Goal: Task Accomplishment & Management: Manage account settings

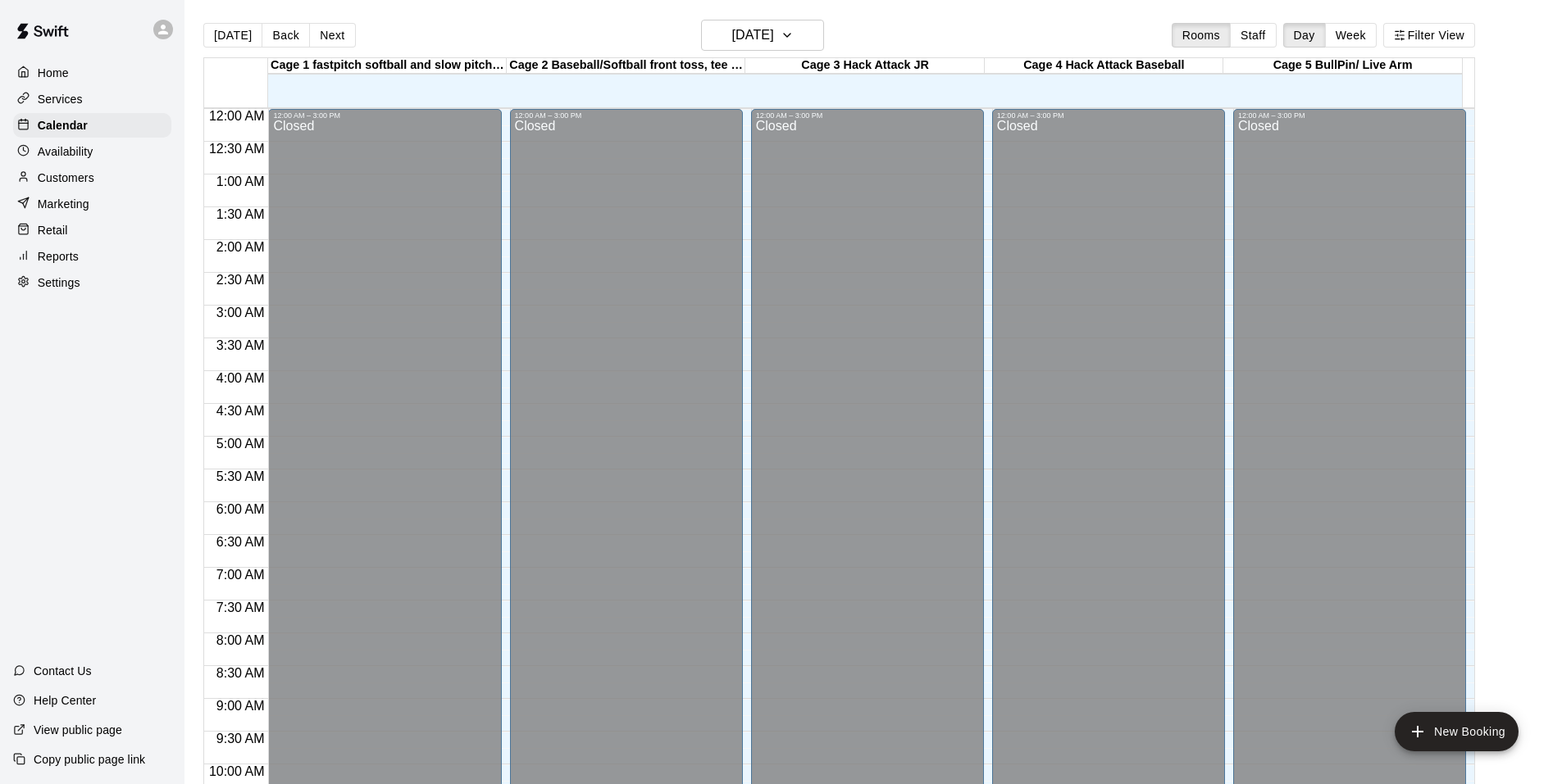
scroll to position [830, 0]
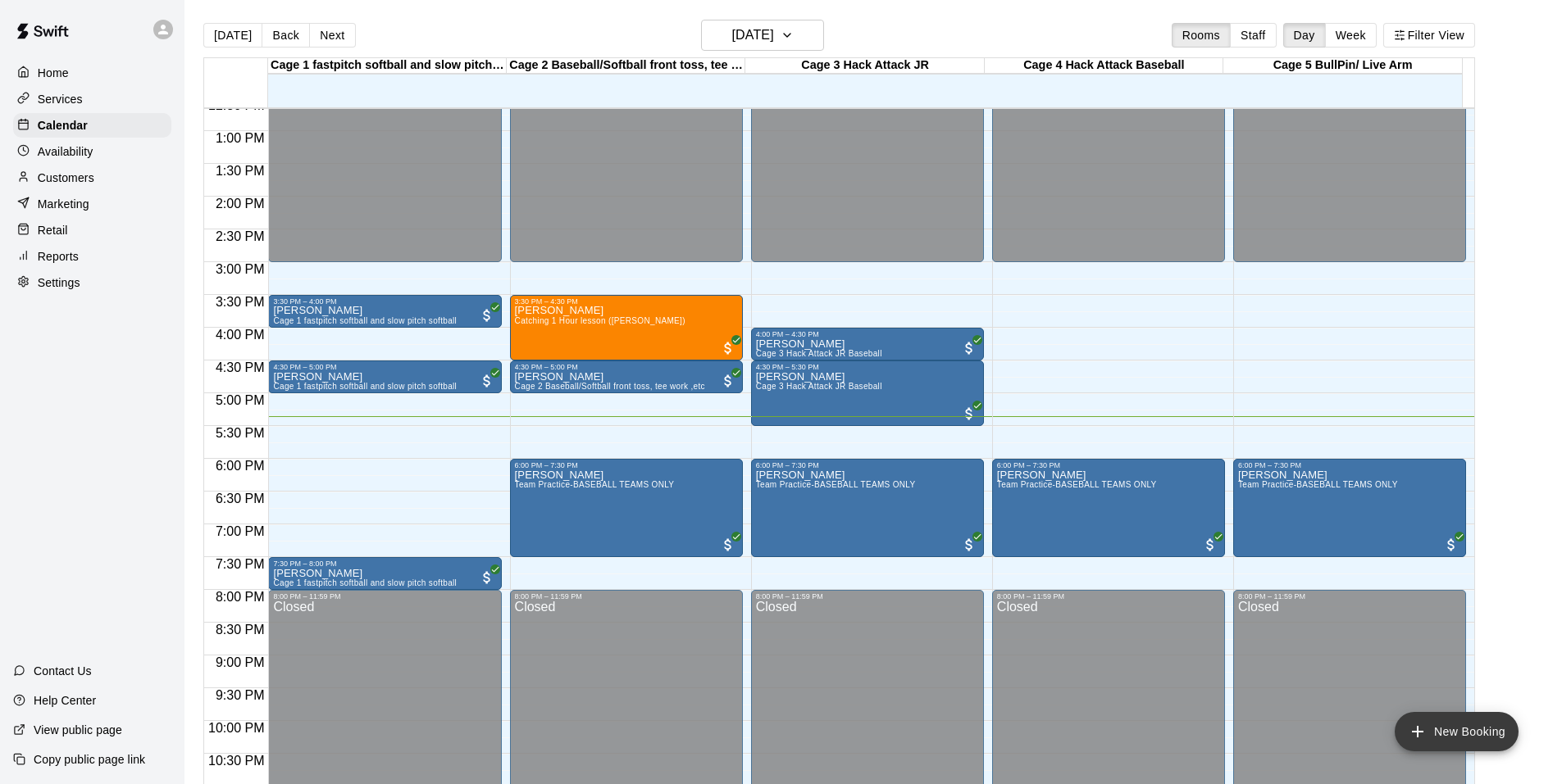
click at [1468, 733] on button "New Booking" at bounding box center [1457, 731] width 124 height 40
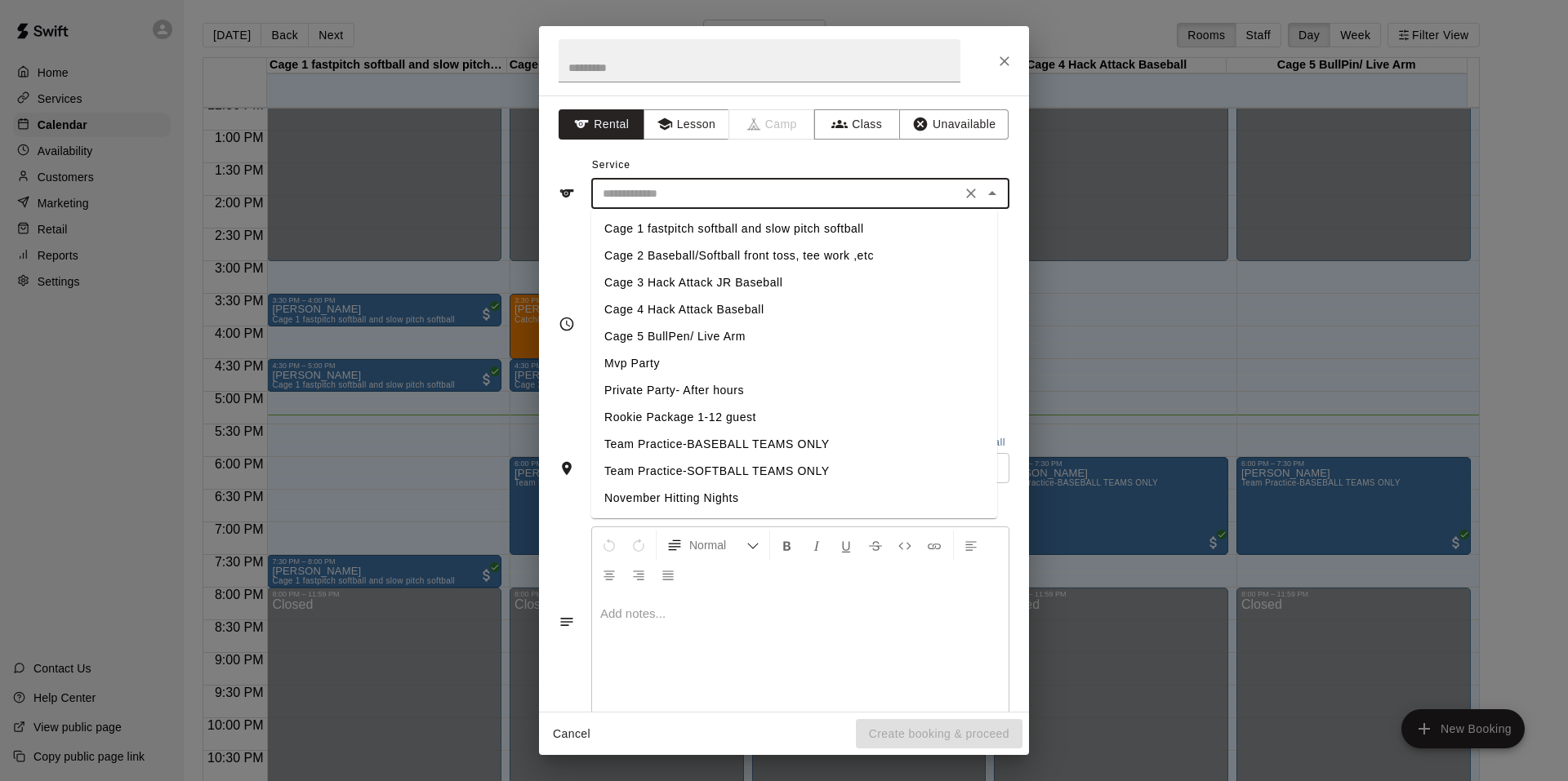
click at [644, 188] on input "text" at bounding box center [776, 193] width 360 height 20
click at [655, 281] on li "Cage 3 Hack Attack JR Baseball" at bounding box center [794, 283] width 406 height 27
type input "**********"
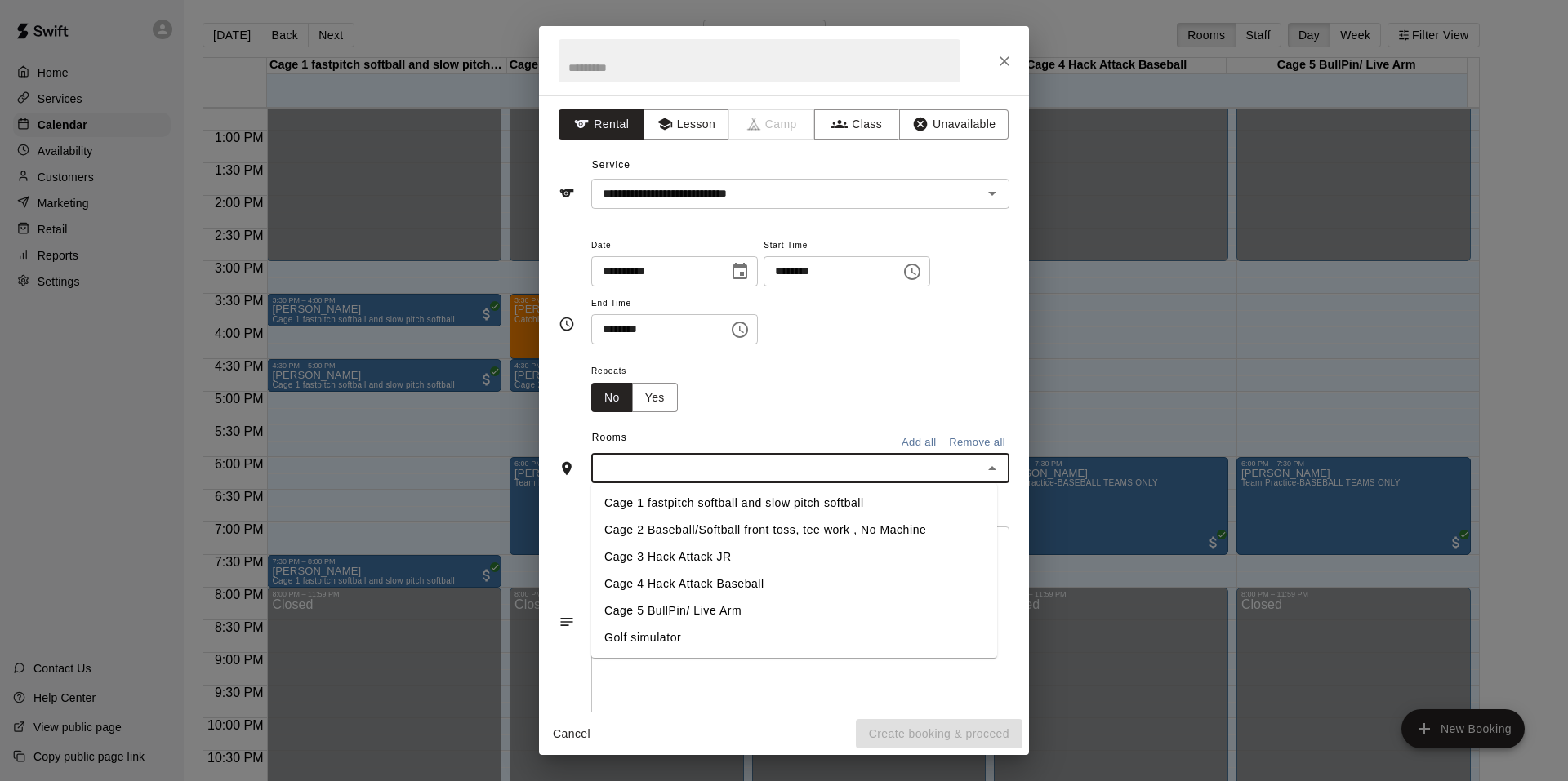
click at [715, 461] on input "text" at bounding box center [787, 468] width 381 height 20
click at [661, 567] on li "Cage 3 Hack Attack JR" at bounding box center [794, 556] width 406 height 27
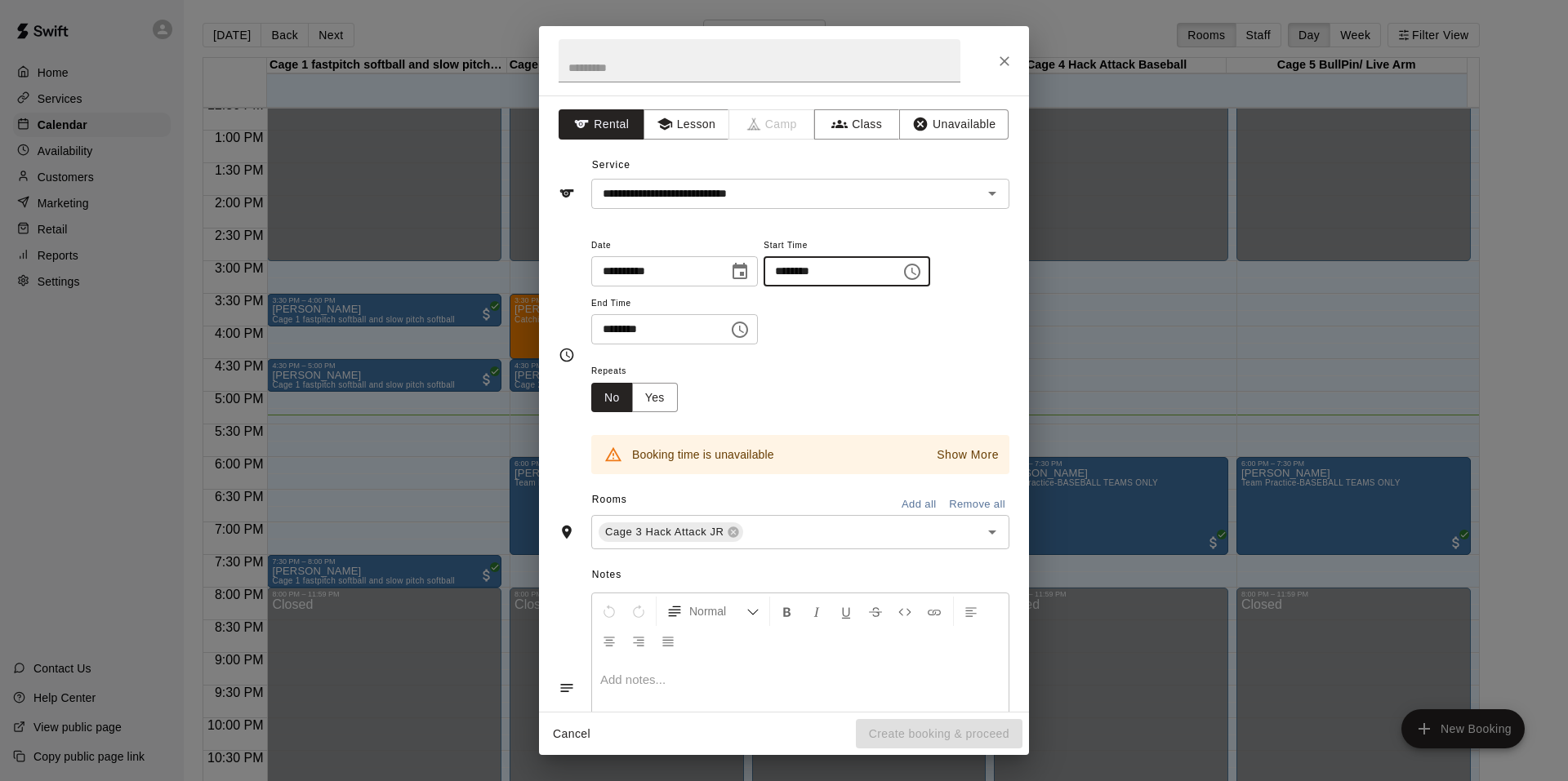
click at [786, 279] on input "********" at bounding box center [826, 271] width 126 height 30
type input "********"
click at [603, 325] on input "********" at bounding box center [654, 329] width 126 height 30
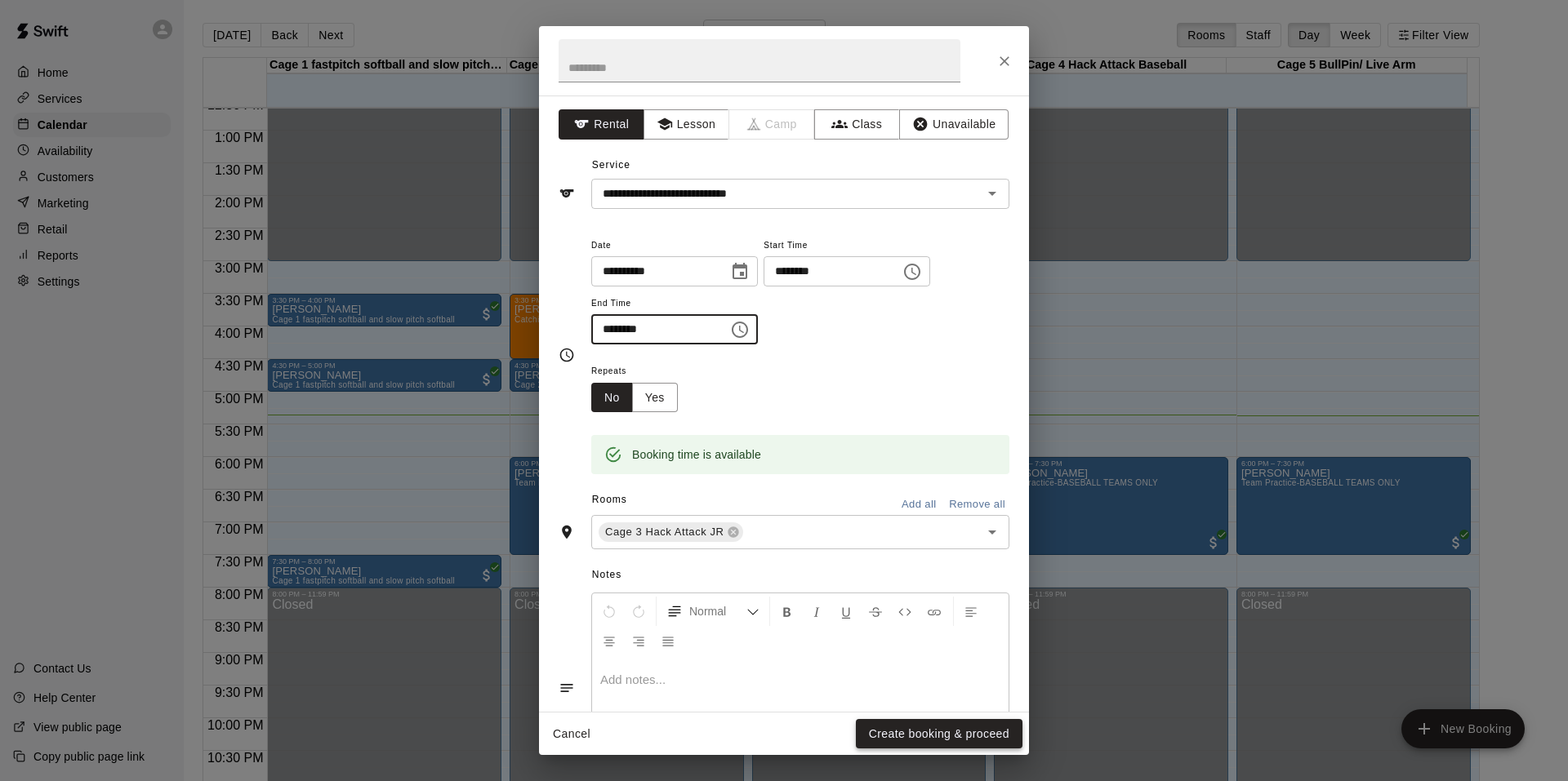
type input "********"
click at [890, 736] on button "Create booking & proceed" at bounding box center [939, 734] width 167 height 30
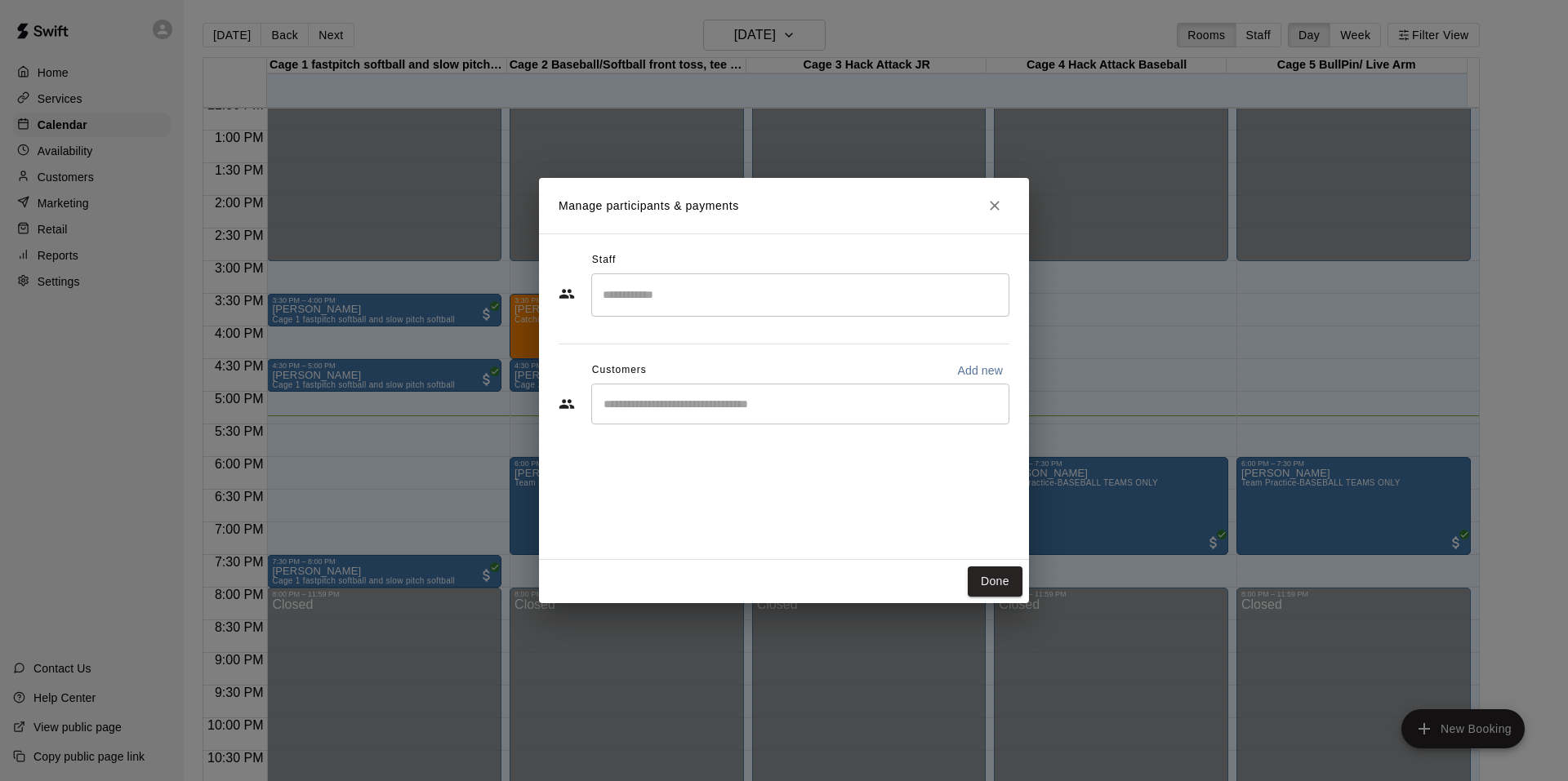
click at [994, 370] on p "Add new" at bounding box center [980, 371] width 46 height 17
select select "**"
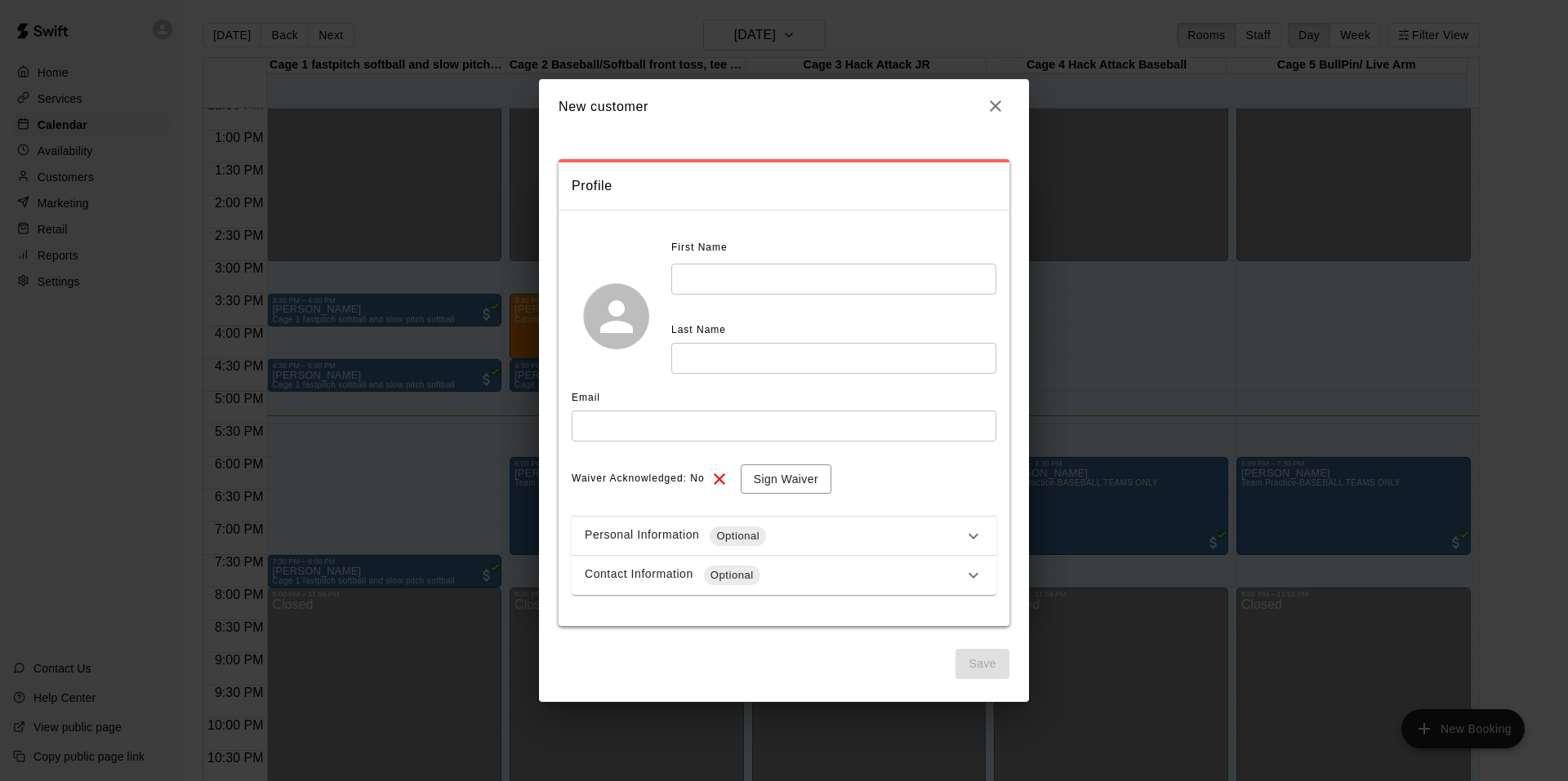
click at [843, 283] on input "text" at bounding box center [834, 278] width 325 height 30
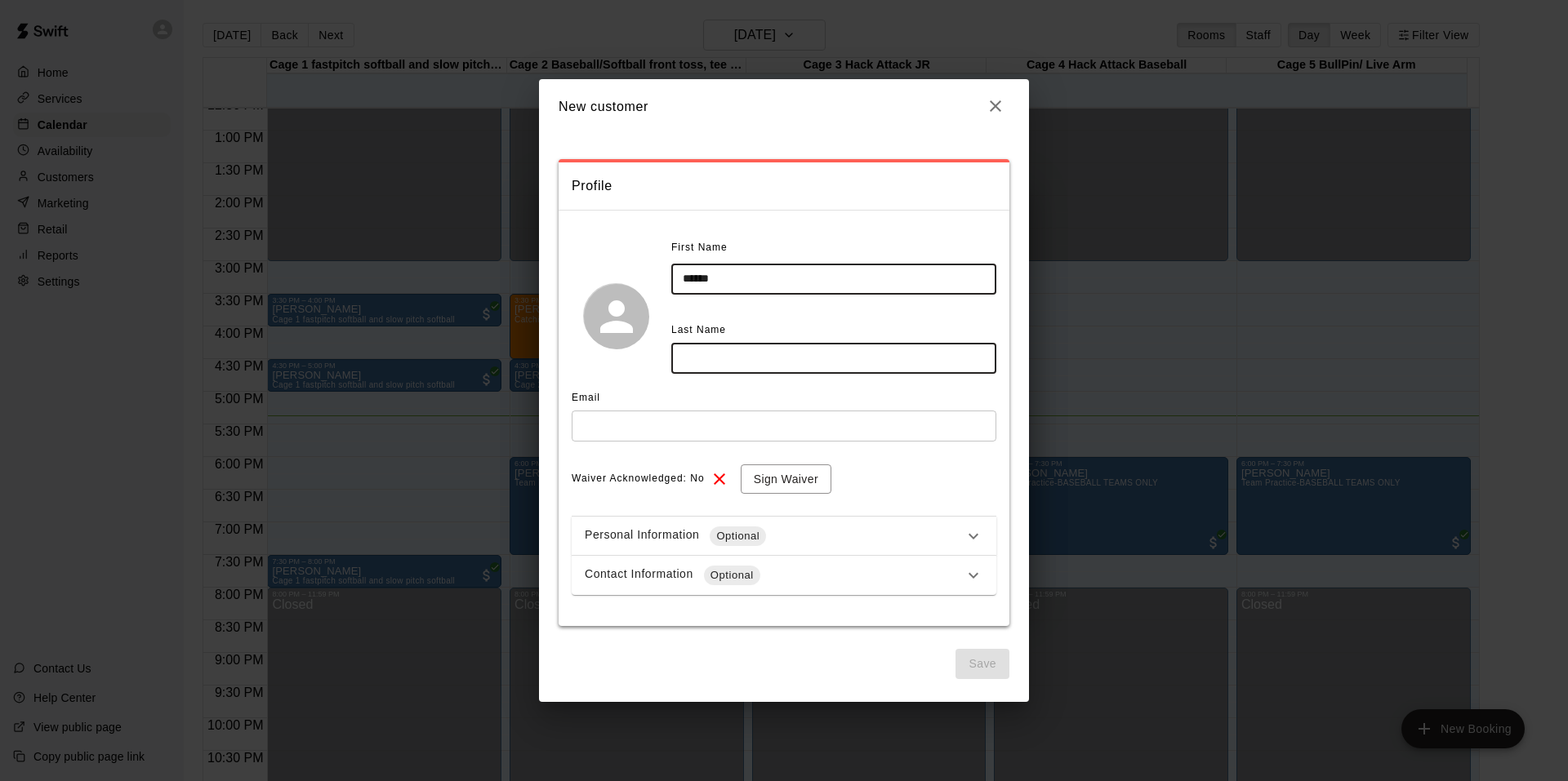
type input "******"
click at [815, 367] on input "text" at bounding box center [834, 357] width 325 height 30
type input "****"
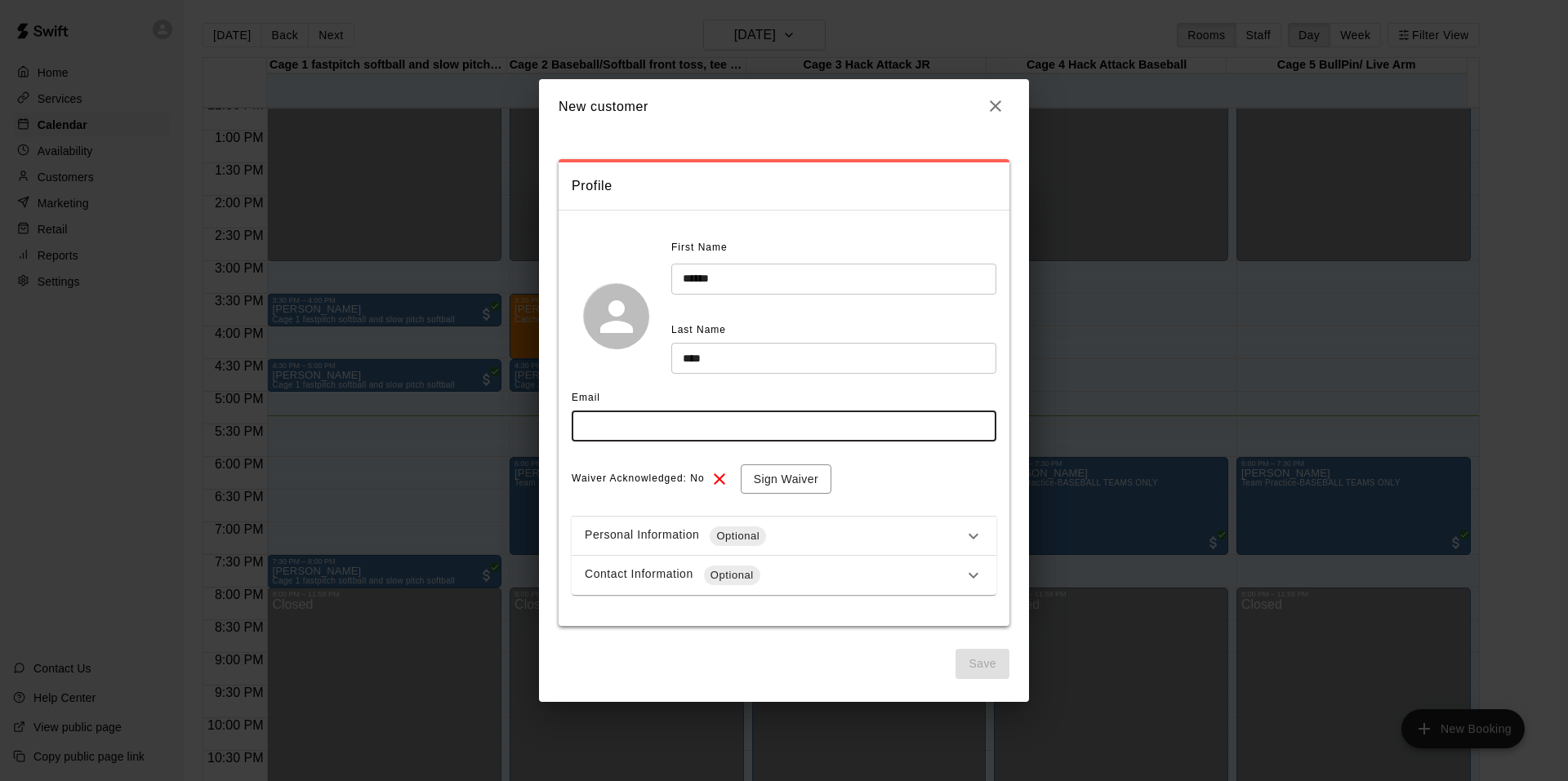
click at [782, 429] on input "text" at bounding box center [784, 425] width 425 height 30
type input "**********"
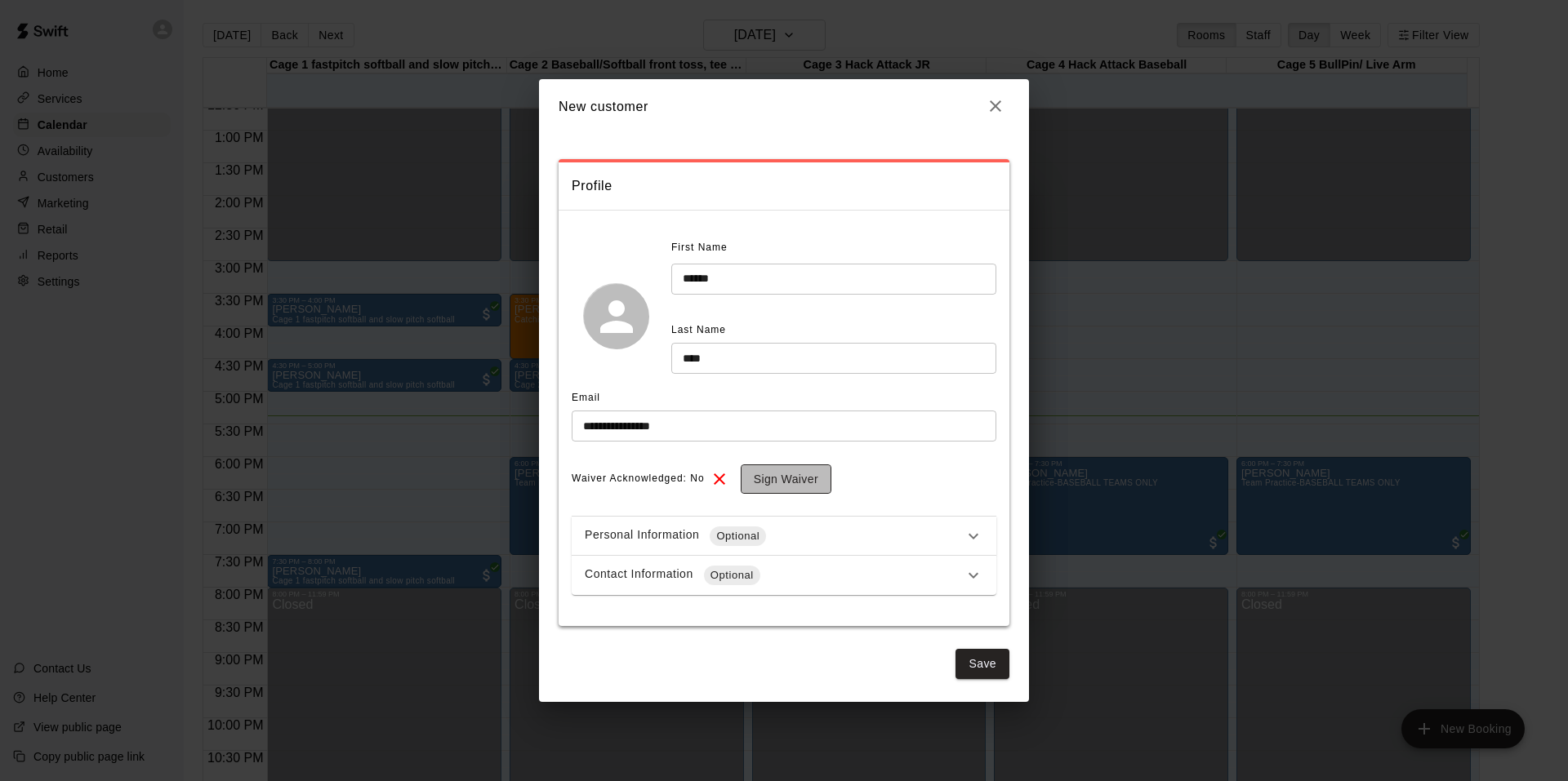
click at [760, 473] on button "Sign Waiver" at bounding box center [786, 479] width 90 height 30
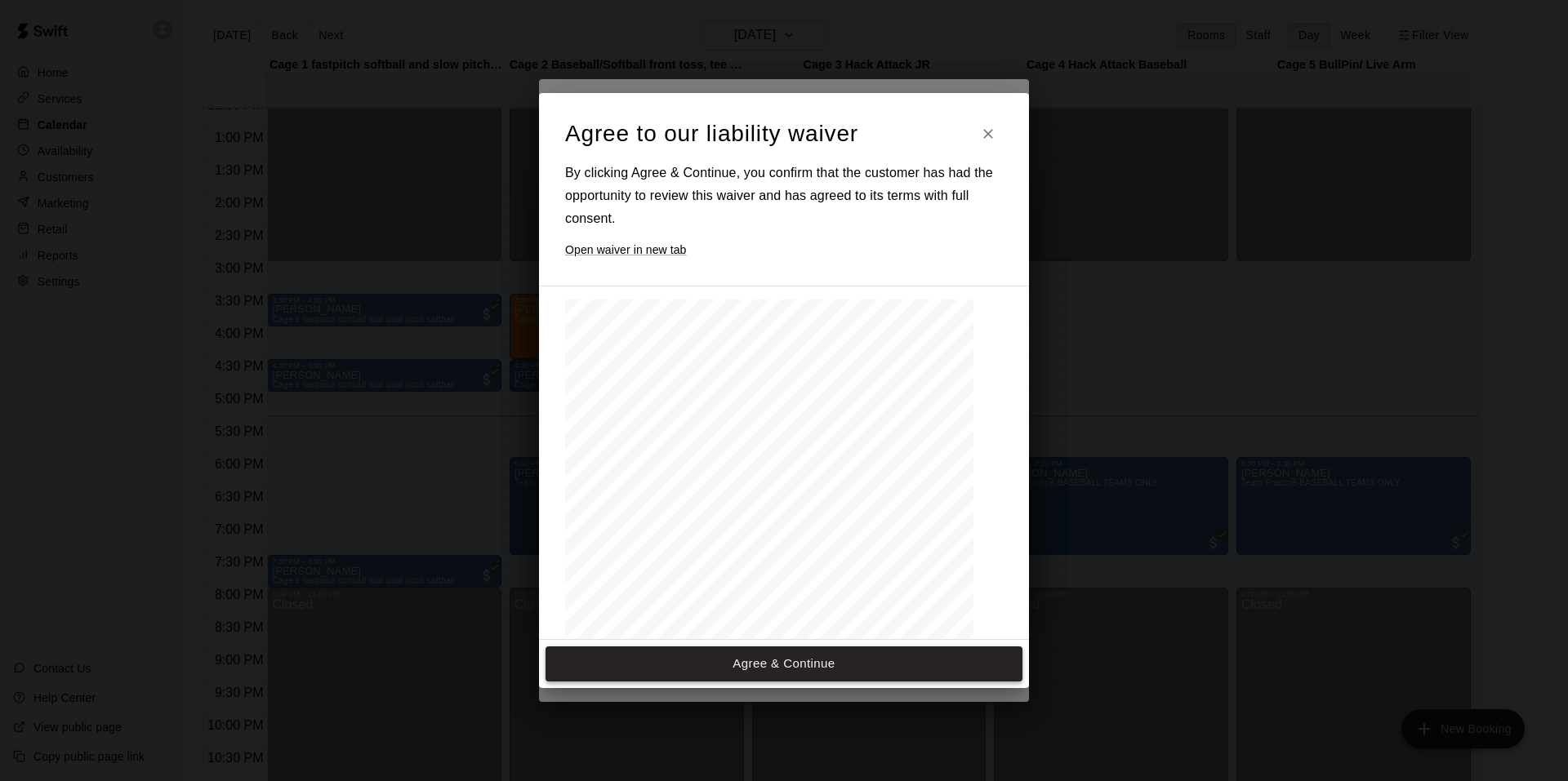
click at [703, 670] on button "Agree & Continue" at bounding box center [784, 663] width 477 height 34
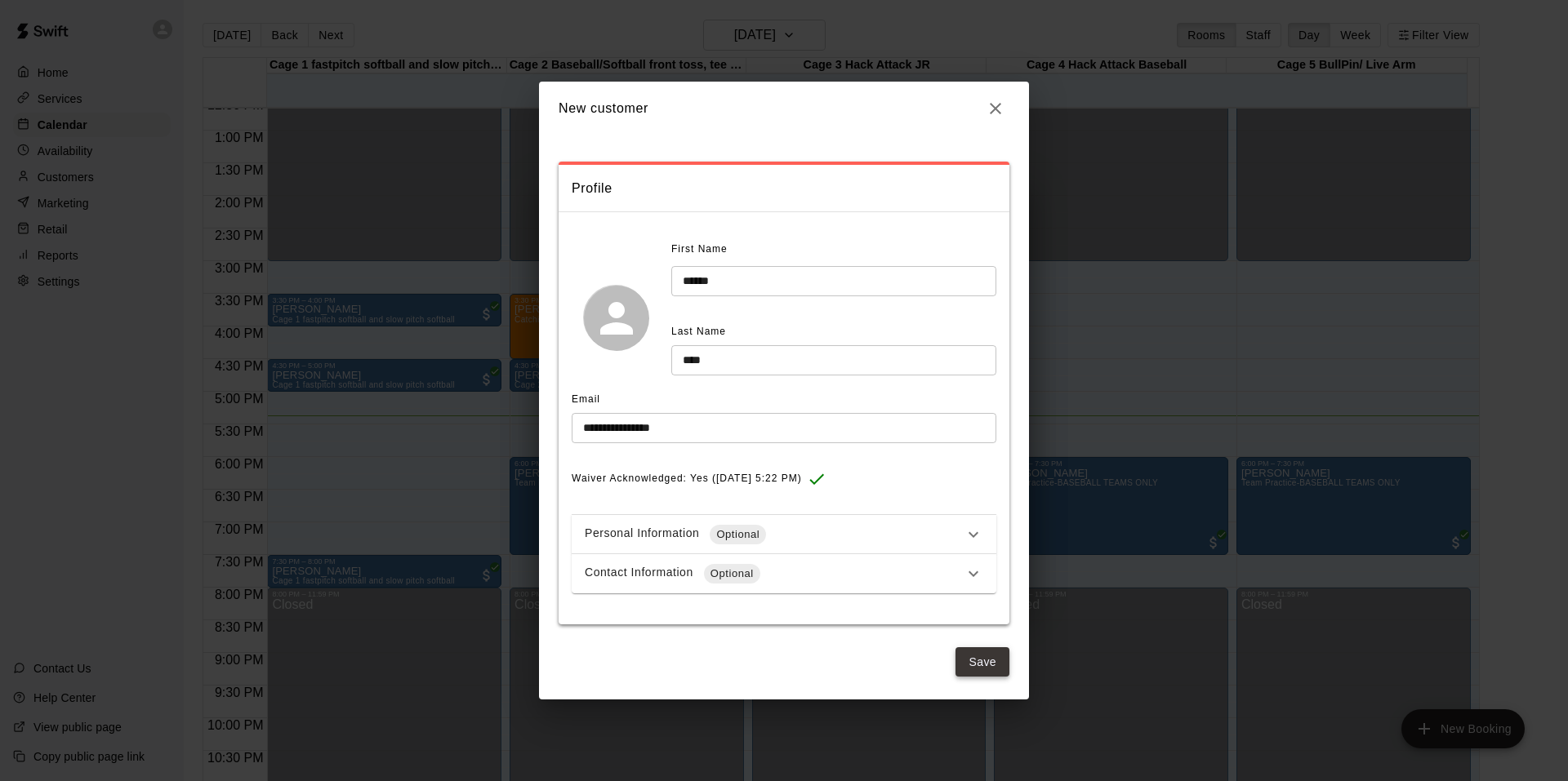
click at [986, 659] on button "Save" at bounding box center [982, 662] width 54 height 30
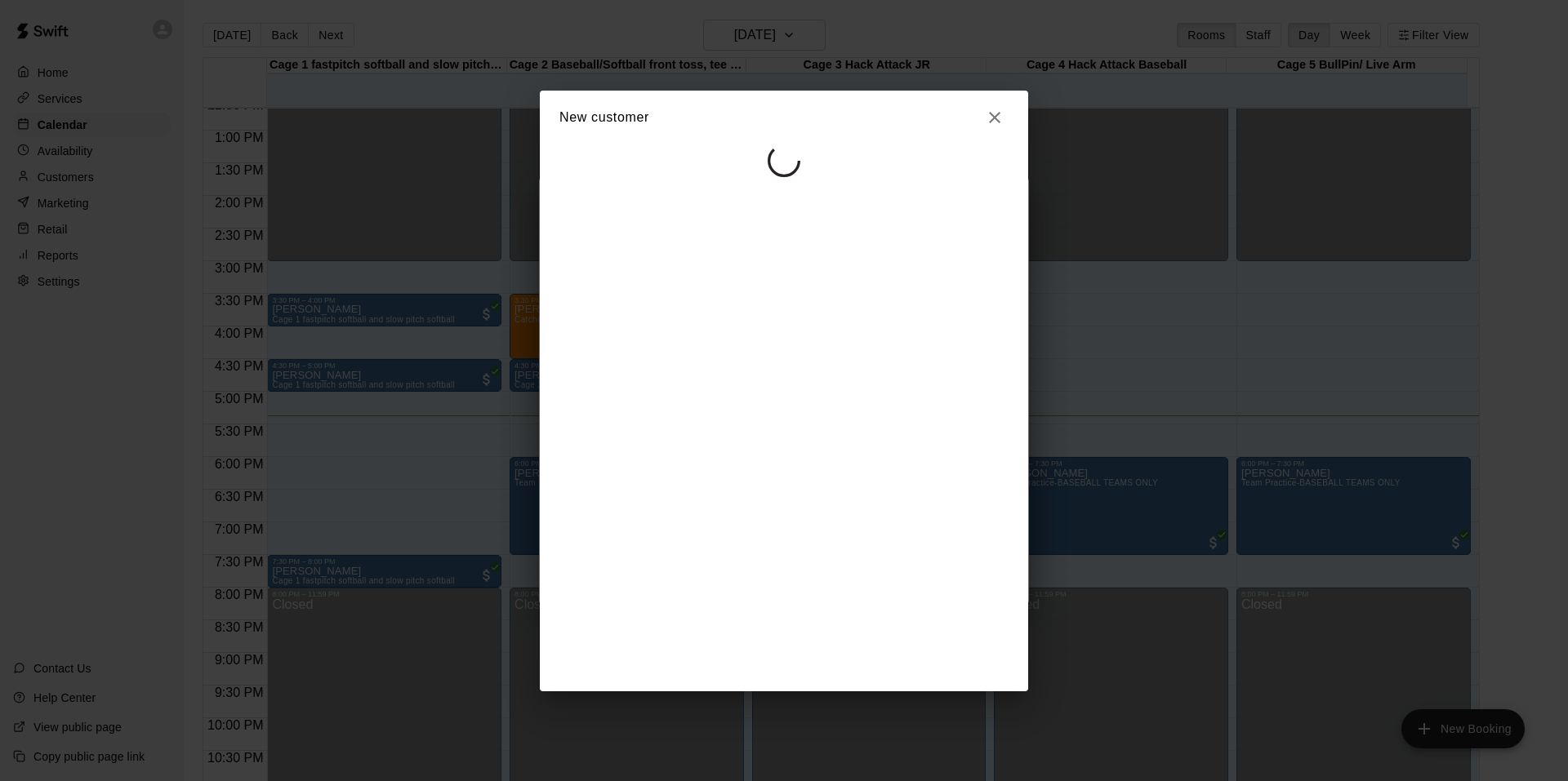
select select "**"
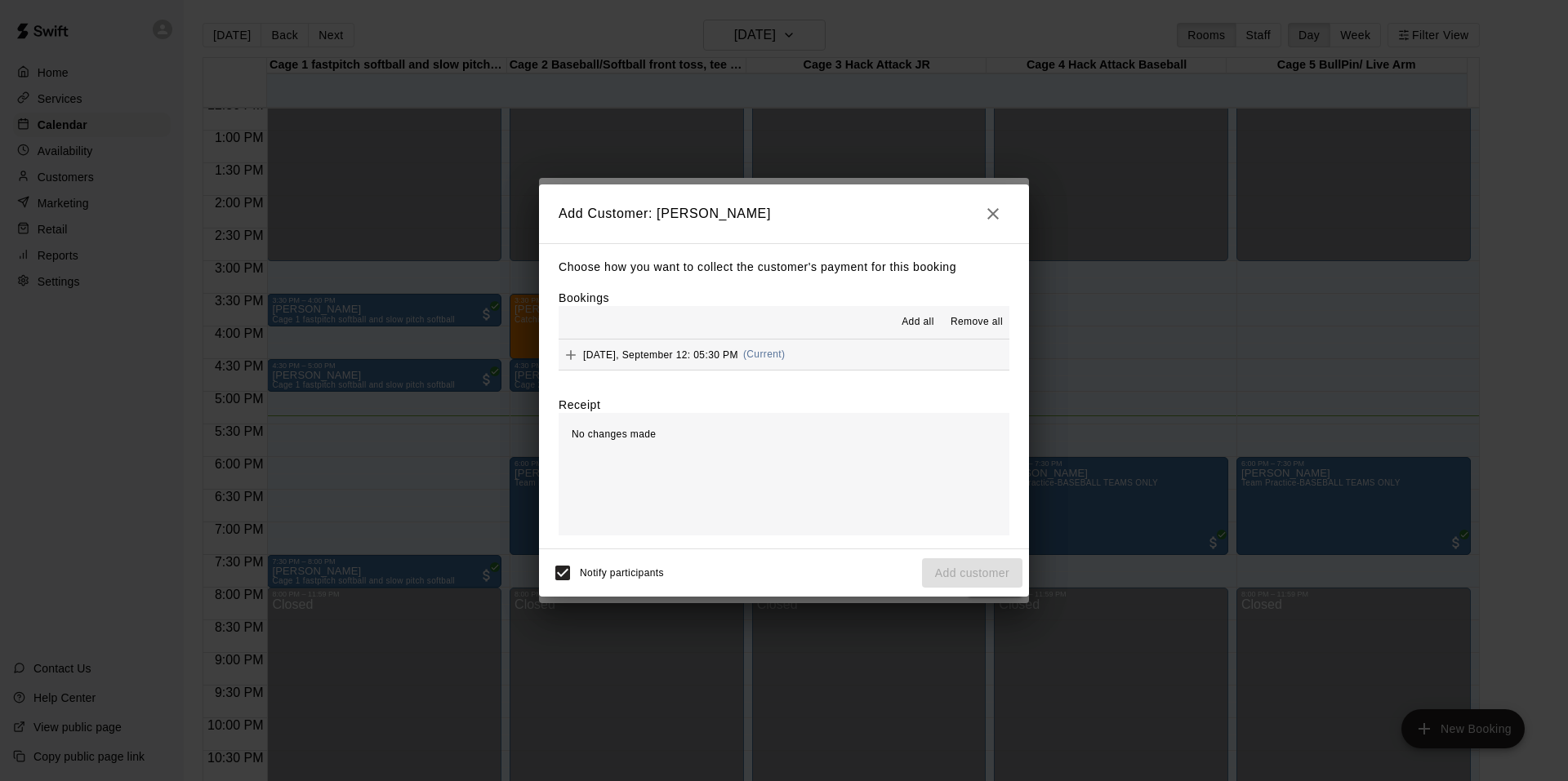
click at [745, 356] on span "(Current)" at bounding box center [765, 355] width 42 height 11
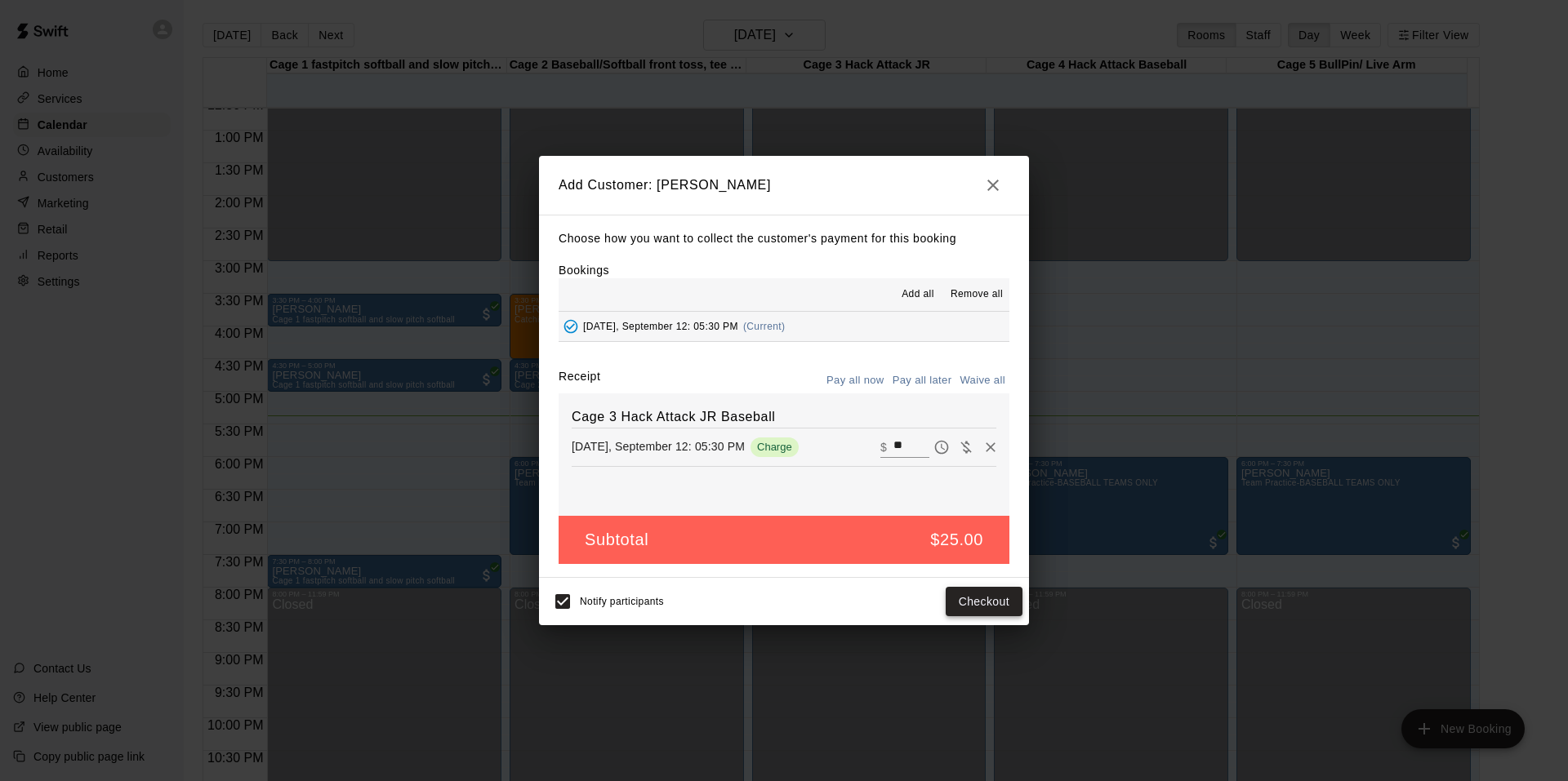
click at [968, 601] on button "Checkout" at bounding box center [984, 601] width 76 height 30
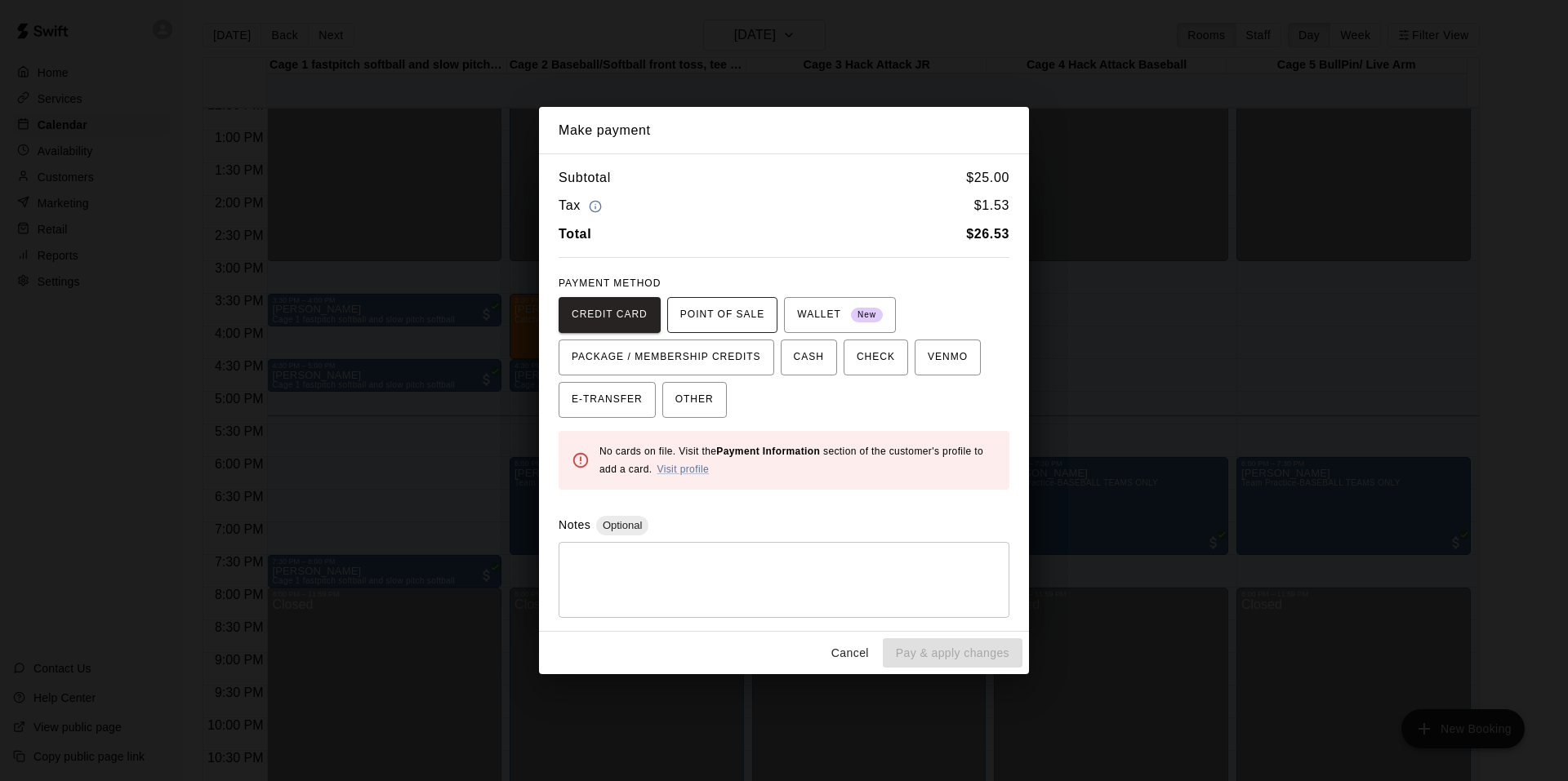
click at [713, 319] on span "POINT OF SALE" at bounding box center [721, 315] width 84 height 26
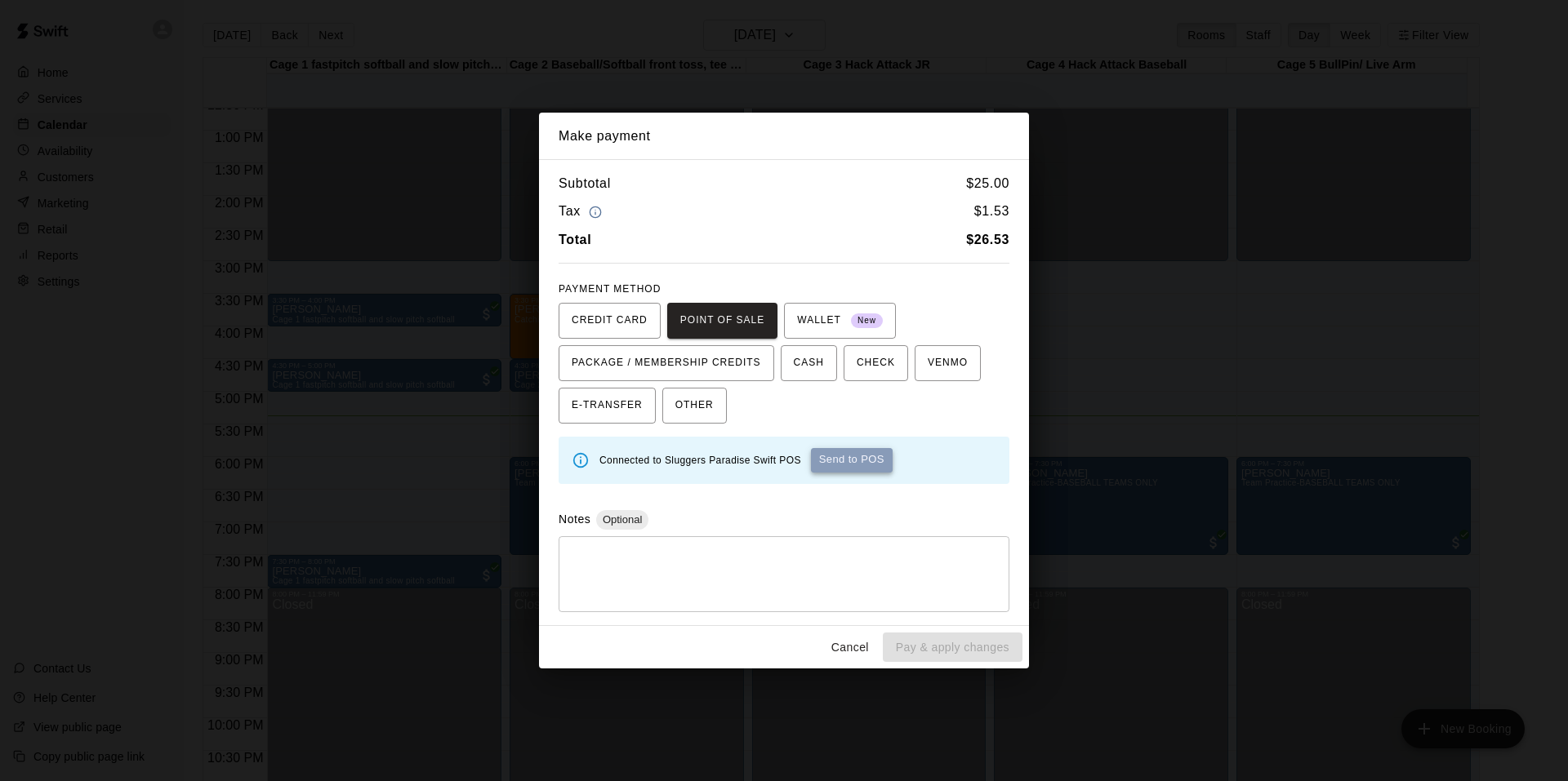
click at [840, 463] on button "Send to POS" at bounding box center [851, 460] width 82 height 25
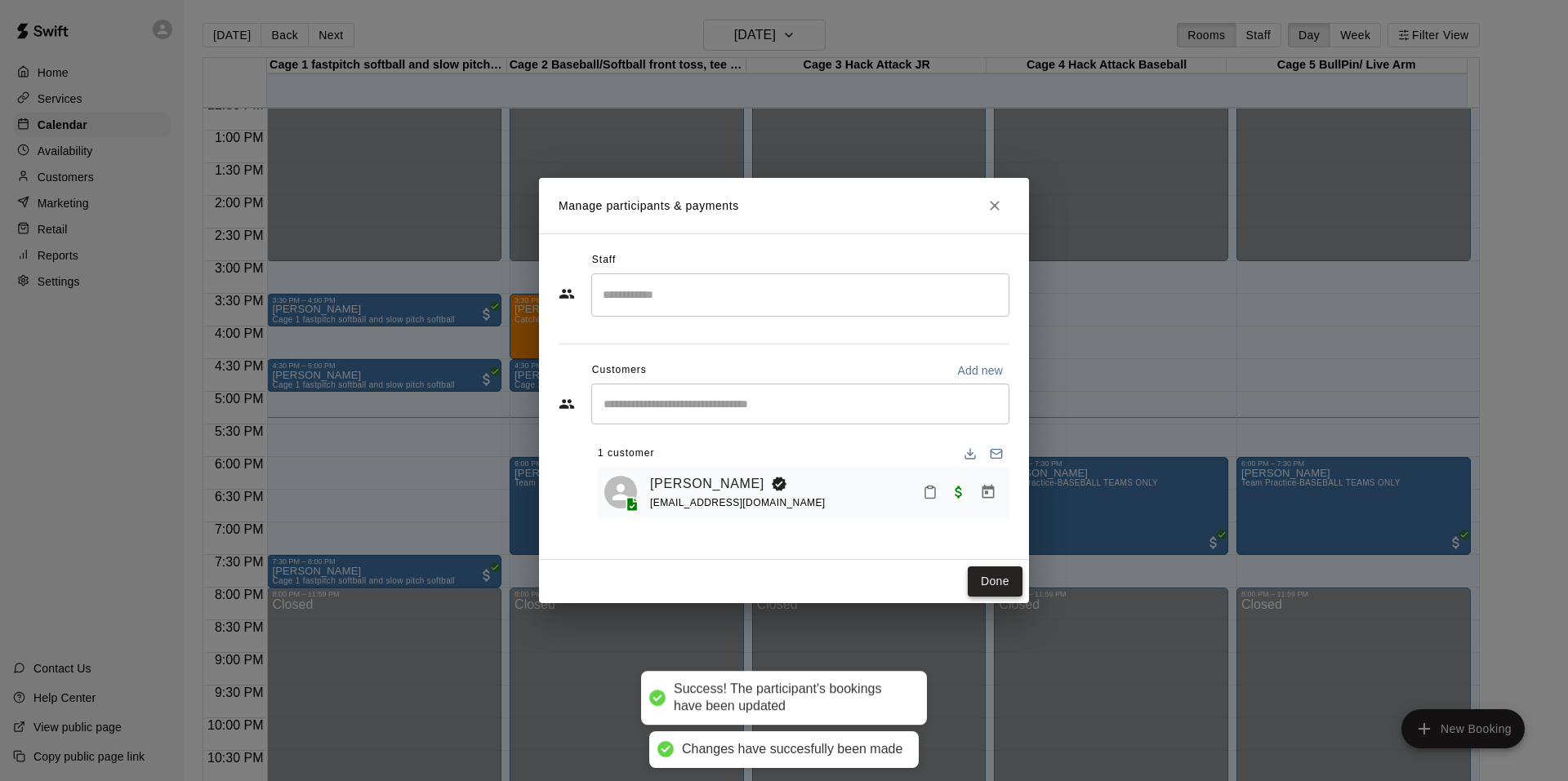
click at [977, 577] on button "Done" at bounding box center [994, 581] width 54 height 30
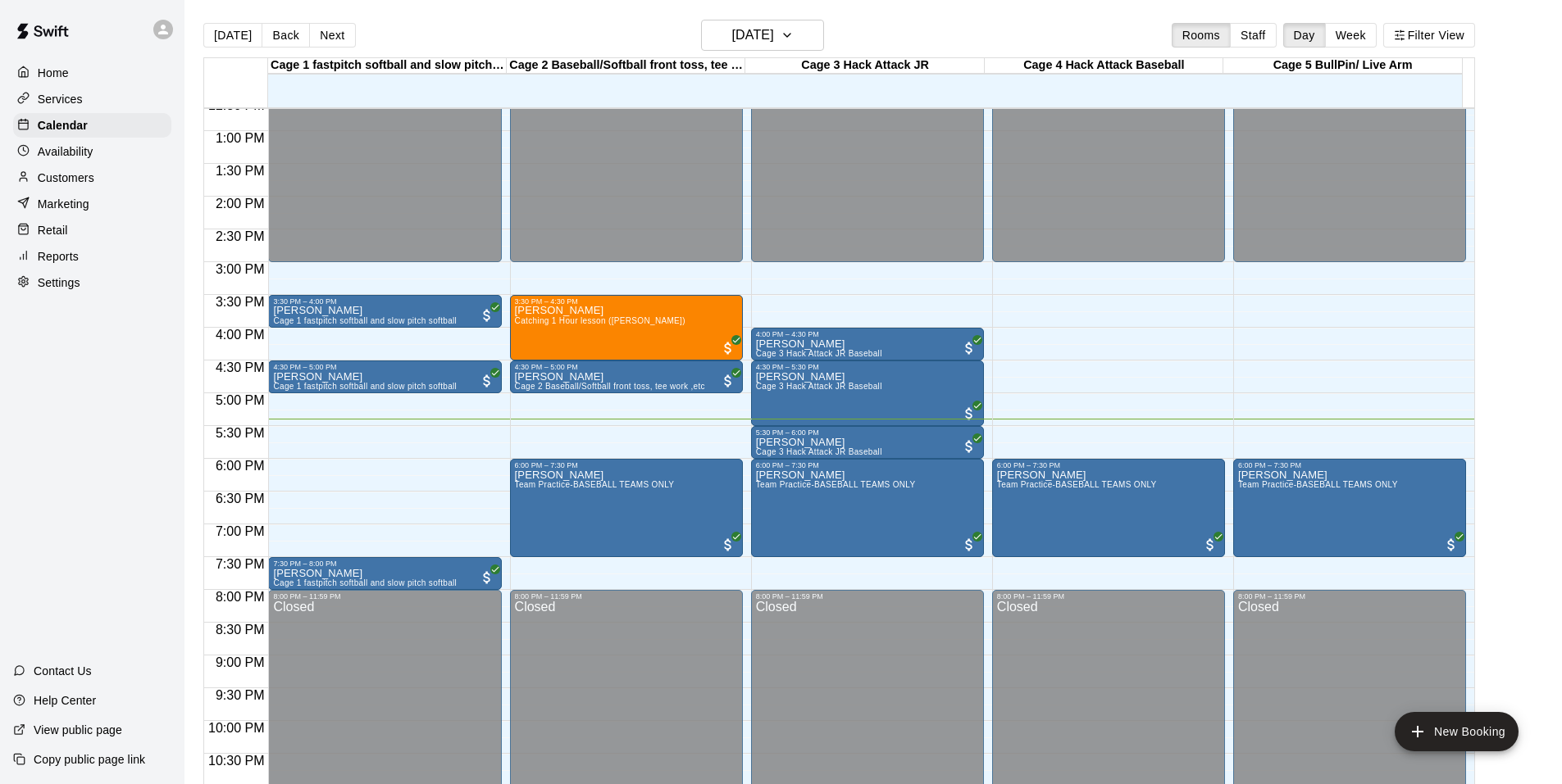
drag, startPoint x: 97, startPoint y: 502, endPoint x: 79, endPoint y: 472, distance: 35.0
click at [79, 472] on div "Home Services Calendar Availability Customers Marketing Retail Reports Settings…" at bounding box center [92, 392] width 184 height 784
click at [8, 553] on div "Home Services Calendar Availability Customers Marketing Retail Reports Settings…" at bounding box center [92, 392] width 184 height 784
click at [59, 436] on div "Home Services Calendar Availability Customers Marketing Retail Reports Settings…" at bounding box center [92, 392] width 184 height 784
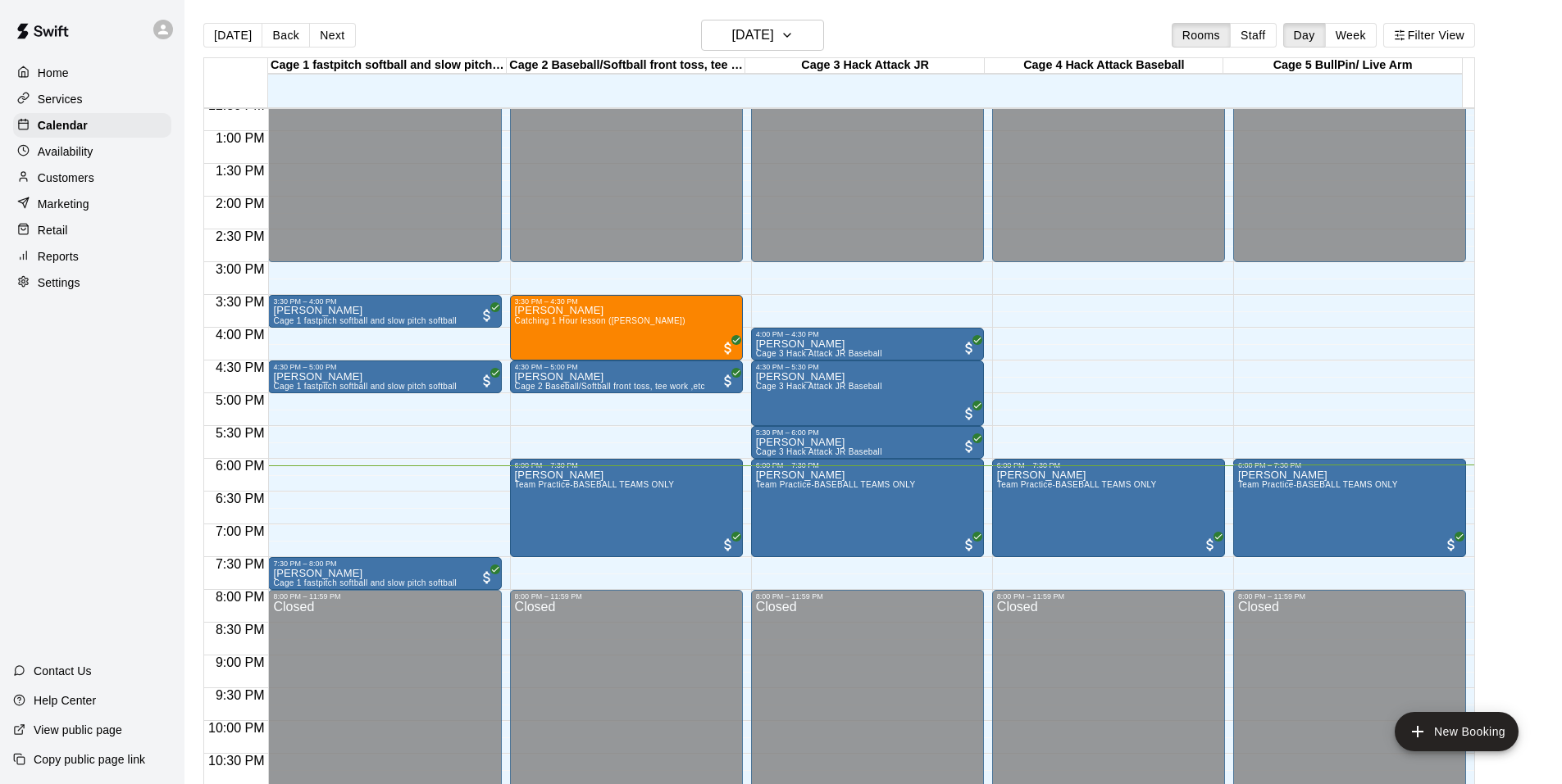
scroll to position [26, 0]
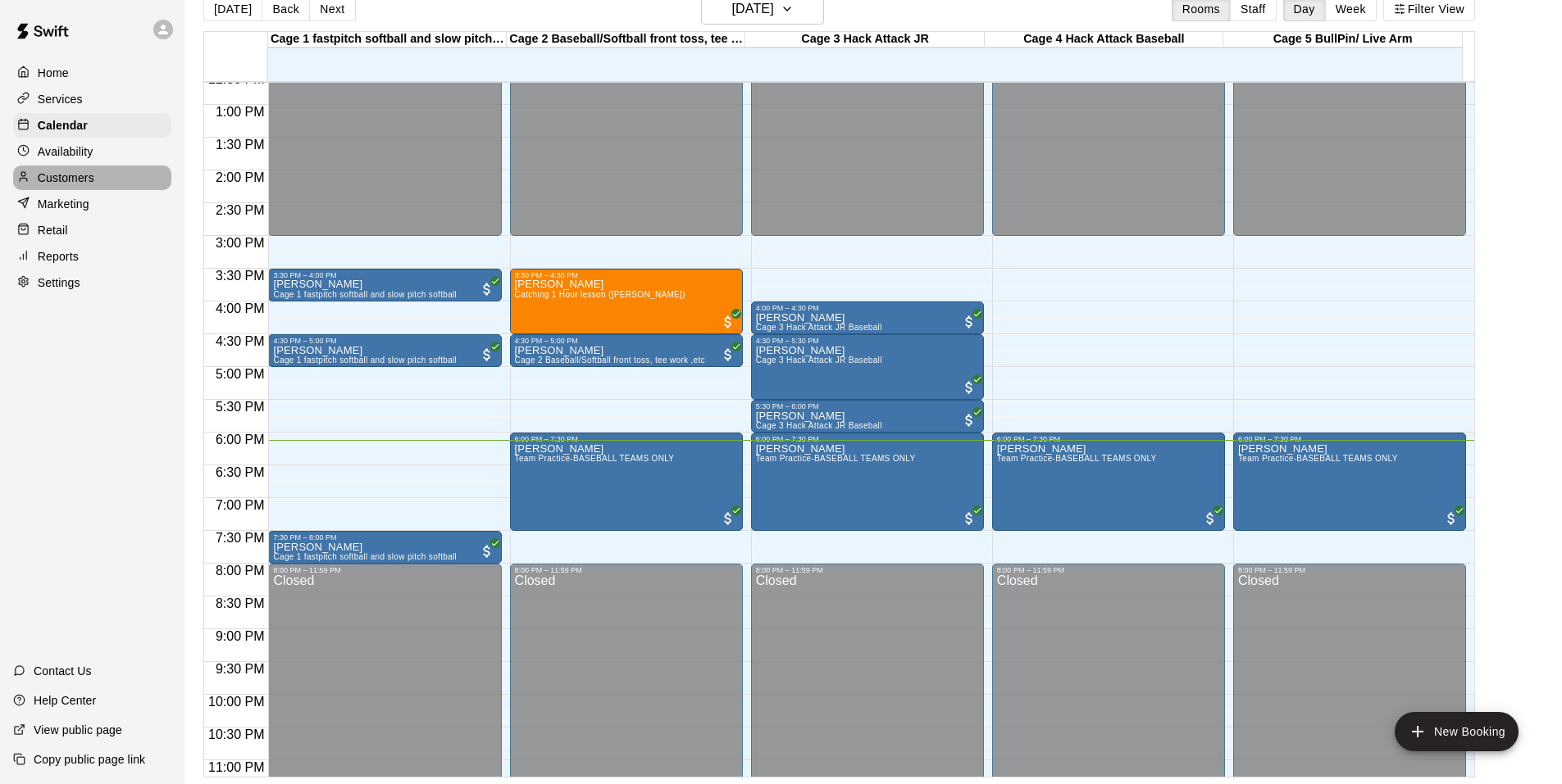
click at [98, 185] on div "Customers" at bounding box center [92, 178] width 158 height 25
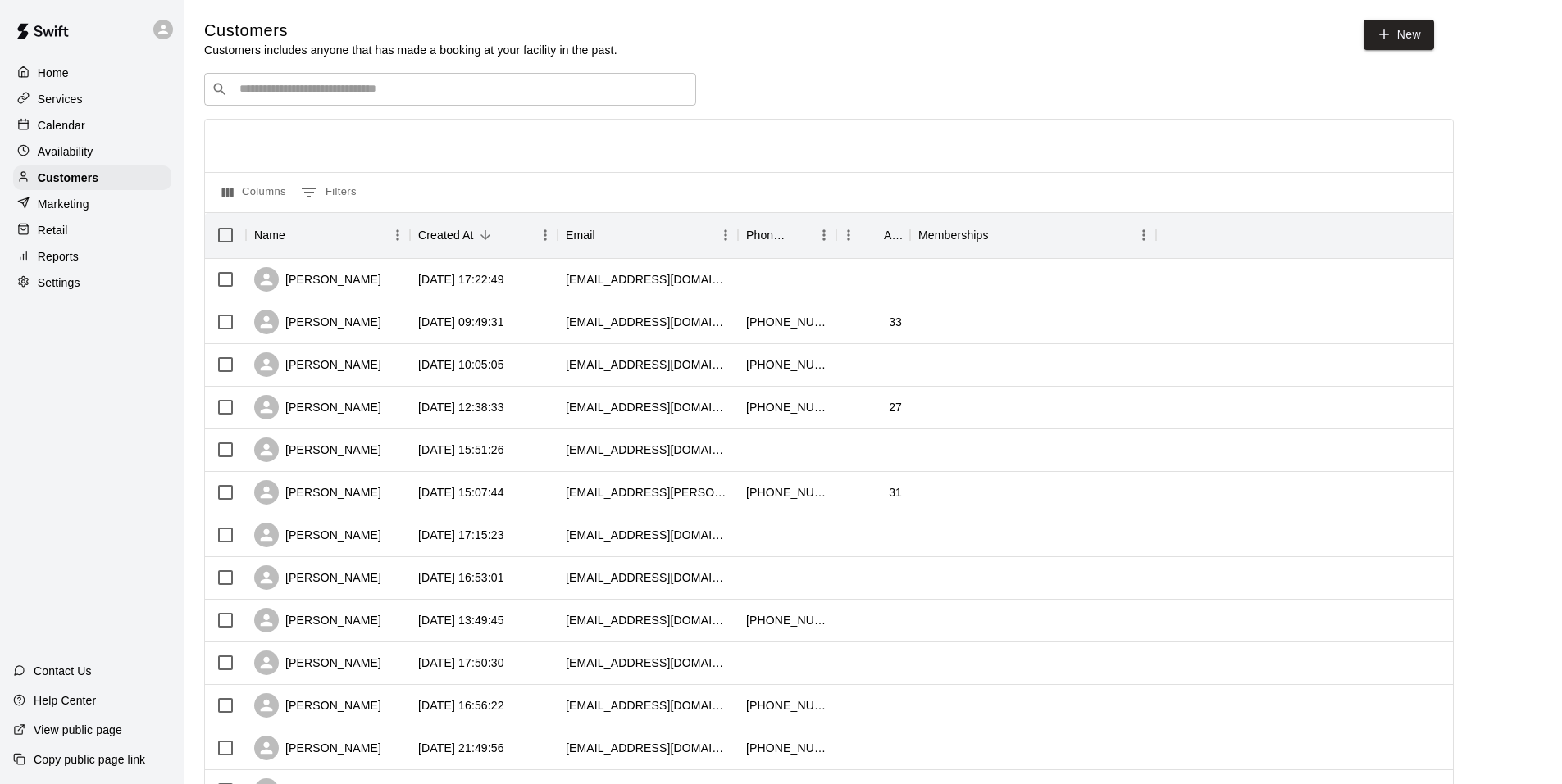
click at [91, 209] on div "Marketing" at bounding box center [92, 203] width 158 height 25
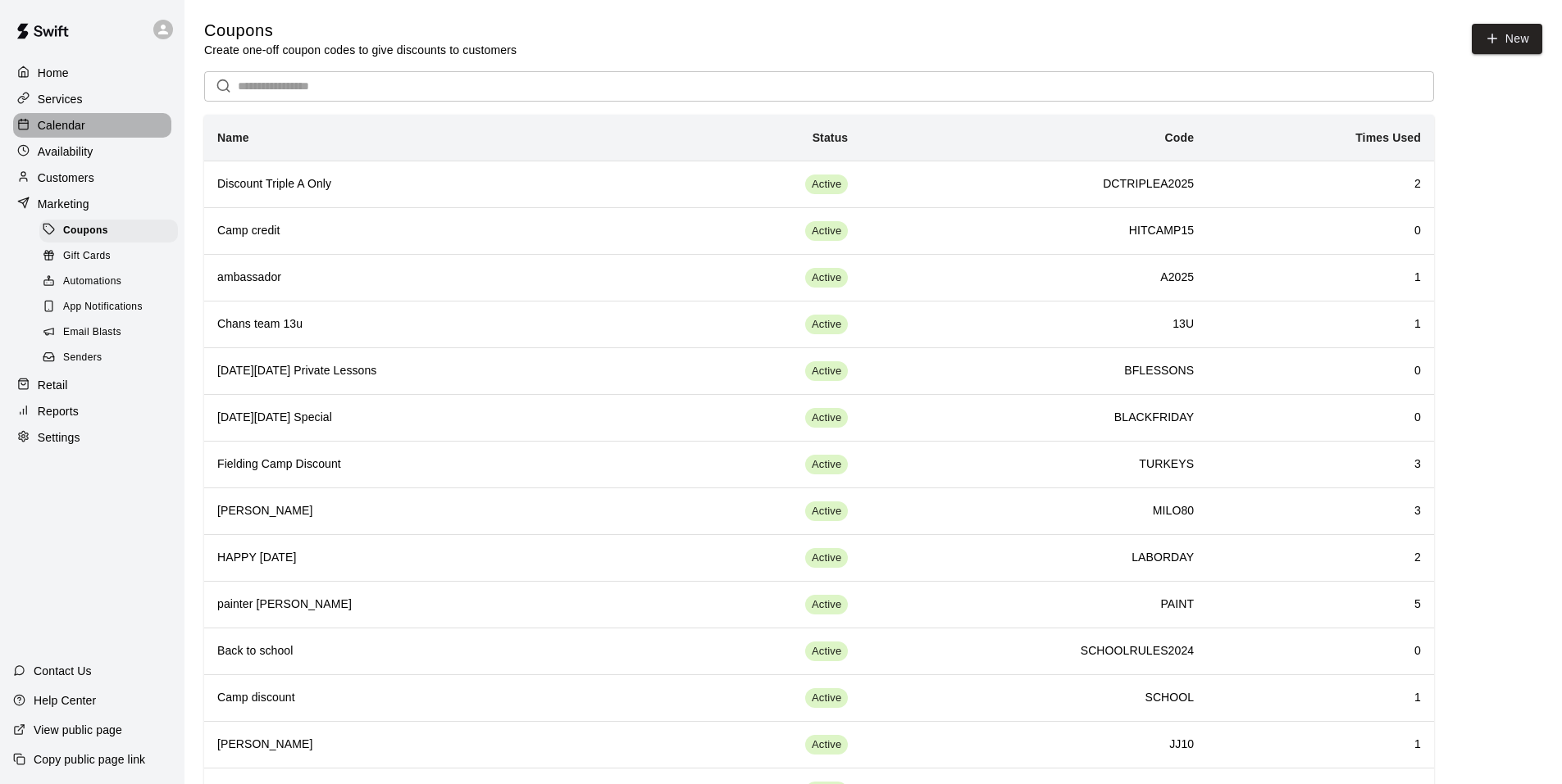
click at [52, 117] on div "Calendar" at bounding box center [92, 125] width 158 height 25
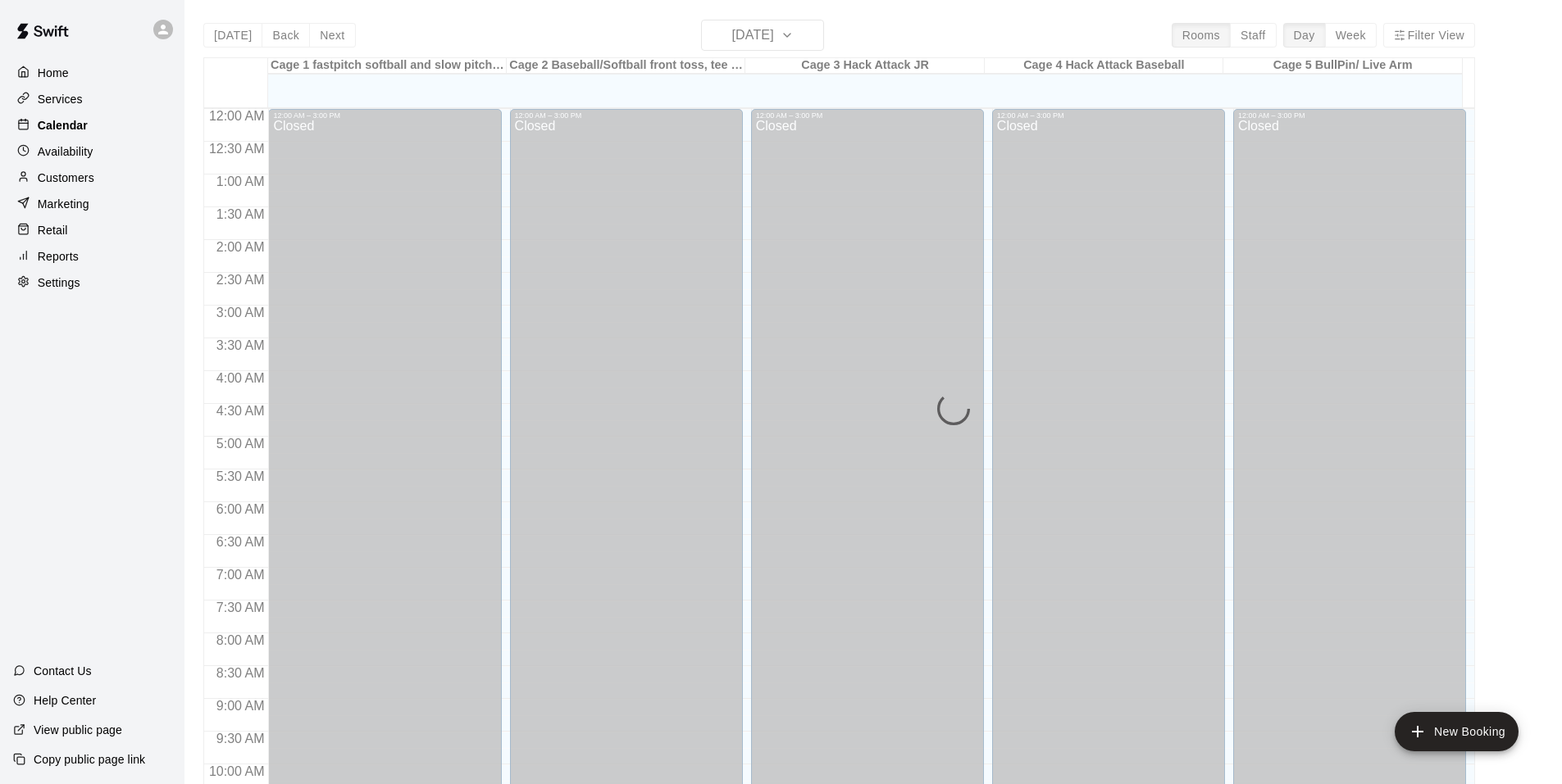
scroll to position [830, 0]
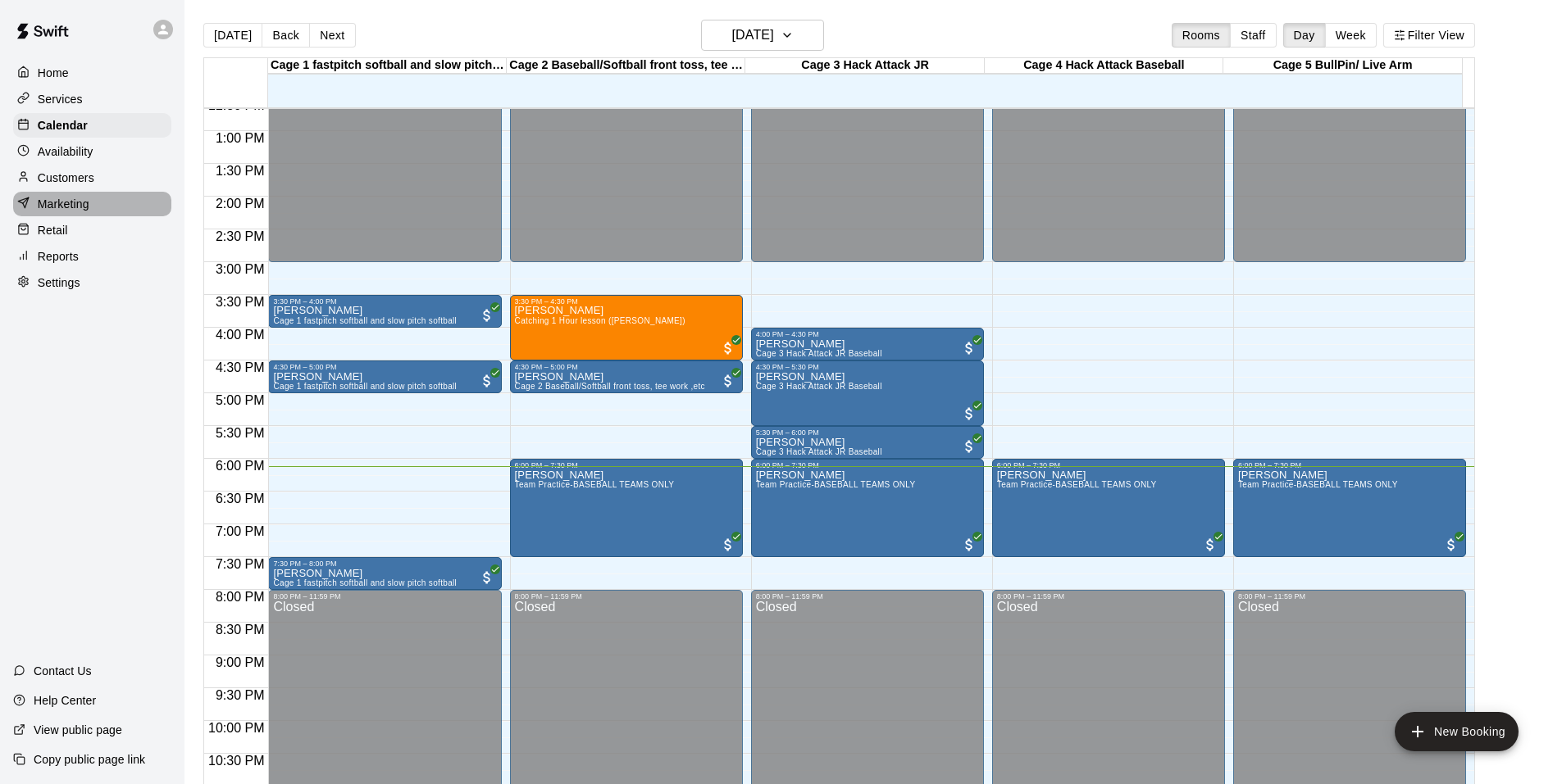
click at [82, 204] on p "Marketing" at bounding box center [64, 204] width 52 height 17
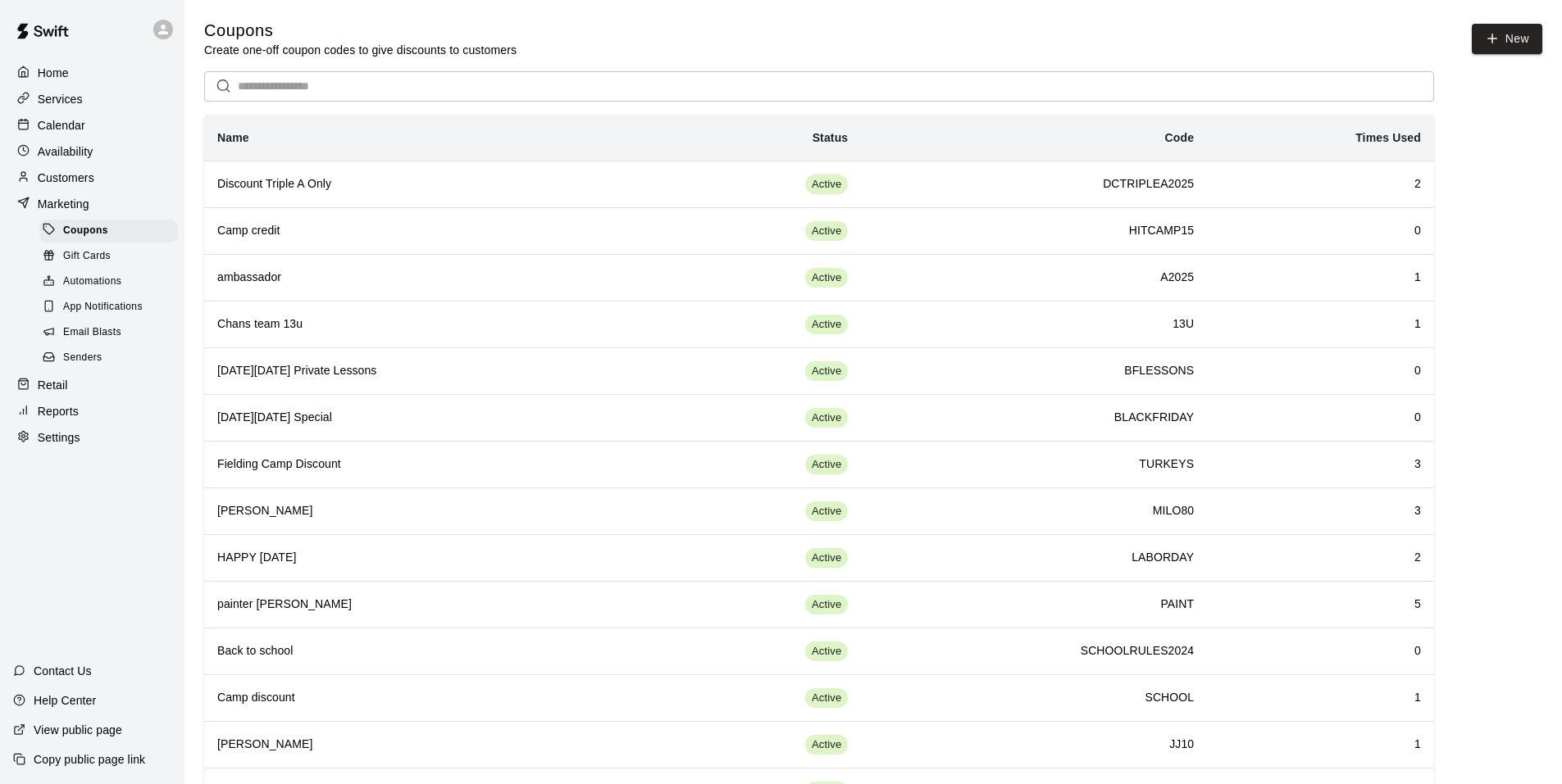
click at [65, 386] on div "Retail" at bounding box center [92, 385] width 158 height 25
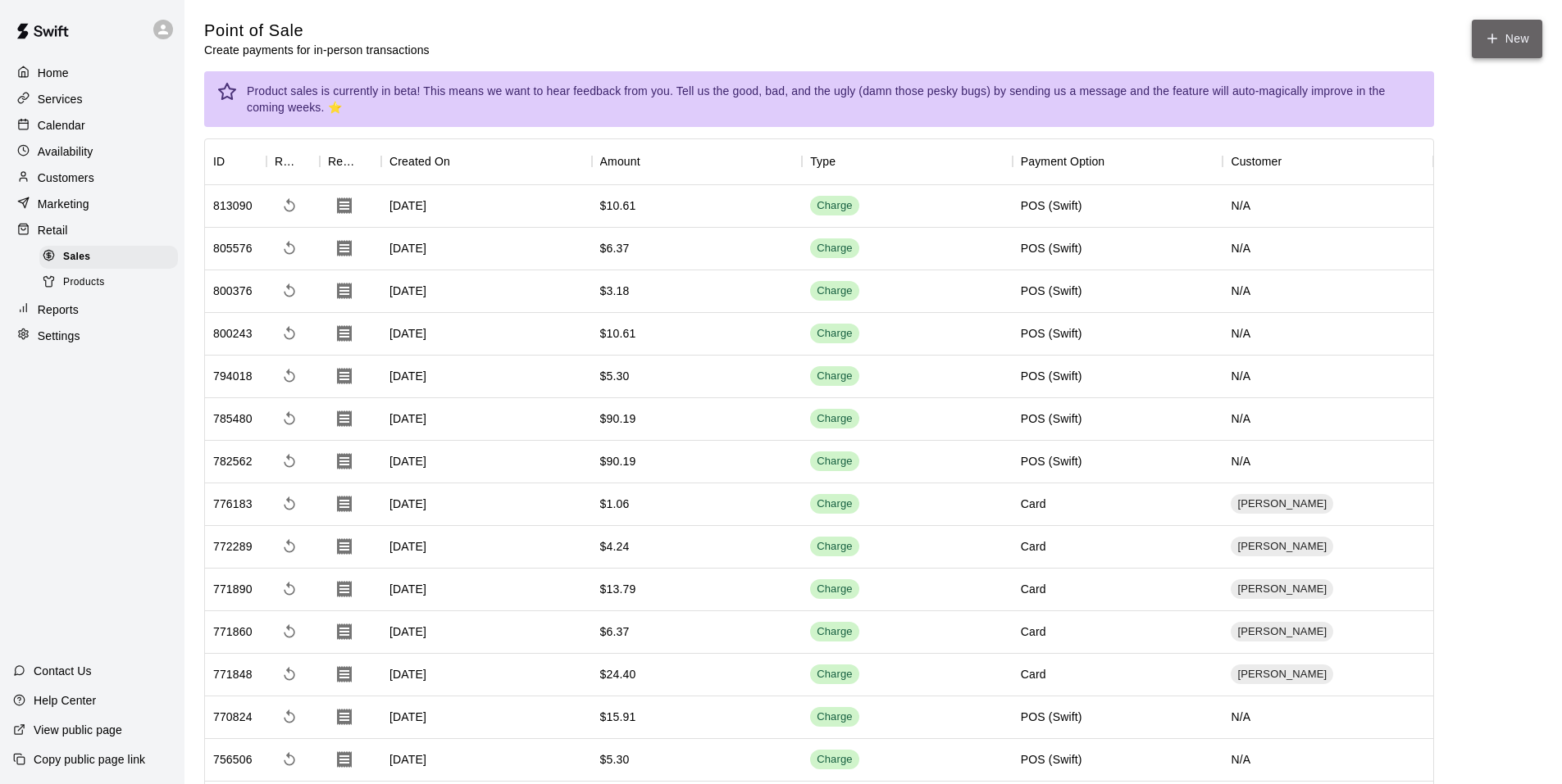
click at [1507, 40] on button "New" at bounding box center [1507, 39] width 70 height 39
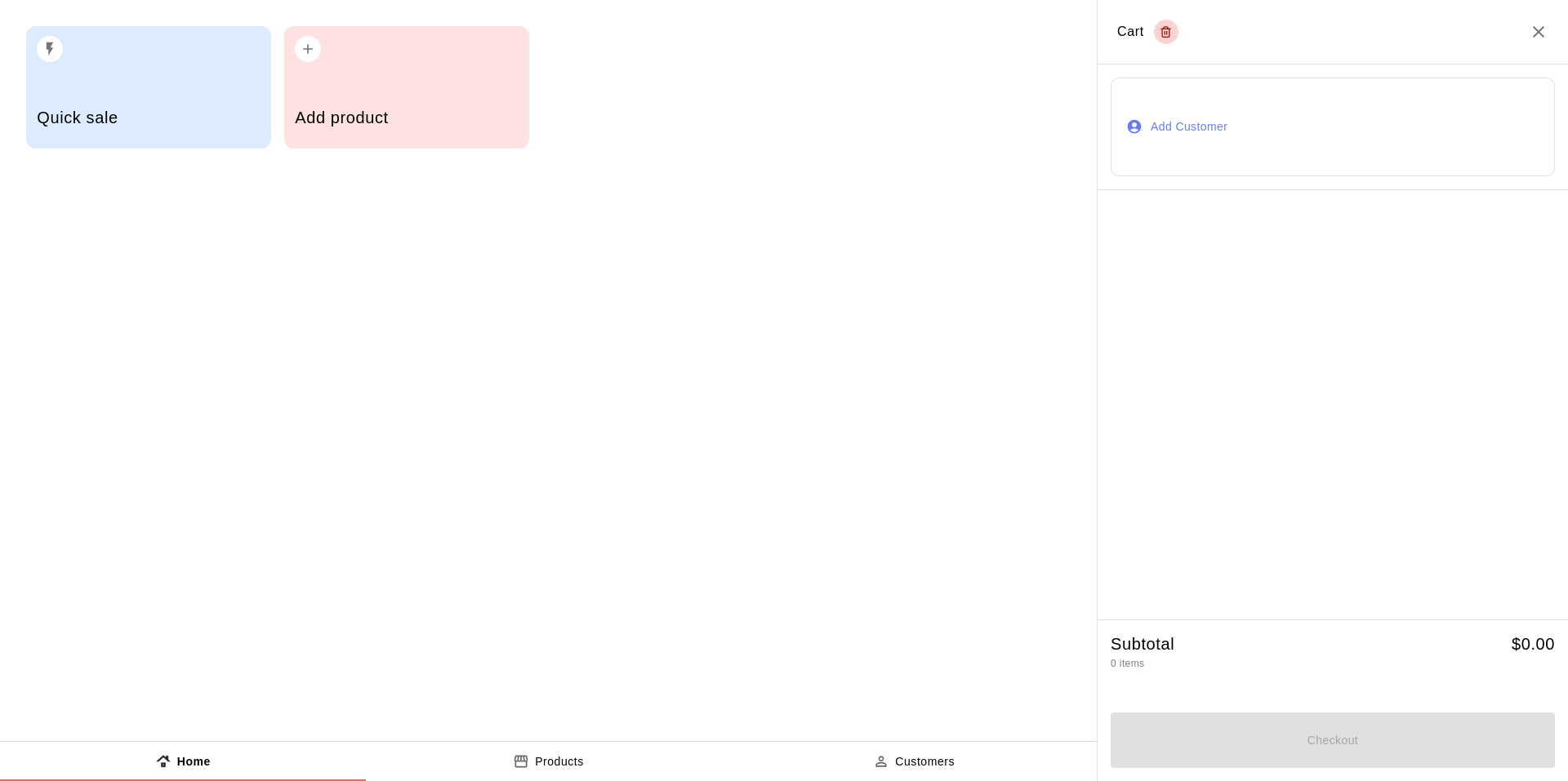
click at [170, 81] on div "Quick sale" at bounding box center [148, 87] width 245 height 122
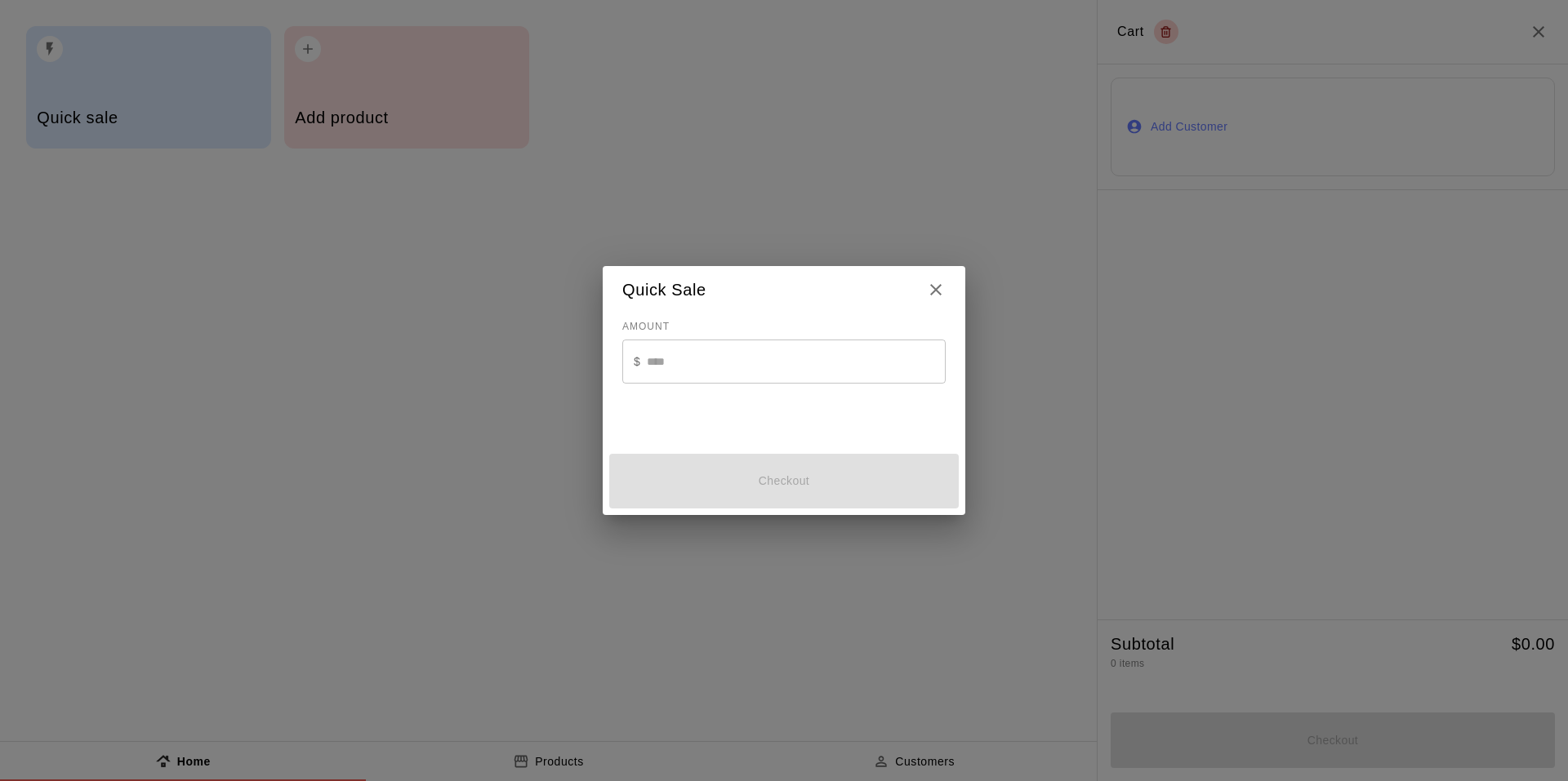
click at [698, 348] on input "text" at bounding box center [796, 361] width 298 height 43
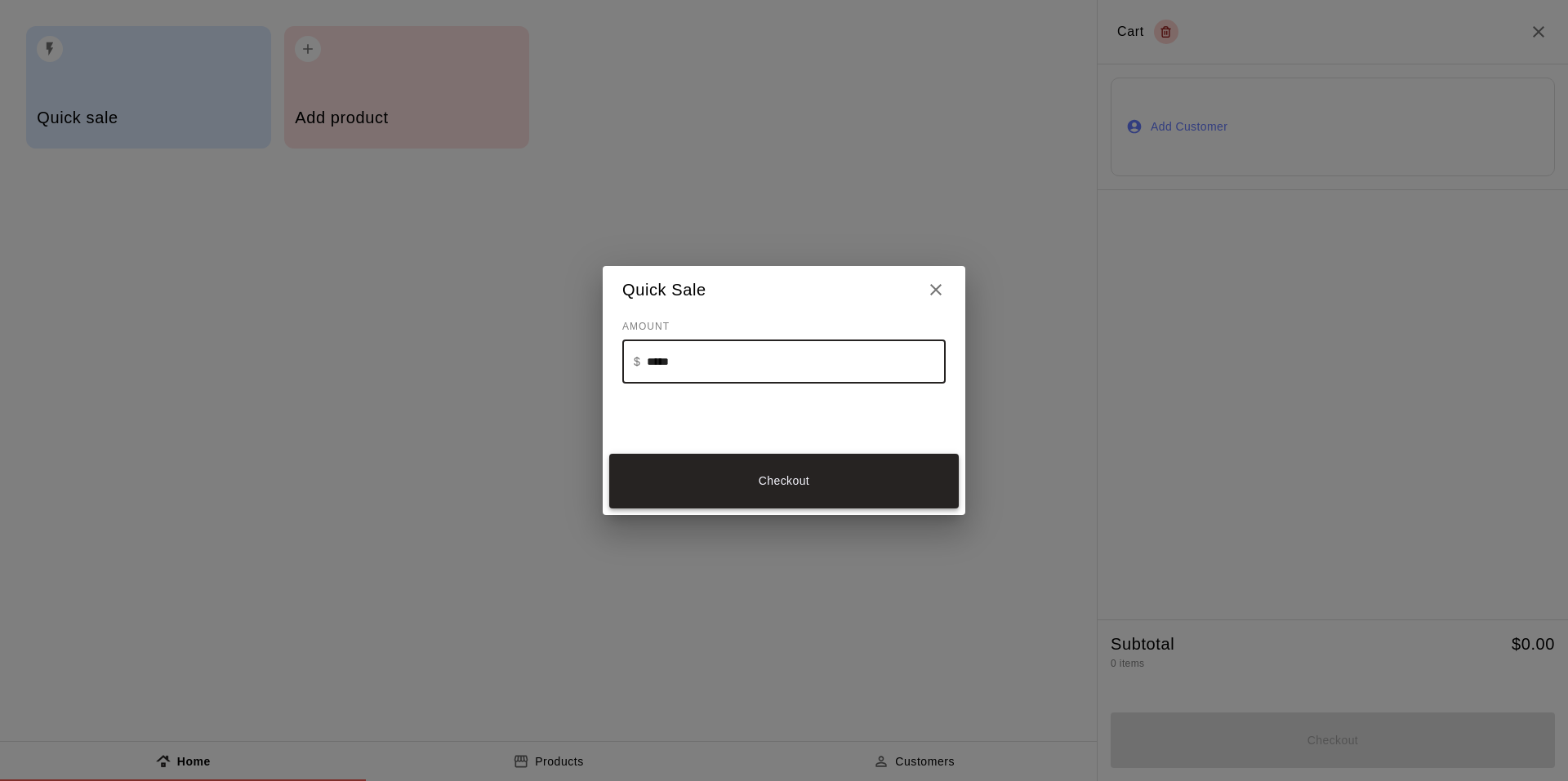
type input "*****"
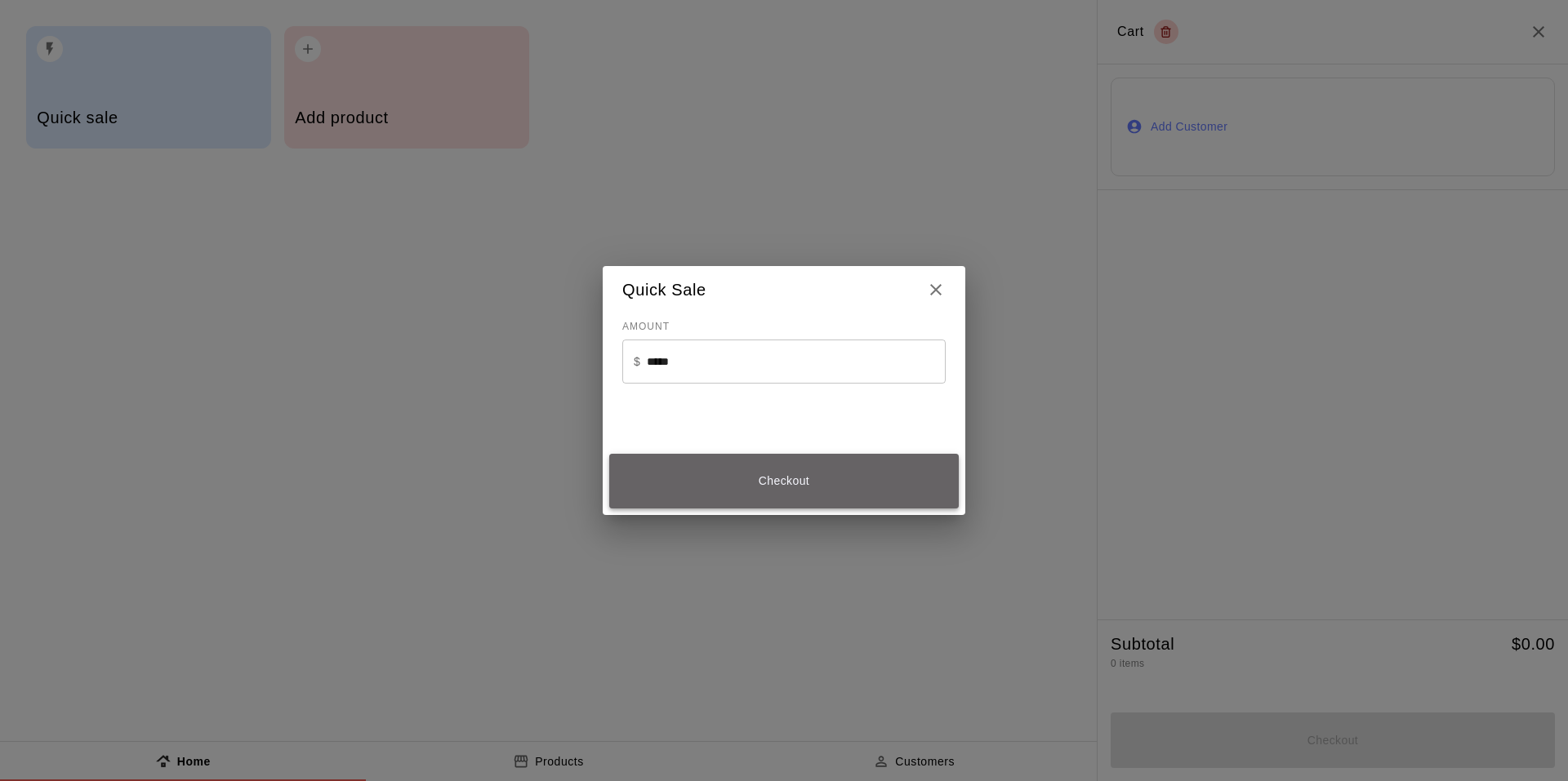
click at [779, 479] on button "Checkout" at bounding box center [783, 481] width 349 height 54
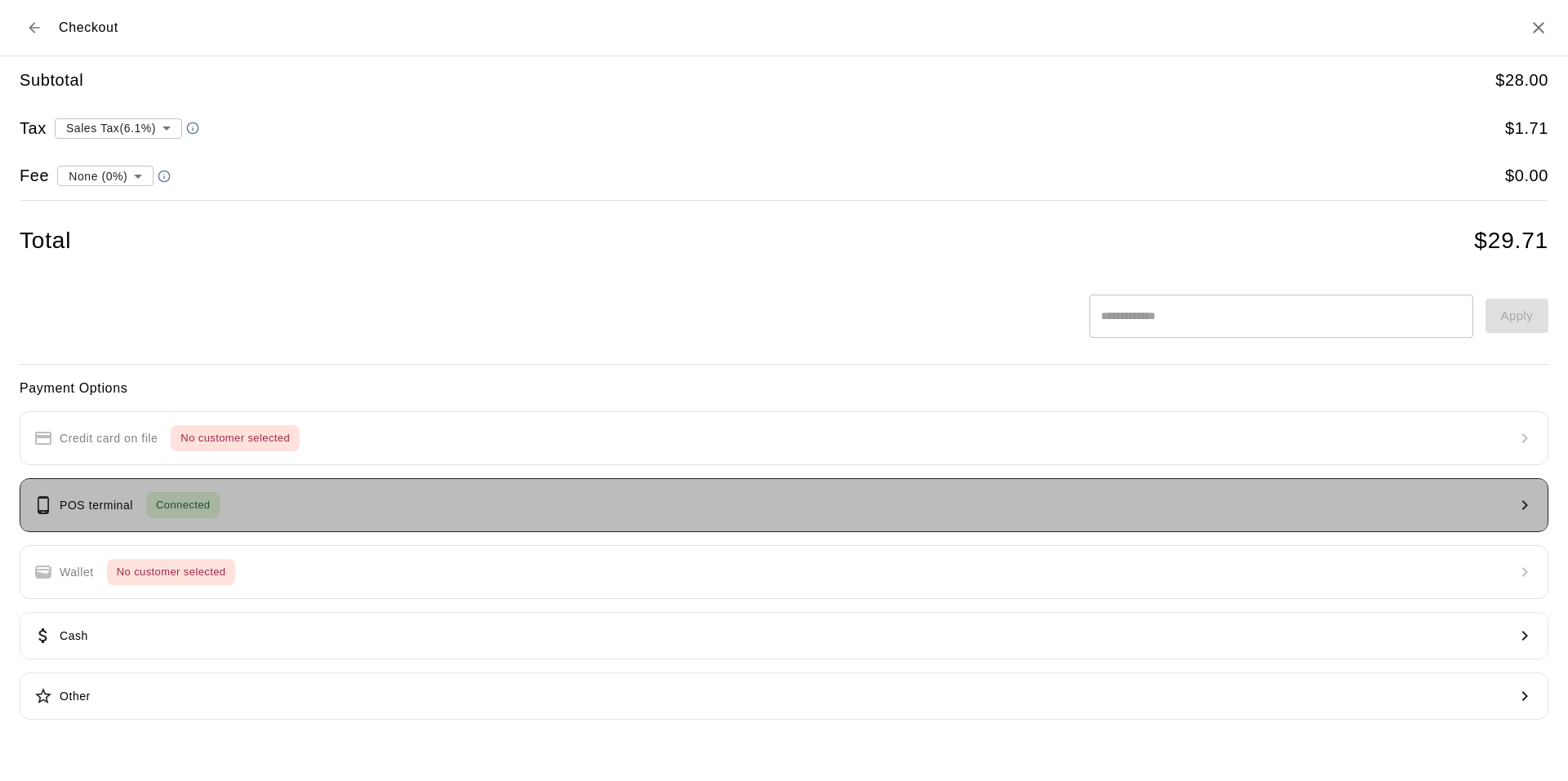
click at [260, 503] on button "POS terminal Connected" at bounding box center [783, 505] width 1528 height 54
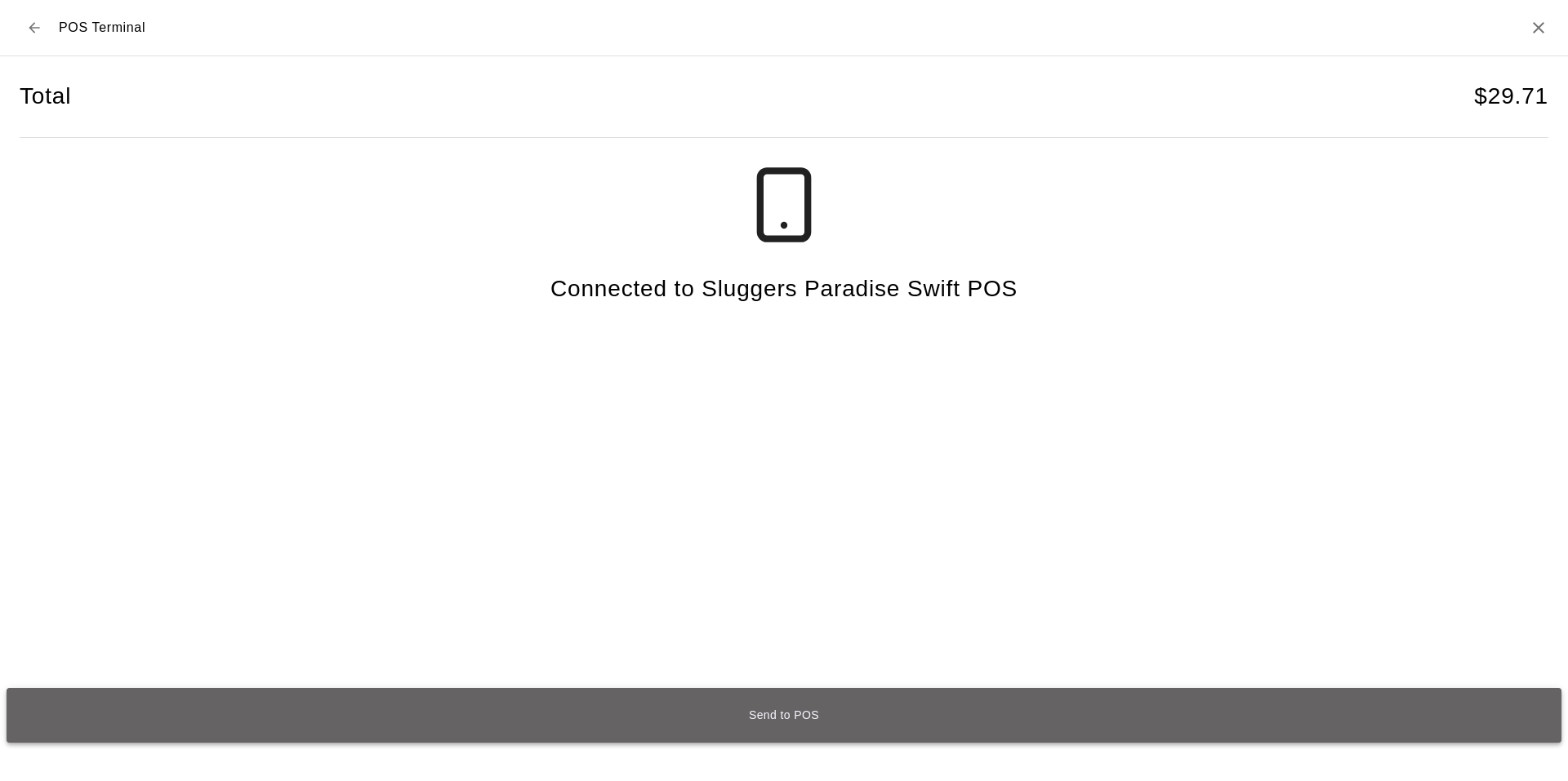
click at [889, 704] on button "Send to POS" at bounding box center [784, 715] width 1555 height 54
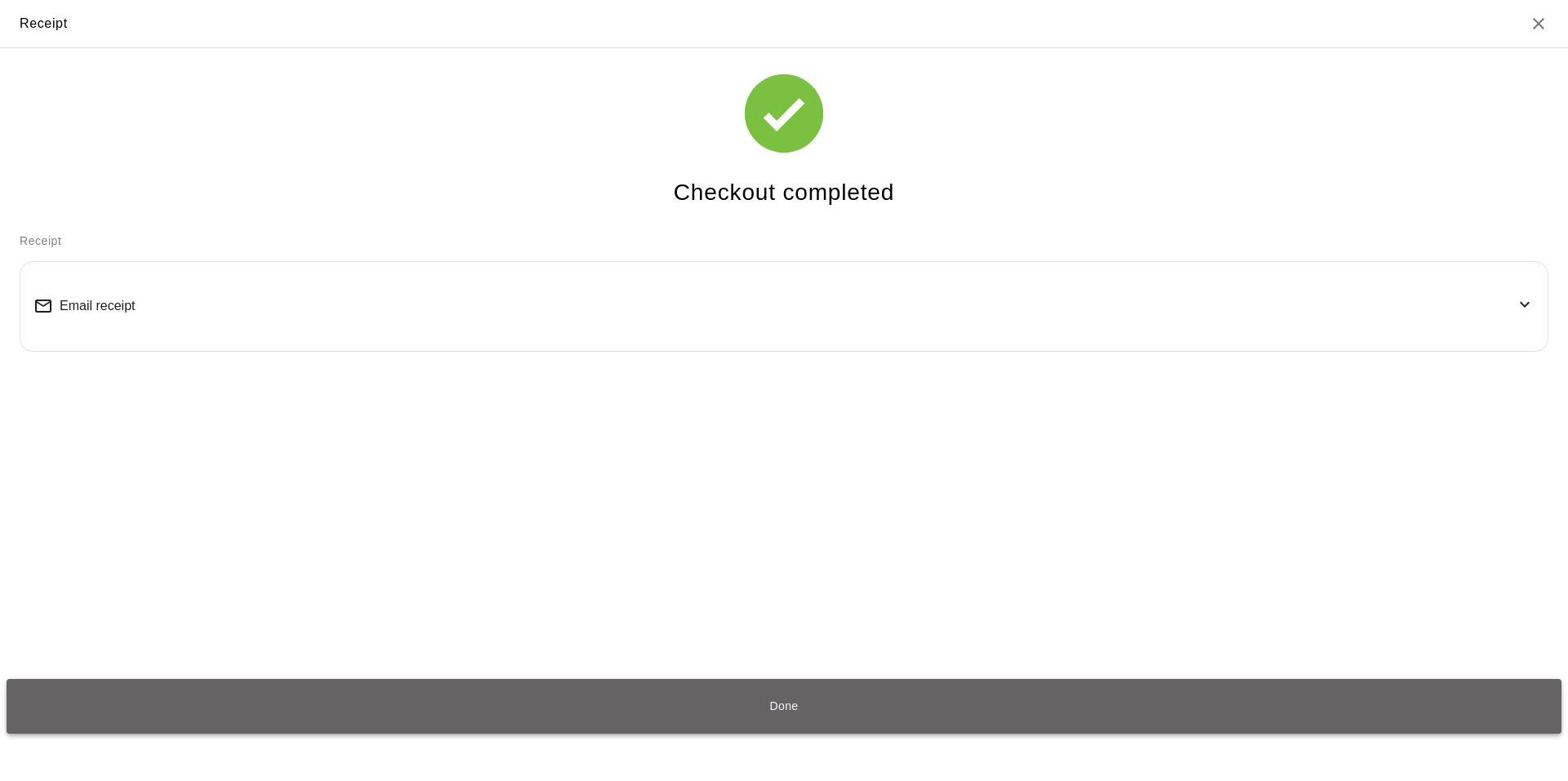
click at [705, 712] on button "Done" at bounding box center [784, 706] width 1555 height 54
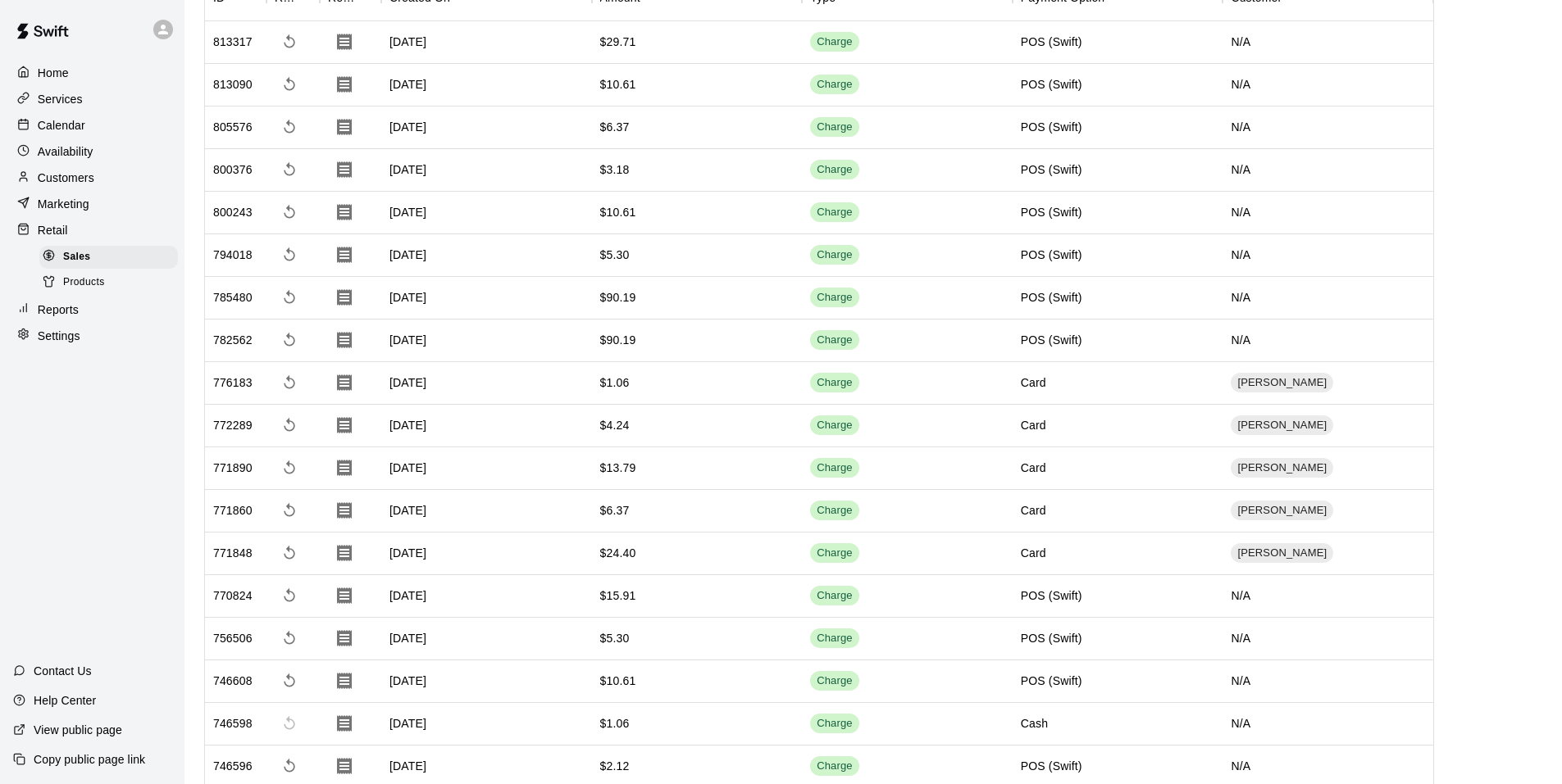
scroll to position [246, 0]
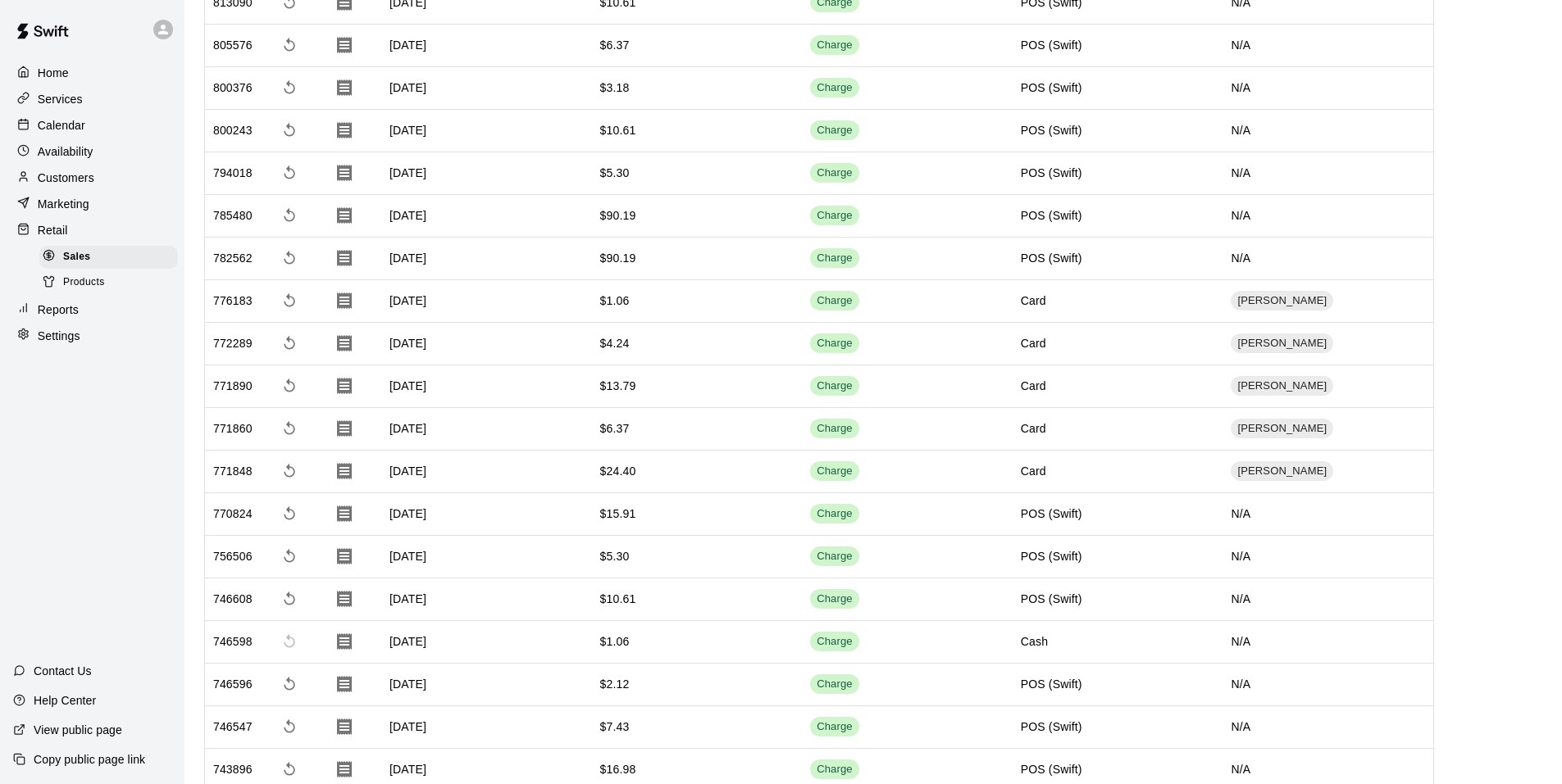
click at [105, 337] on div "Settings" at bounding box center [92, 336] width 158 height 25
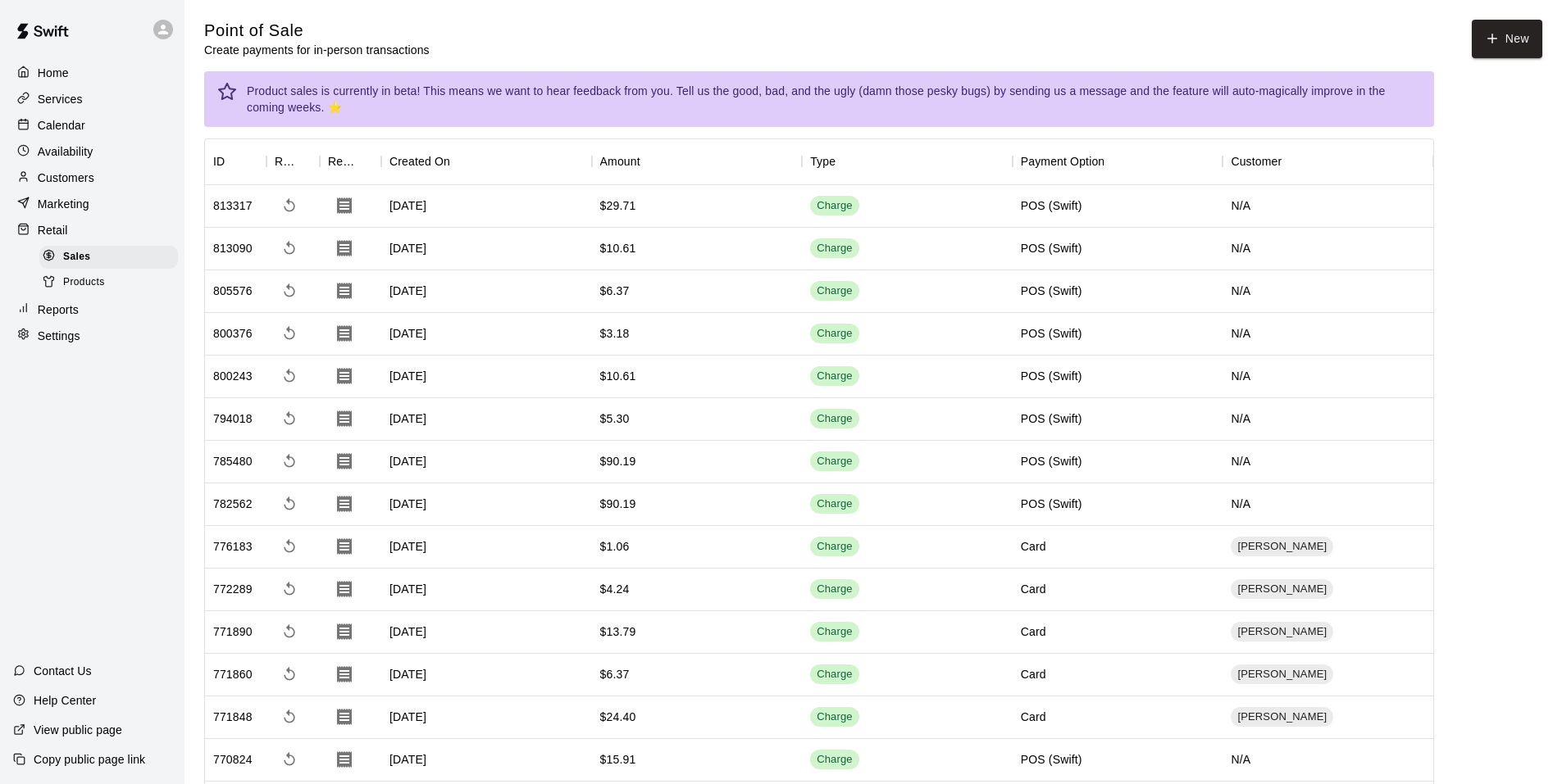
select select "**"
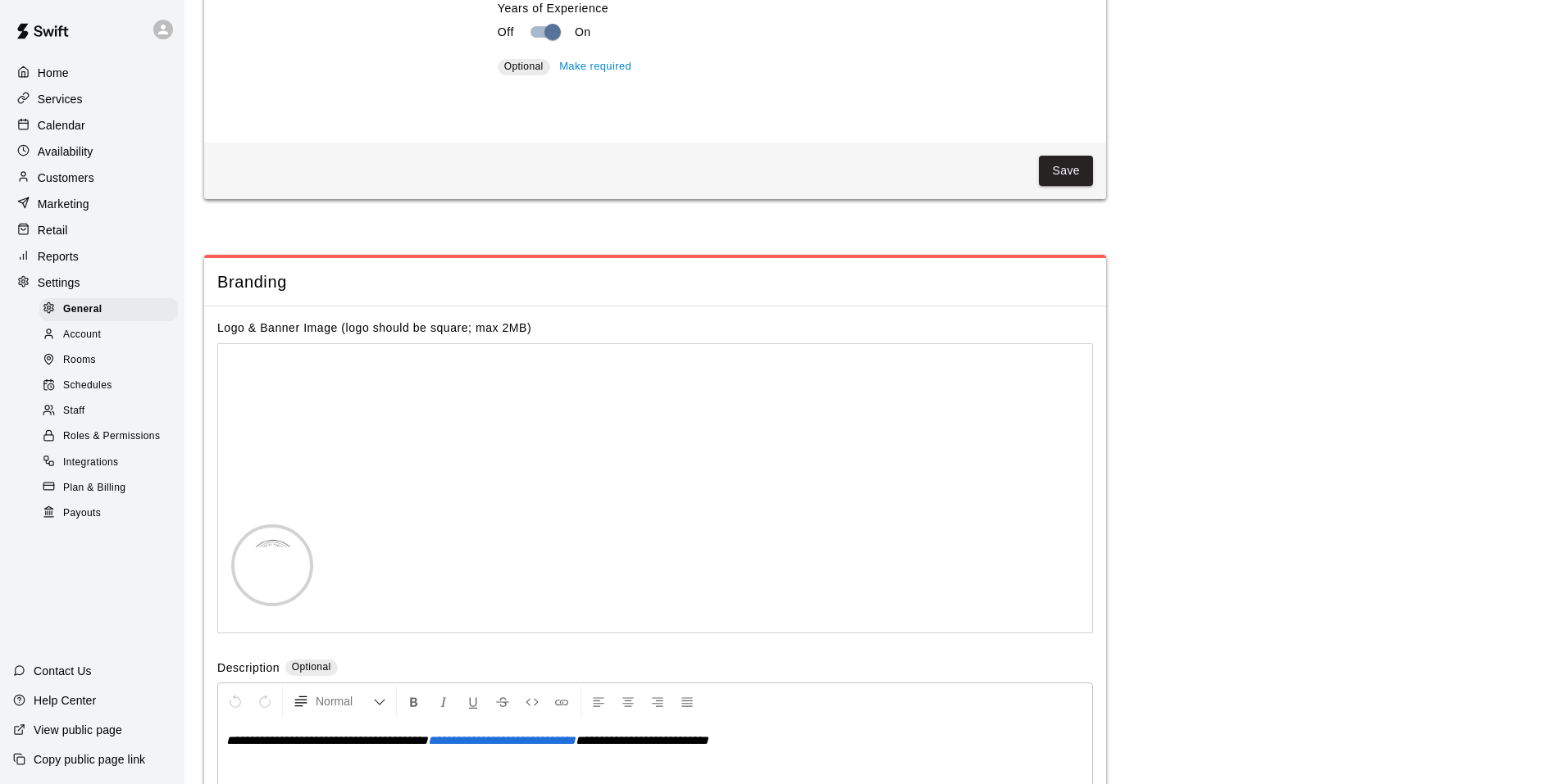
scroll to position [3298, 0]
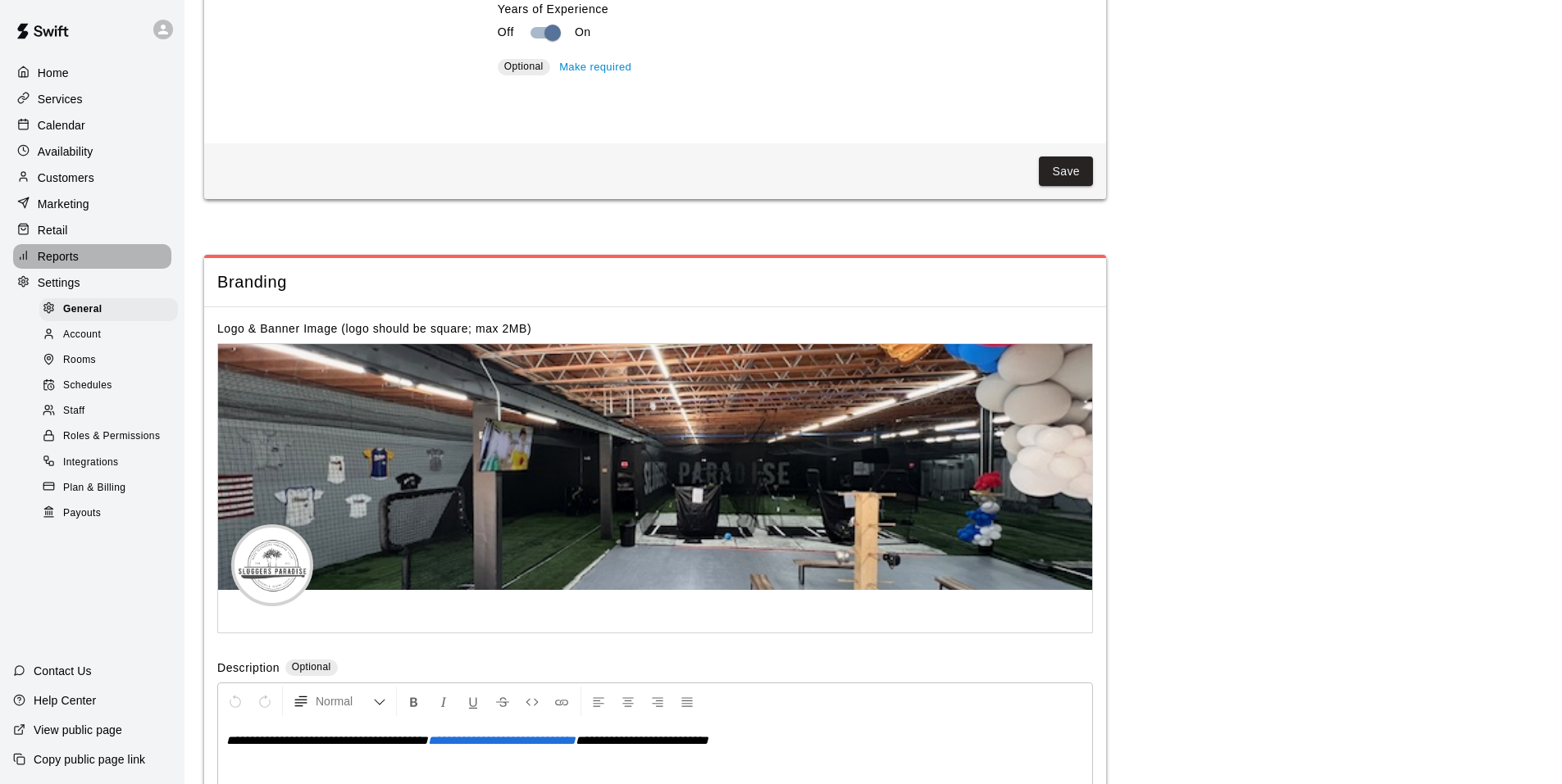
click at [85, 251] on div "Reports" at bounding box center [92, 256] width 158 height 25
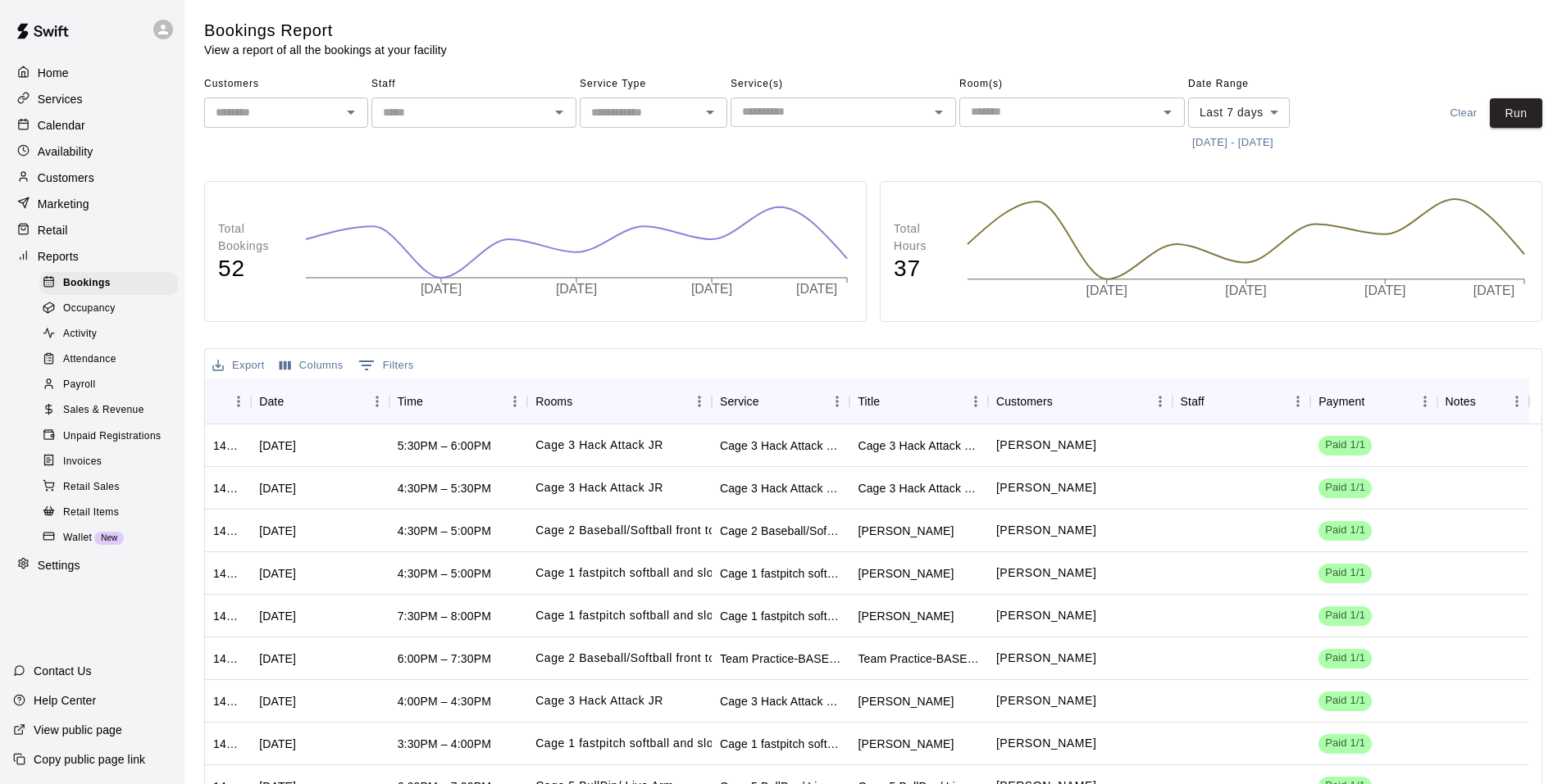
click at [150, 413] on div "Sales & Revenue" at bounding box center [109, 410] width 139 height 23
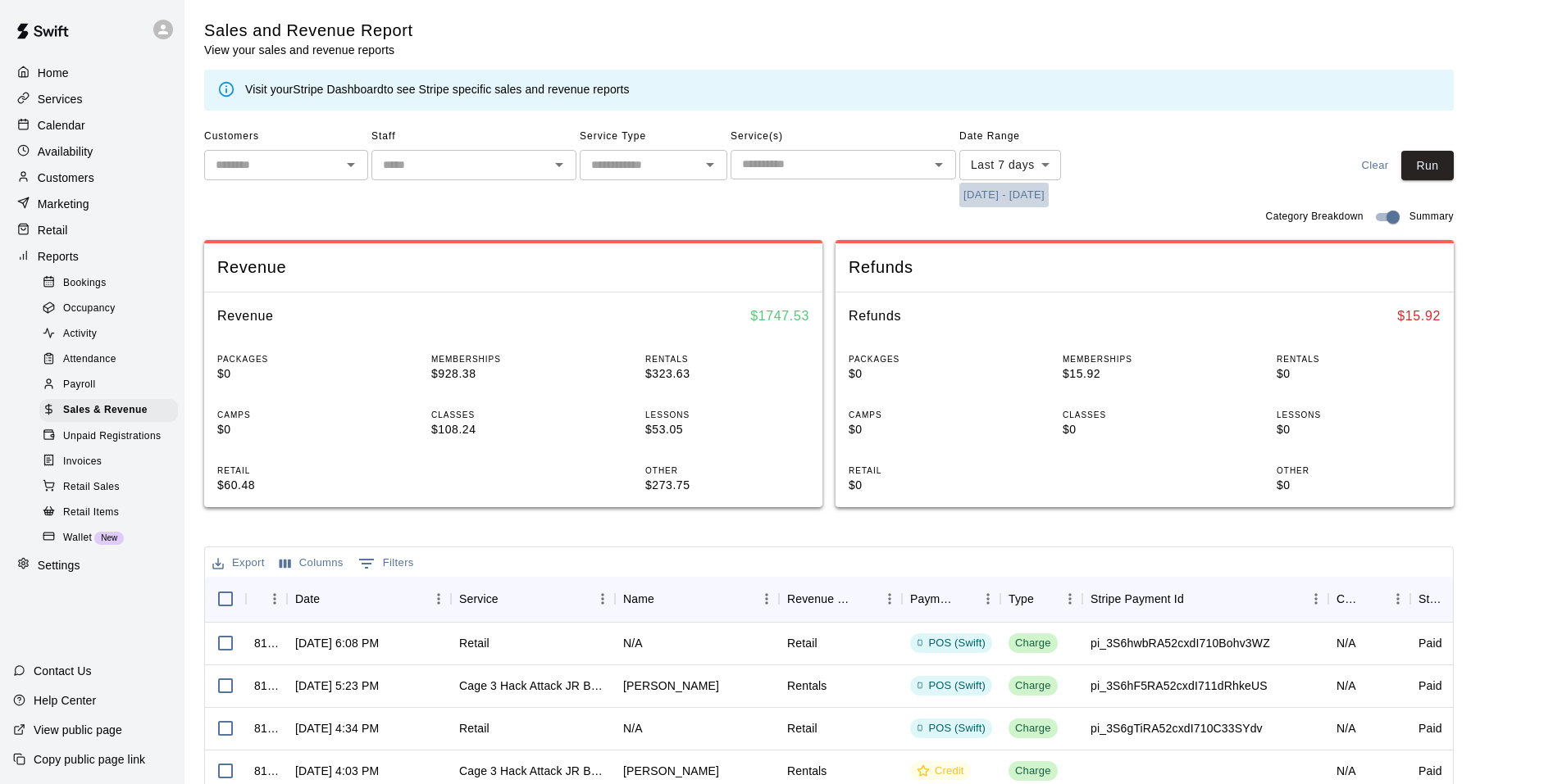
click at [1035, 191] on button "[DATE] - [DATE]" at bounding box center [1003, 195] width 90 height 25
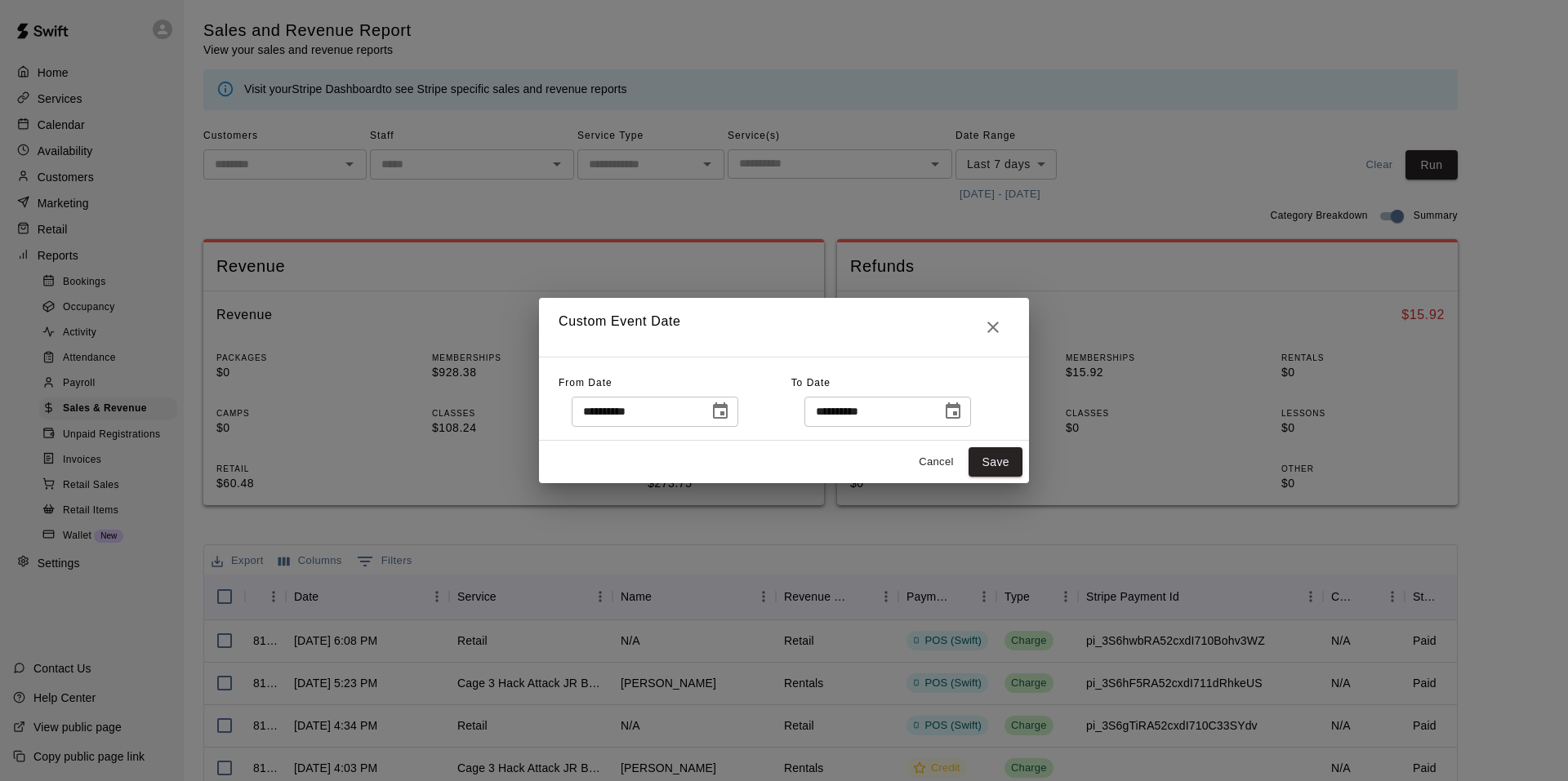
click at [737, 408] on button "Choose date, selected date is Sep 5, 2025" at bounding box center [720, 411] width 32 height 32
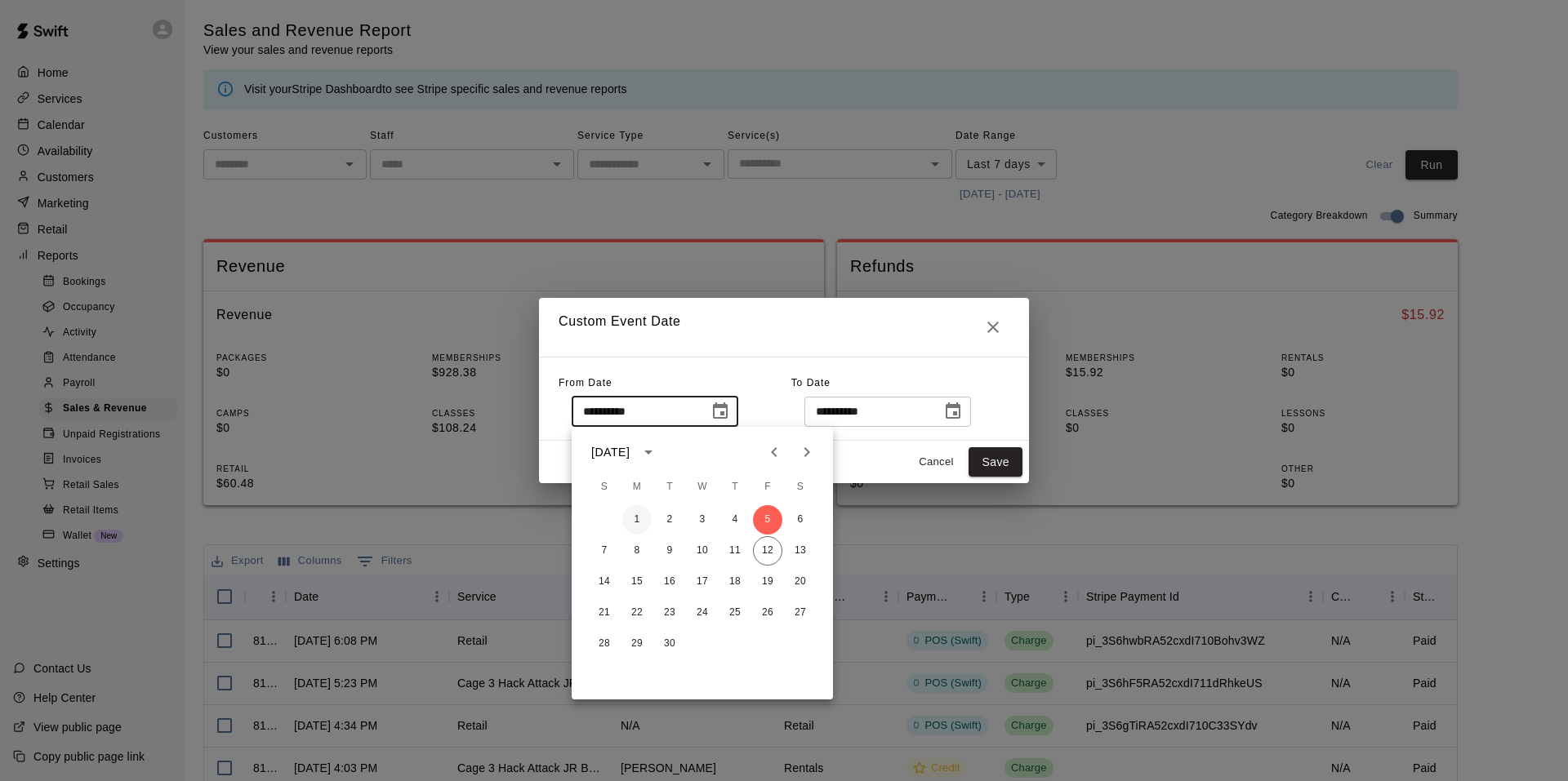
click at [627, 517] on button "1" at bounding box center [637, 520] width 29 height 29
type input "**********"
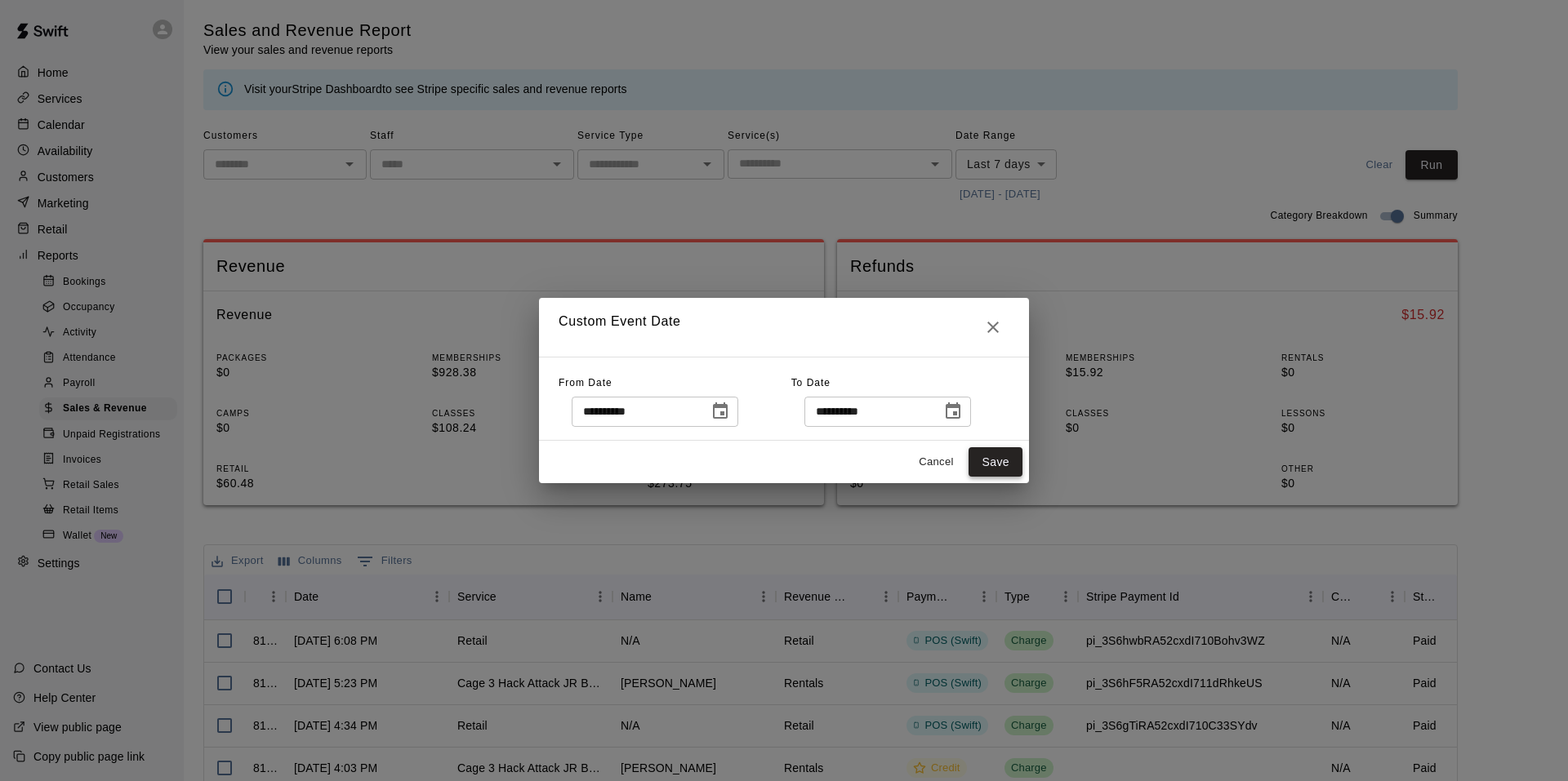
click at [1000, 476] on button "Save" at bounding box center [995, 462] width 54 height 30
type input "******"
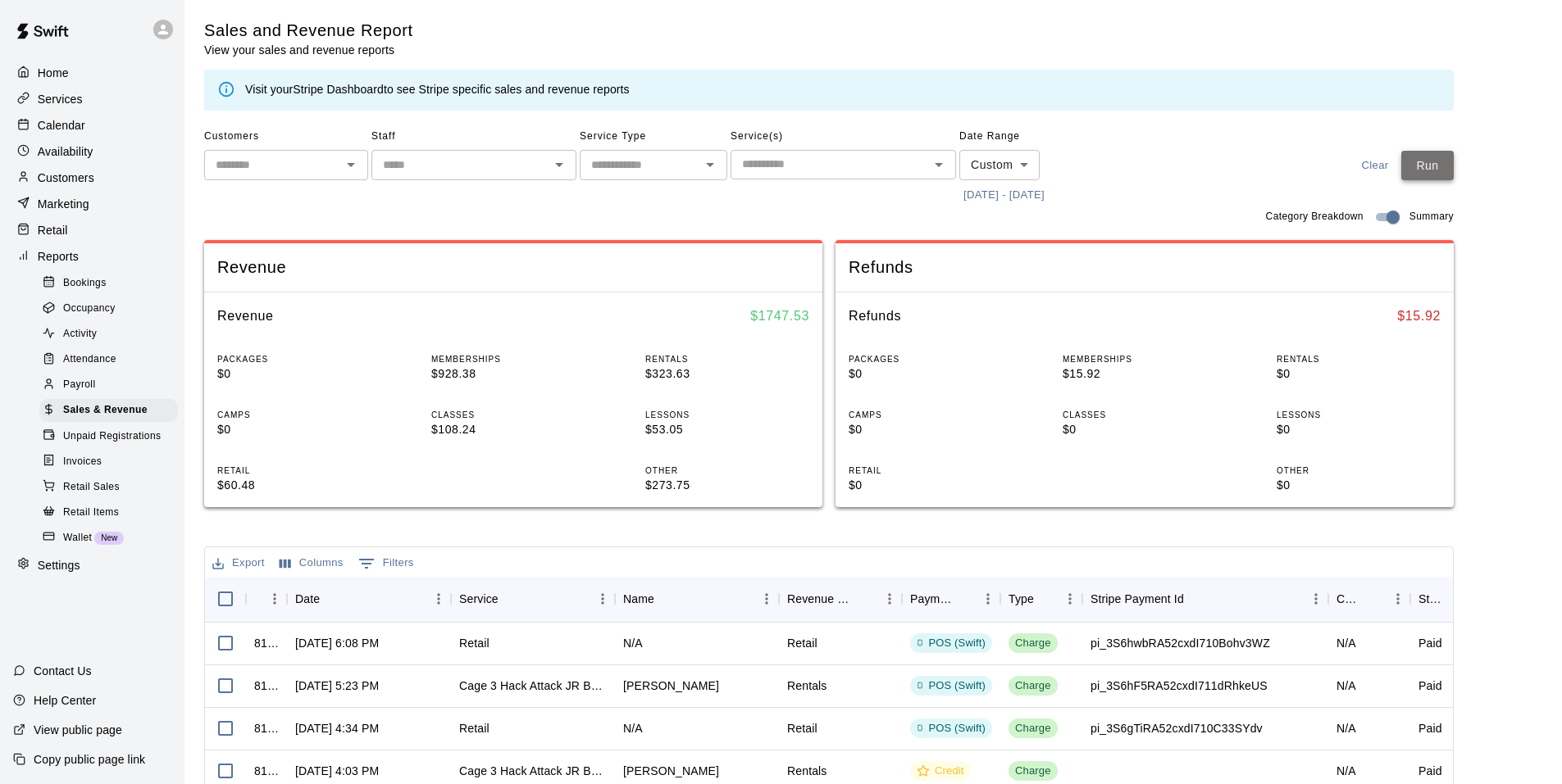
click at [1423, 162] on button "Run" at bounding box center [1427, 165] width 53 height 31
click at [989, 189] on button "[DATE] - [DATE]" at bounding box center [1003, 195] width 90 height 25
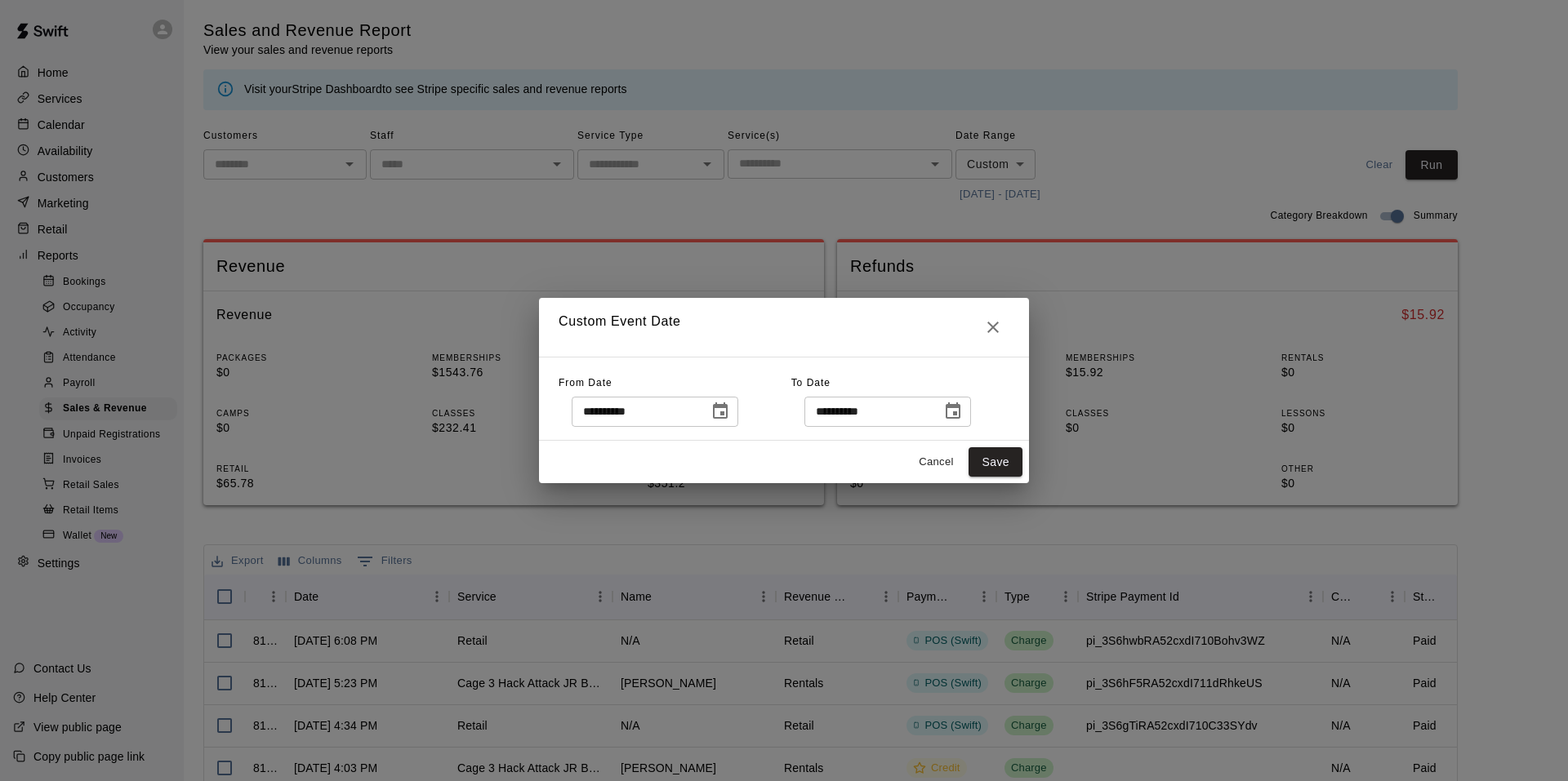
click at [719, 417] on button "Choose date, selected date is Sep 1, 2025" at bounding box center [720, 411] width 32 height 32
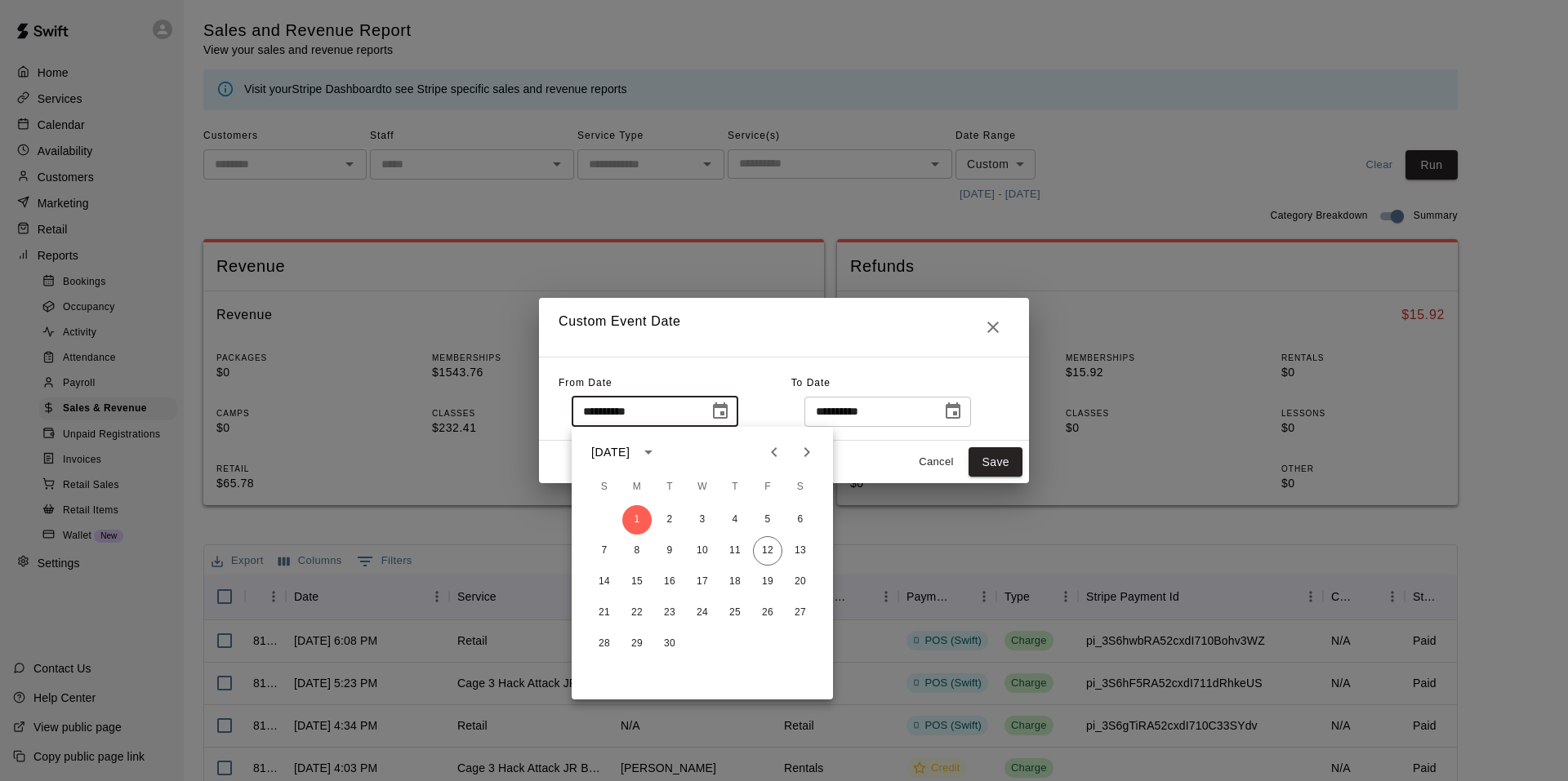
click at [773, 449] on icon "Previous month" at bounding box center [774, 451] width 19 height 19
click at [767, 519] on button "1" at bounding box center [767, 520] width 29 height 29
type input "**********"
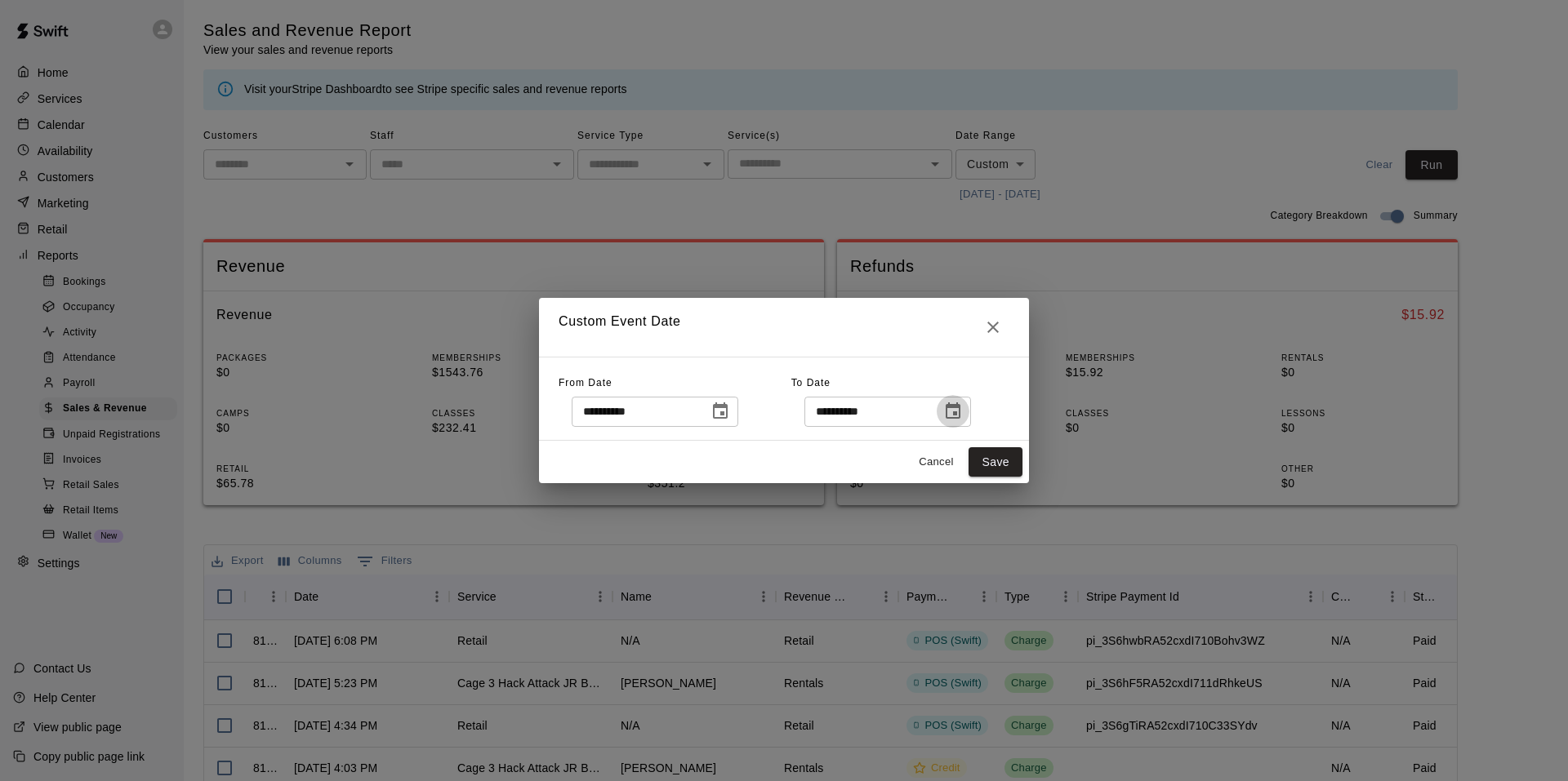
click at [963, 412] on icon "Choose date, selected date is Sep 12, 2025" at bounding box center [953, 411] width 19 height 19
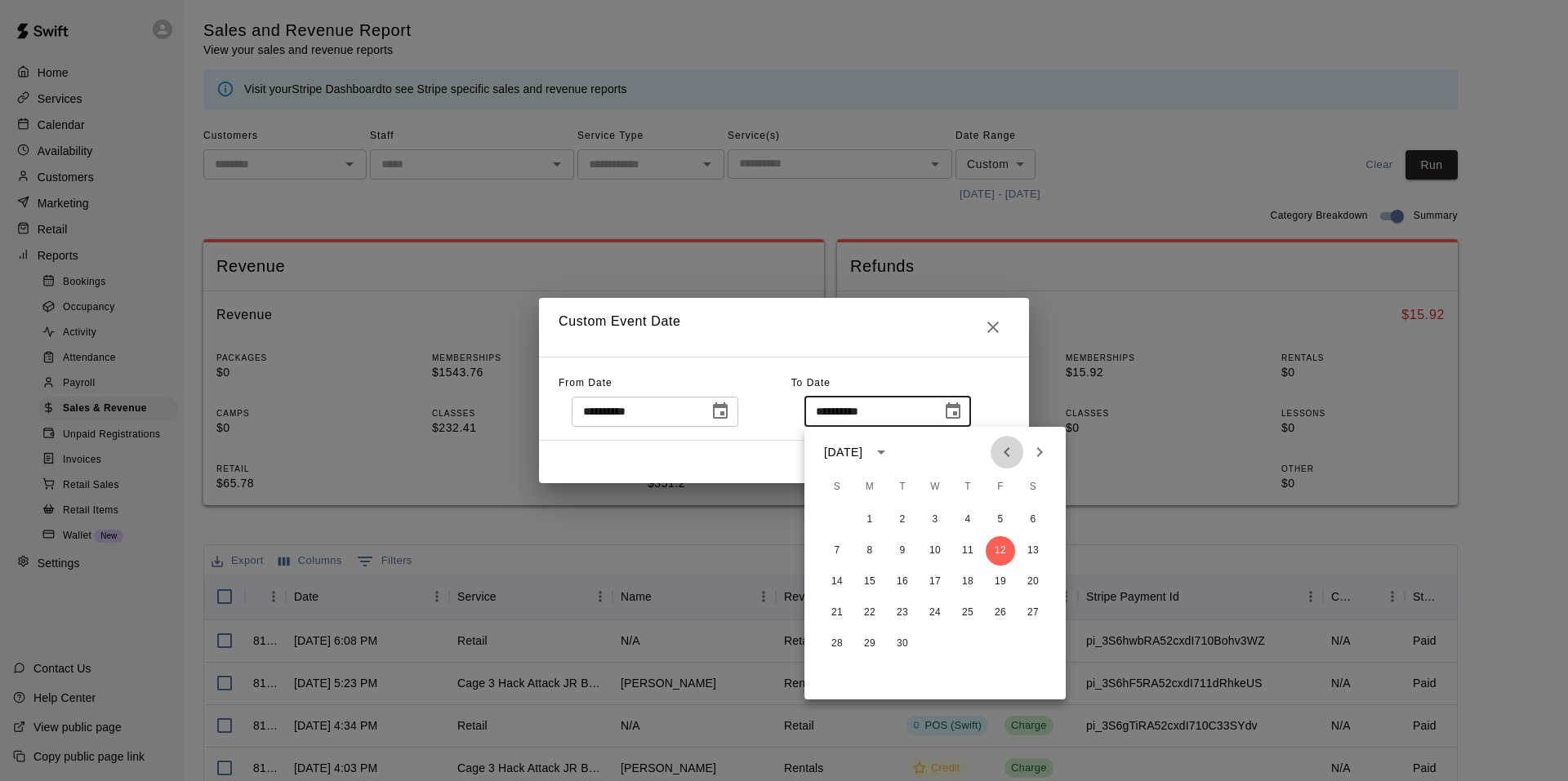
click at [1011, 454] on icon "Previous month" at bounding box center [1006, 451] width 19 height 19
click at [908, 583] on button "12" at bounding box center [903, 582] width 29 height 29
type input "**********"
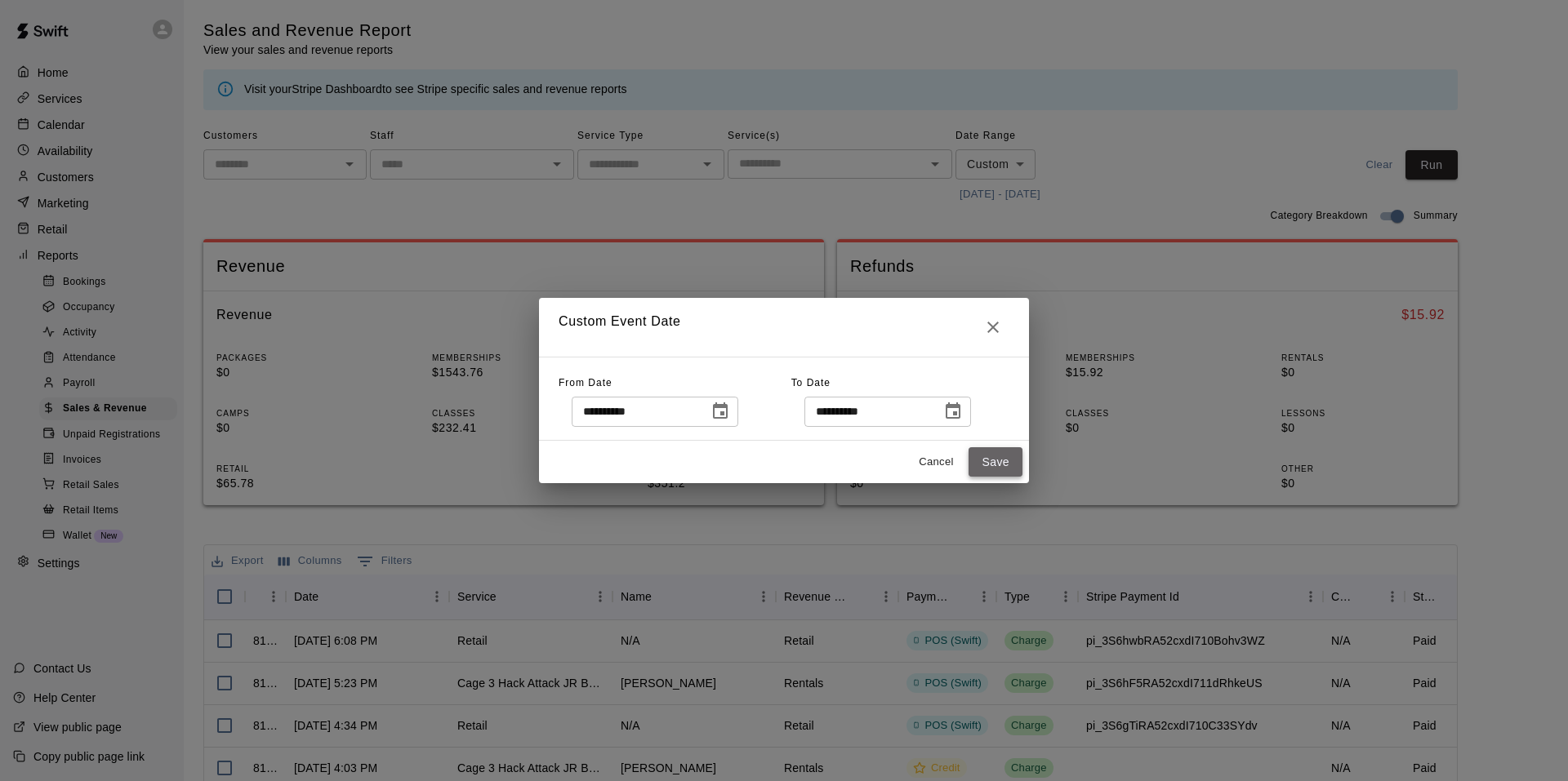
click at [1000, 466] on button "Save" at bounding box center [995, 462] width 54 height 30
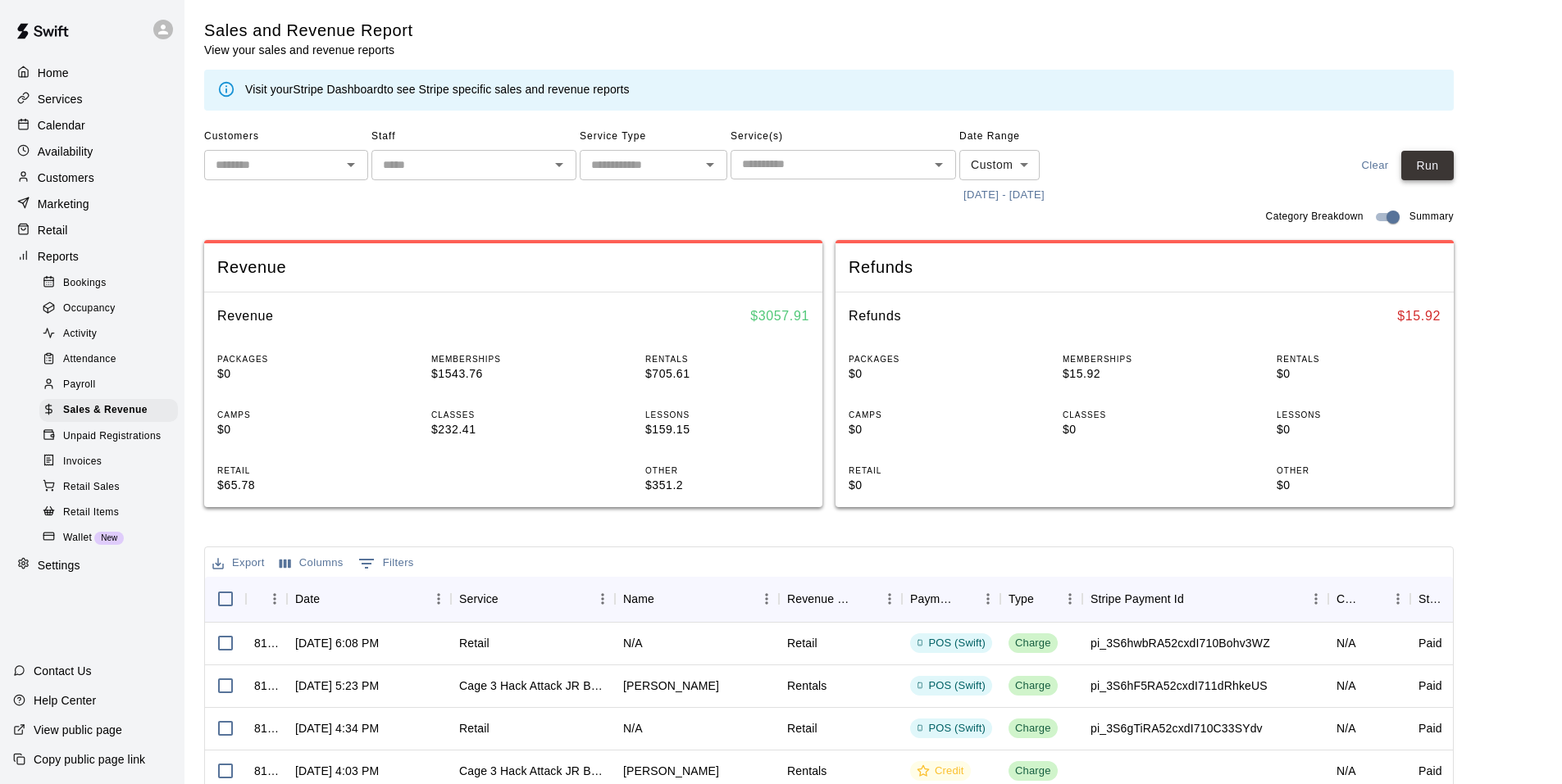
click at [1445, 162] on button "Run" at bounding box center [1427, 165] width 53 height 31
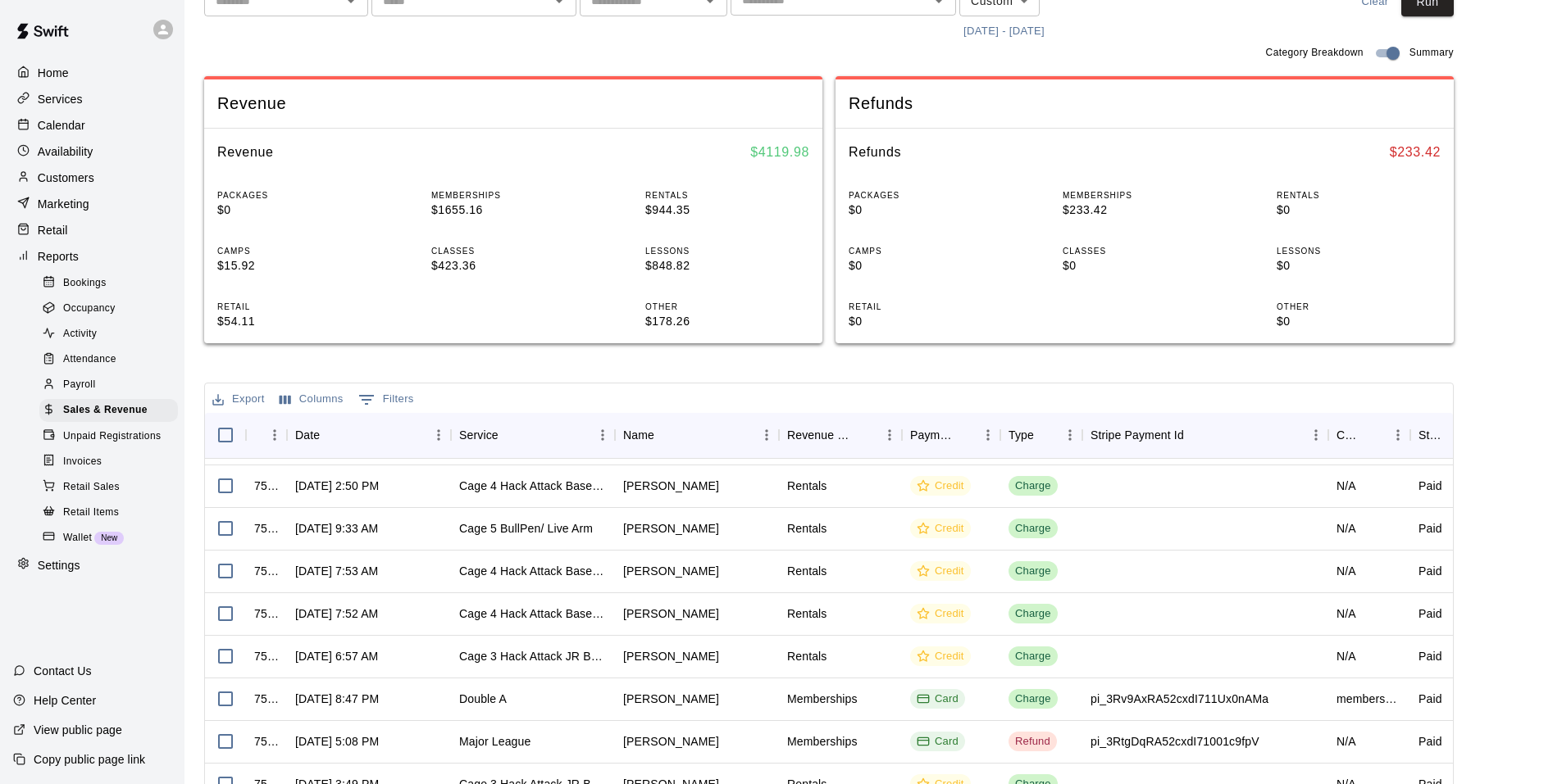
scroll to position [246, 0]
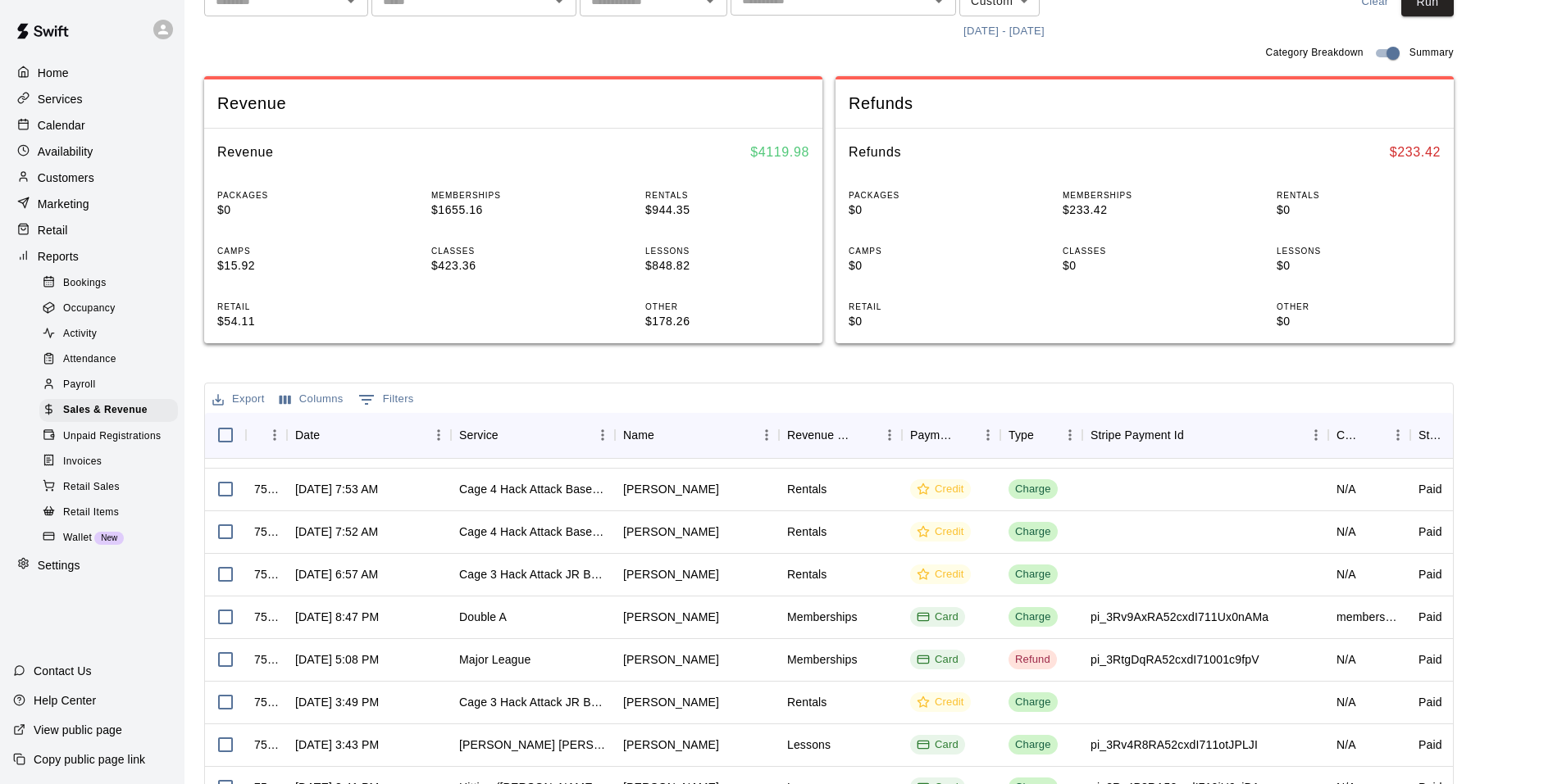
click at [61, 127] on p "Calendar" at bounding box center [61, 126] width 47 height 17
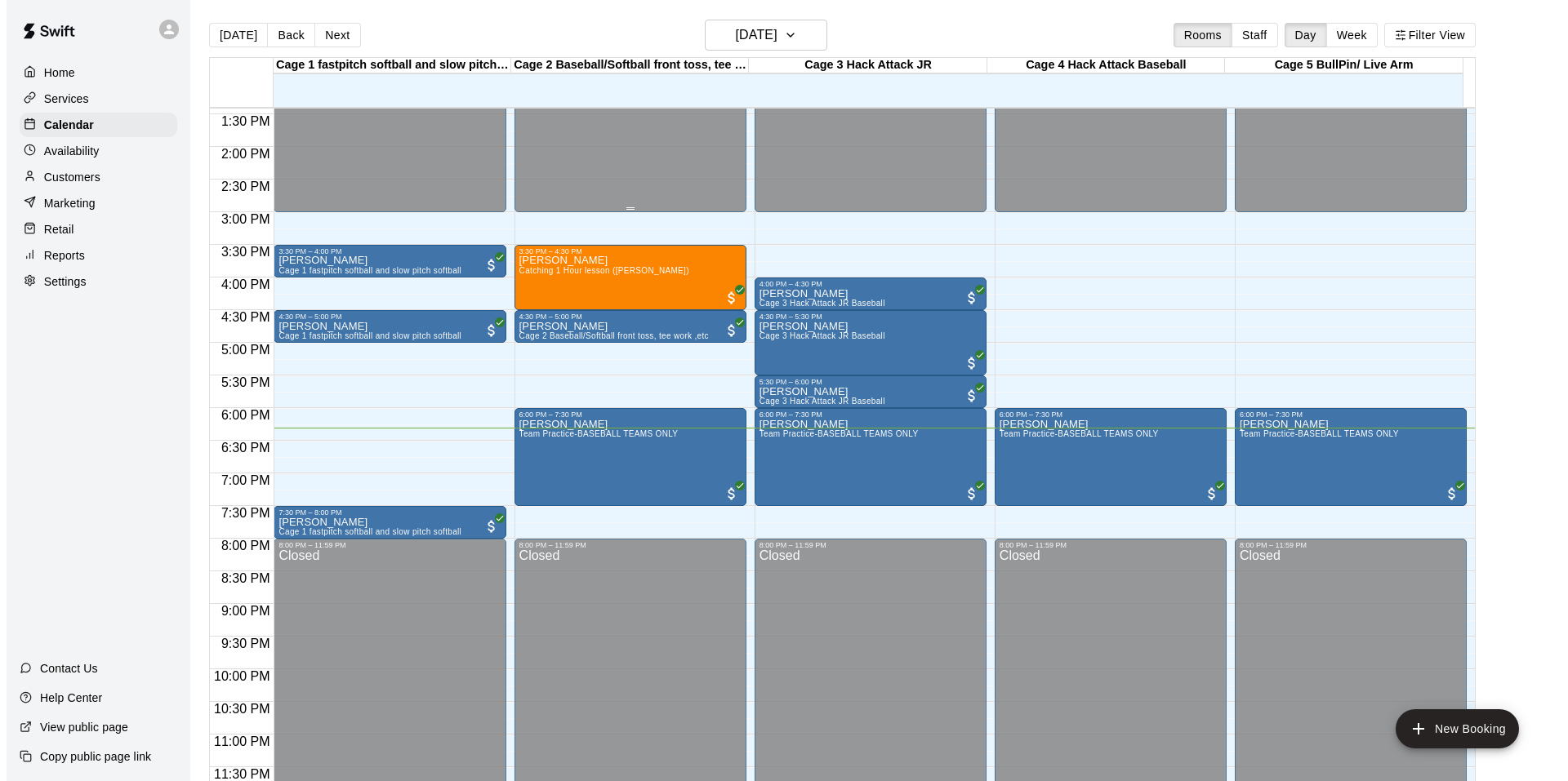
scroll to position [26, 0]
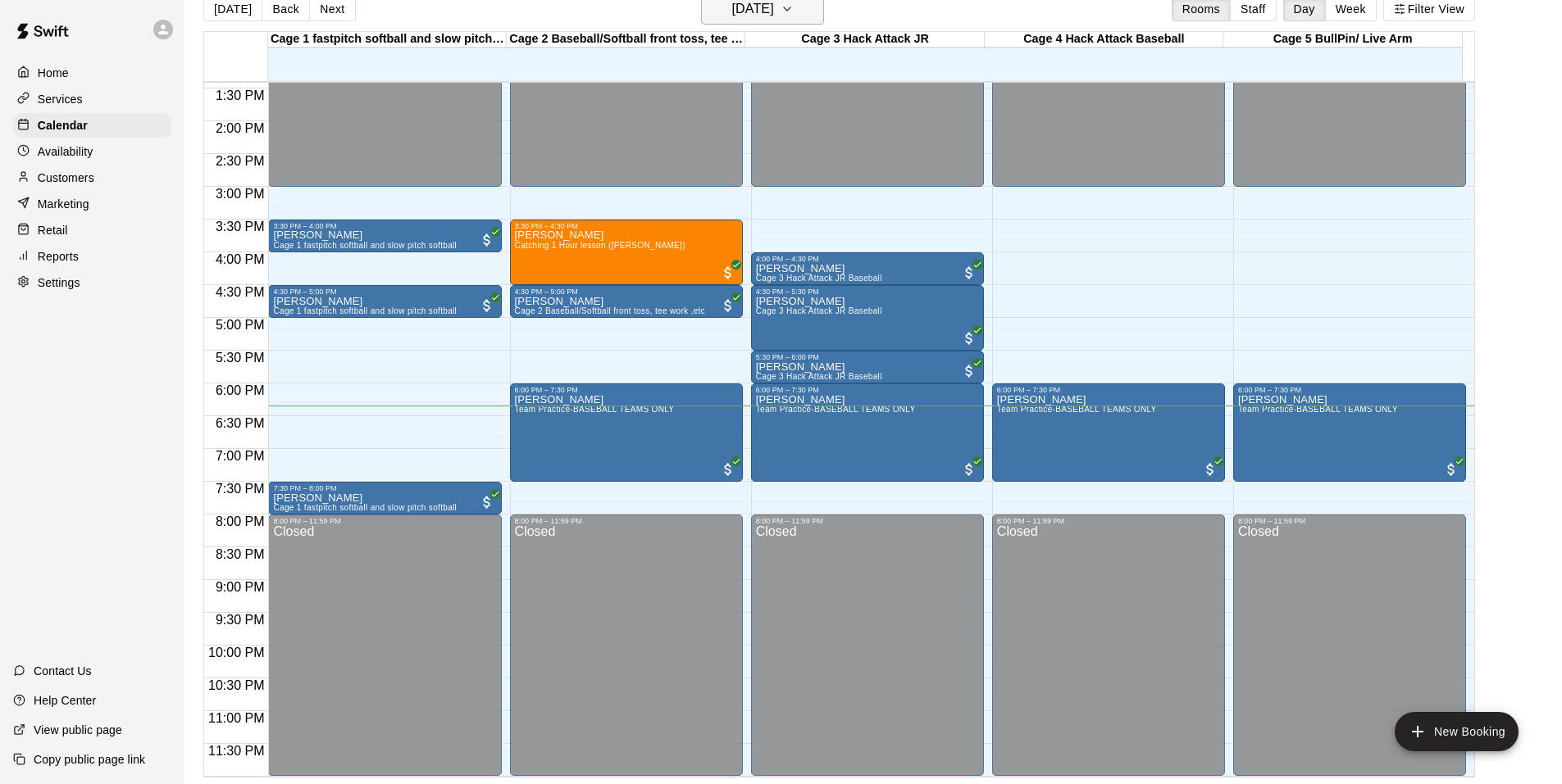
click at [793, 7] on icon "button" at bounding box center [787, 8] width 13 height 19
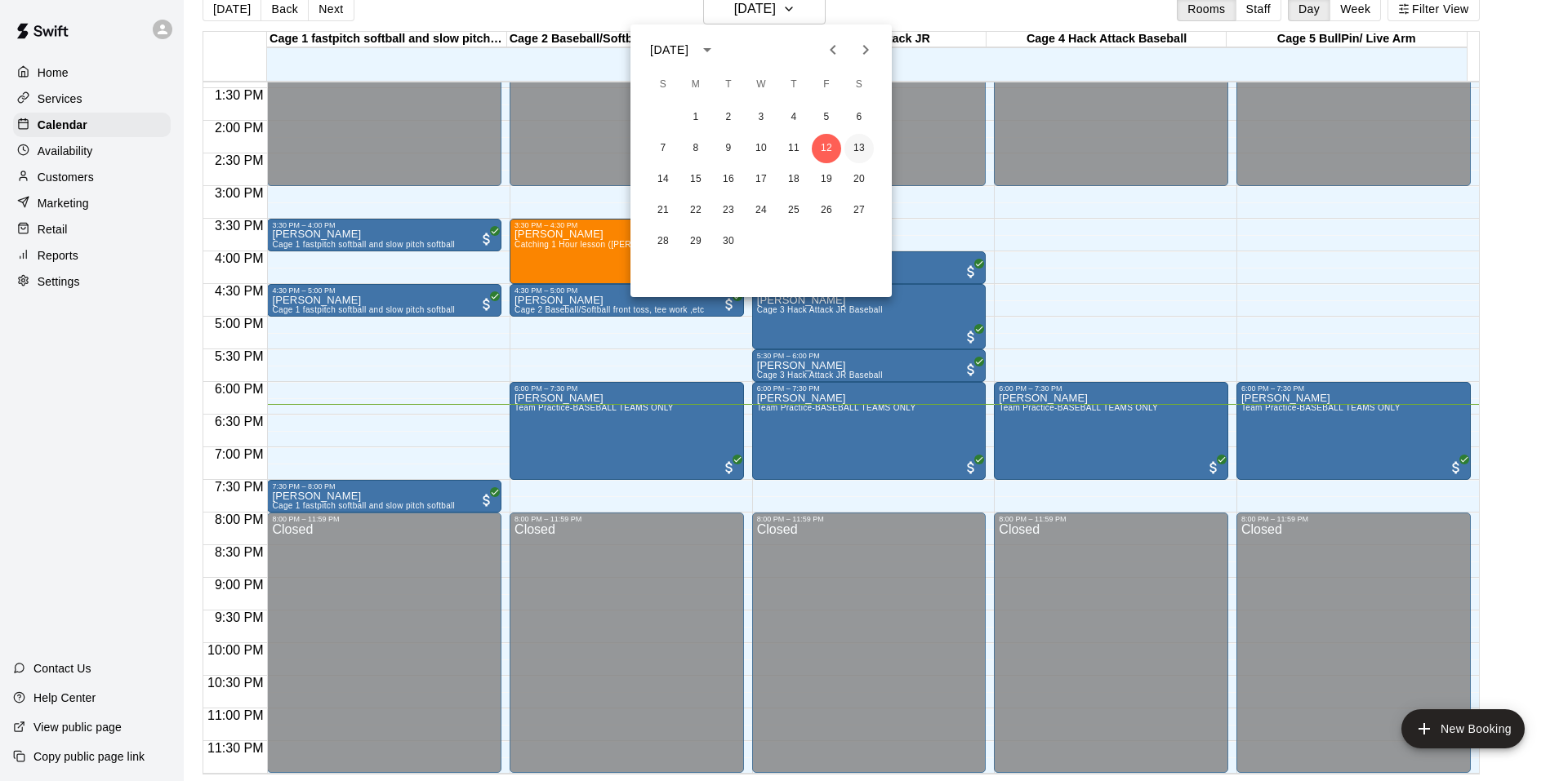
click at [852, 146] on button "13" at bounding box center [860, 148] width 29 height 29
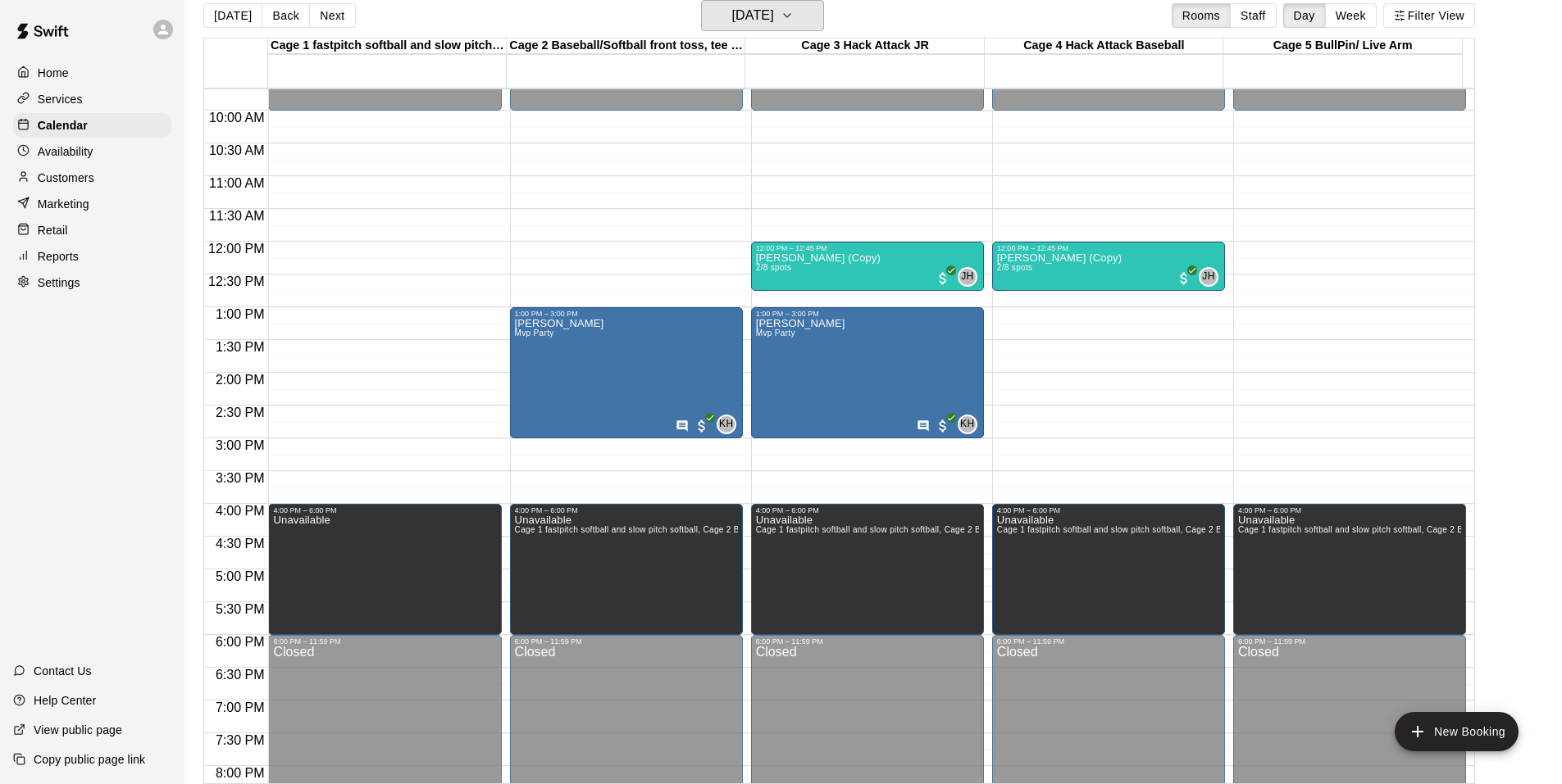
scroll to position [552, 0]
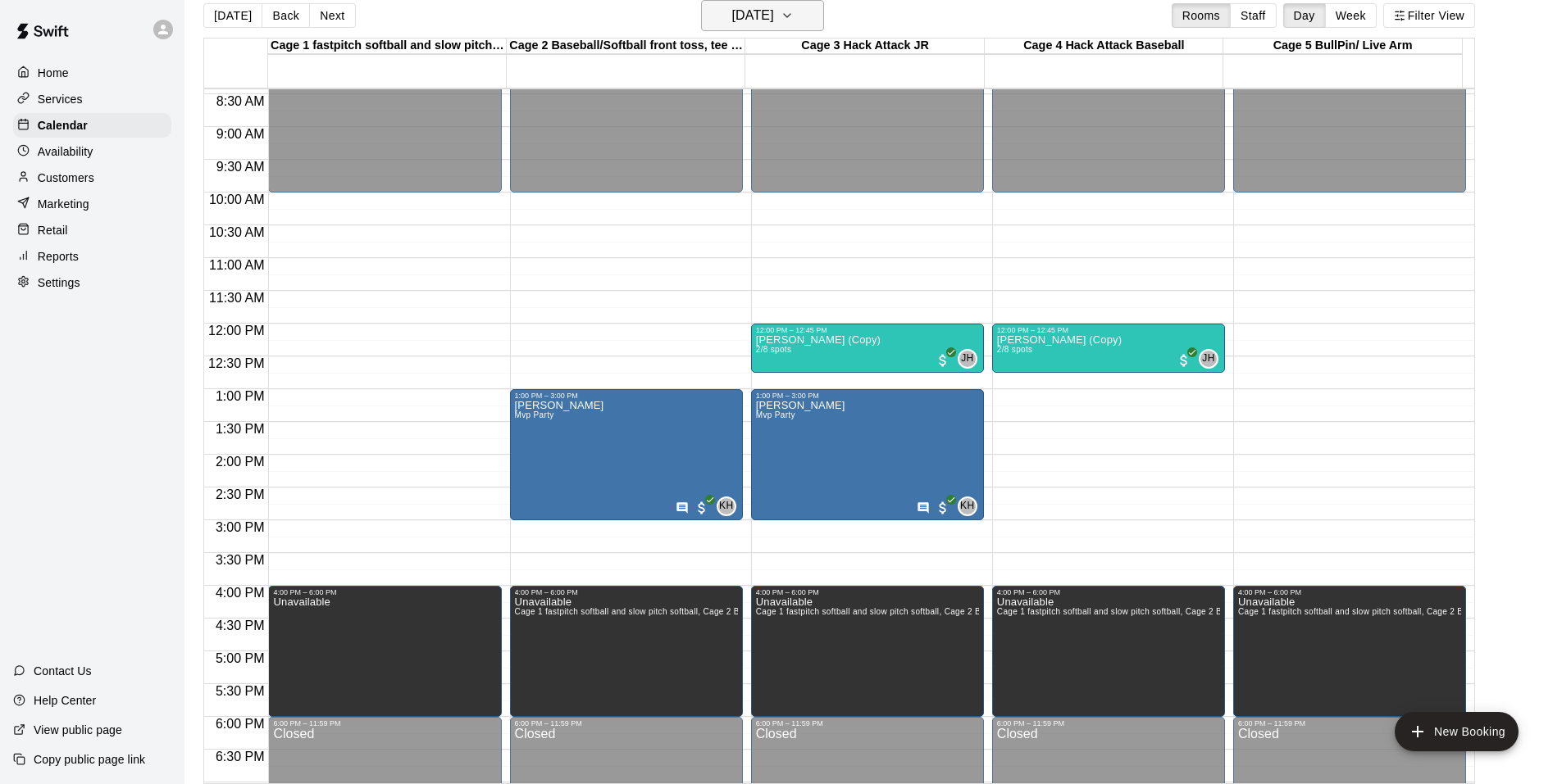
click at [732, 13] on h6 "[DATE]" at bounding box center [753, 15] width 42 height 23
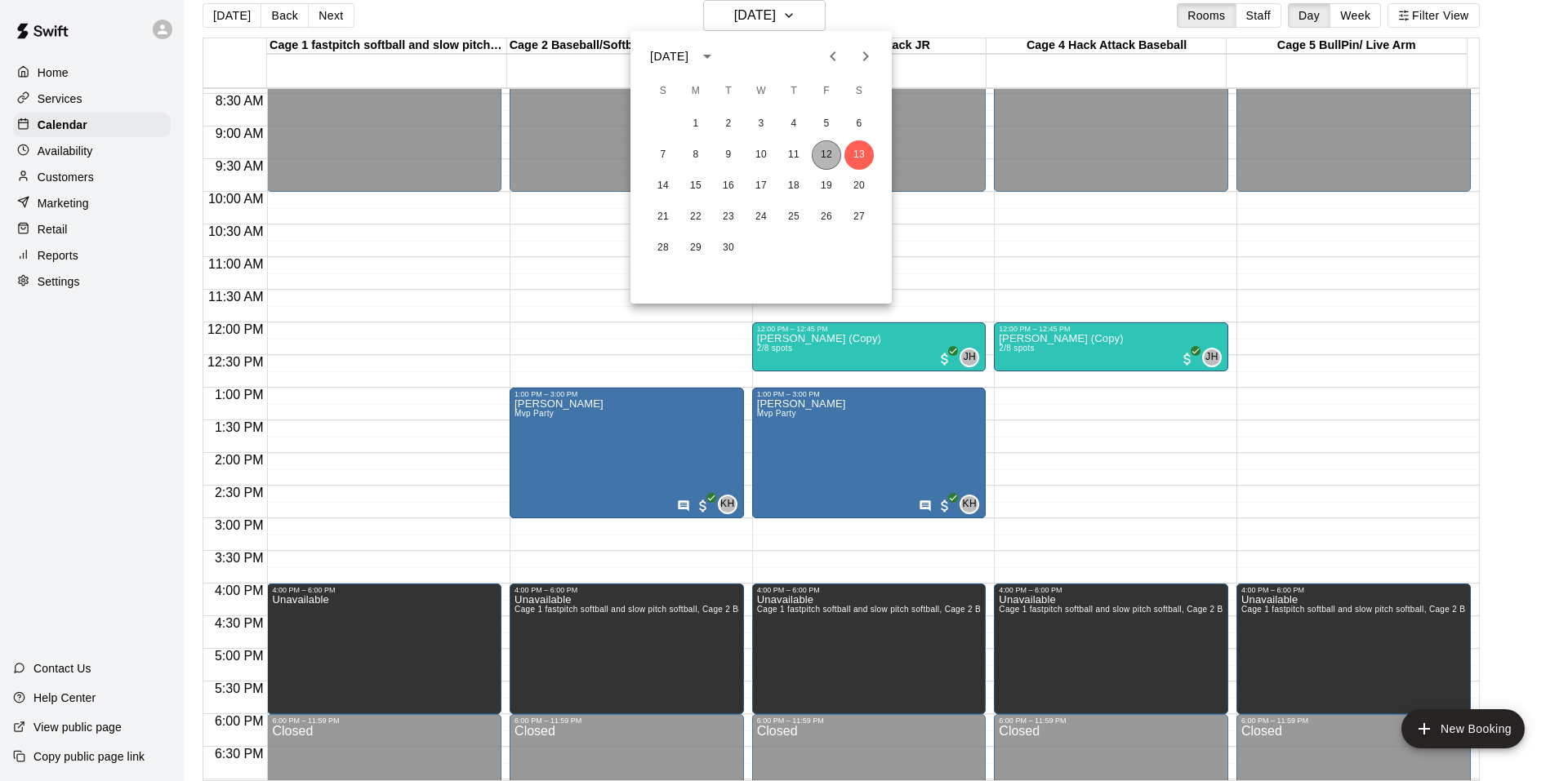
click at [820, 157] on button "12" at bounding box center [826, 155] width 29 height 29
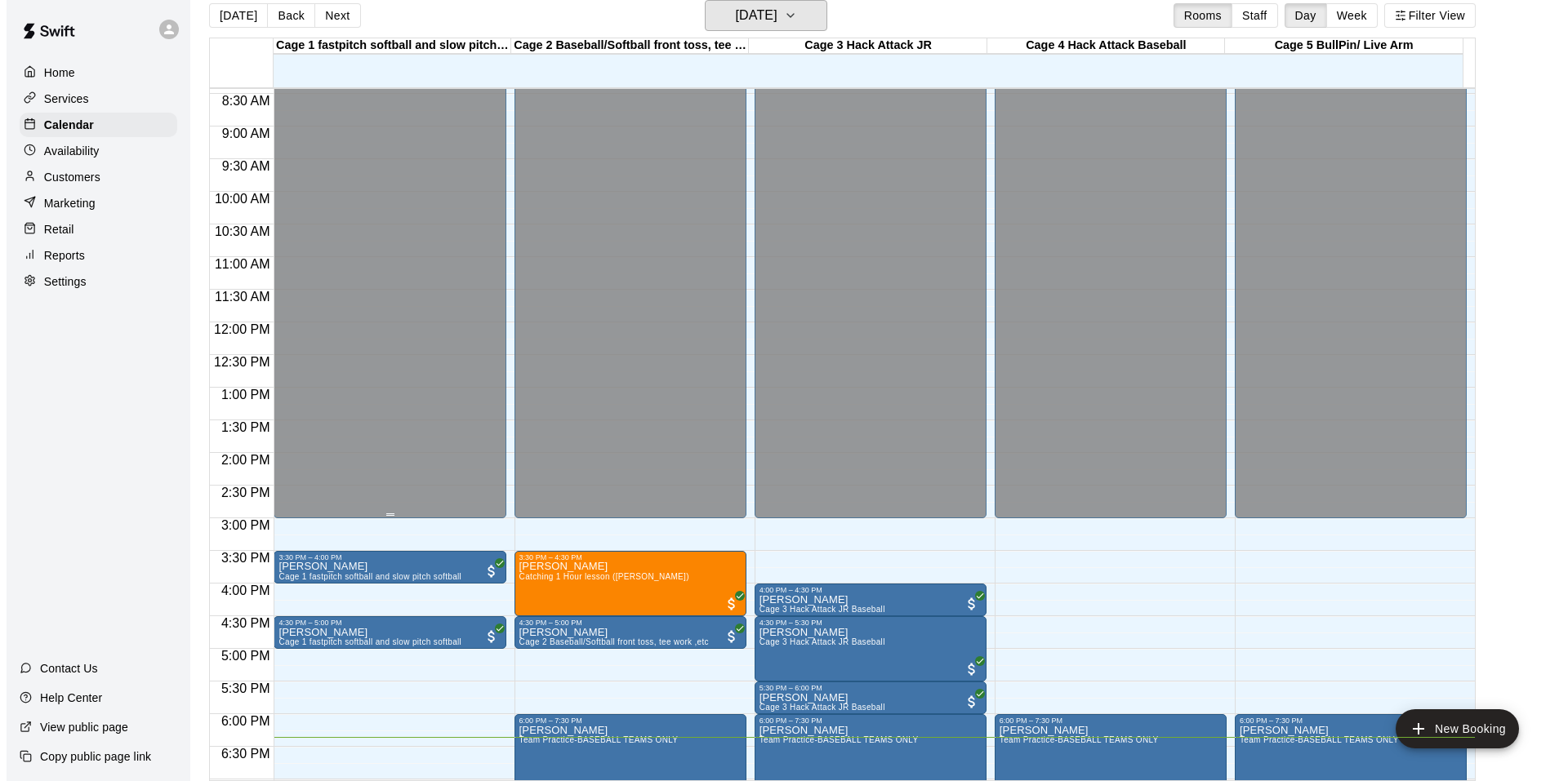
scroll to position [877, 0]
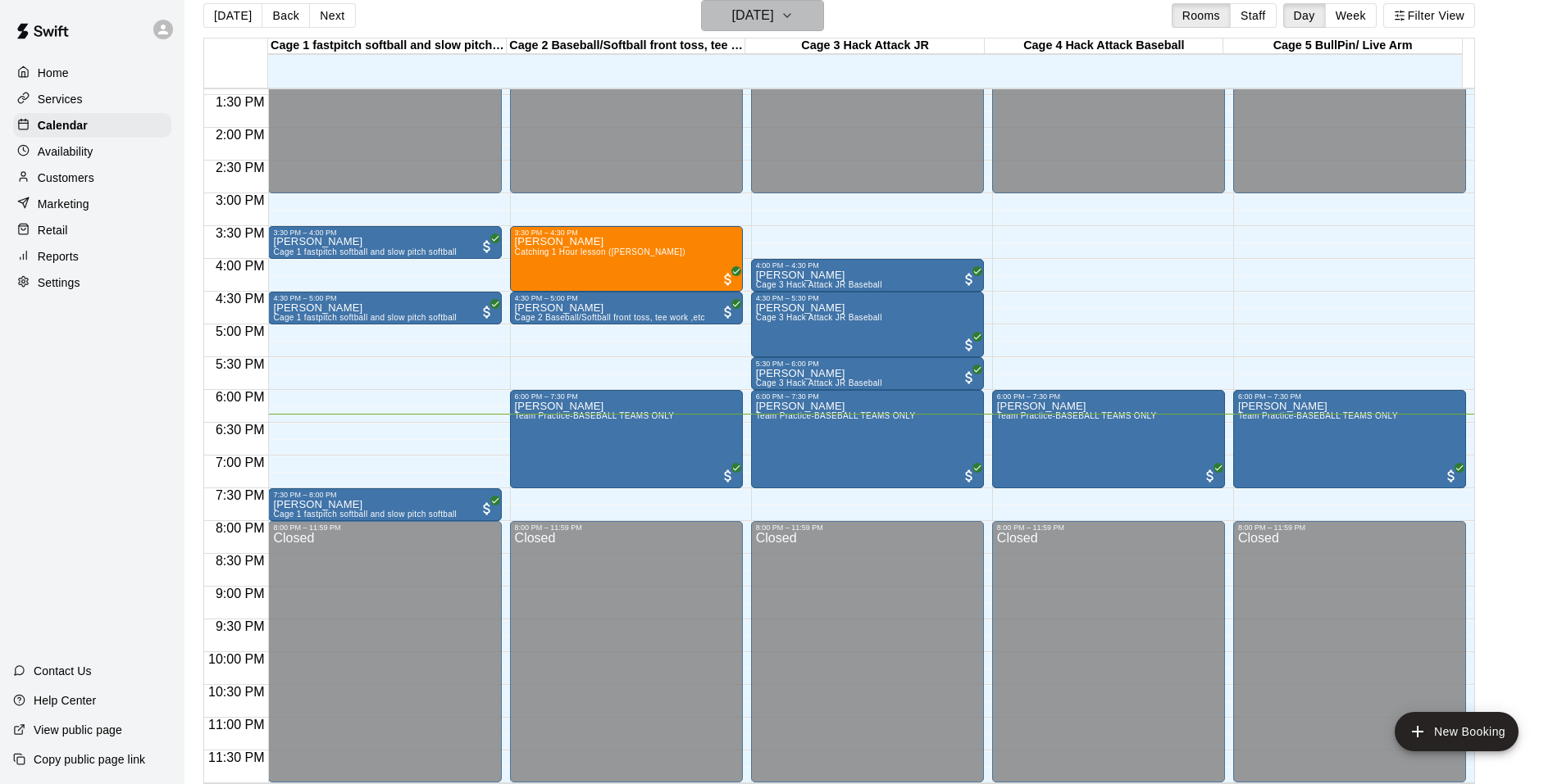
click at [760, 14] on h6 "[DATE]" at bounding box center [753, 15] width 42 height 23
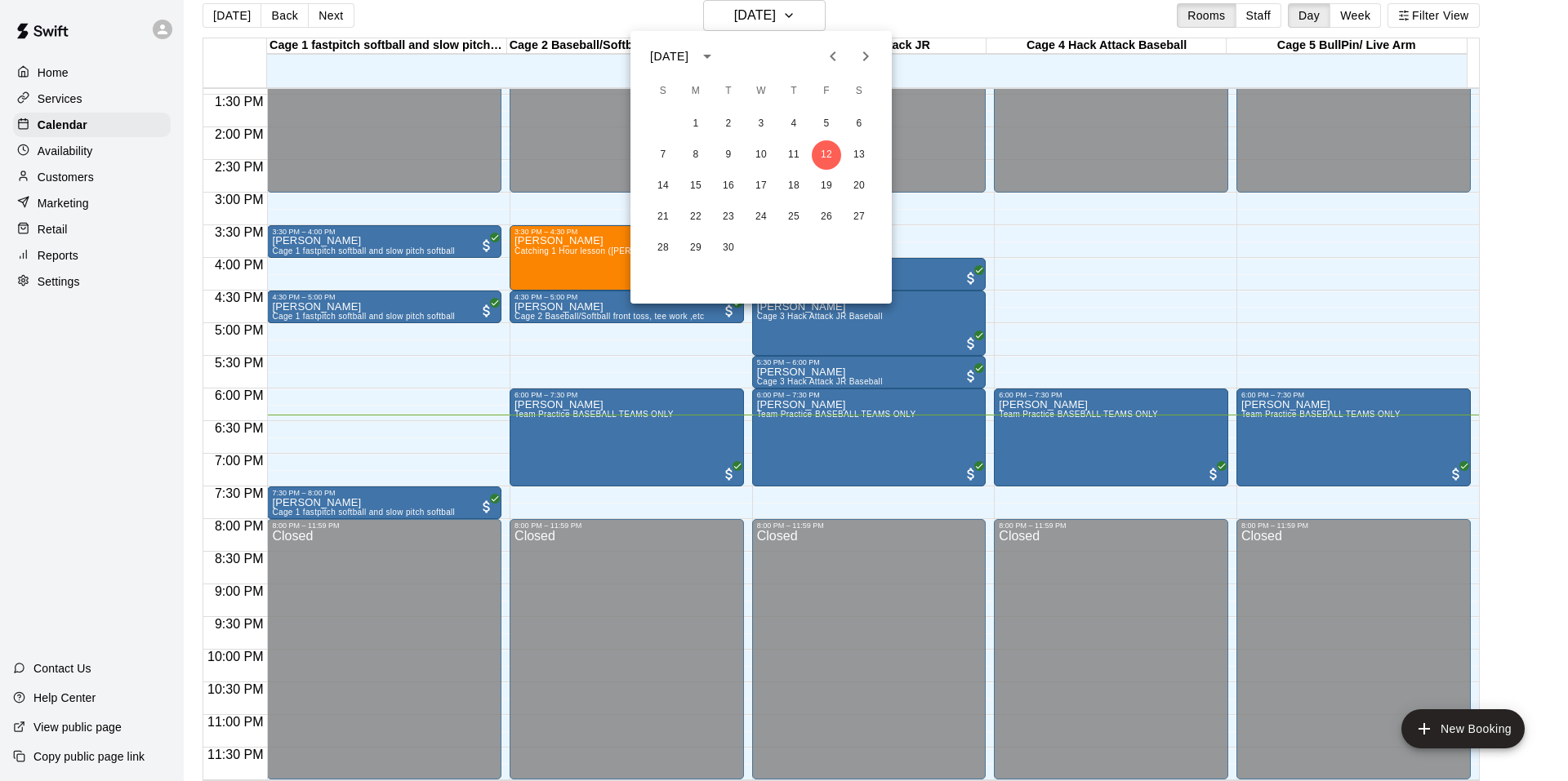
click at [717, 47] on icon "calendar view is open, switch to year view" at bounding box center [707, 56] width 19 height 19
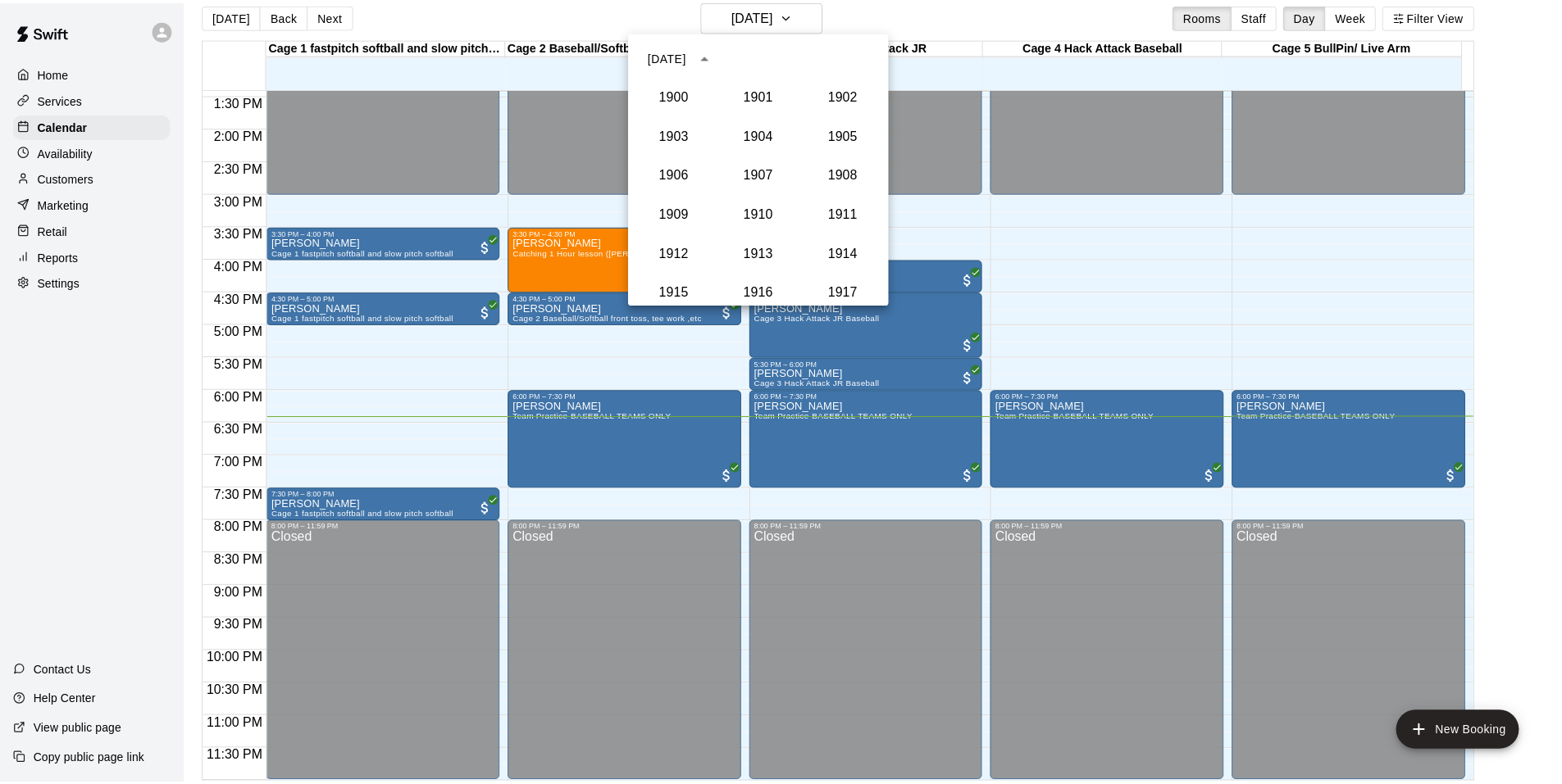
scroll to position [1518, 0]
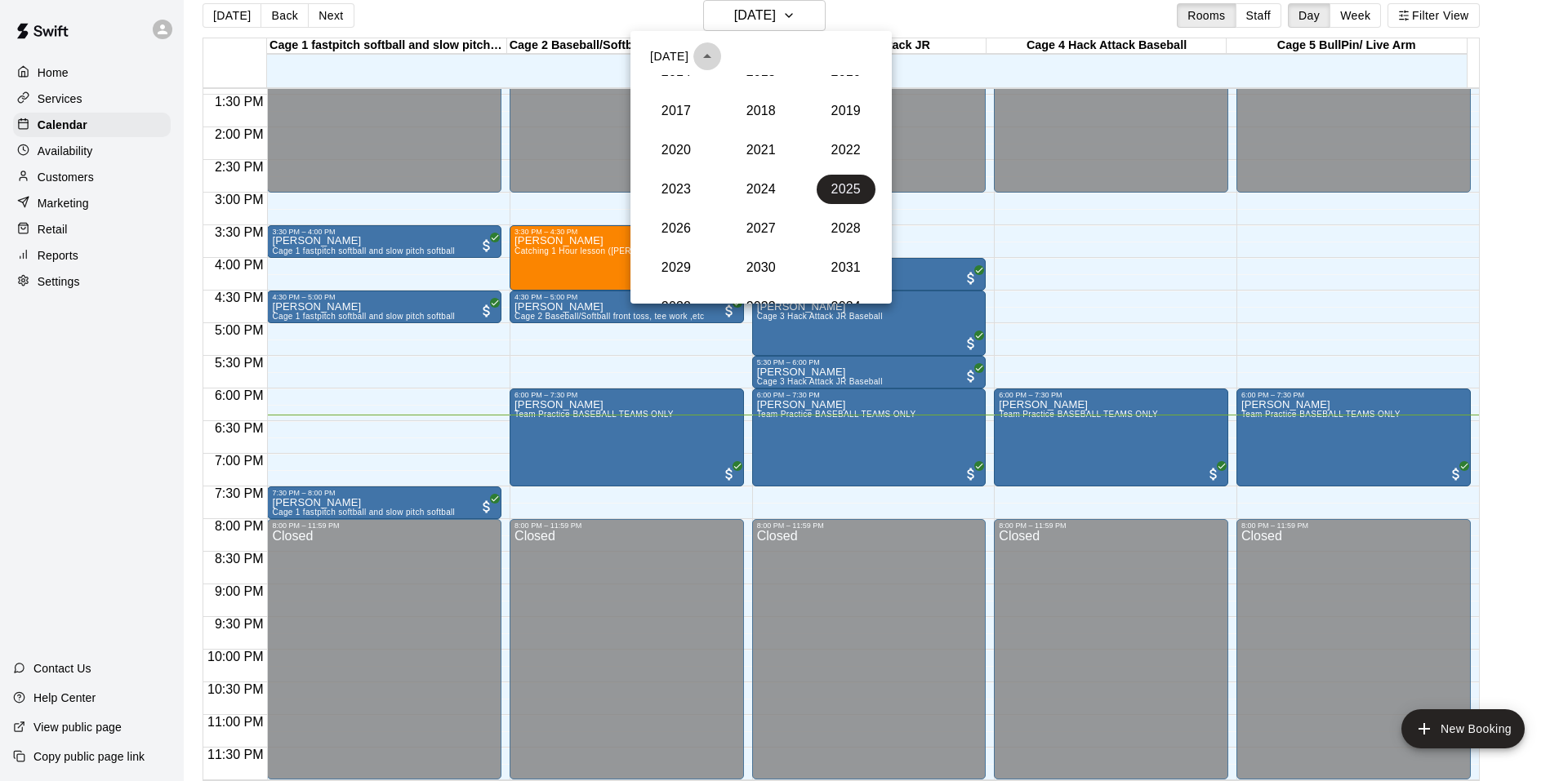
click at [717, 48] on icon "year view is open, switch to calendar view" at bounding box center [707, 56] width 19 height 19
drag, startPoint x: 1507, startPoint y: 49, endPoint x: 1510, endPoint y: 60, distance: 11.4
click at [1510, 58] on div at bounding box center [784, 390] width 1568 height 781
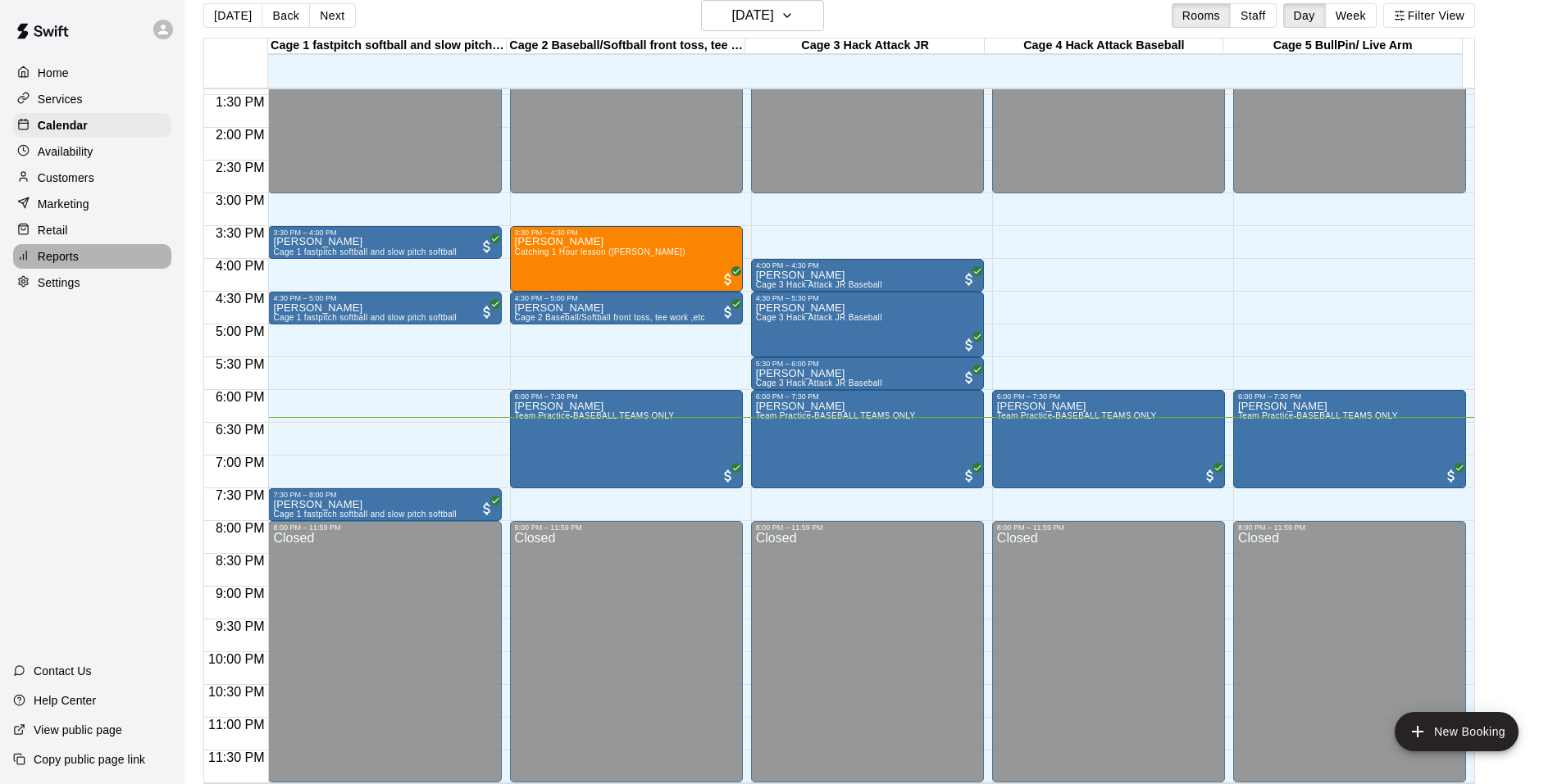
click at [43, 254] on p "Reports" at bounding box center [58, 257] width 41 height 17
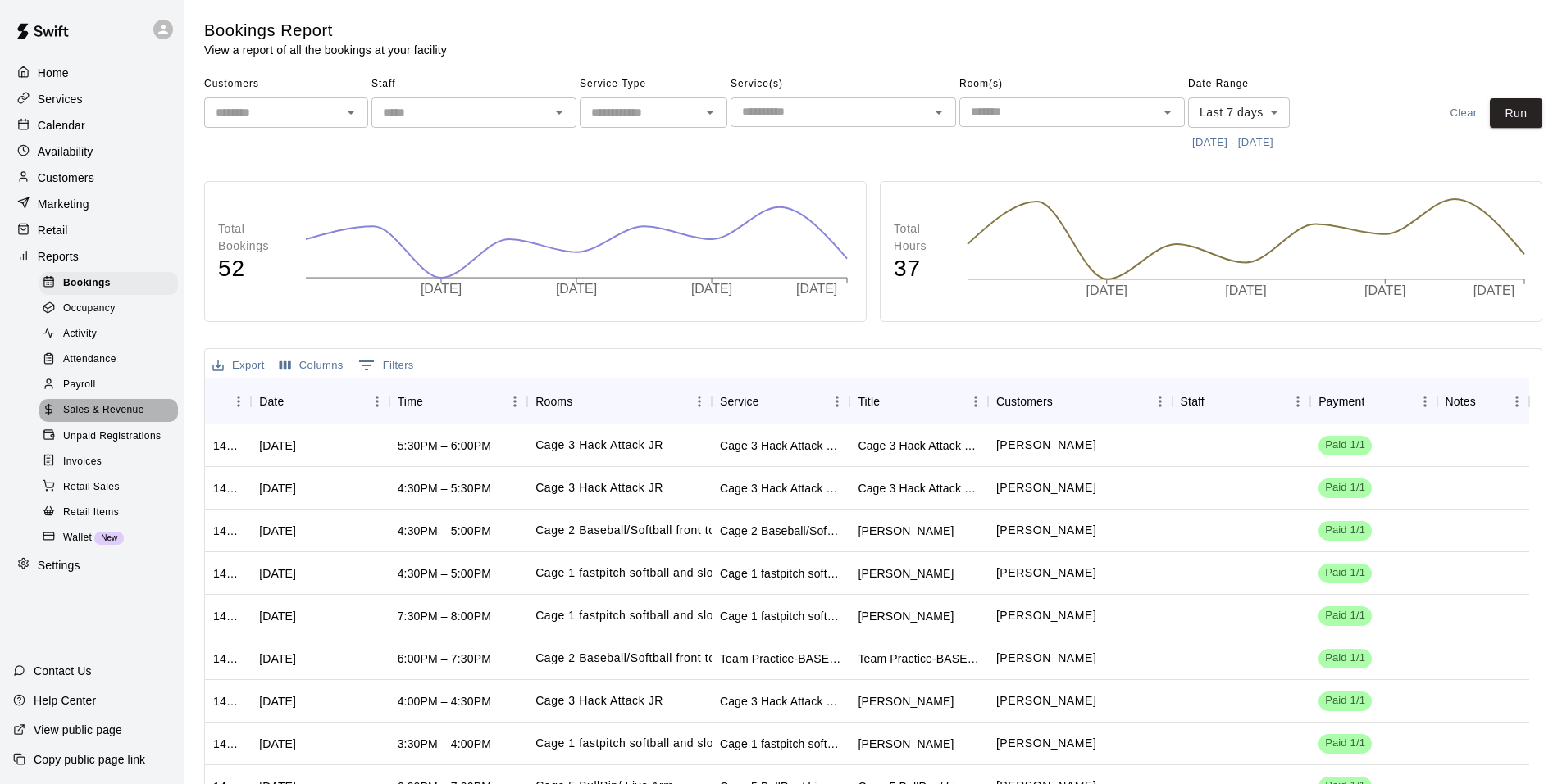
click at [129, 417] on span "Sales & Revenue" at bounding box center [104, 410] width 81 height 17
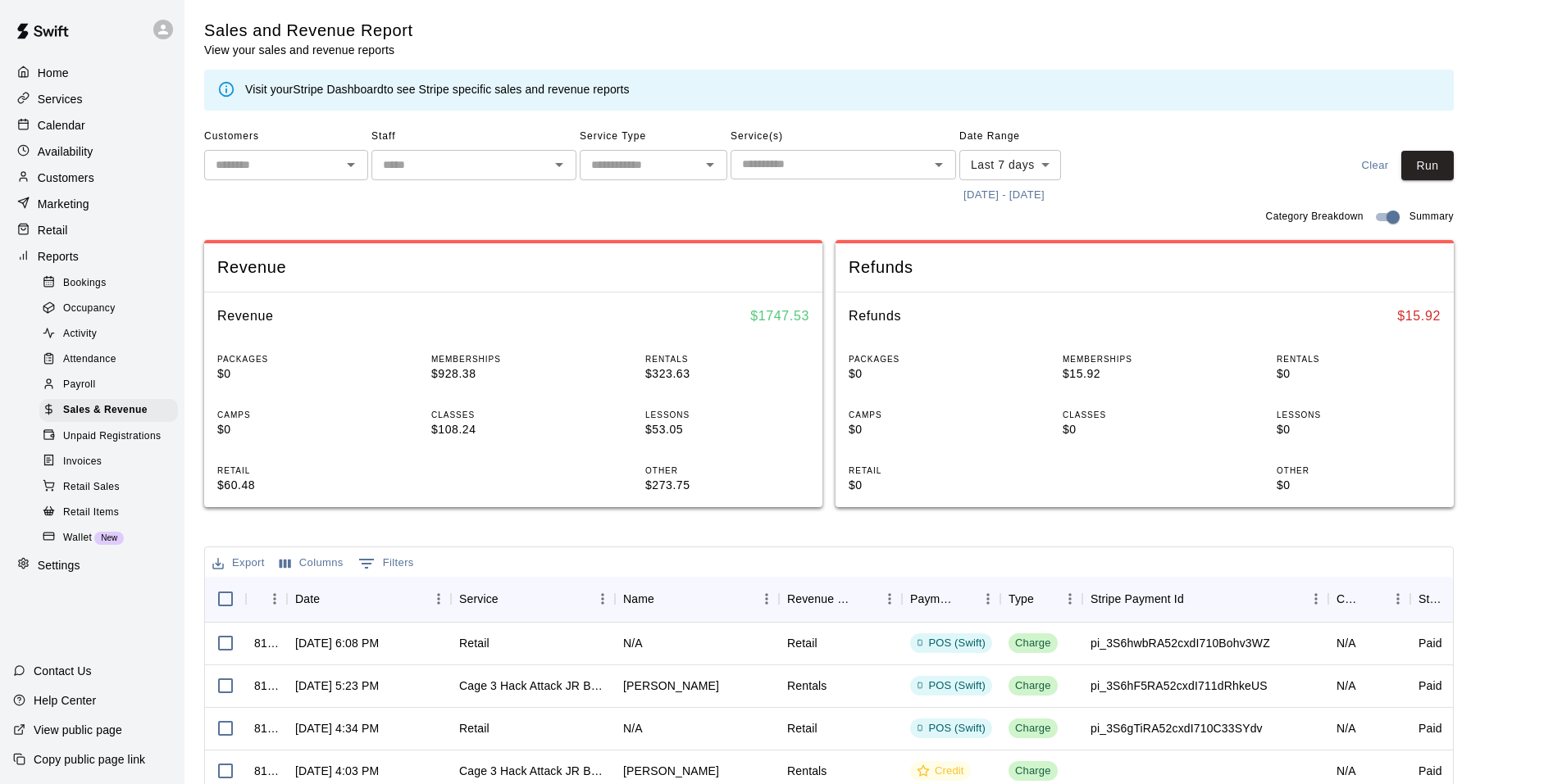
click at [1002, 185] on button "[DATE] - [DATE]" at bounding box center [1003, 195] width 90 height 25
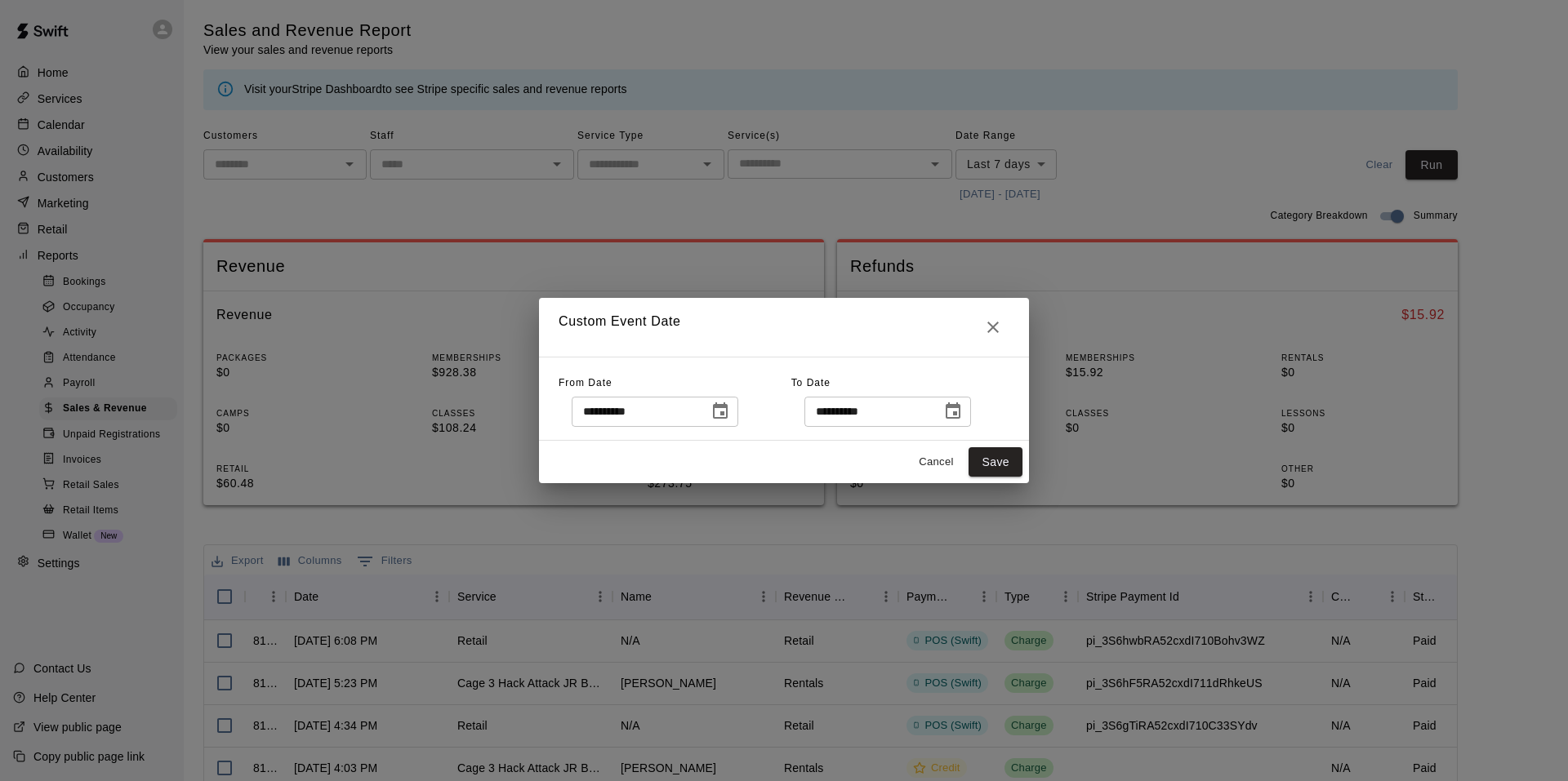
click at [723, 402] on icon "Choose date, selected date is Sep 5, 2025" at bounding box center [720, 411] width 19 height 19
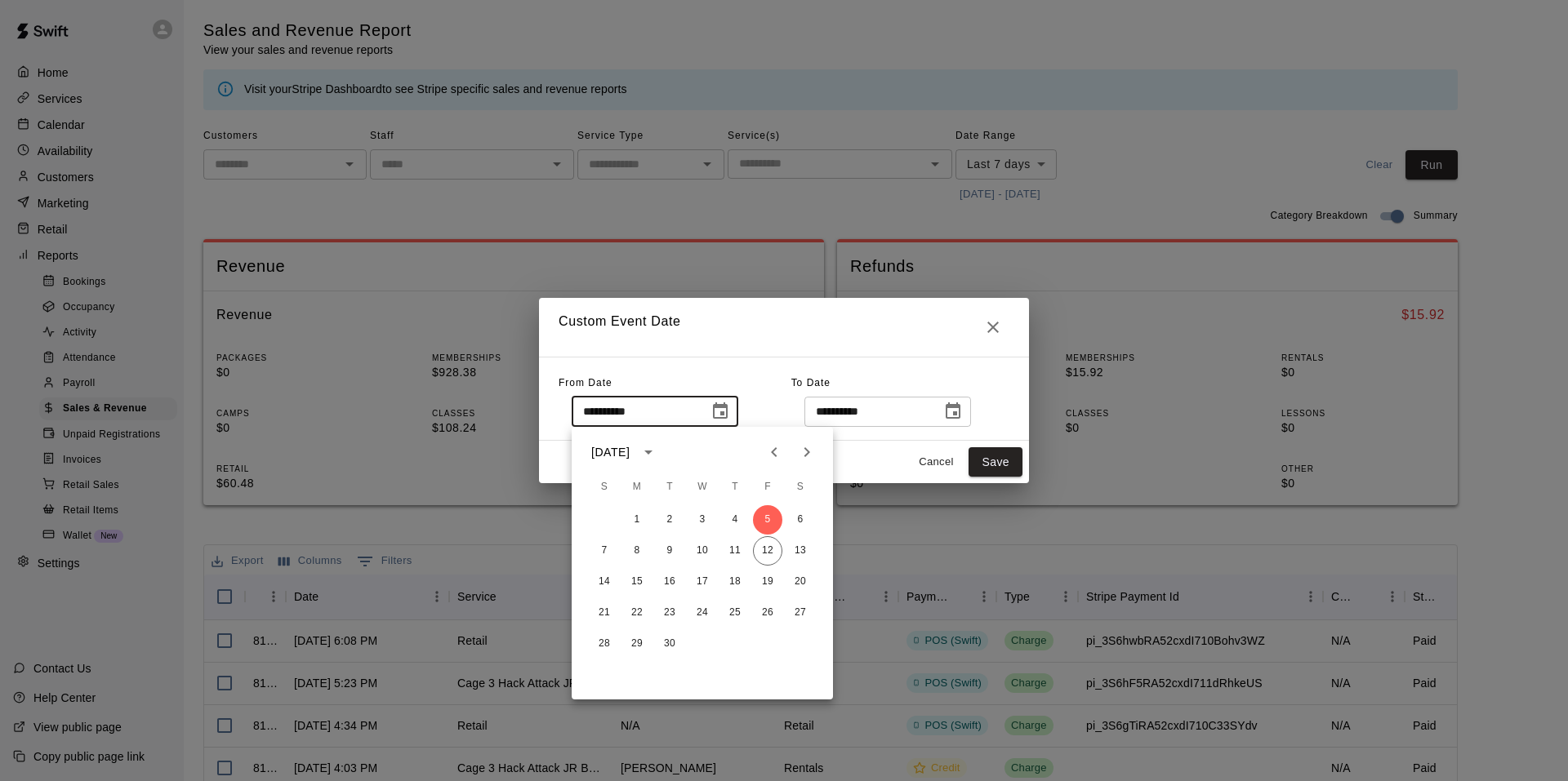
click at [759, 538] on div "7 8 9 10 11 12 13" at bounding box center [703, 551] width 262 height 29
click at [759, 550] on button "12" at bounding box center [767, 551] width 29 height 29
type input "**********"
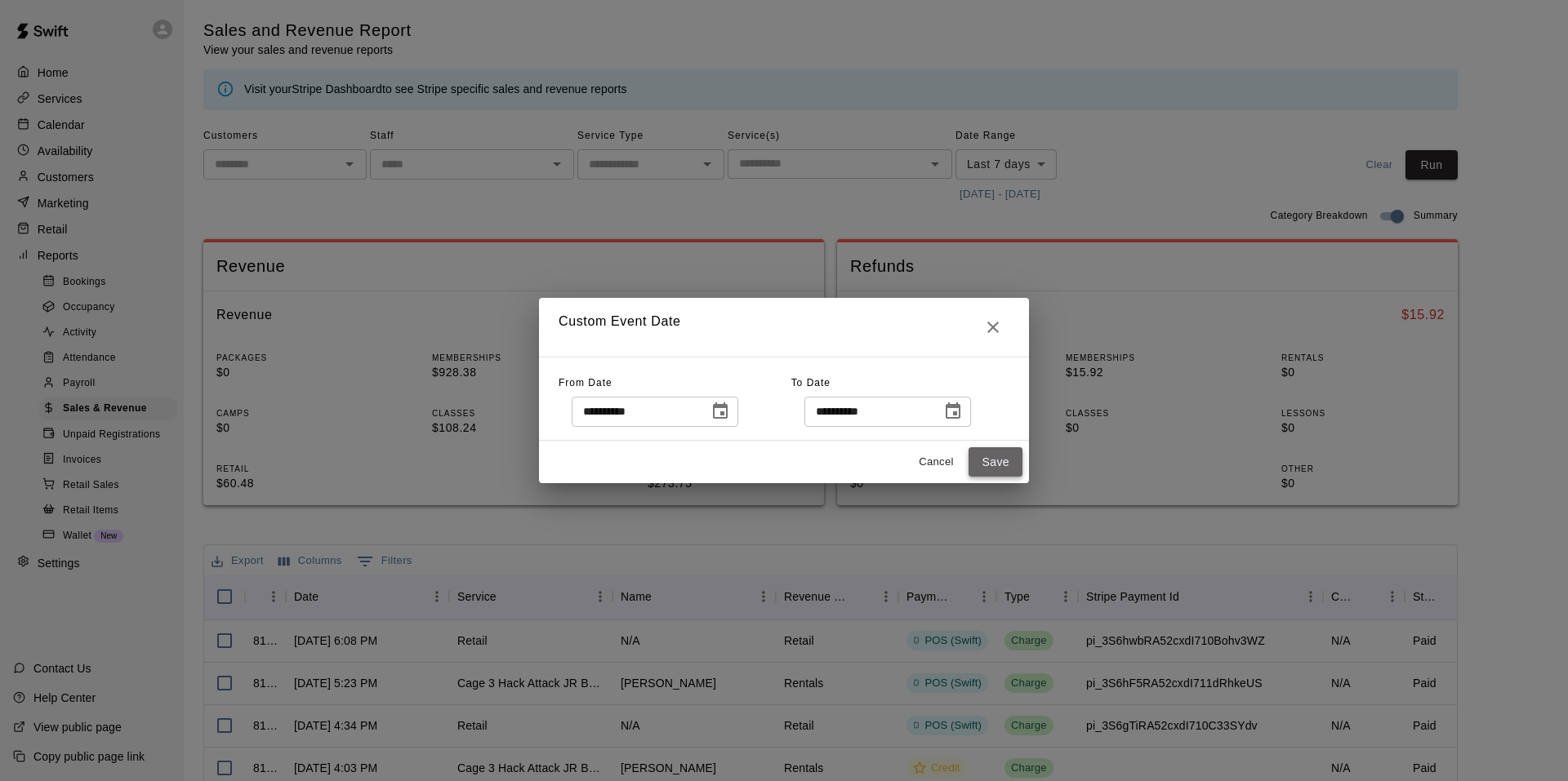
click at [1019, 450] on button "Save" at bounding box center [995, 462] width 54 height 30
type input "******"
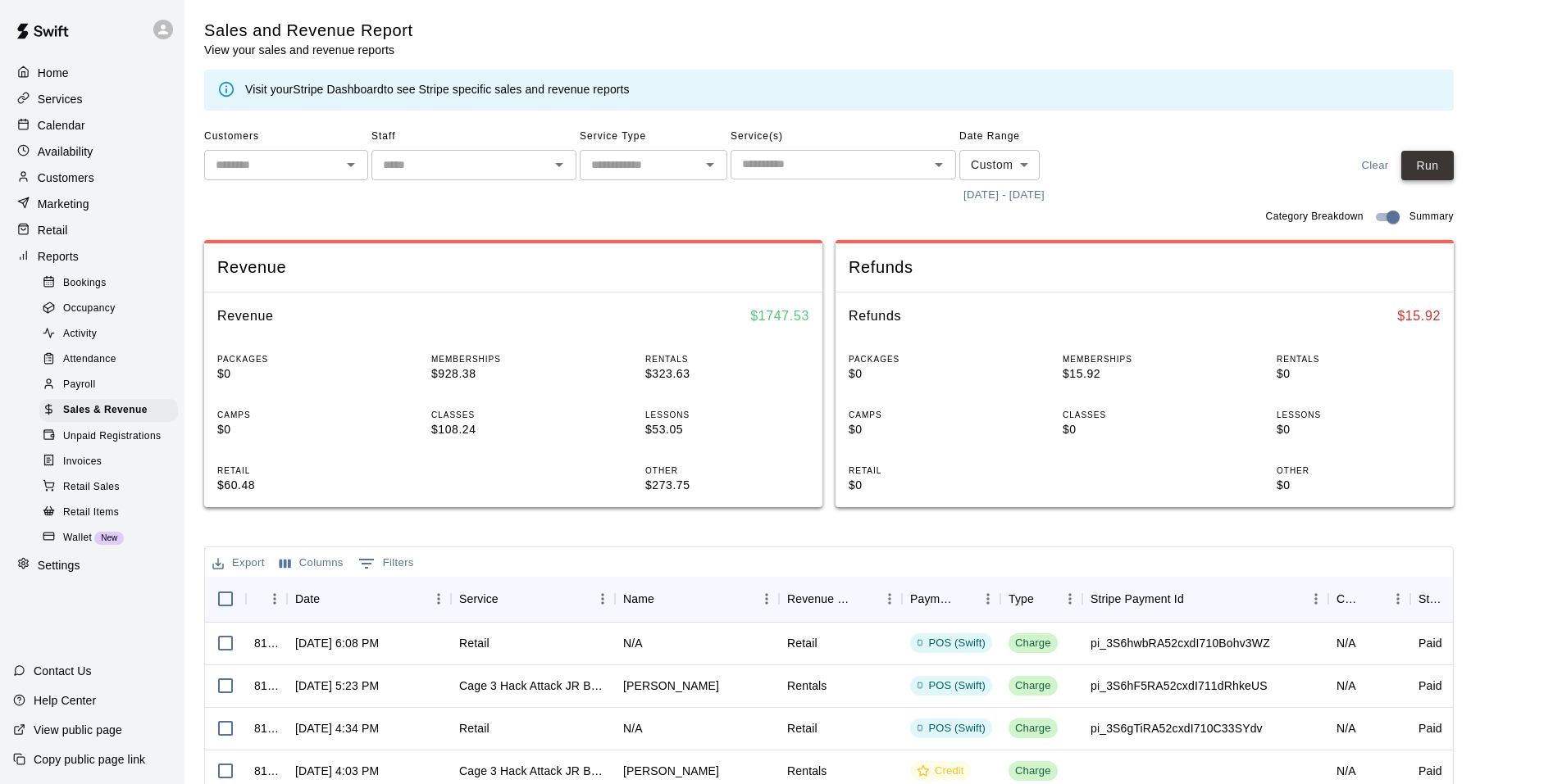
click at [1447, 167] on button "Run" at bounding box center [1427, 165] width 53 height 31
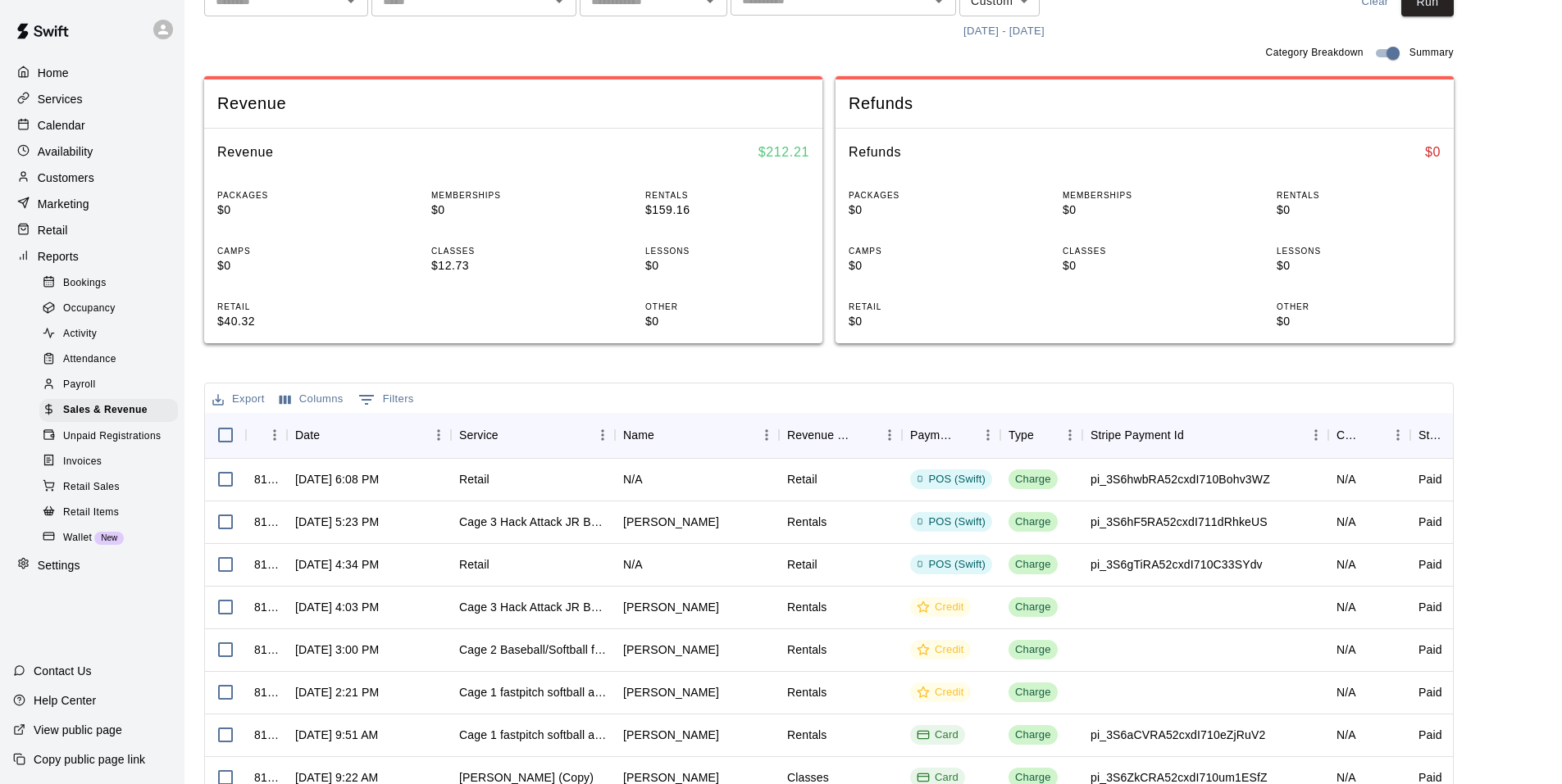
scroll to position [343, 0]
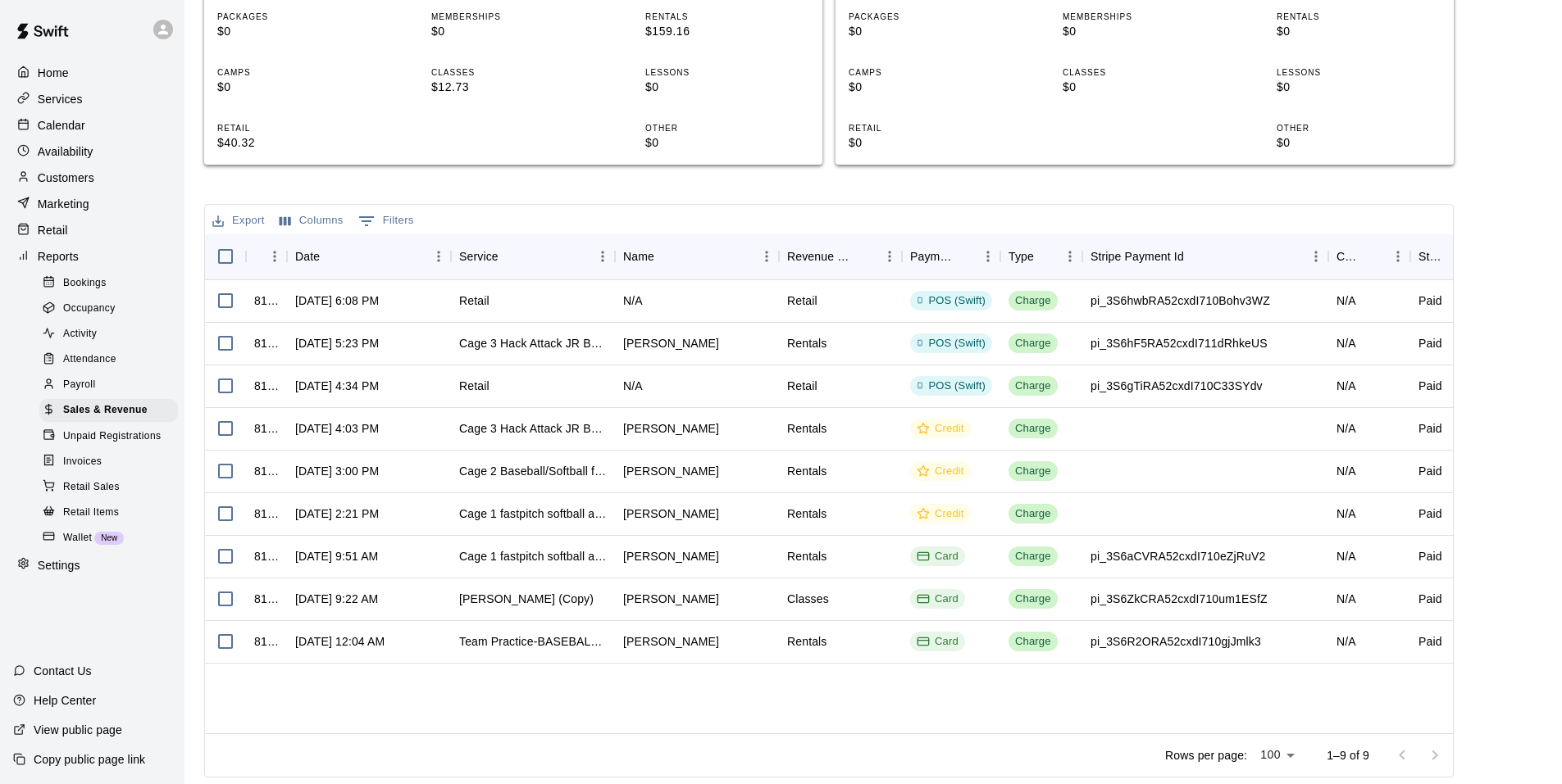
click at [63, 128] on p "Calendar" at bounding box center [61, 126] width 47 height 17
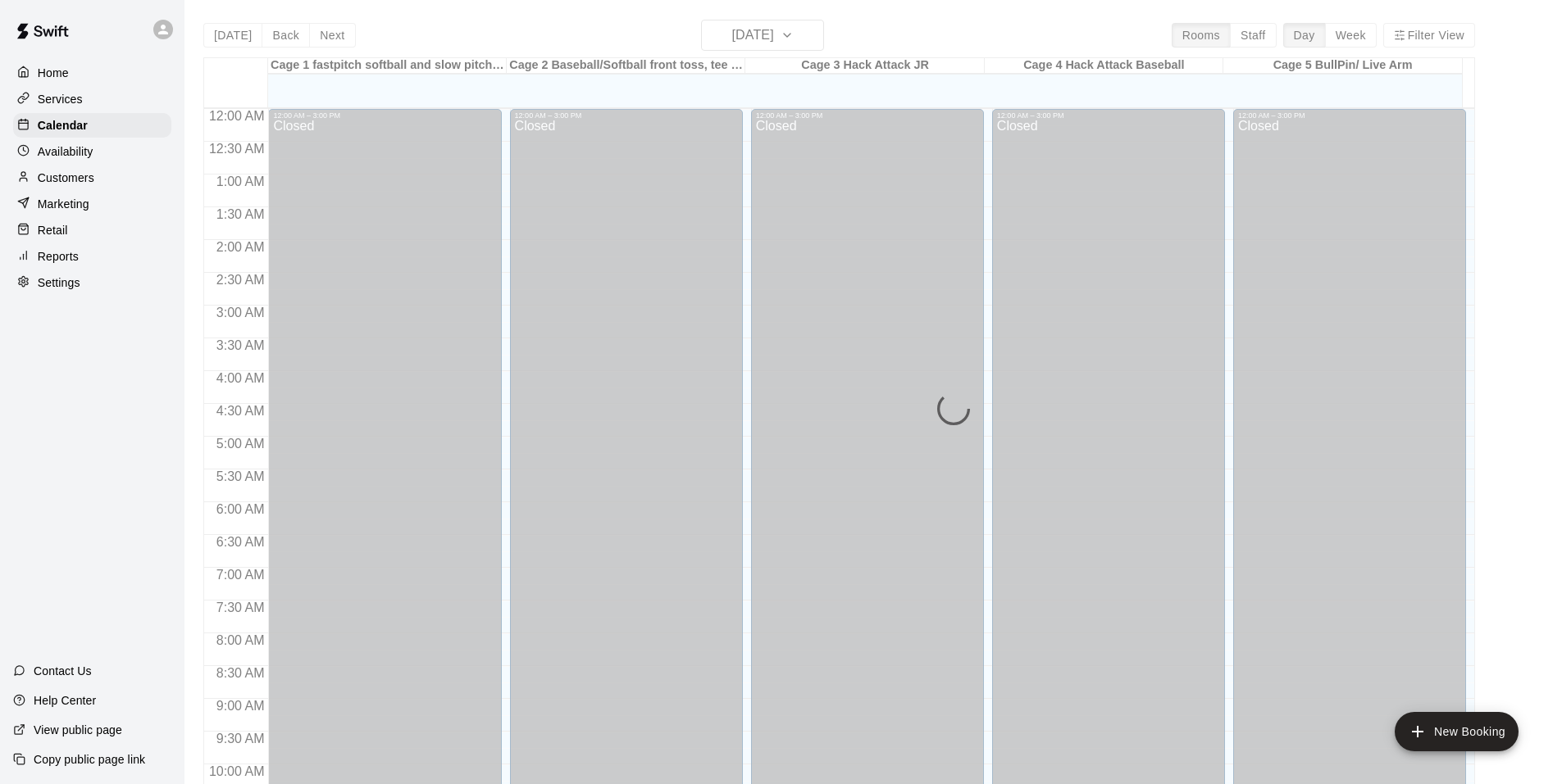
scroll to position [830, 0]
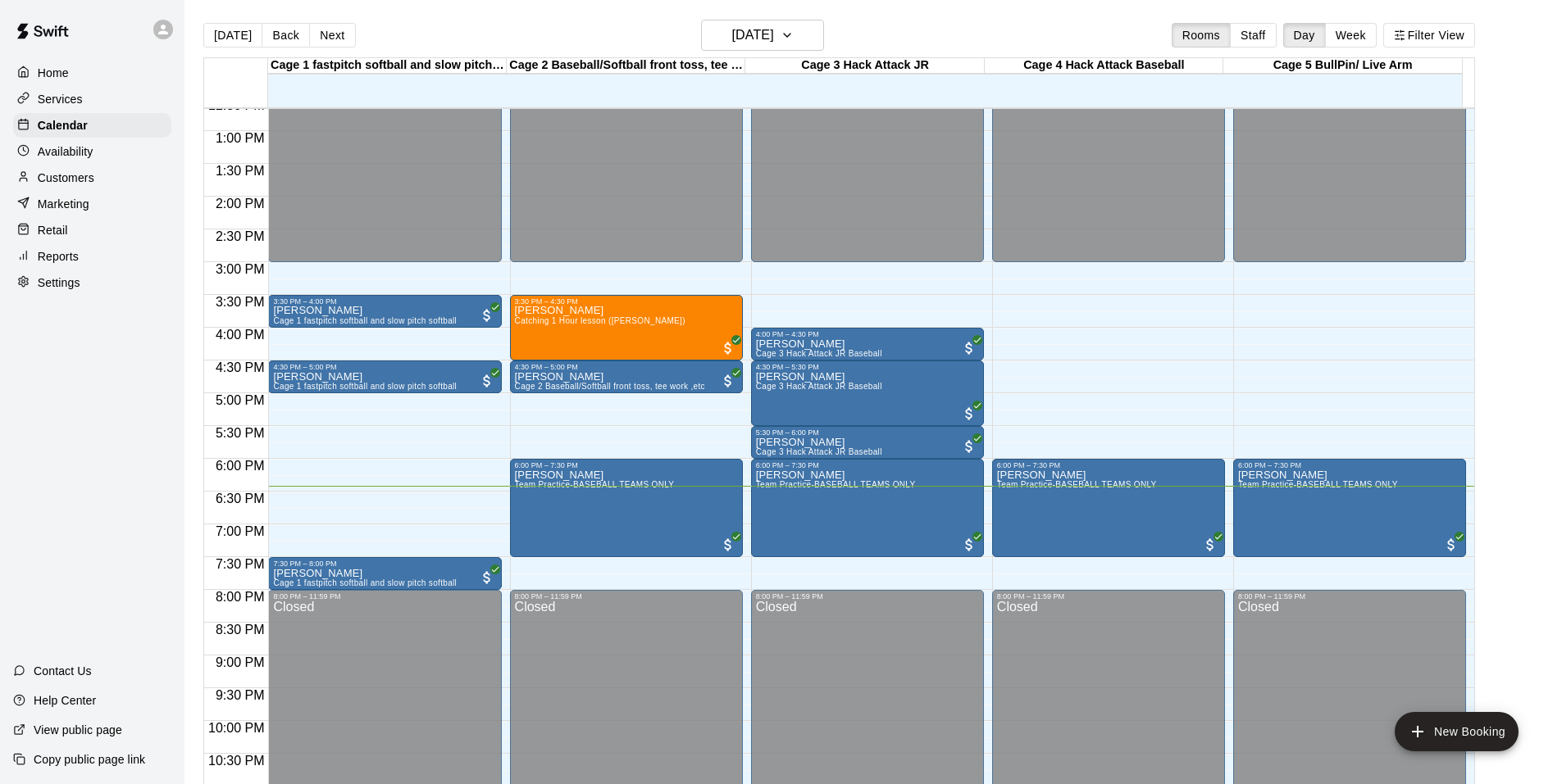
click at [68, 178] on p "Customers" at bounding box center [66, 178] width 56 height 17
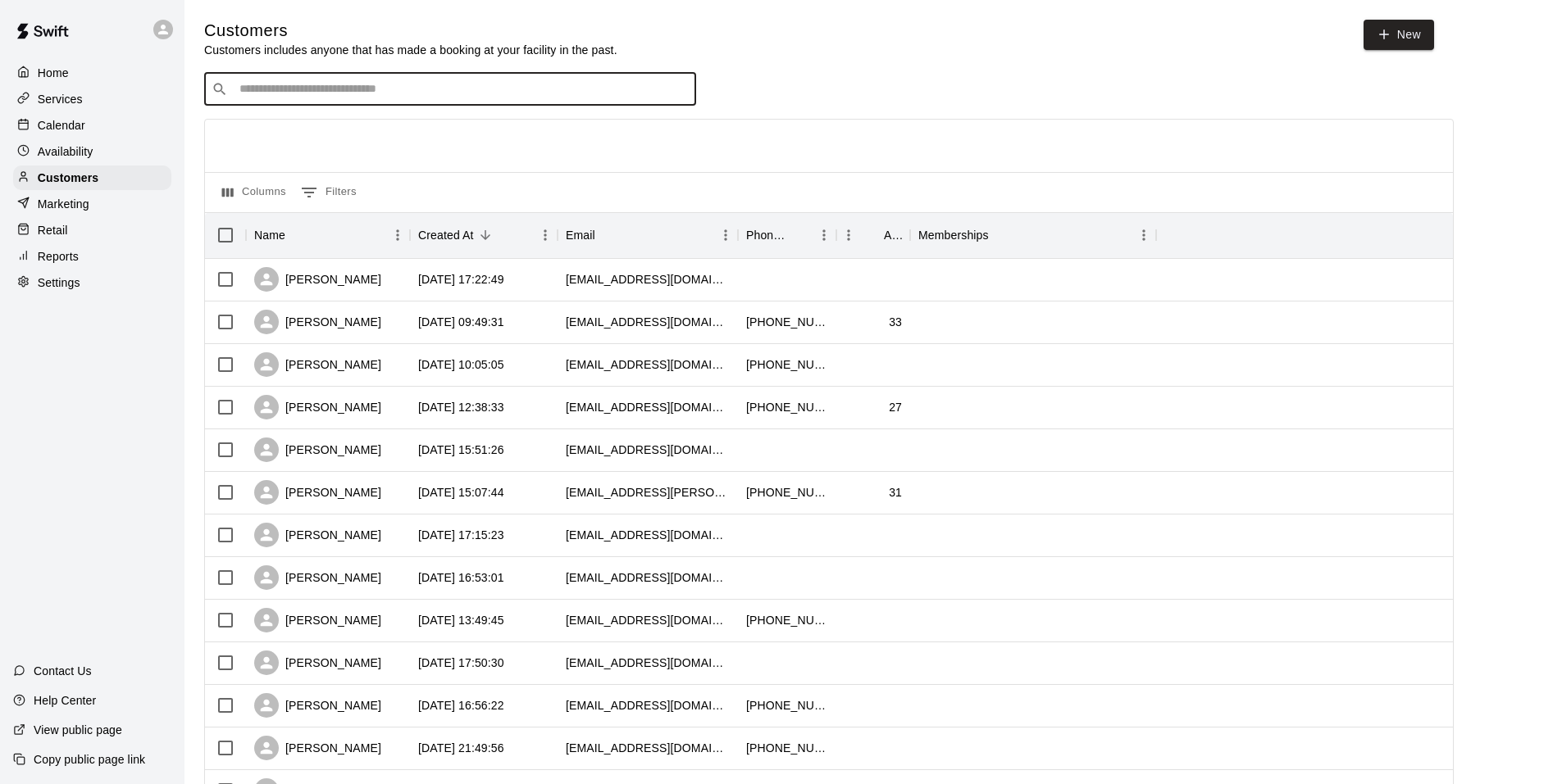
click at [511, 92] on input "Search customers by name or email" at bounding box center [461, 90] width 454 height 17
type input "******"
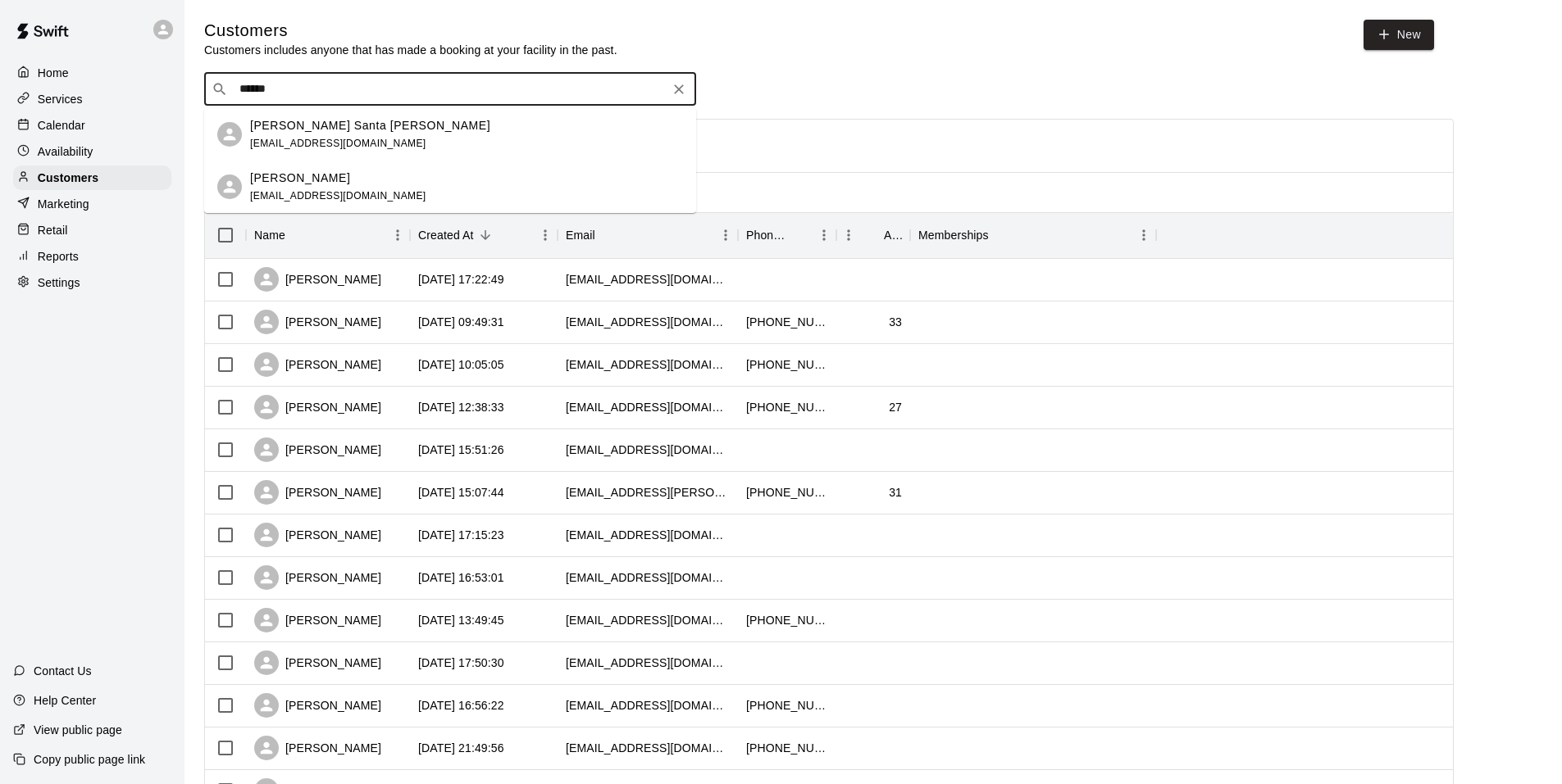
click at [424, 198] on div "[PERSON_NAME] [EMAIL_ADDRESS][DOMAIN_NAME]" at bounding box center [466, 187] width 433 height 35
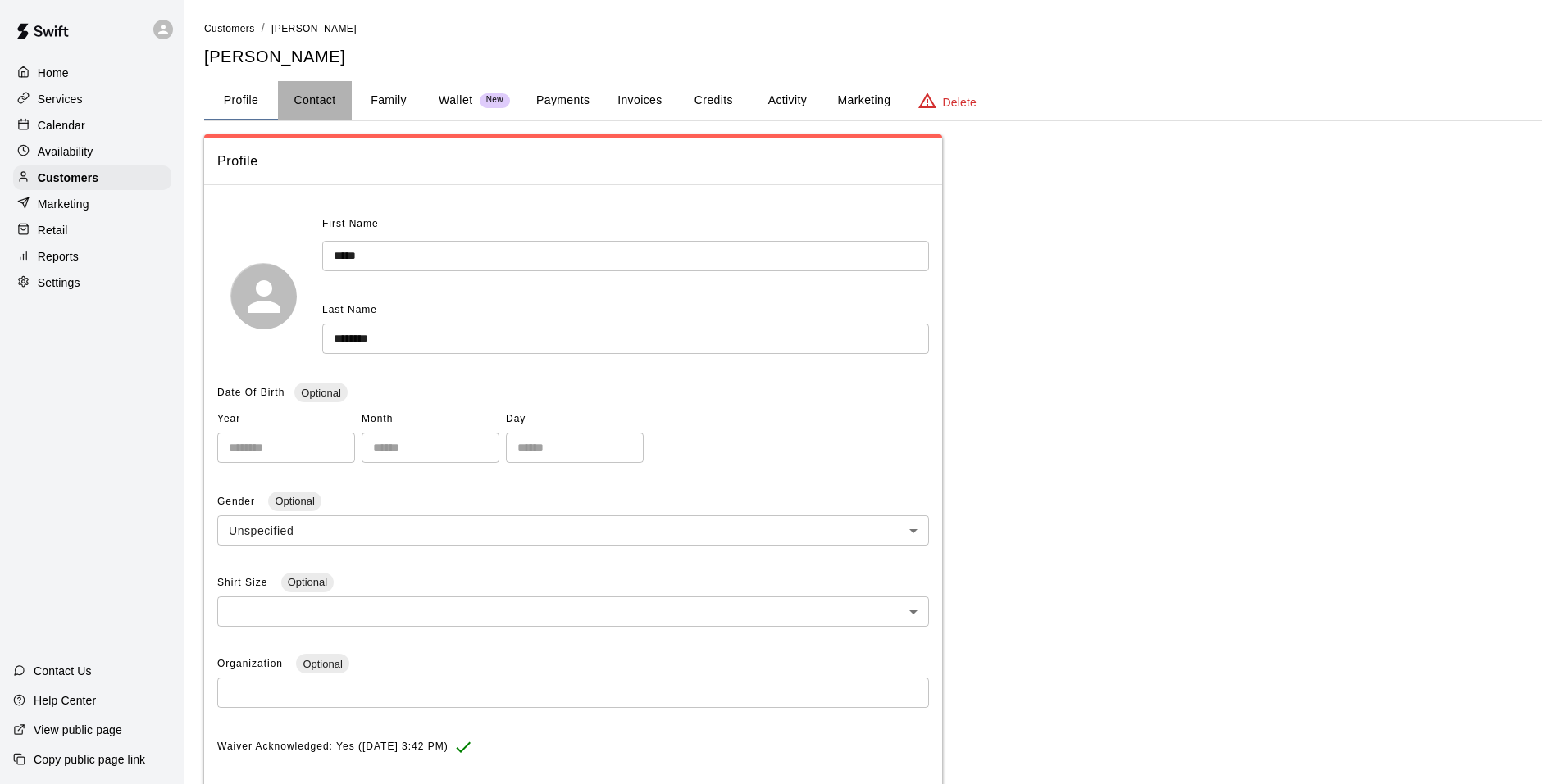
click at [309, 99] on button "Contact" at bounding box center [315, 101] width 74 height 40
select select "**"
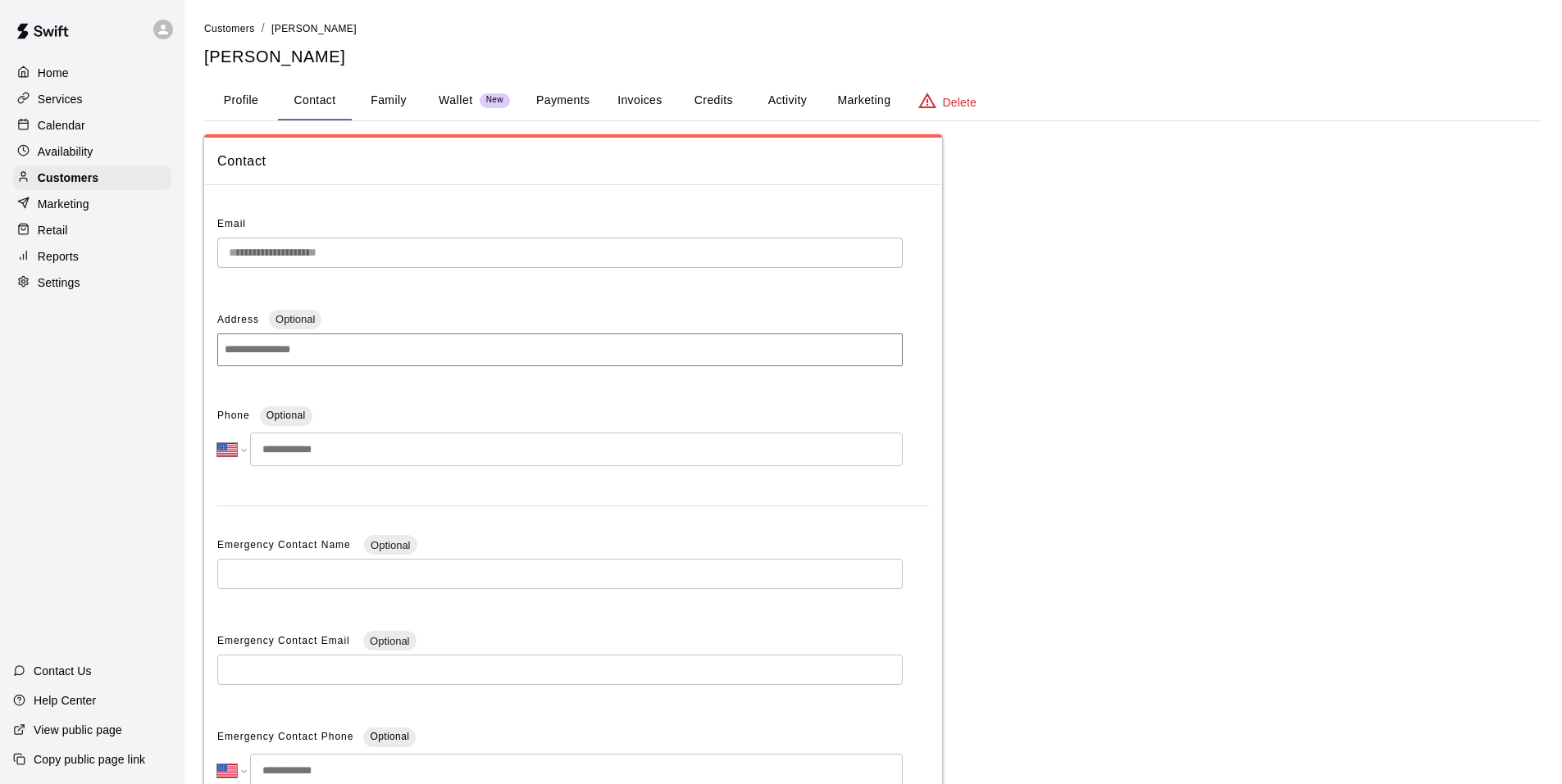
drag, startPoint x: 424, startPoint y: 63, endPoint x: 416, endPoint y: 76, distance: 15.3
click at [424, 66] on h5 "[PERSON_NAME]" at bounding box center [873, 57] width 1338 height 22
click at [388, 99] on button "Family" at bounding box center [388, 101] width 74 height 40
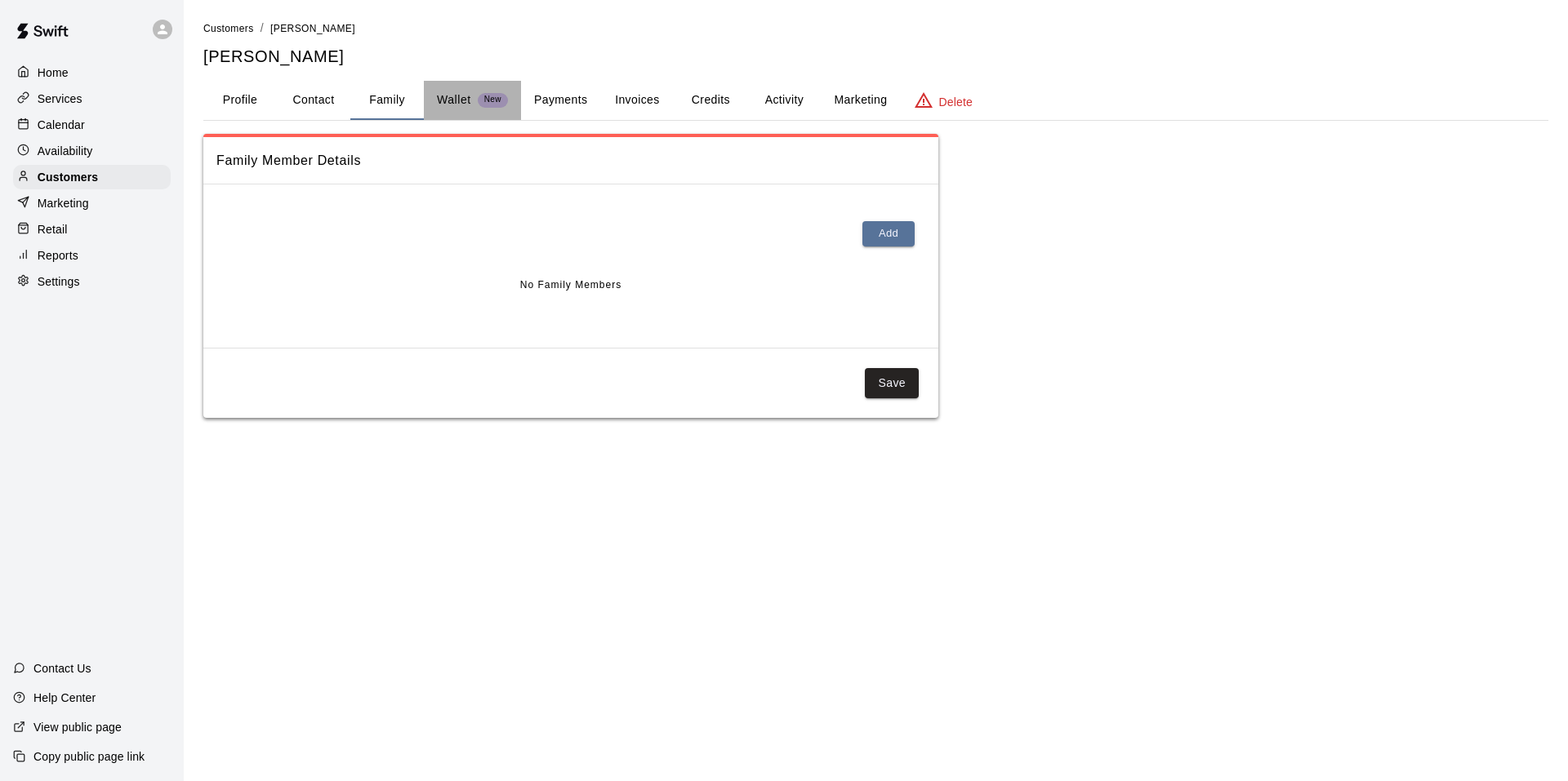
click at [449, 92] on p "Wallet" at bounding box center [453, 99] width 34 height 17
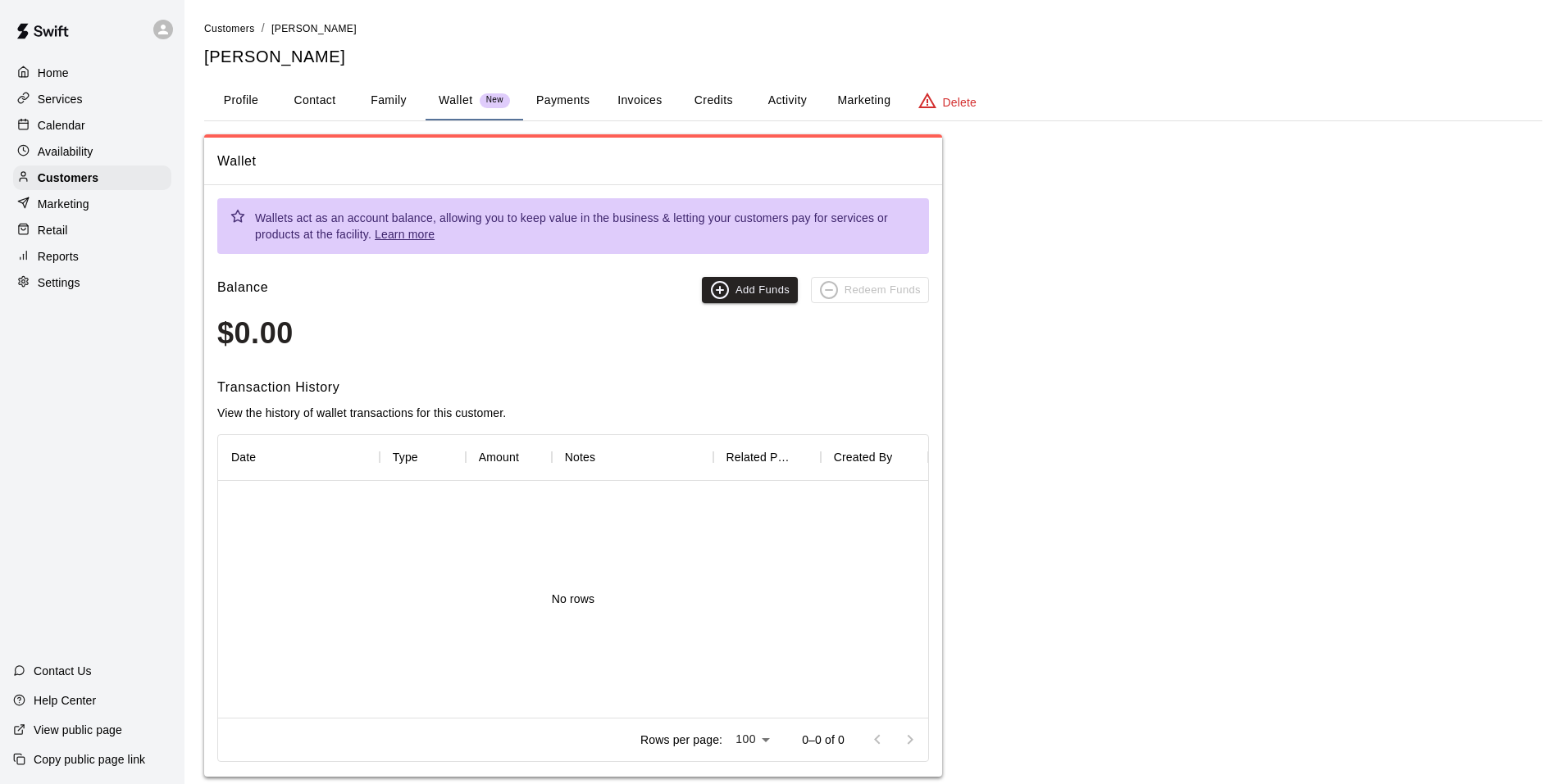
click at [565, 92] on button "Payments" at bounding box center [563, 101] width 80 height 40
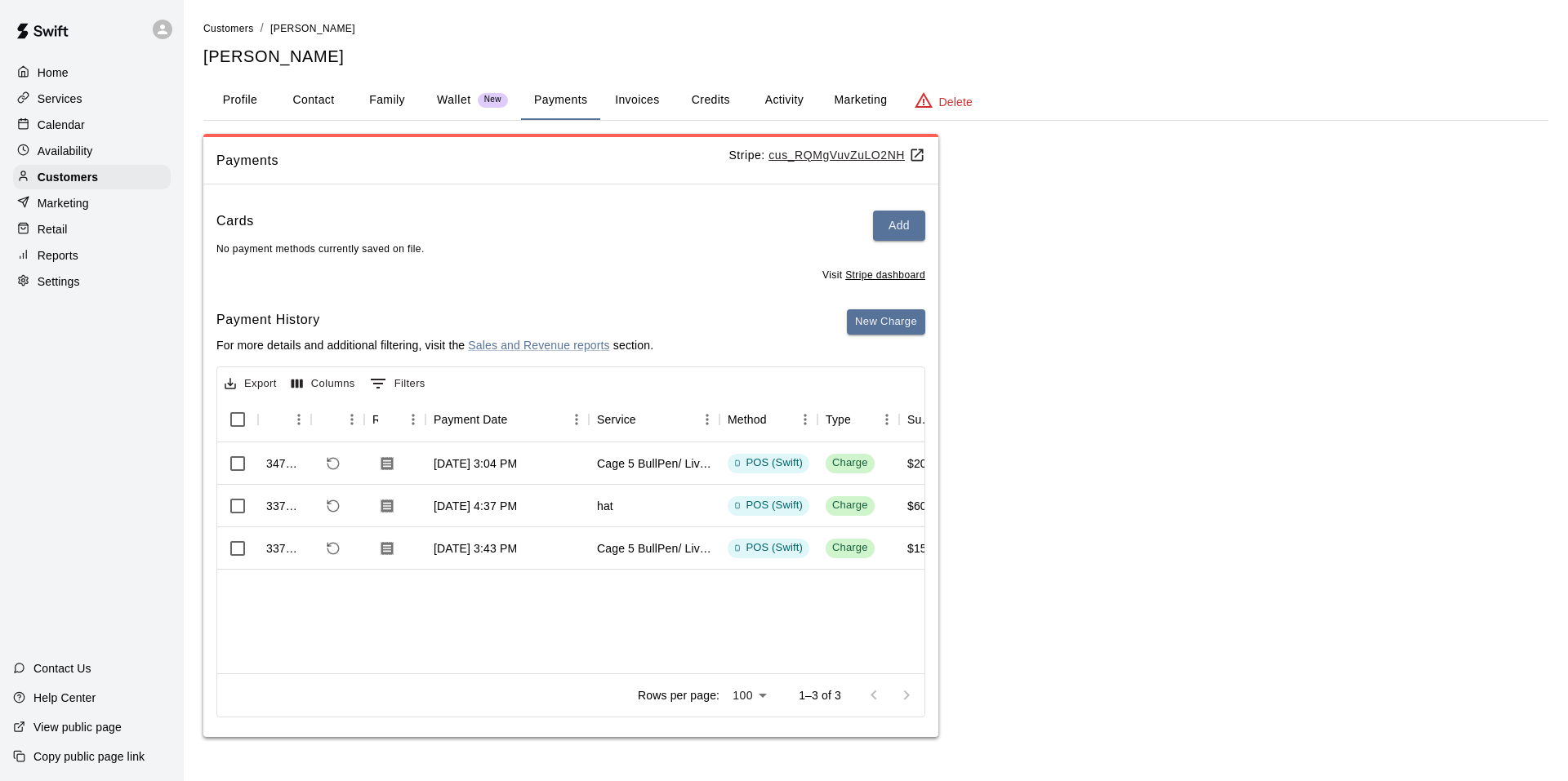
click at [644, 89] on button "Invoices" at bounding box center [638, 100] width 74 height 40
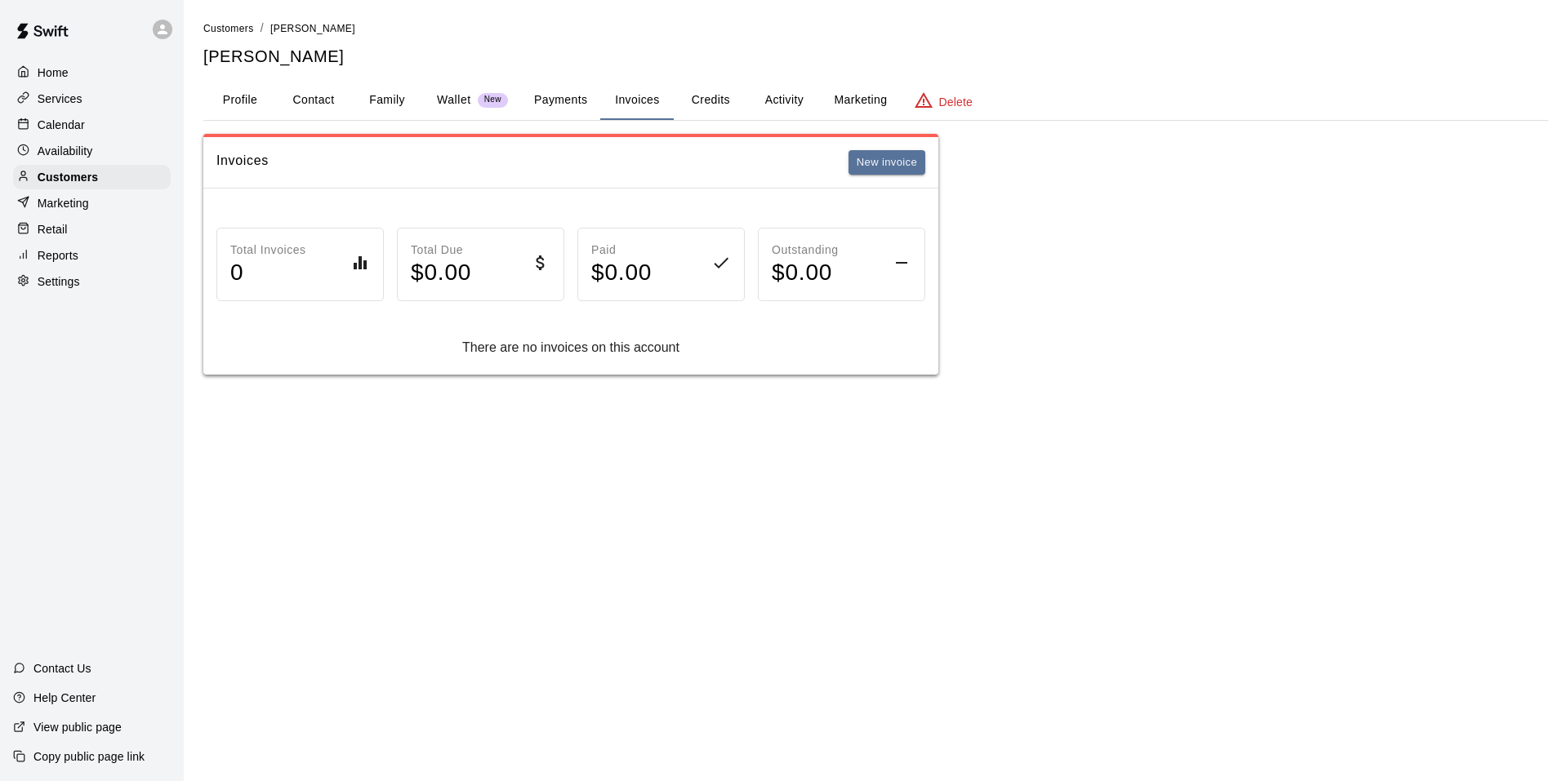
click at [708, 98] on button "Credits" at bounding box center [710, 100] width 74 height 40
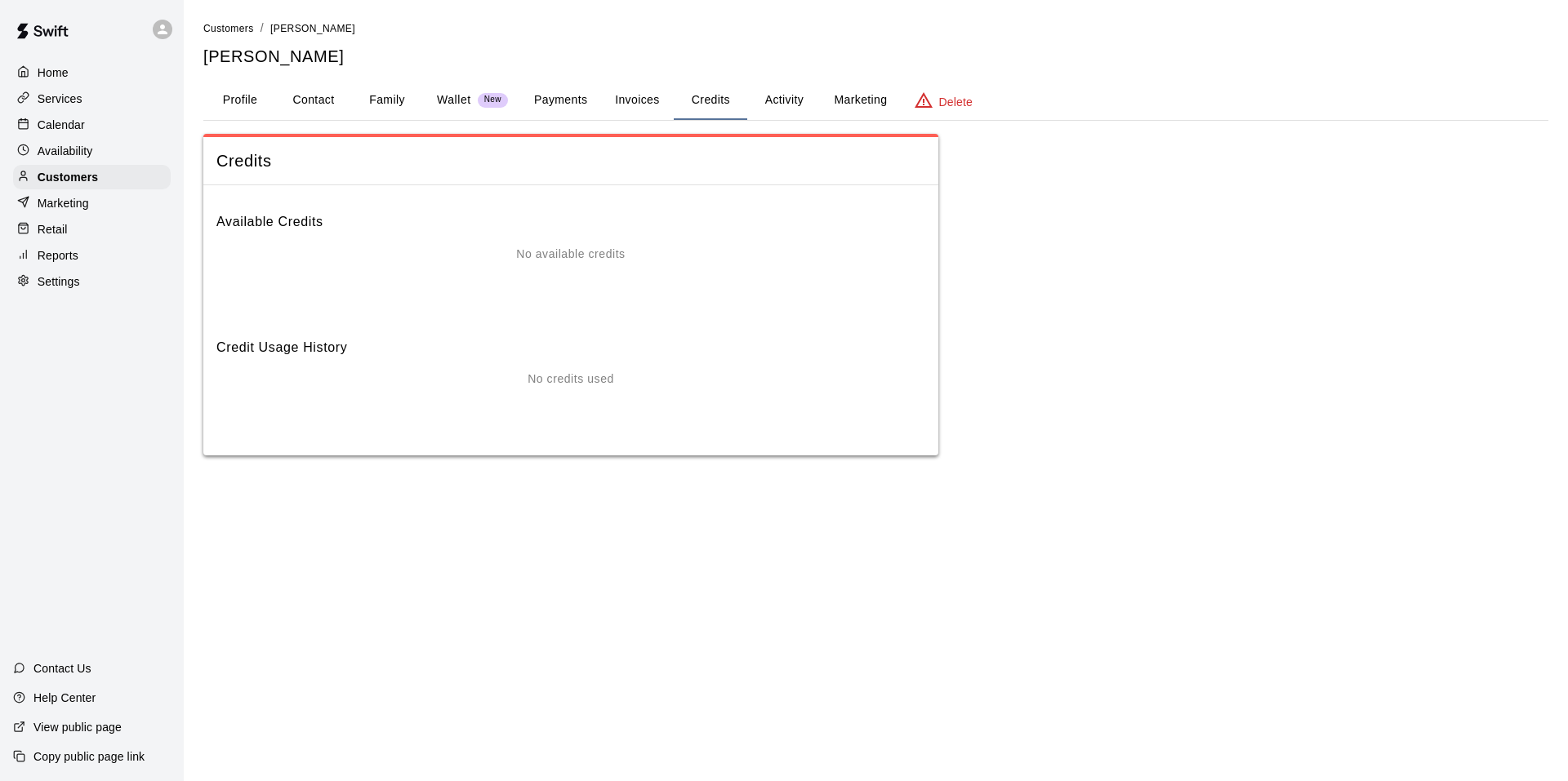
click at [765, 104] on button "Activity" at bounding box center [784, 100] width 74 height 40
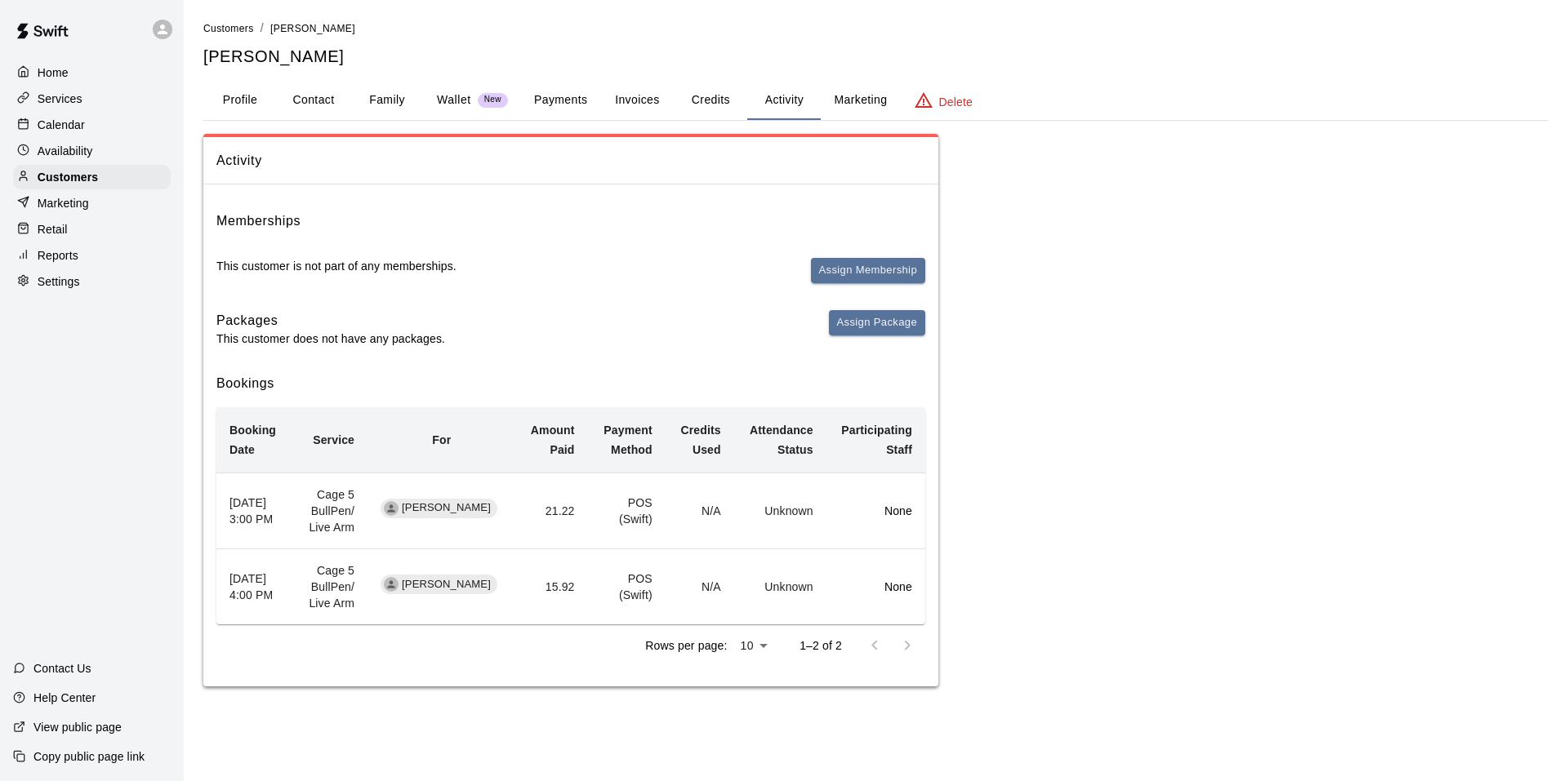
click at [874, 111] on button "Marketing" at bounding box center [860, 100] width 79 height 40
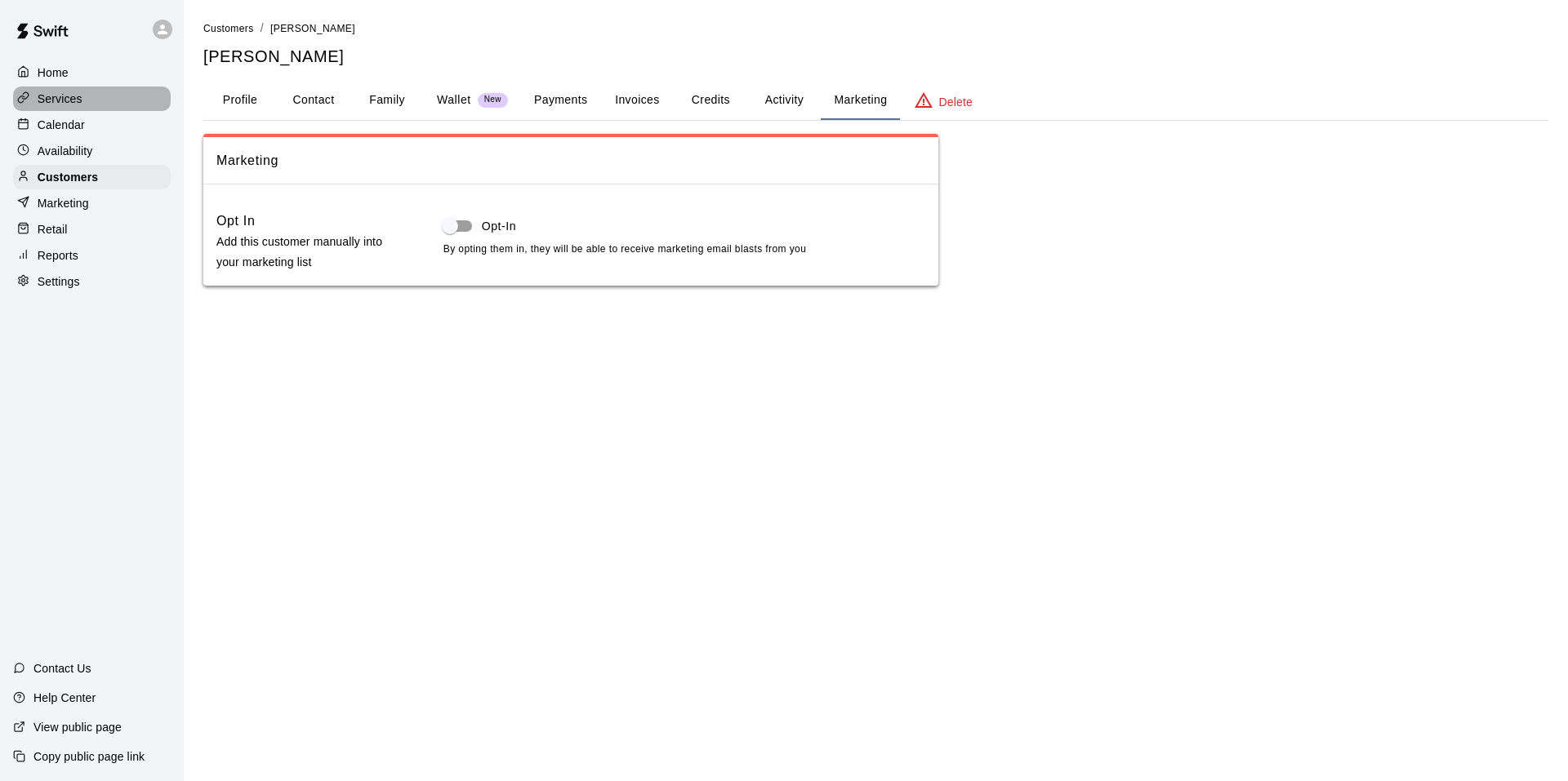
click at [21, 93] on icon at bounding box center [23, 97] width 12 height 12
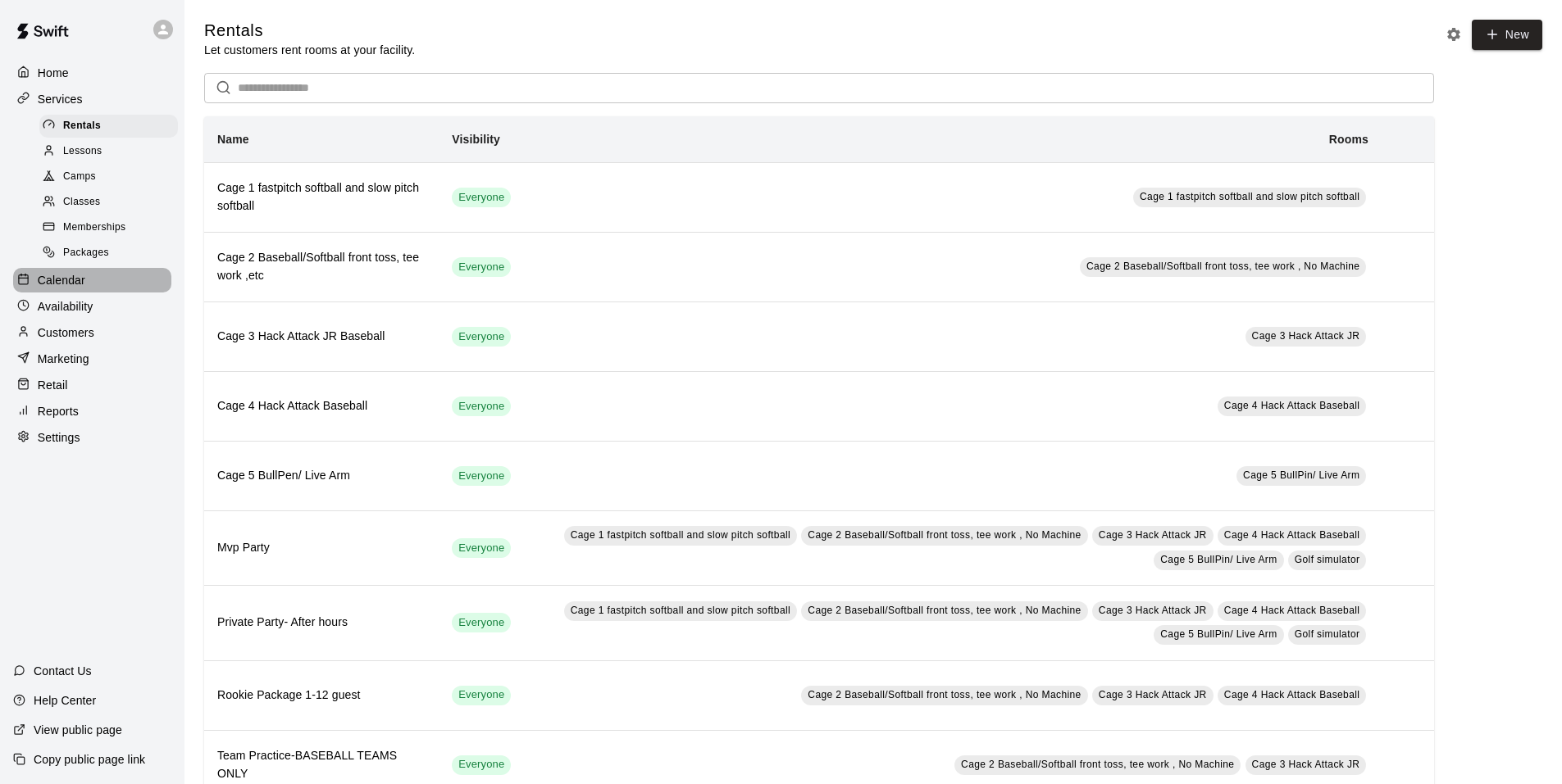
click at [91, 292] on div "Calendar" at bounding box center [92, 280] width 158 height 25
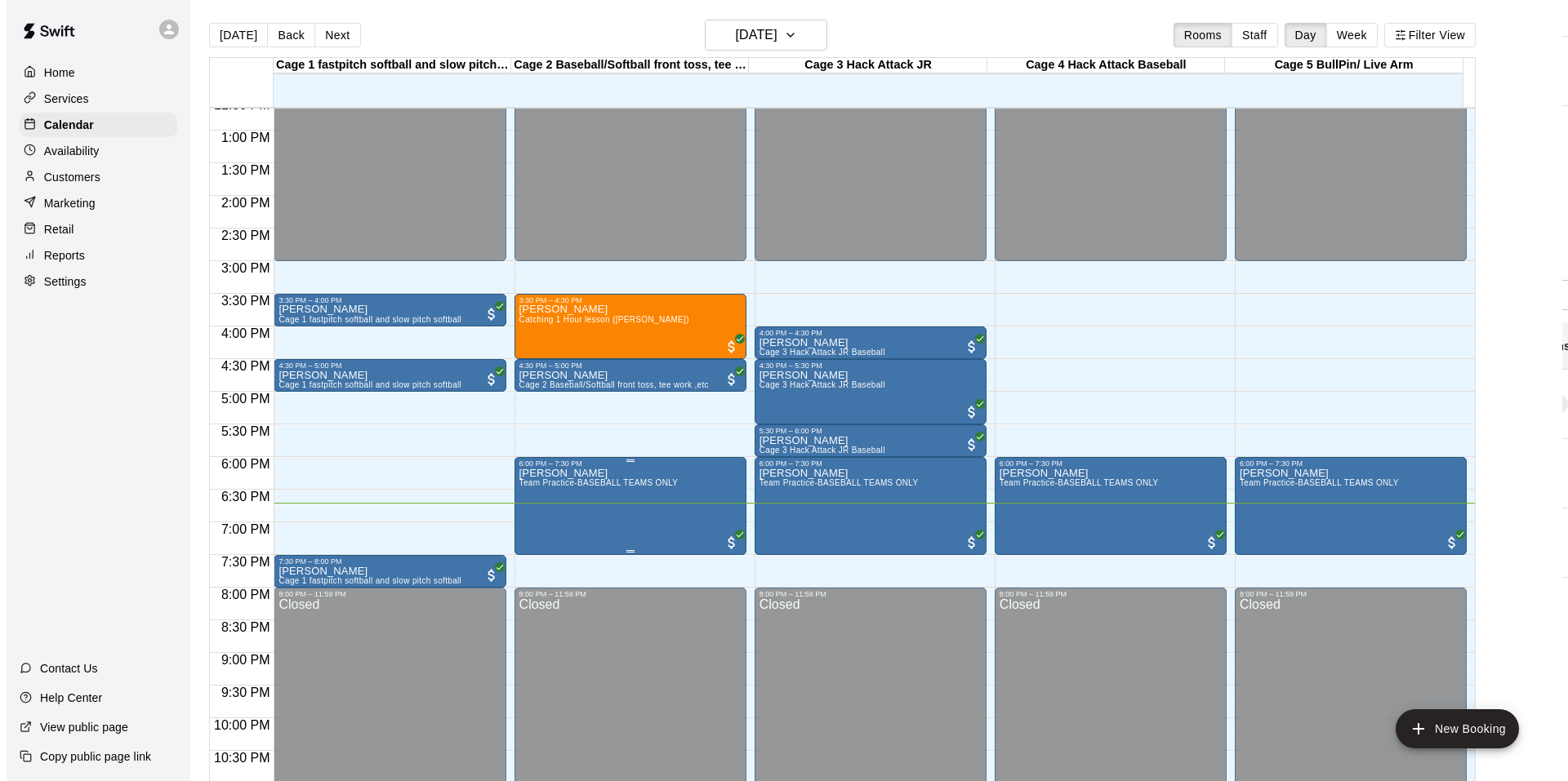
scroll to position [877, 0]
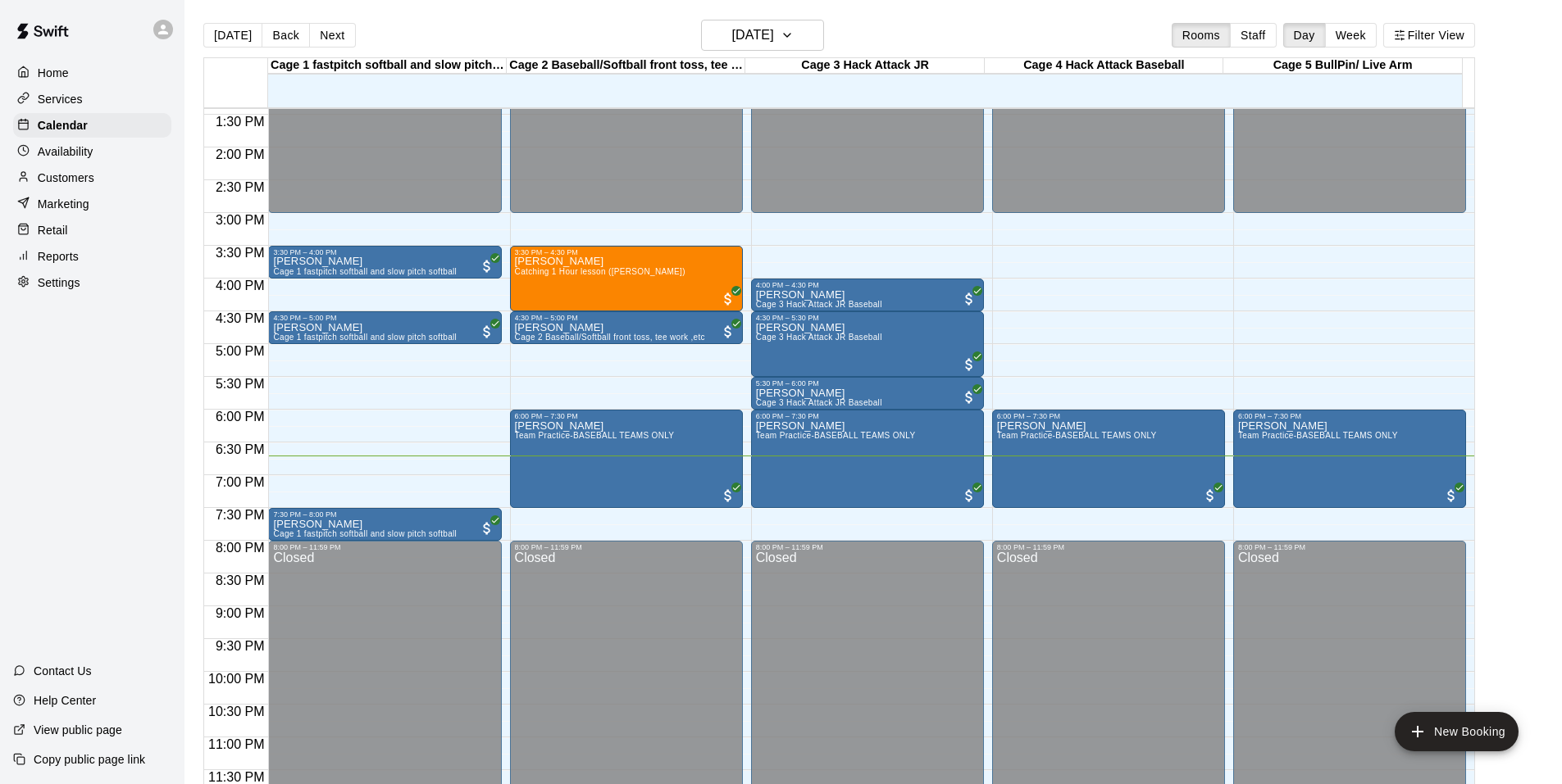
click at [350, 500] on div "12:00 AM – 3:00 PM Closed 3:30 PM – 4:00 PM [PERSON_NAME] 1 fastpitch softball …" at bounding box center [385, 17] width 233 height 1574
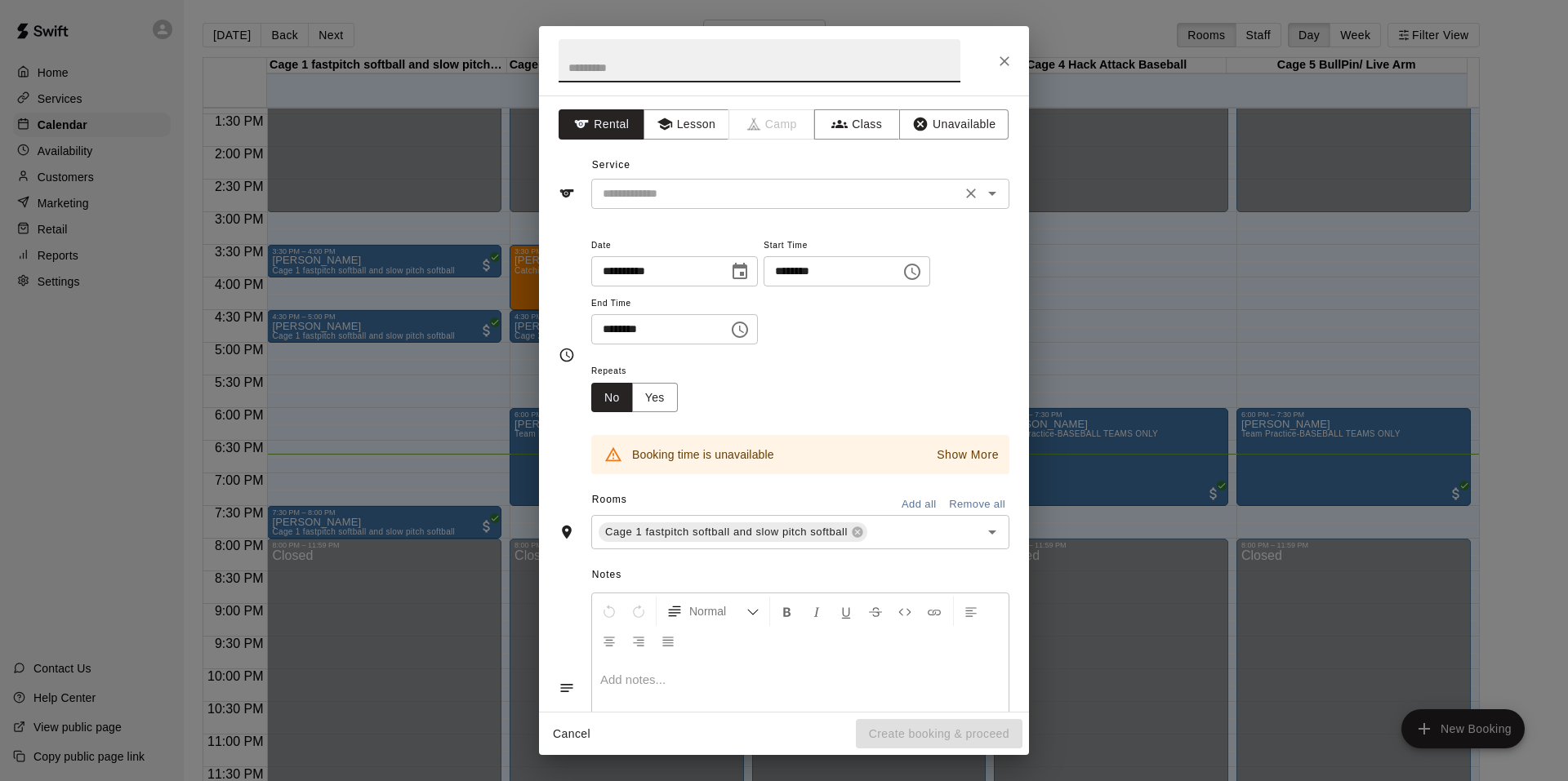
click at [691, 188] on input "text" at bounding box center [776, 193] width 360 height 20
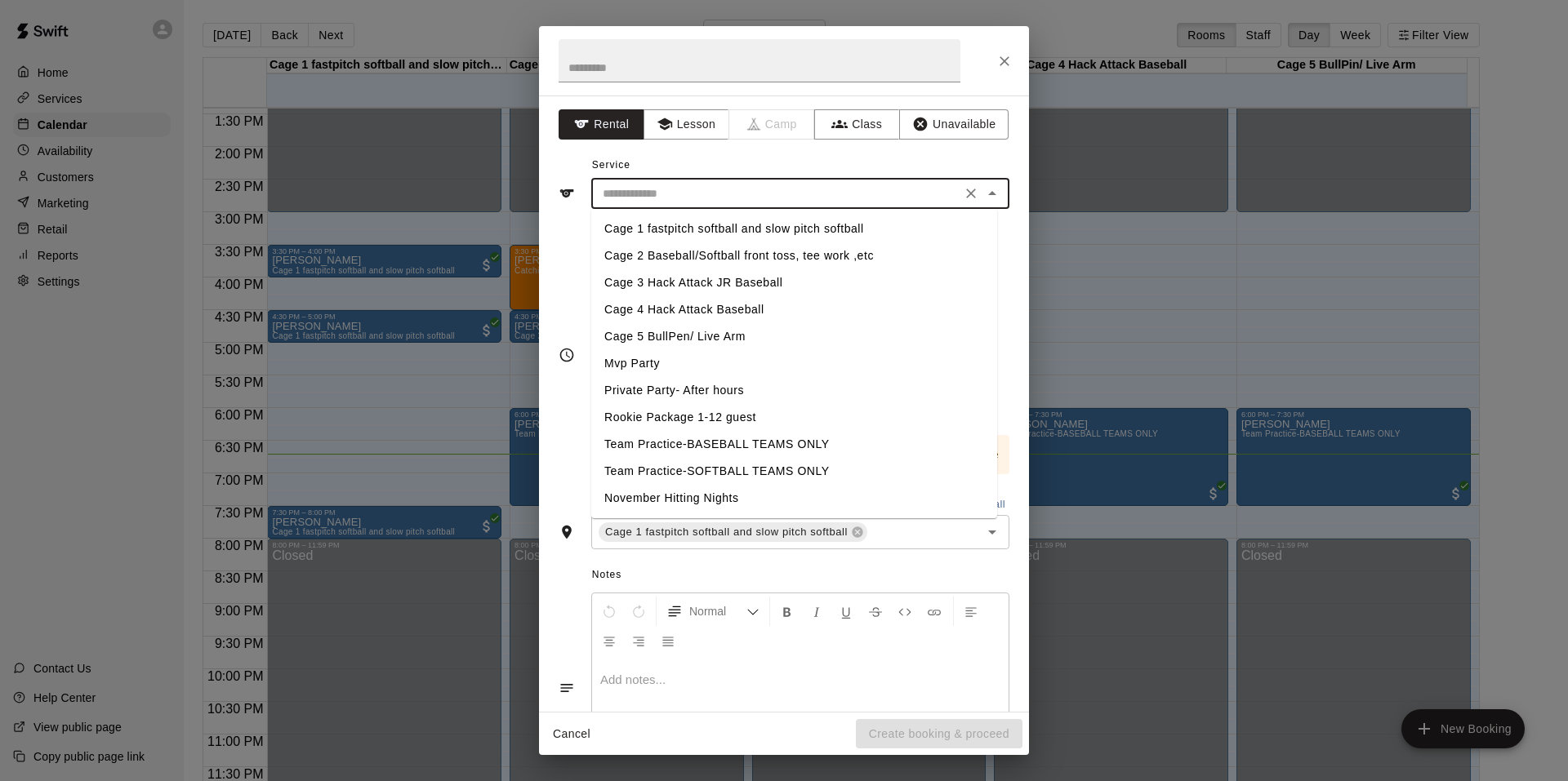
click at [675, 227] on li "Cage 1 fastpitch softball and slow pitch softball" at bounding box center [794, 228] width 406 height 27
type input "**********"
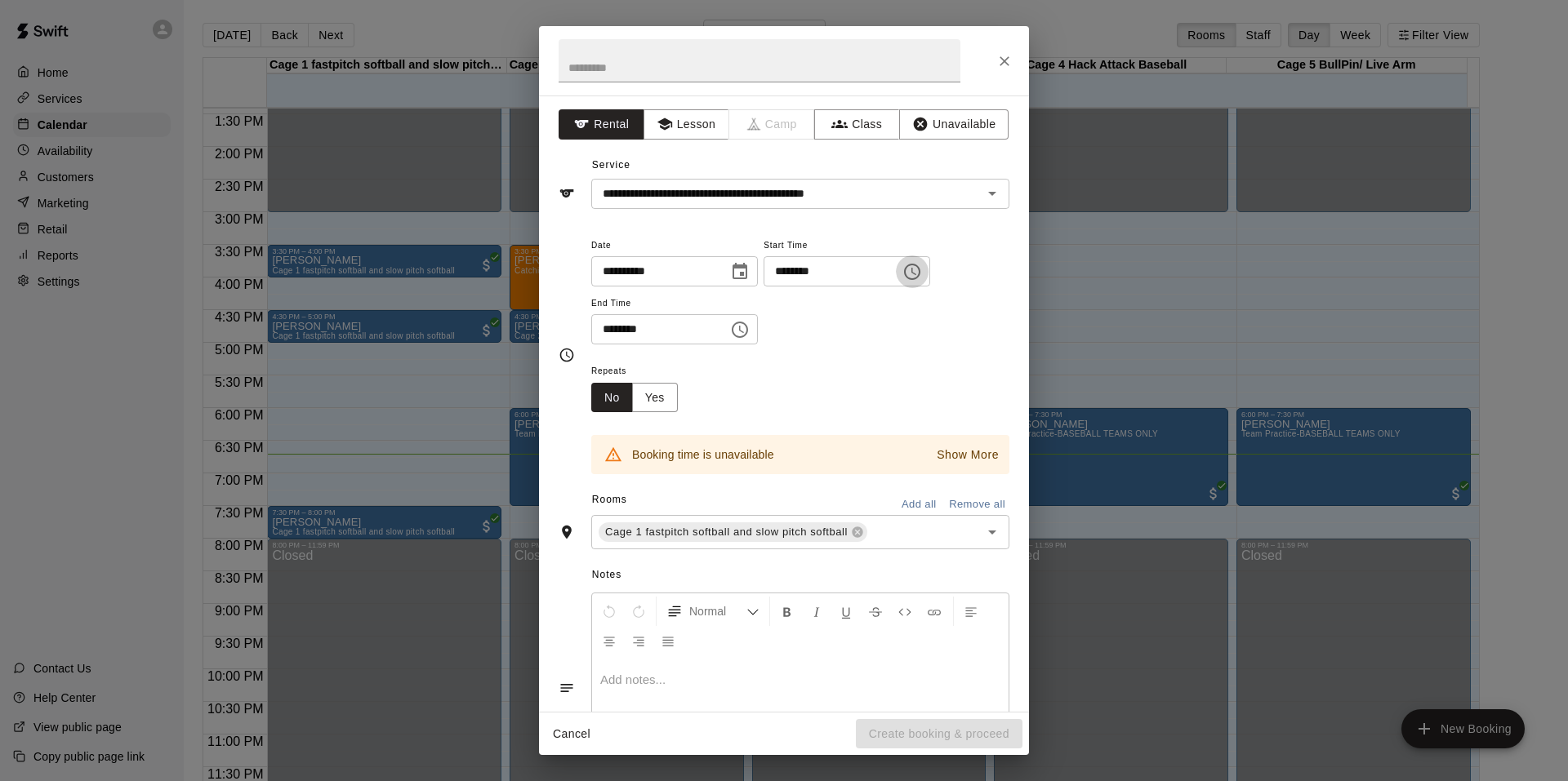
click at [920, 278] on icon "Choose time, selected time is 7:15 PM" at bounding box center [912, 272] width 17 height 17
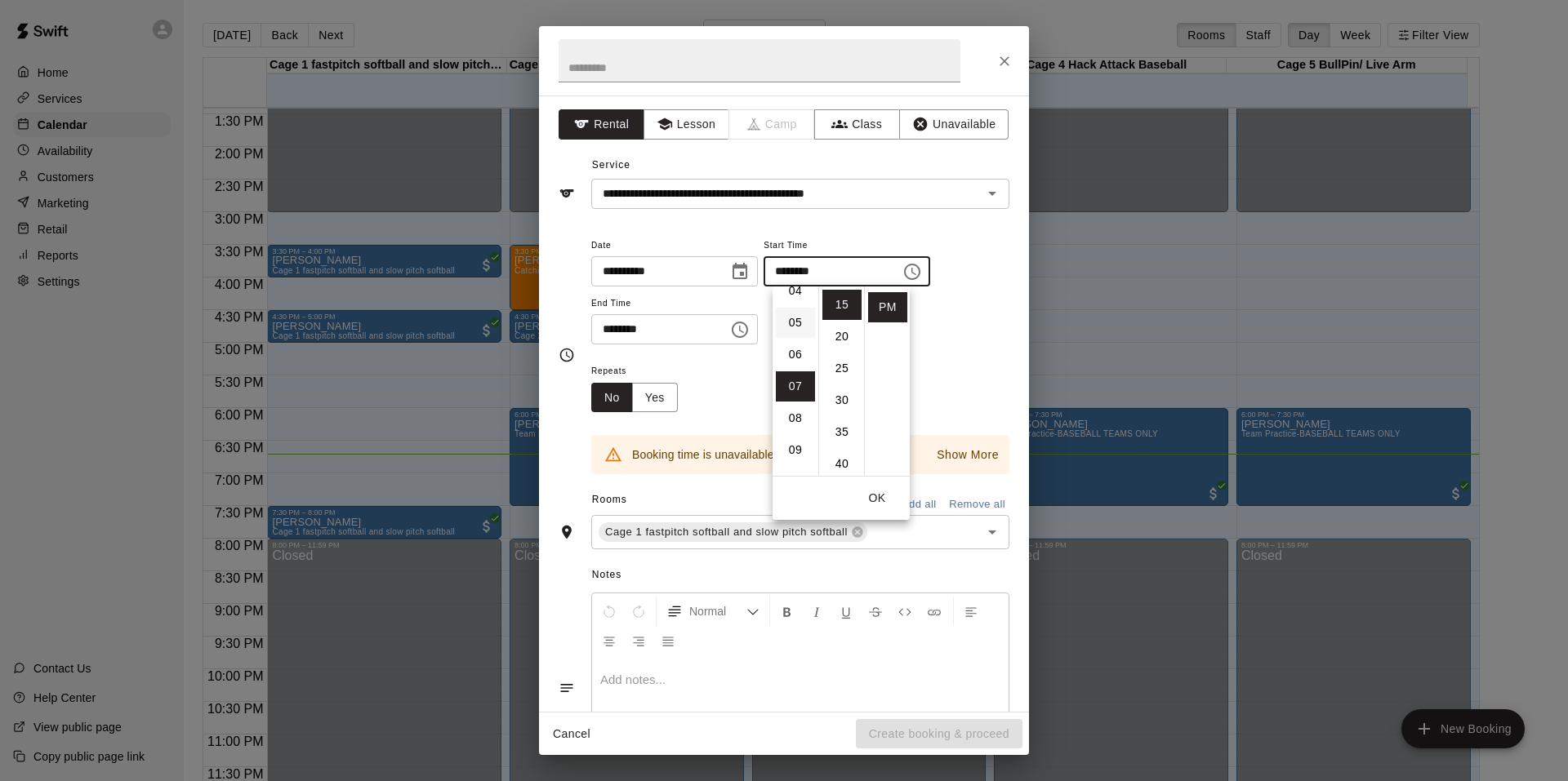
scroll to position [60, 0]
click at [783, 435] on li "06" at bounding box center [795, 436] width 40 height 30
click at [843, 393] on li "40" at bounding box center [842, 396] width 40 height 30
type input "********"
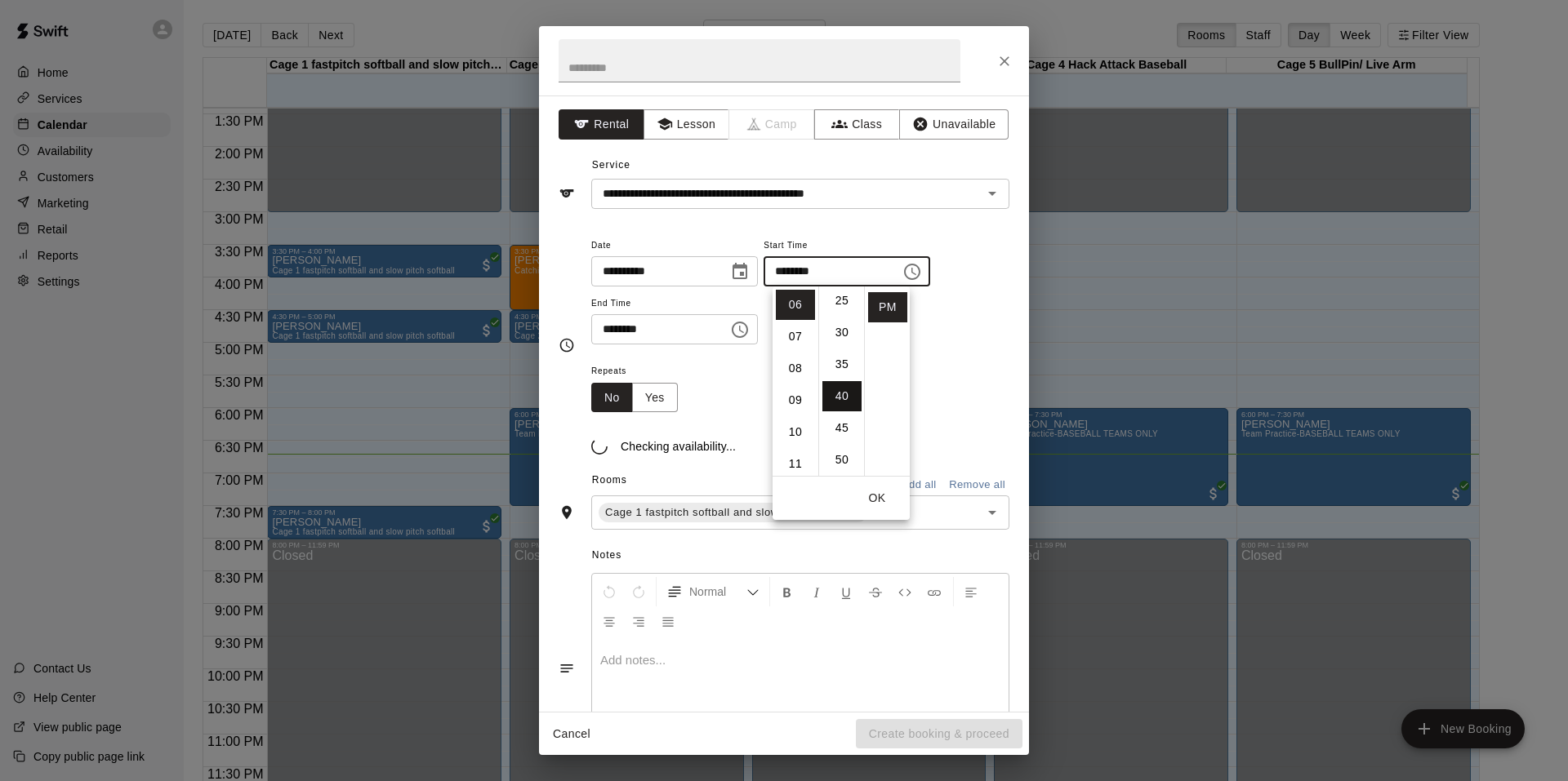
scroll to position [255, 0]
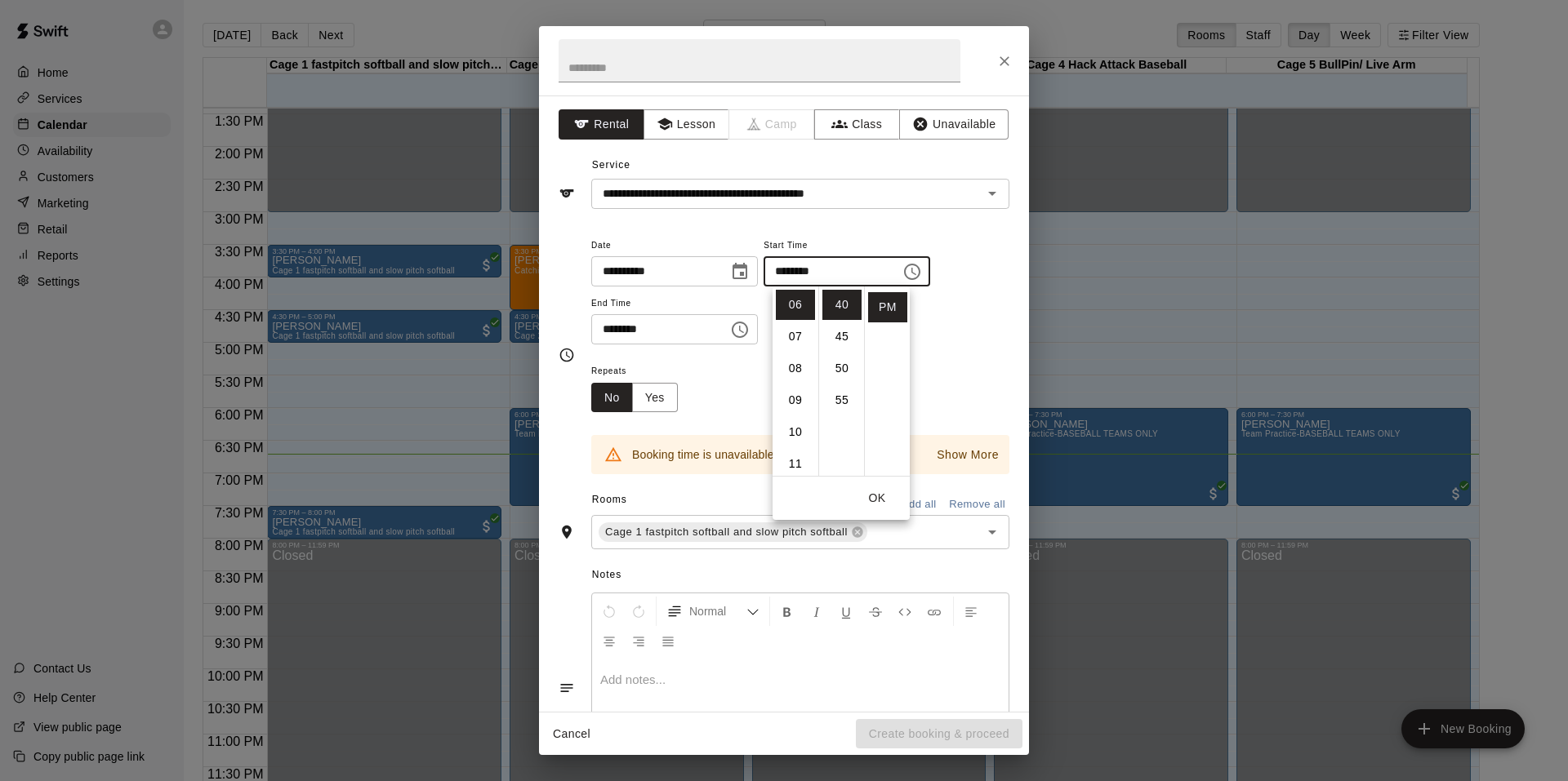
click at [853, 216] on div "**********" at bounding box center [784, 403] width 490 height 616
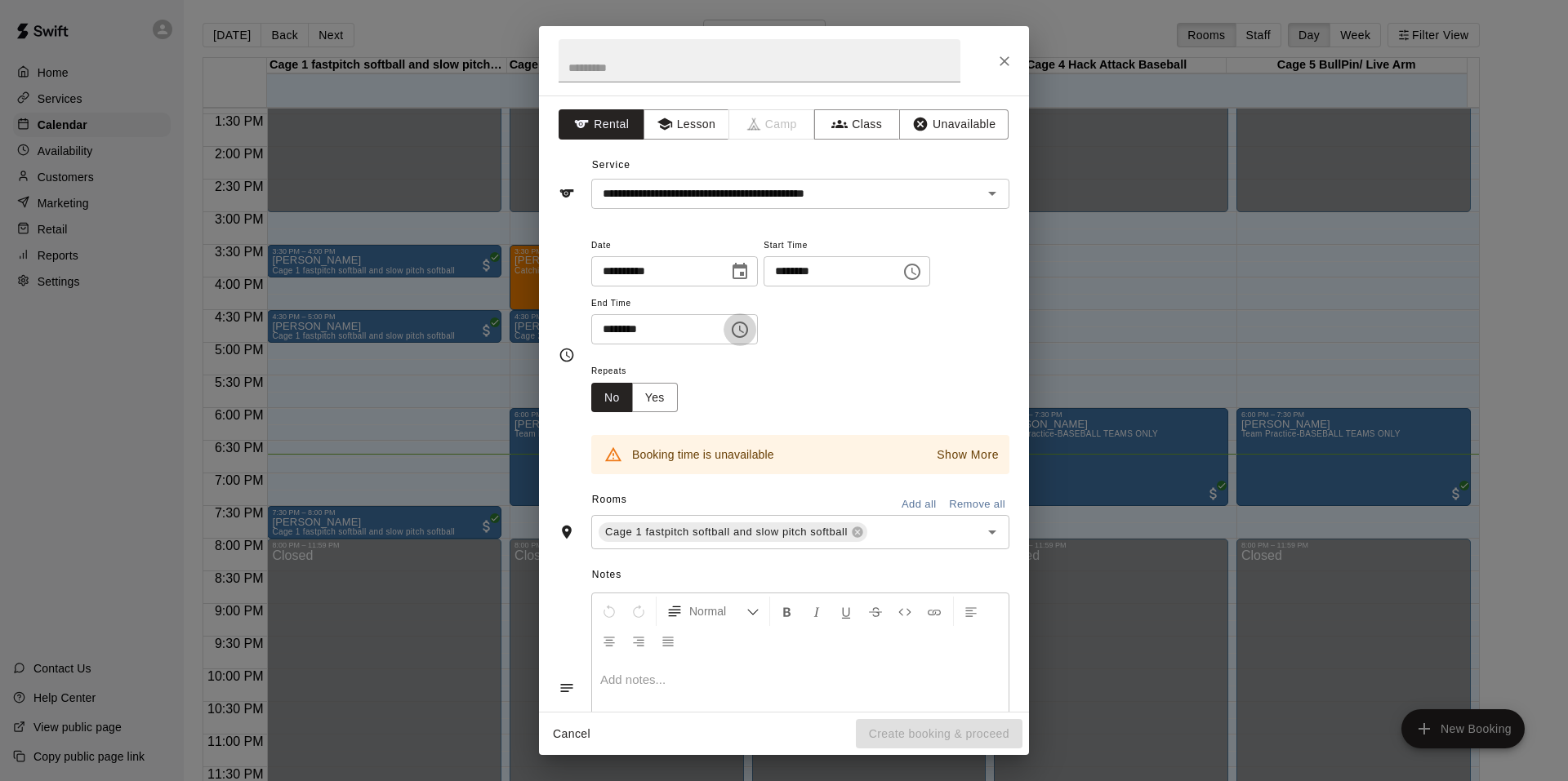
click at [750, 333] on icon "Choose time, selected time is 7:45 PM" at bounding box center [739, 329] width 19 height 19
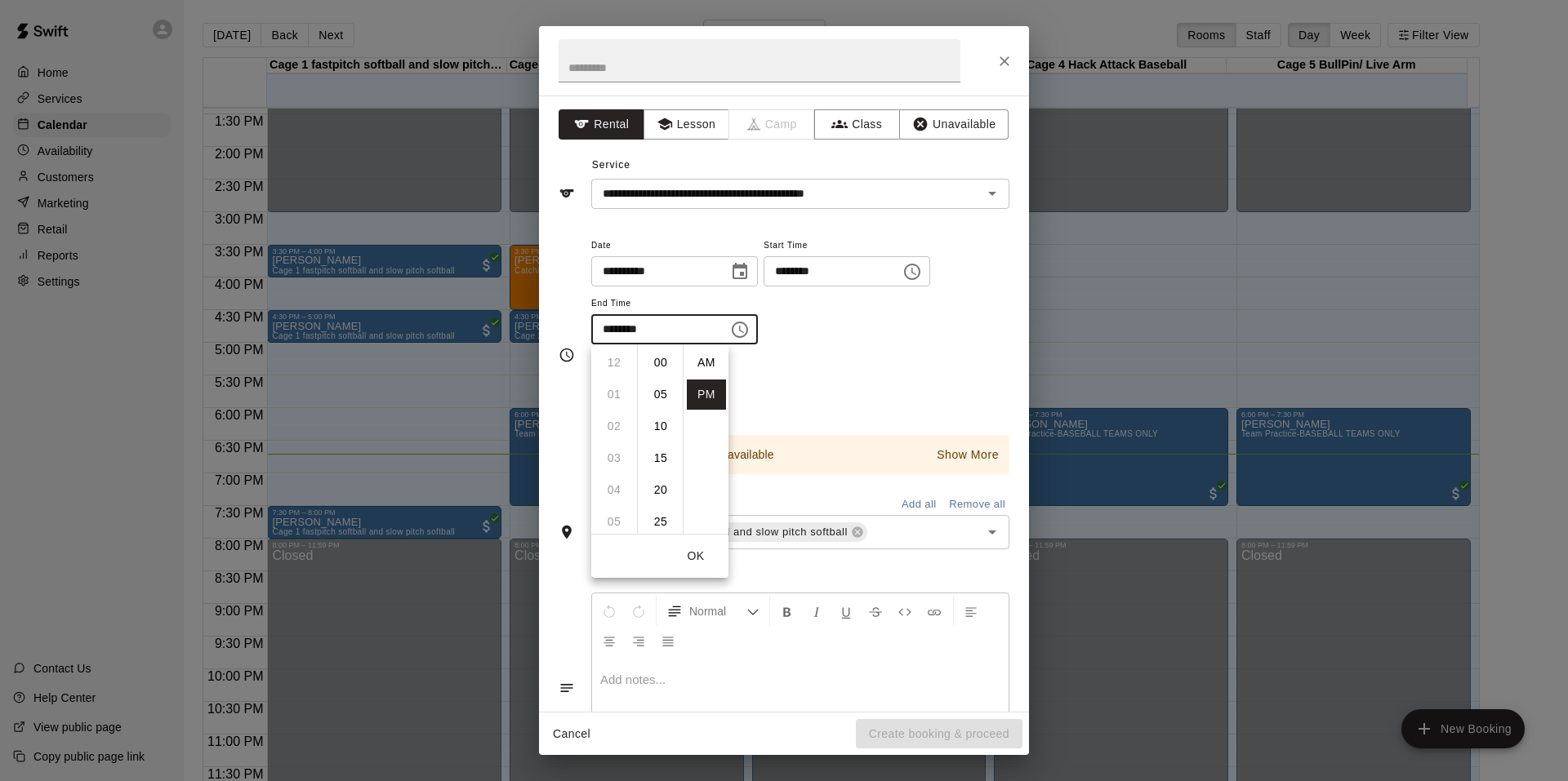
scroll to position [29, 0]
click at [610, 411] on li "06" at bounding box center [614, 413] width 40 height 30
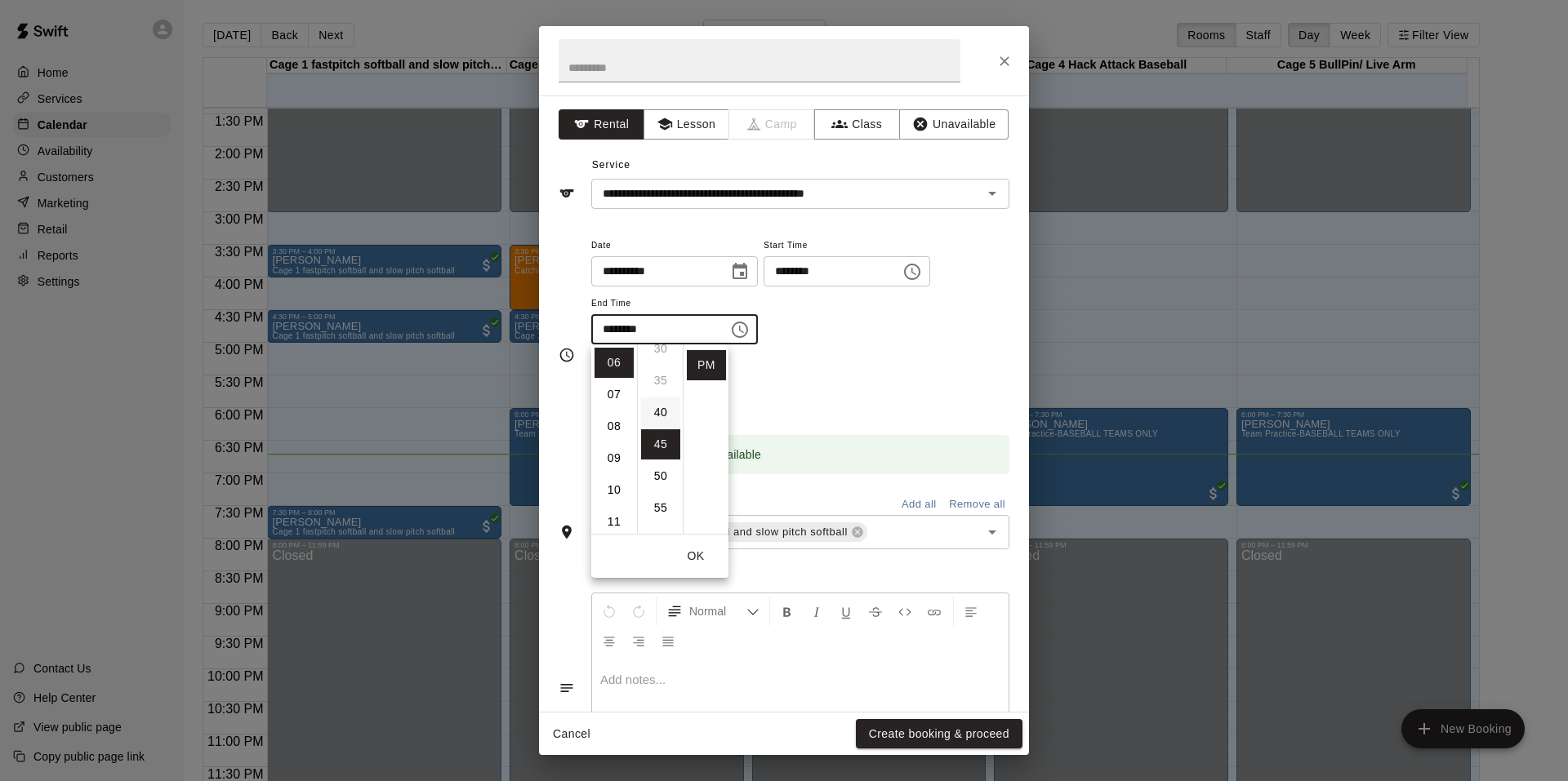
scroll to position [123, 0]
click at [652, 399] on ul "00 05 10 15 20 25 30 35 40 45 50 55" at bounding box center [660, 439] width 46 height 190
click at [655, 399] on ul "00 05 10 15 20 25 30 35 40 45 50 55" at bounding box center [660, 439] width 46 height 190
click at [658, 399] on ul "00 05 10 15 20 25 30 35 40 45 50 55" at bounding box center [660, 439] width 46 height 190
click at [843, 297] on div "**********" at bounding box center [801, 290] width 418 height 111
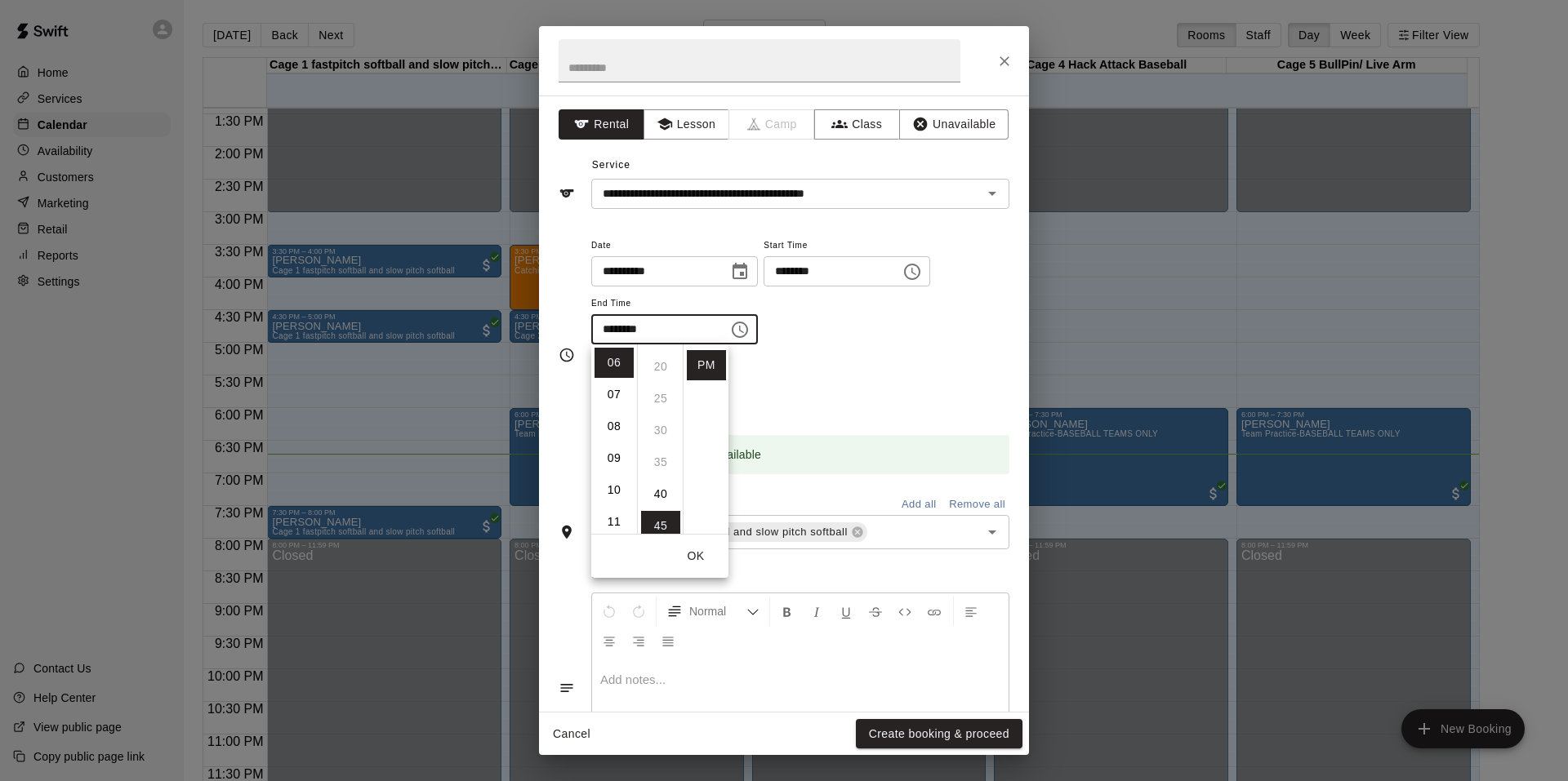
scroll to position [131, 0]
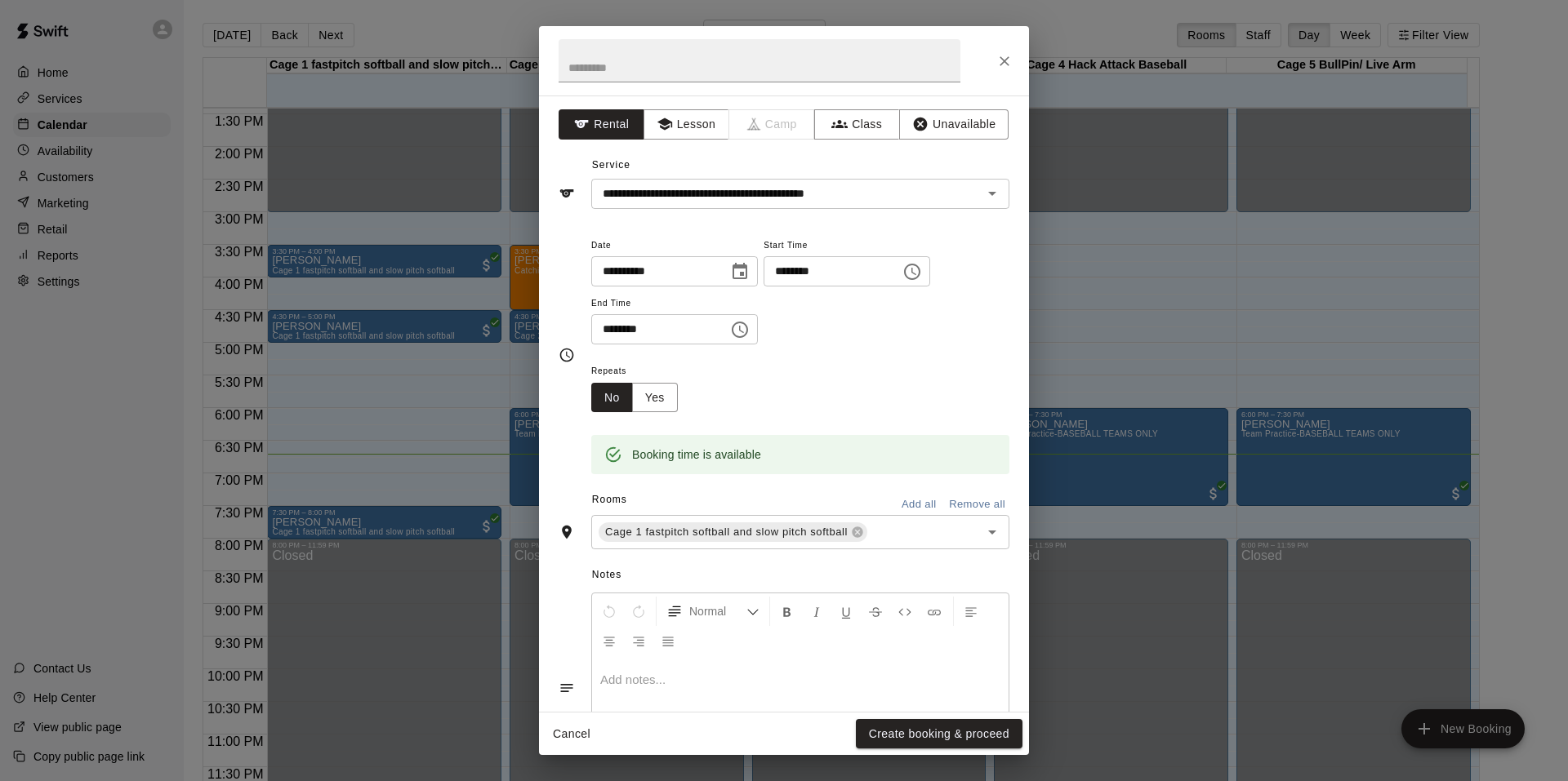
click at [644, 320] on input "********" at bounding box center [654, 329] width 126 height 30
click at [750, 326] on icon "Choose time, selected time is 6:45 PM" at bounding box center [739, 329] width 19 height 19
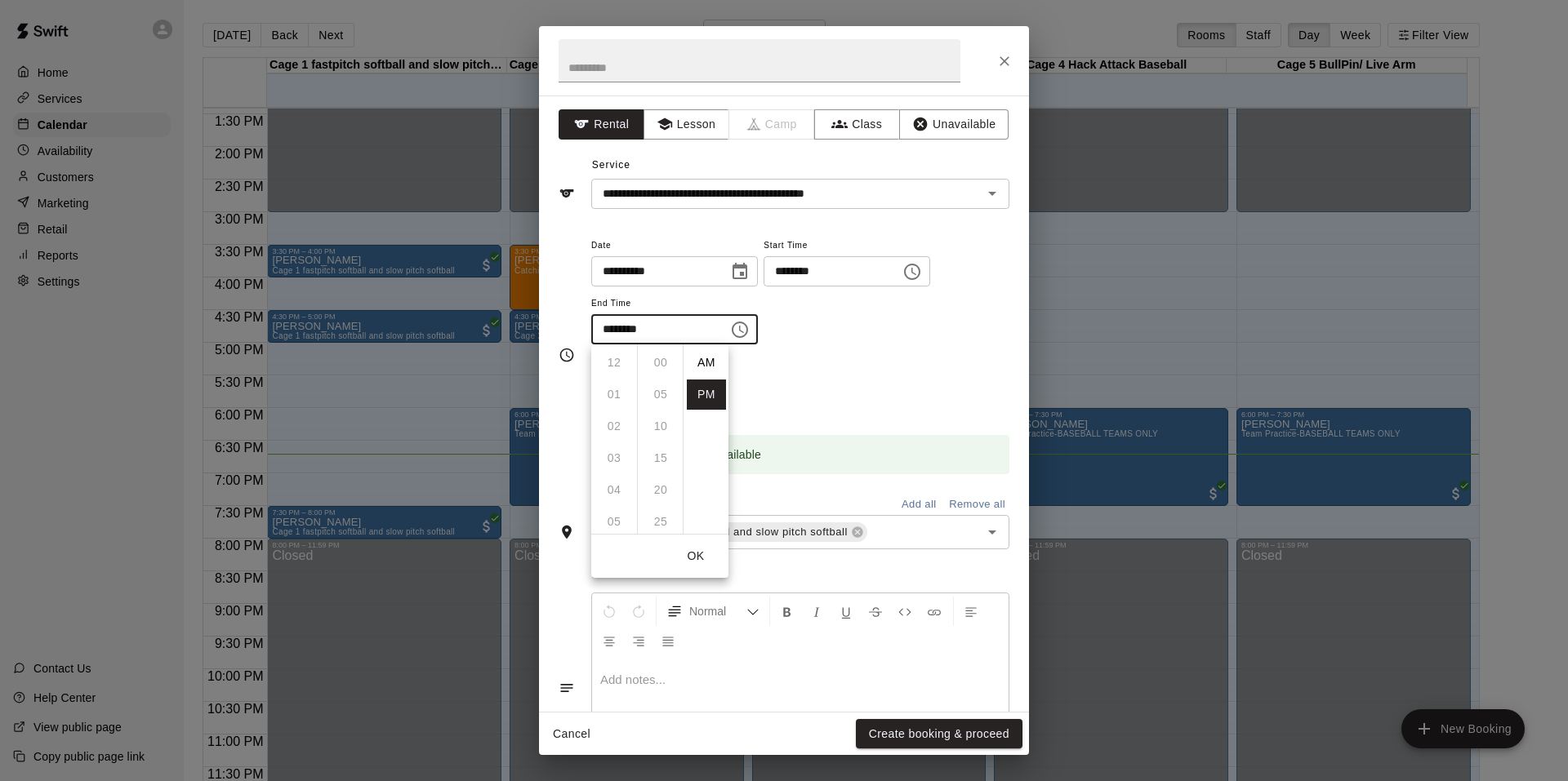
scroll to position [29, 0]
click at [599, 400] on li "07" at bounding box center [614, 394] width 40 height 30
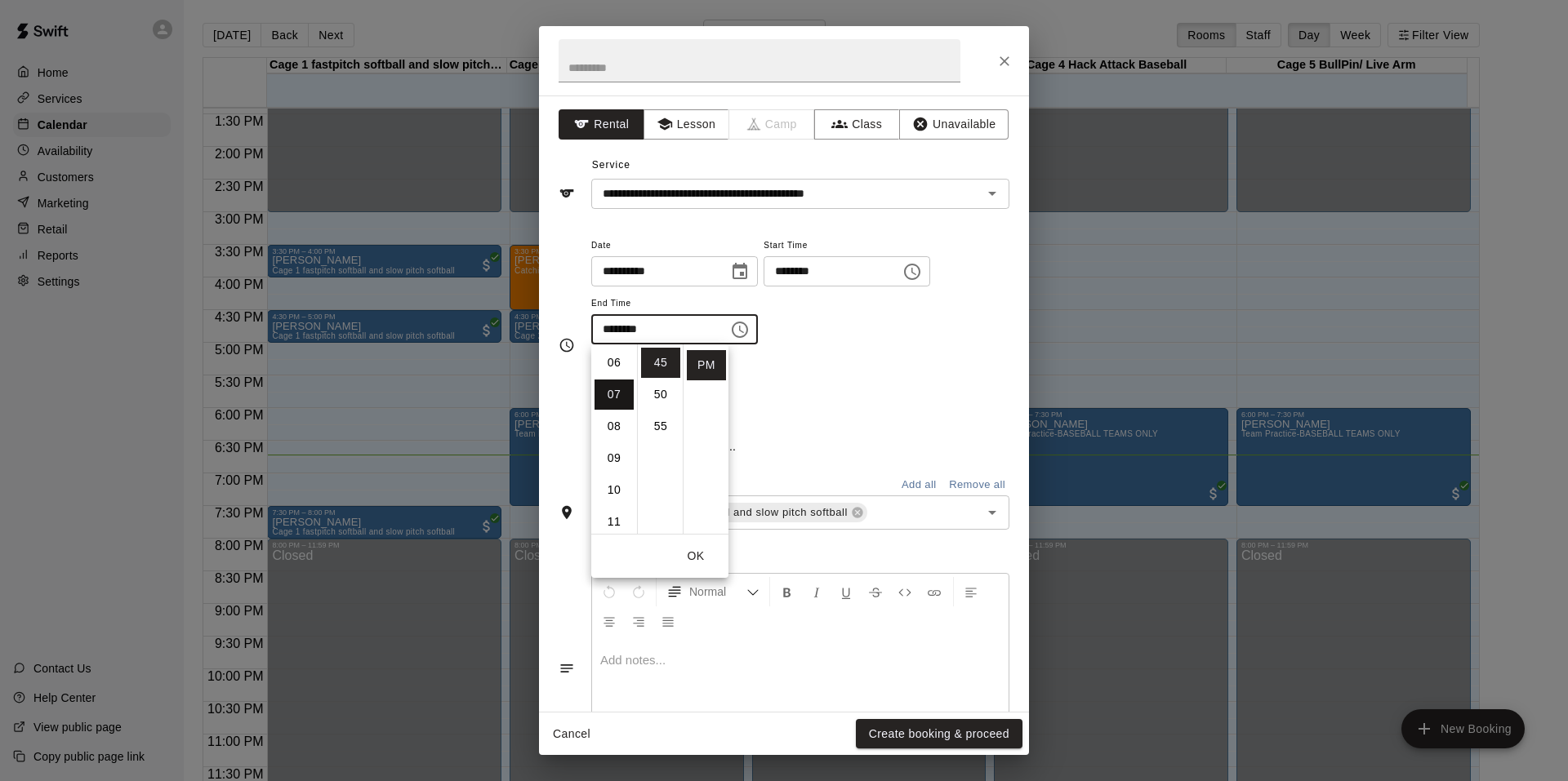
scroll to position [223, 0]
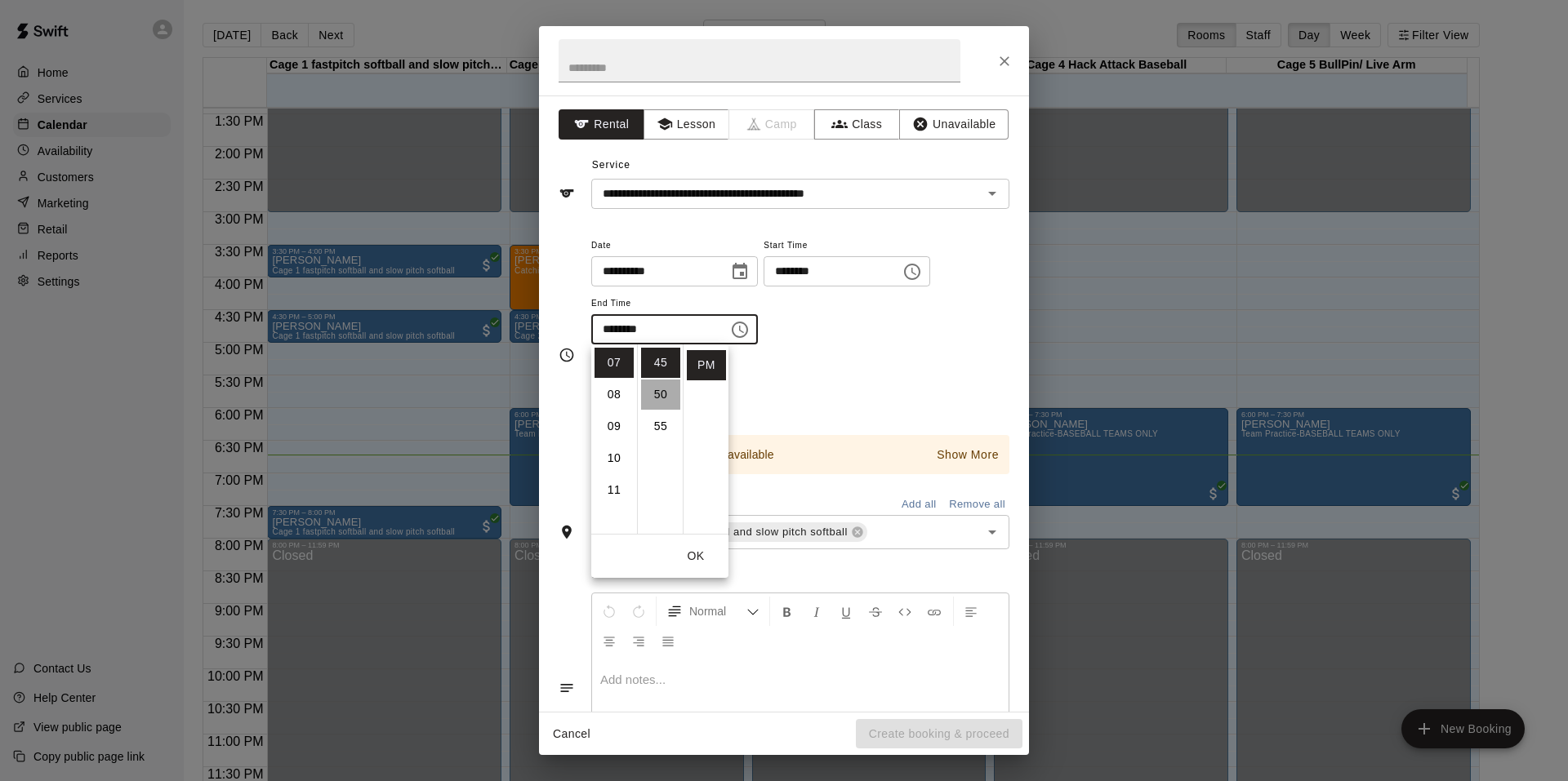
click at [653, 391] on li "50" at bounding box center [661, 394] width 40 height 30
click at [825, 305] on div "**********" at bounding box center [801, 290] width 418 height 111
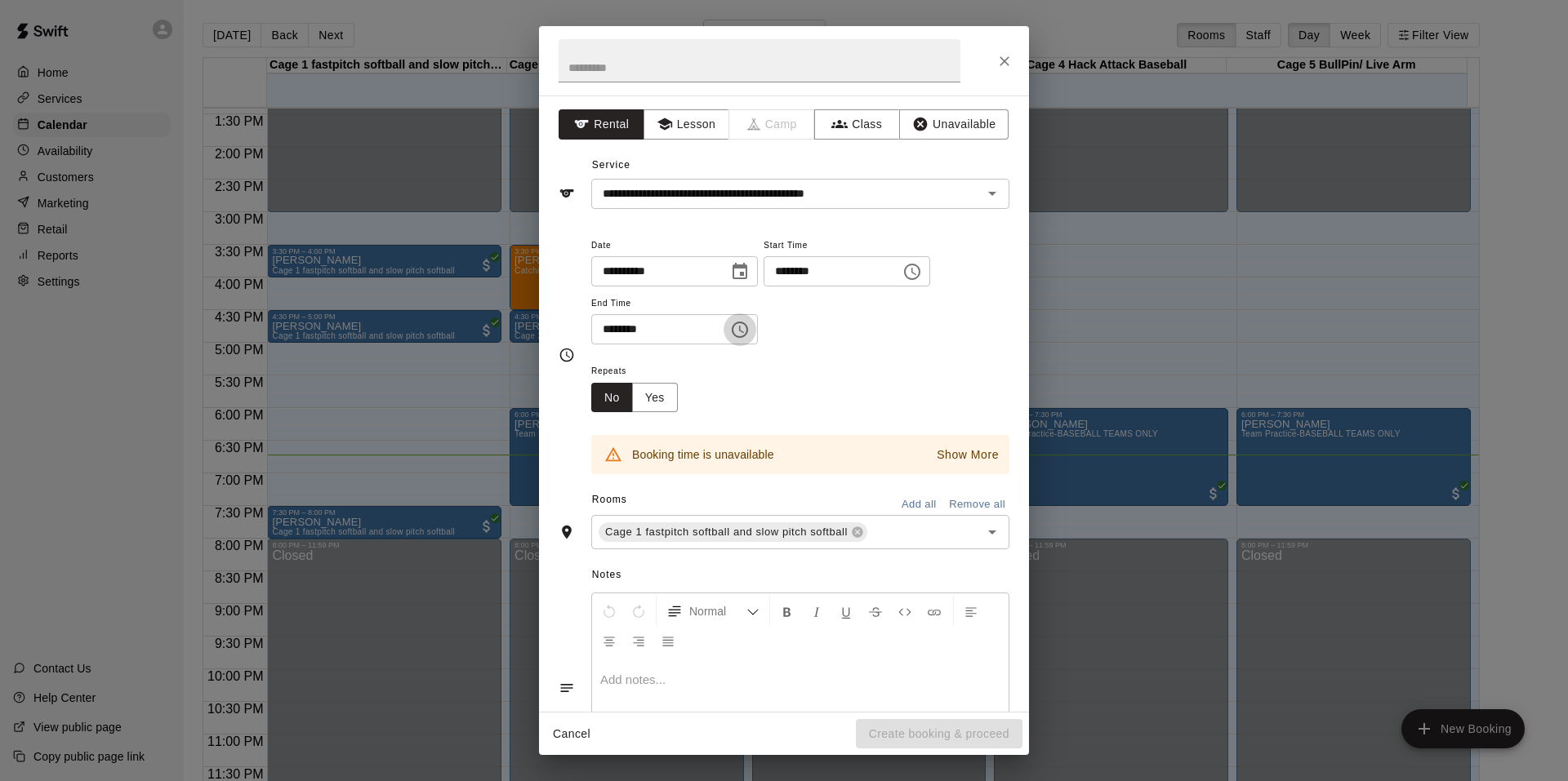
click at [744, 328] on icon "Choose time, selected time is 7:50 PM" at bounding box center [739, 329] width 19 height 19
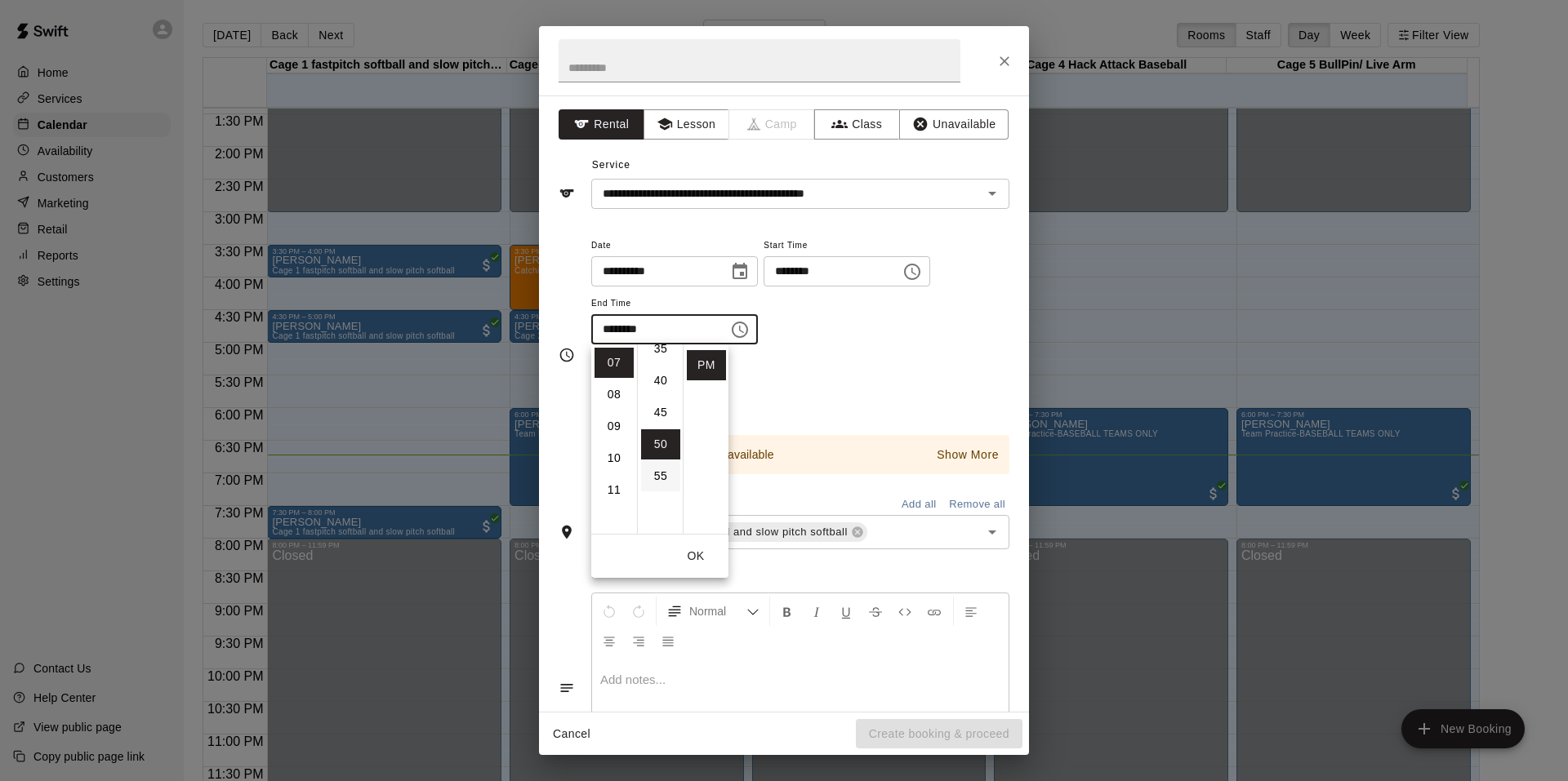
scroll to position [155, 0]
click at [645, 390] on li "30" at bounding box center [661, 399] width 40 height 30
type input "********"
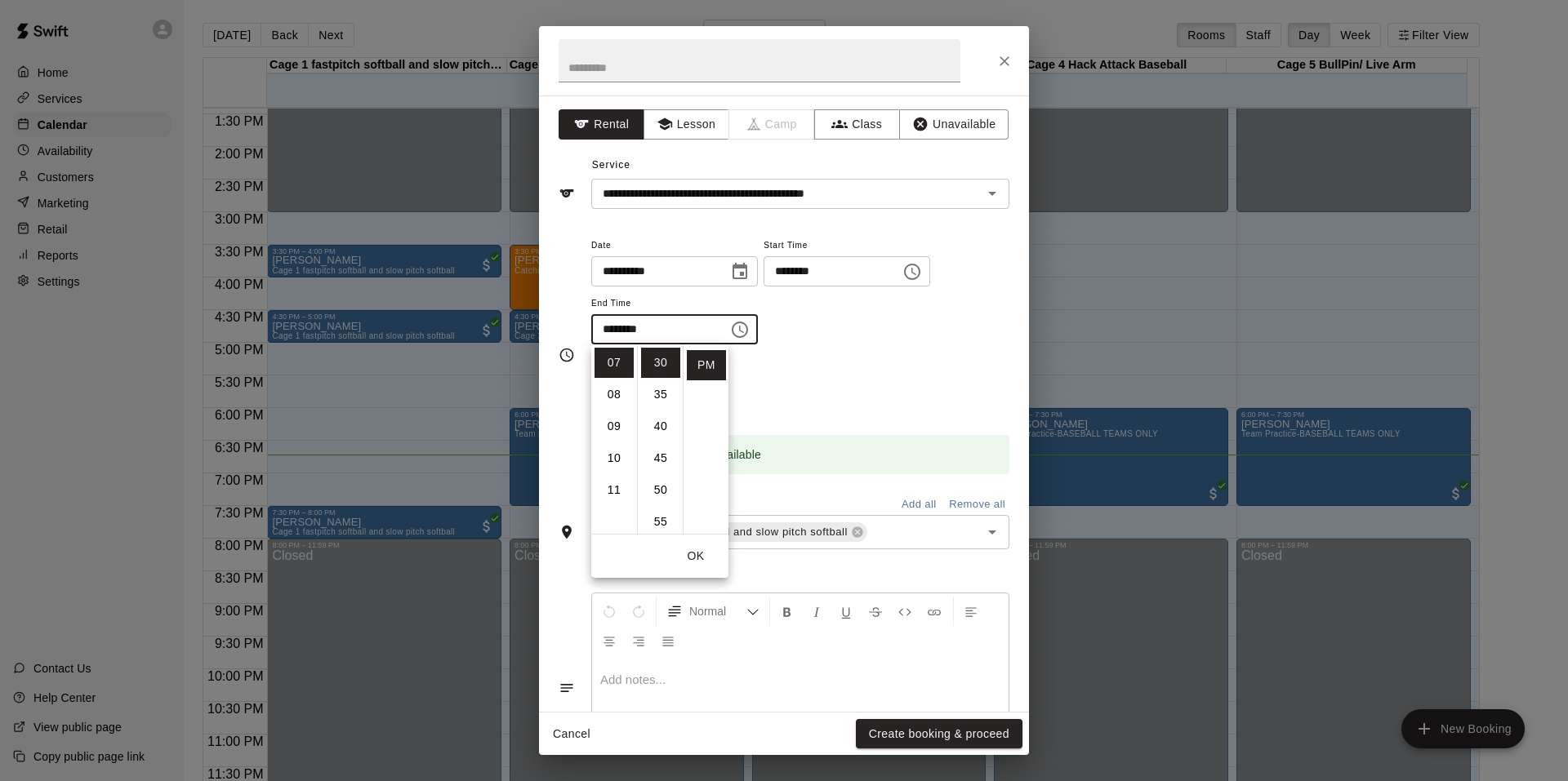
click at [822, 337] on div "**********" at bounding box center [801, 290] width 418 height 111
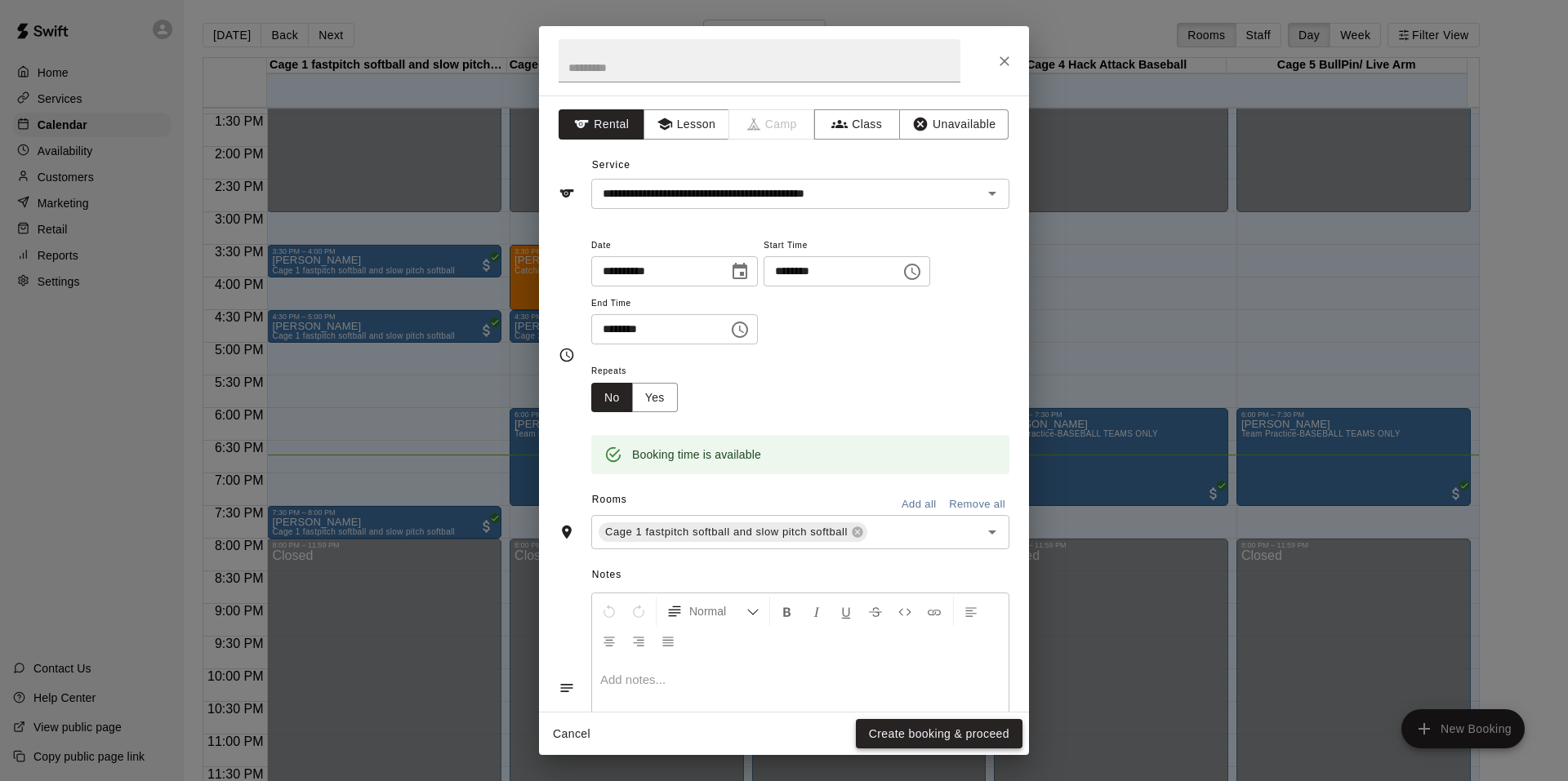
click at [937, 721] on button "Create booking & proceed" at bounding box center [939, 734] width 167 height 30
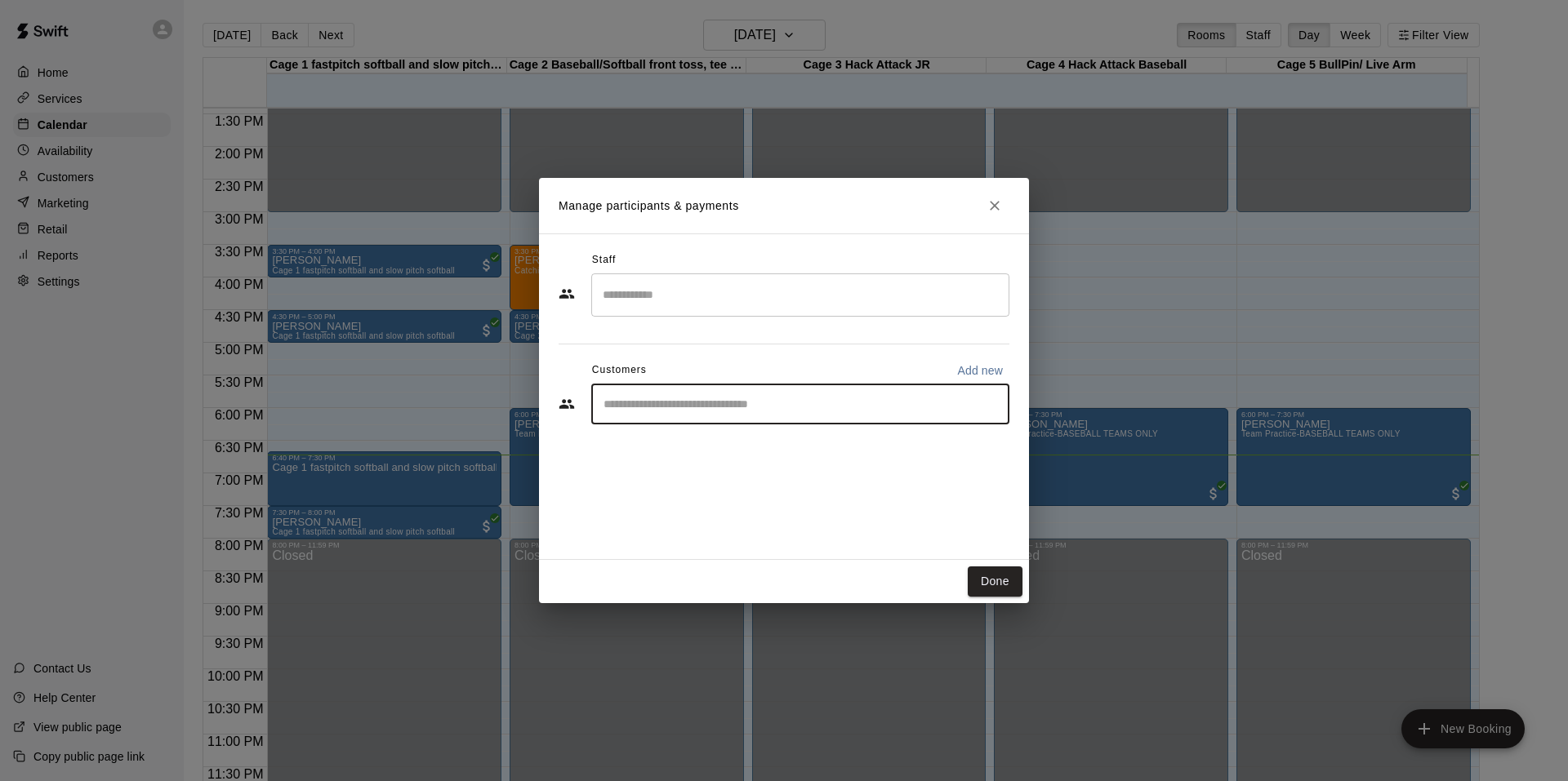
click at [670, 399] on input "Start typing to search customers..." at bounding box center [801, 404] width 404 height 17
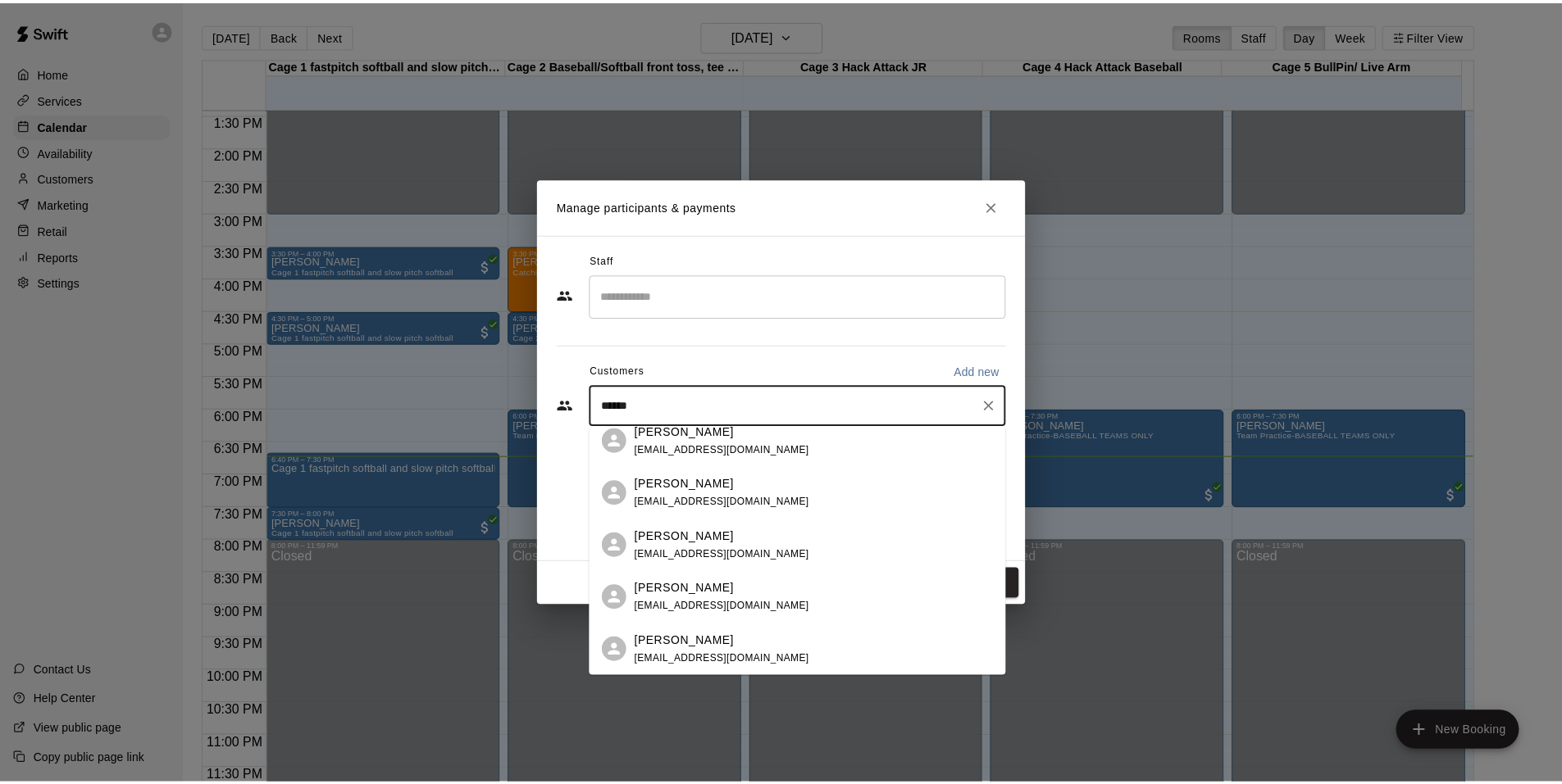
scroll to position [0, 0]
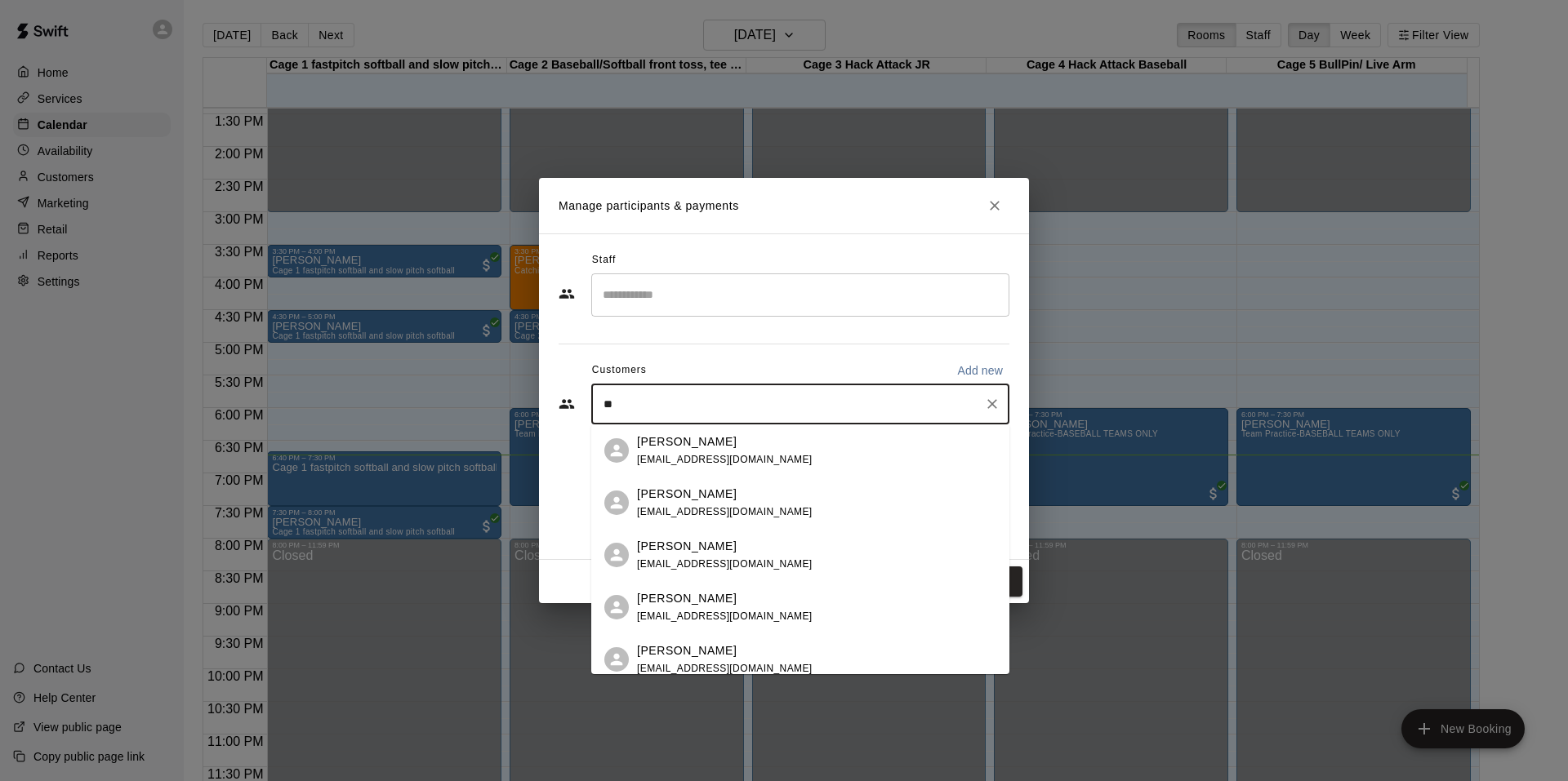
type input "*"
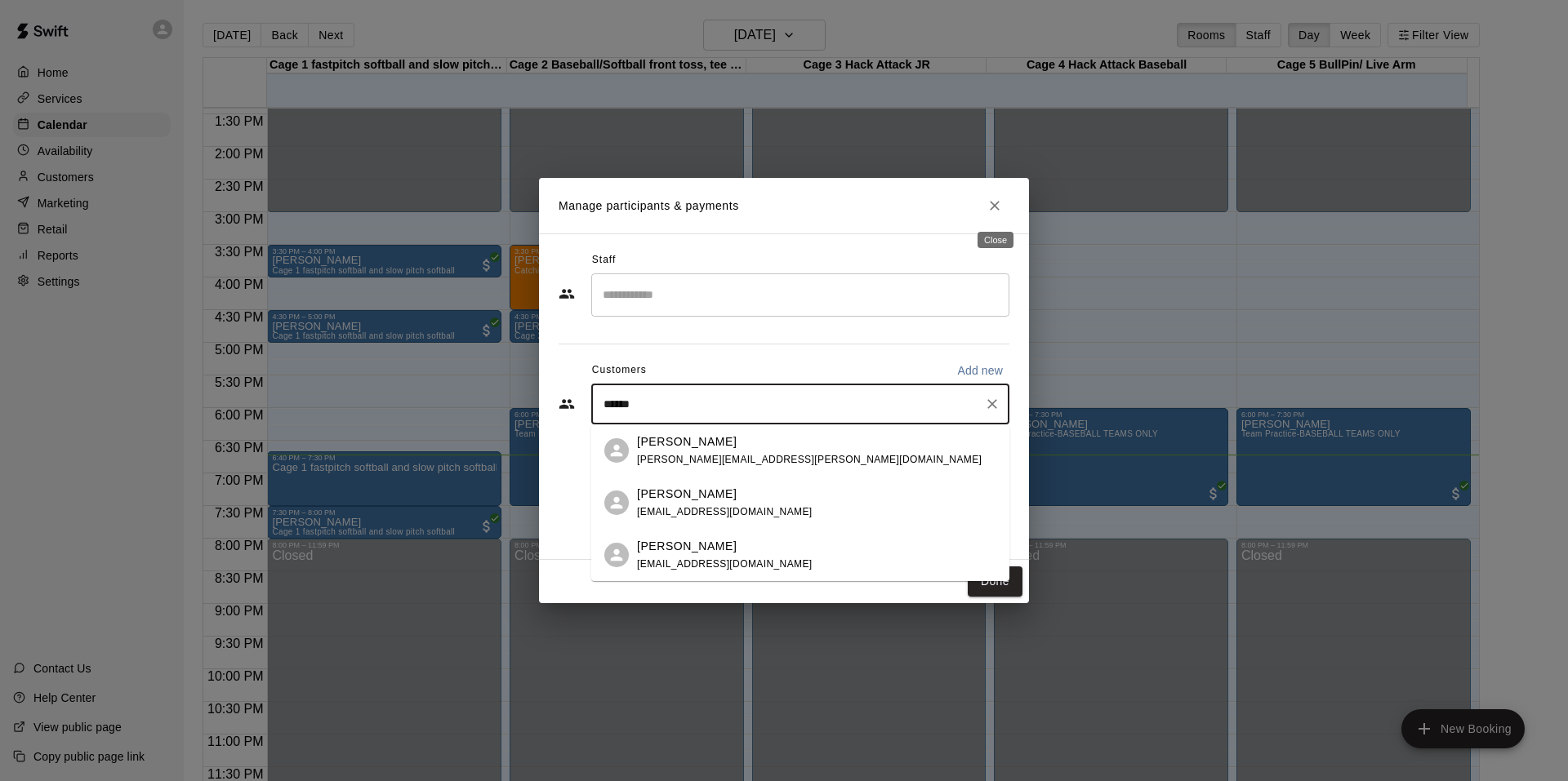
type input "******"
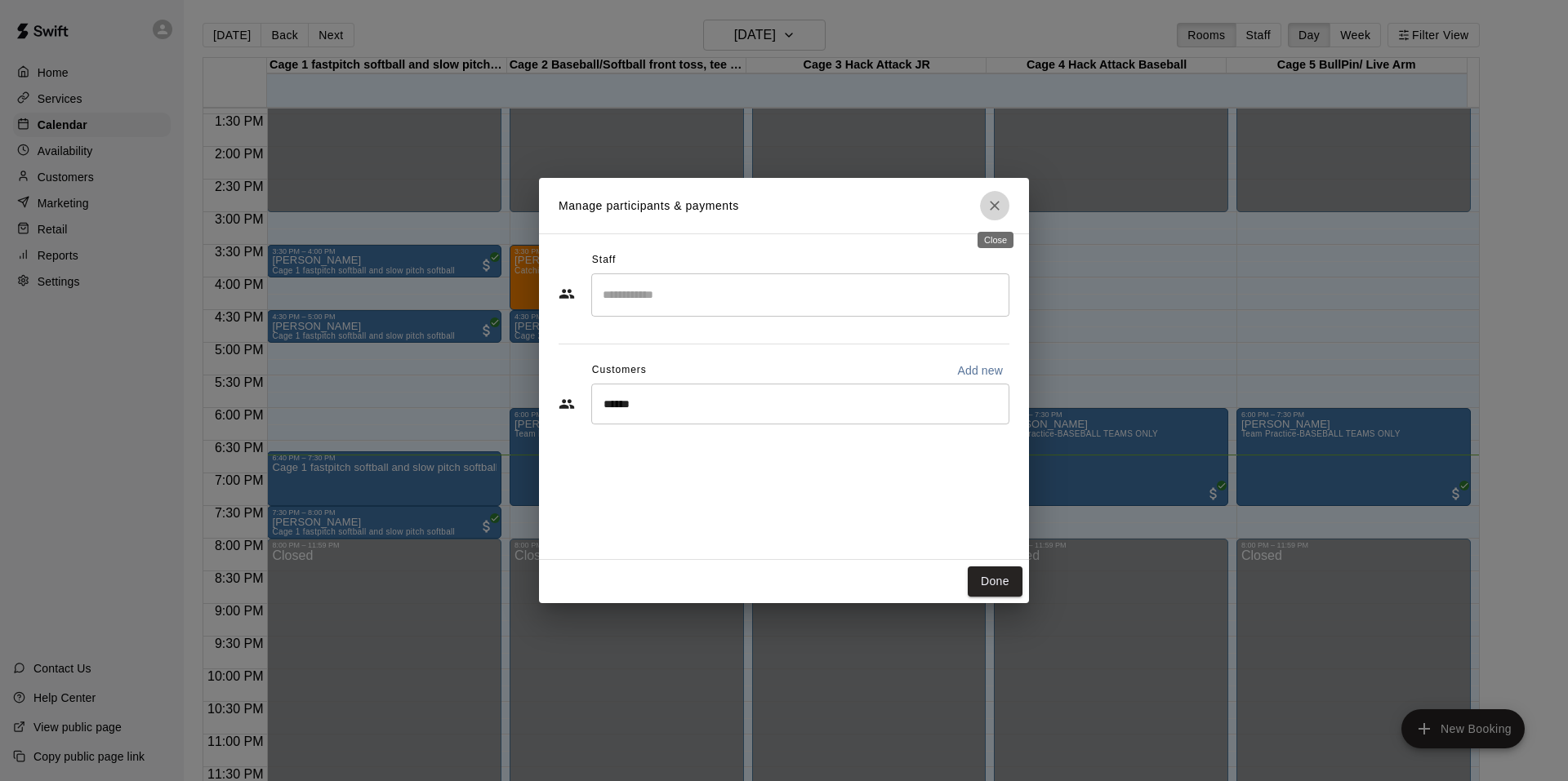
click at [991, 201] on icon "Close" at bounding box center [995, 206] width 17 height 17
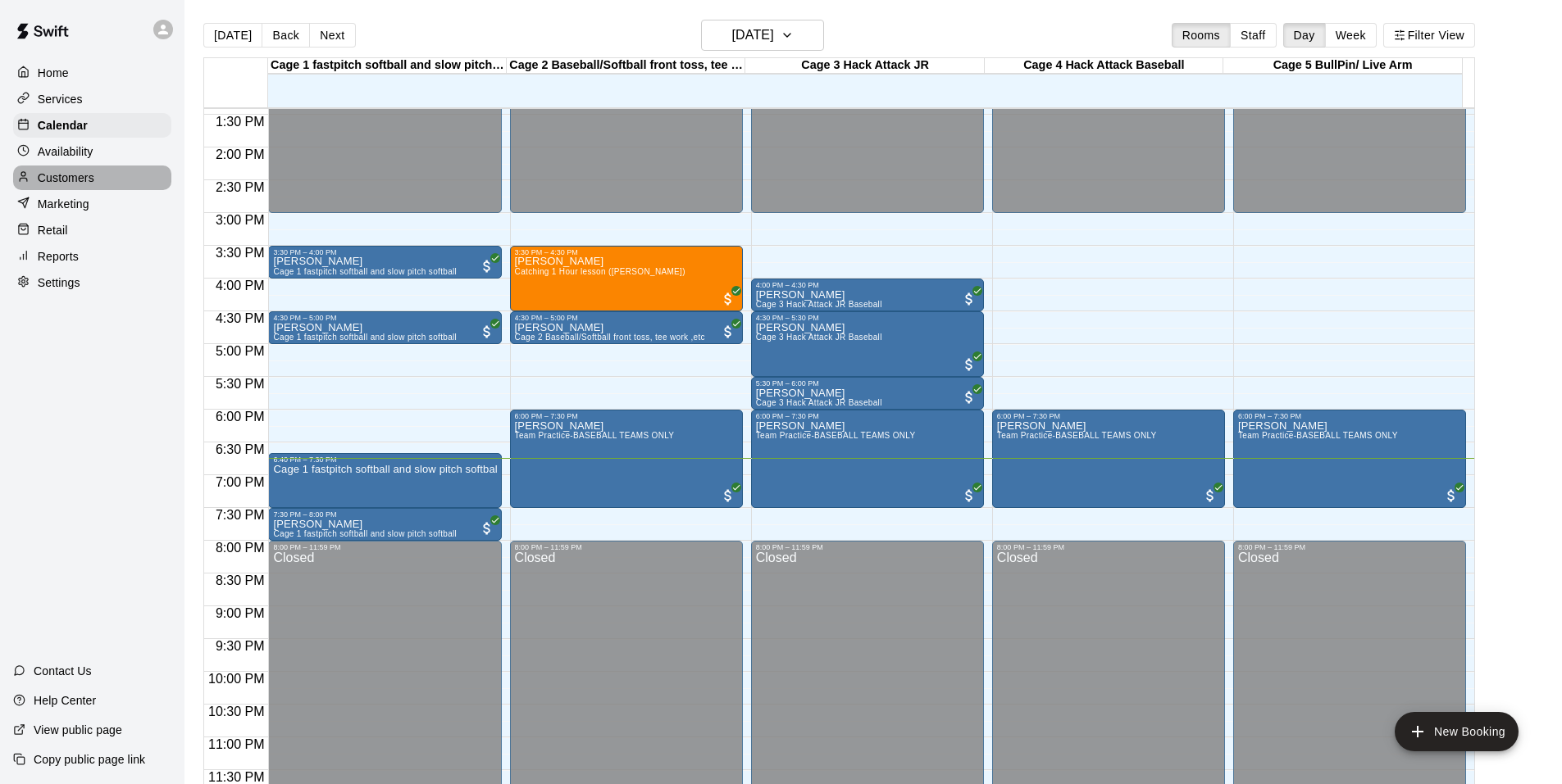
click at [100, 178] on div "Customers" at bounding box center [92, 178] width 158 height 25
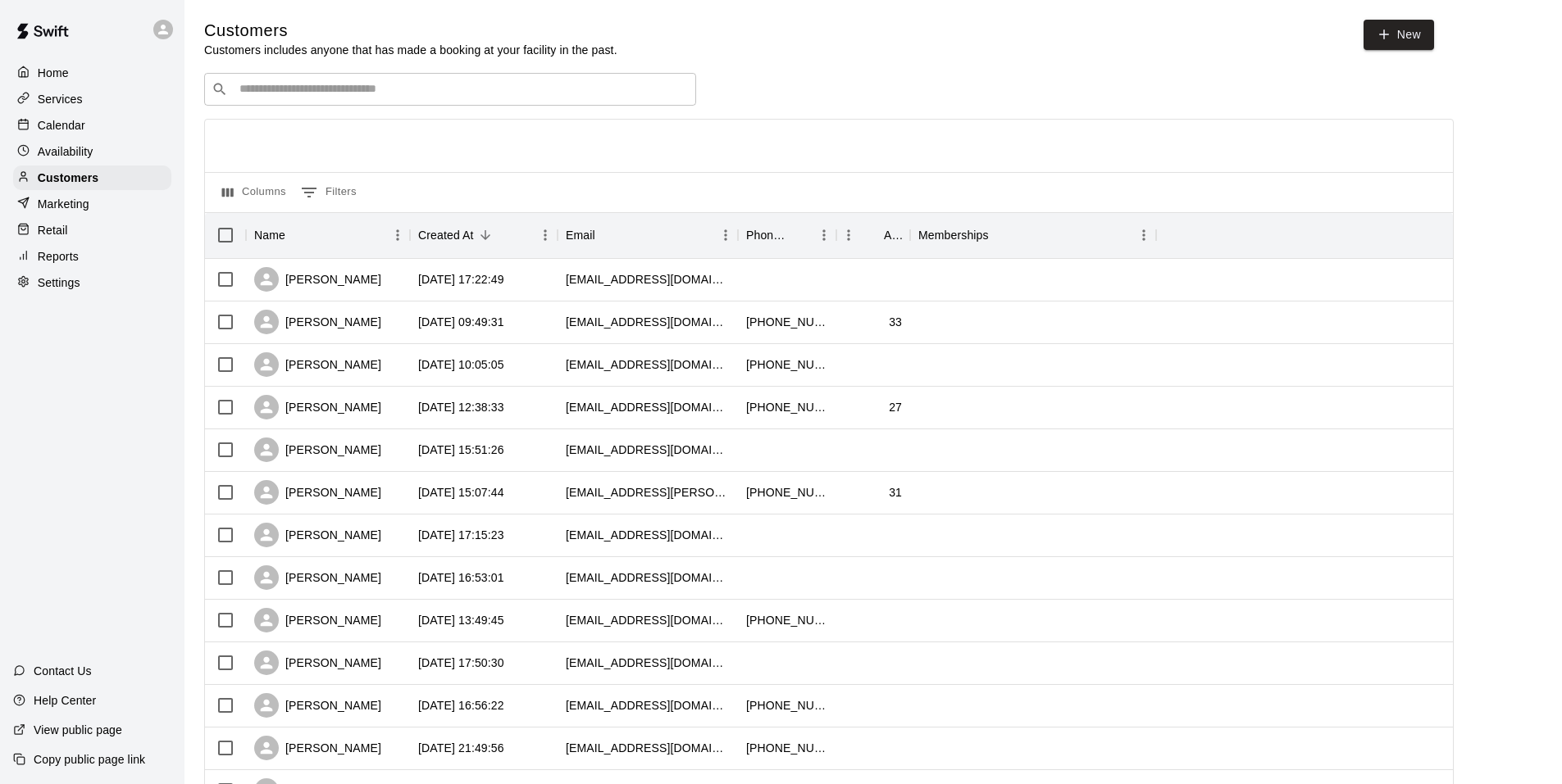
click at [347, 97] on input "Search customers by name or email" at bounding box center [461, 90] width 454 height 17
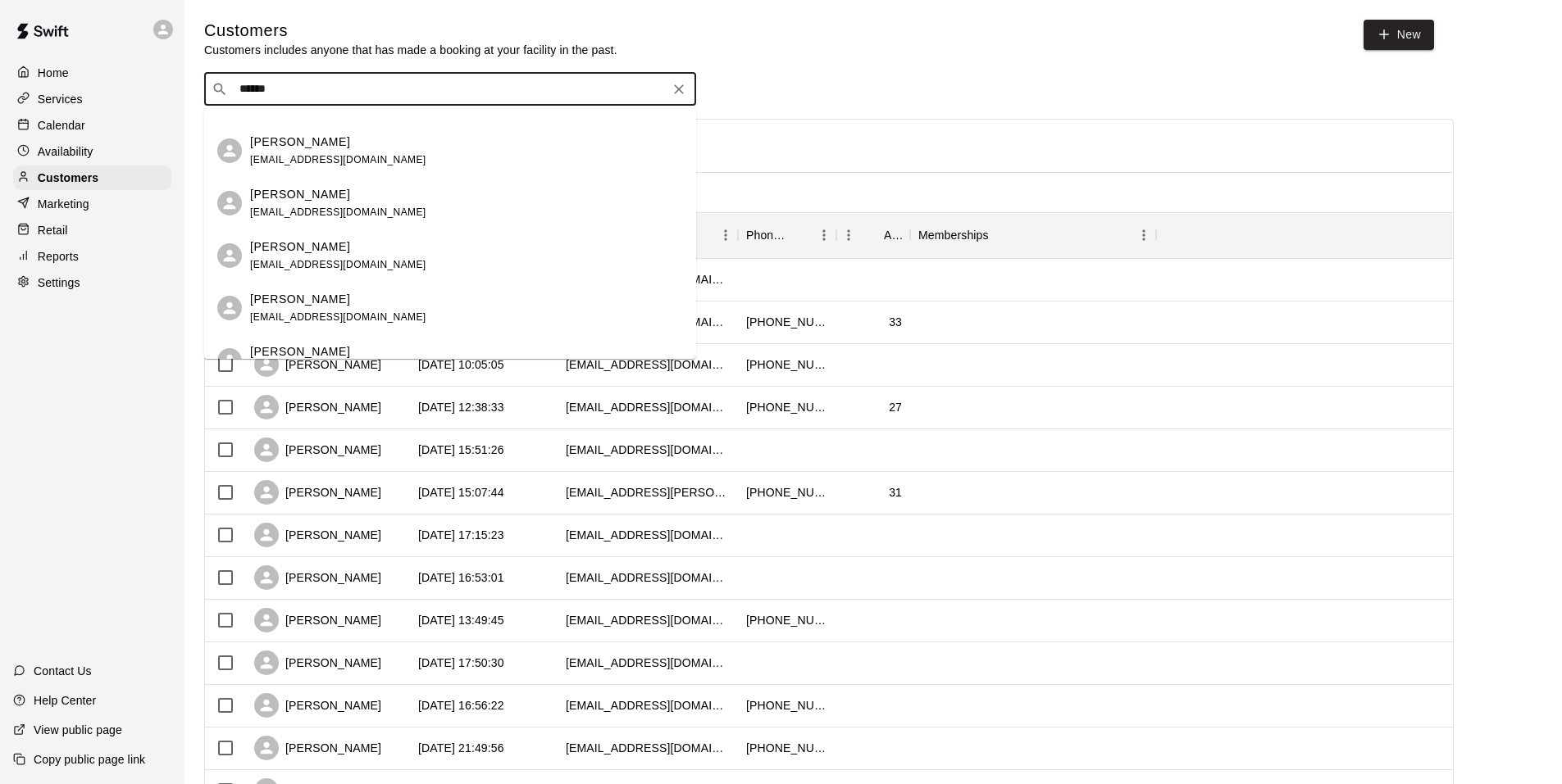
scroll to position [326, 0]
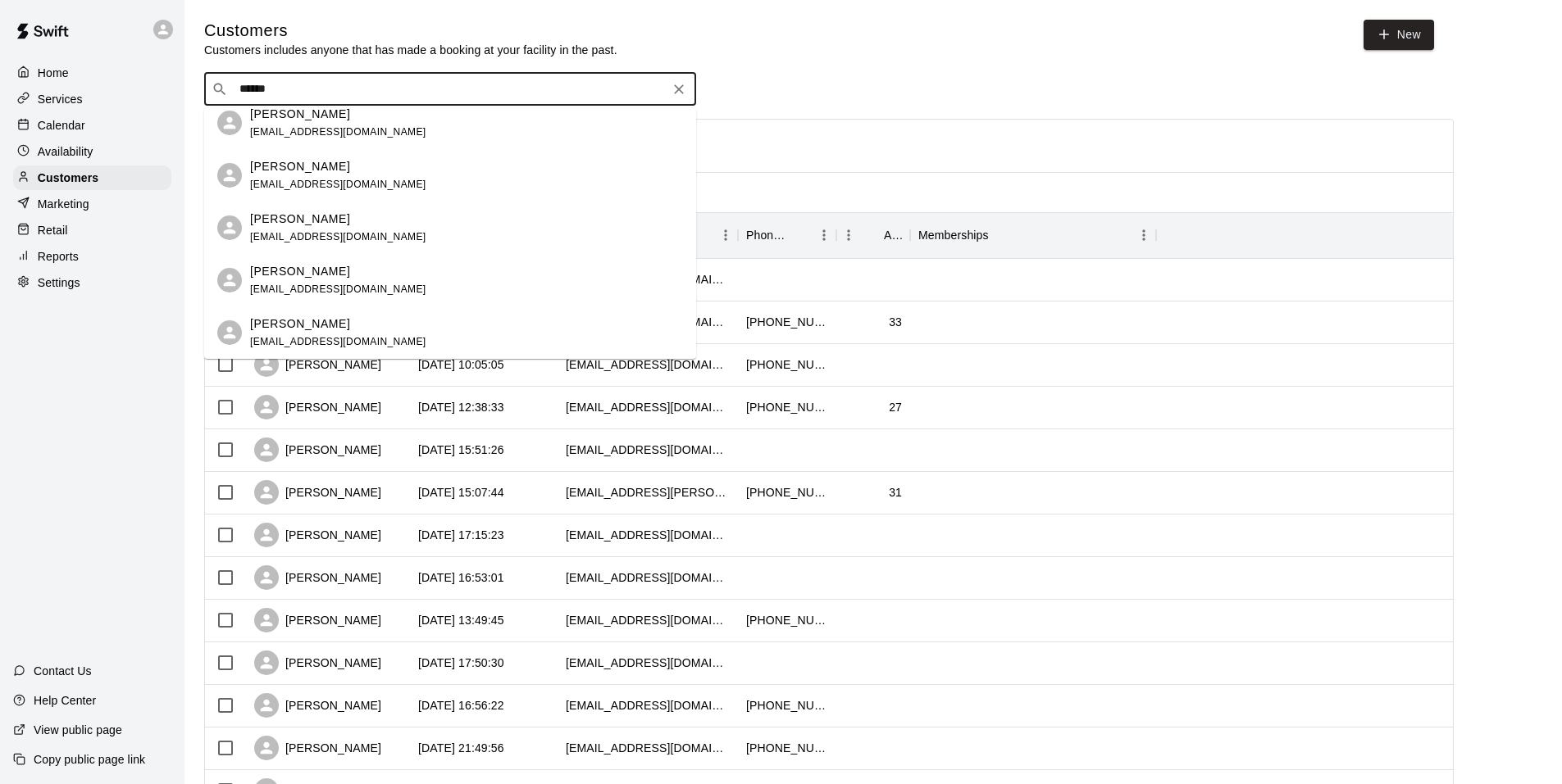
type input "******"
click at [55, 328] on div "Home Services Calendar Availability Customers Marketing Retail Reports Settings…" at bounding box center [92, 392] width 184 height 784
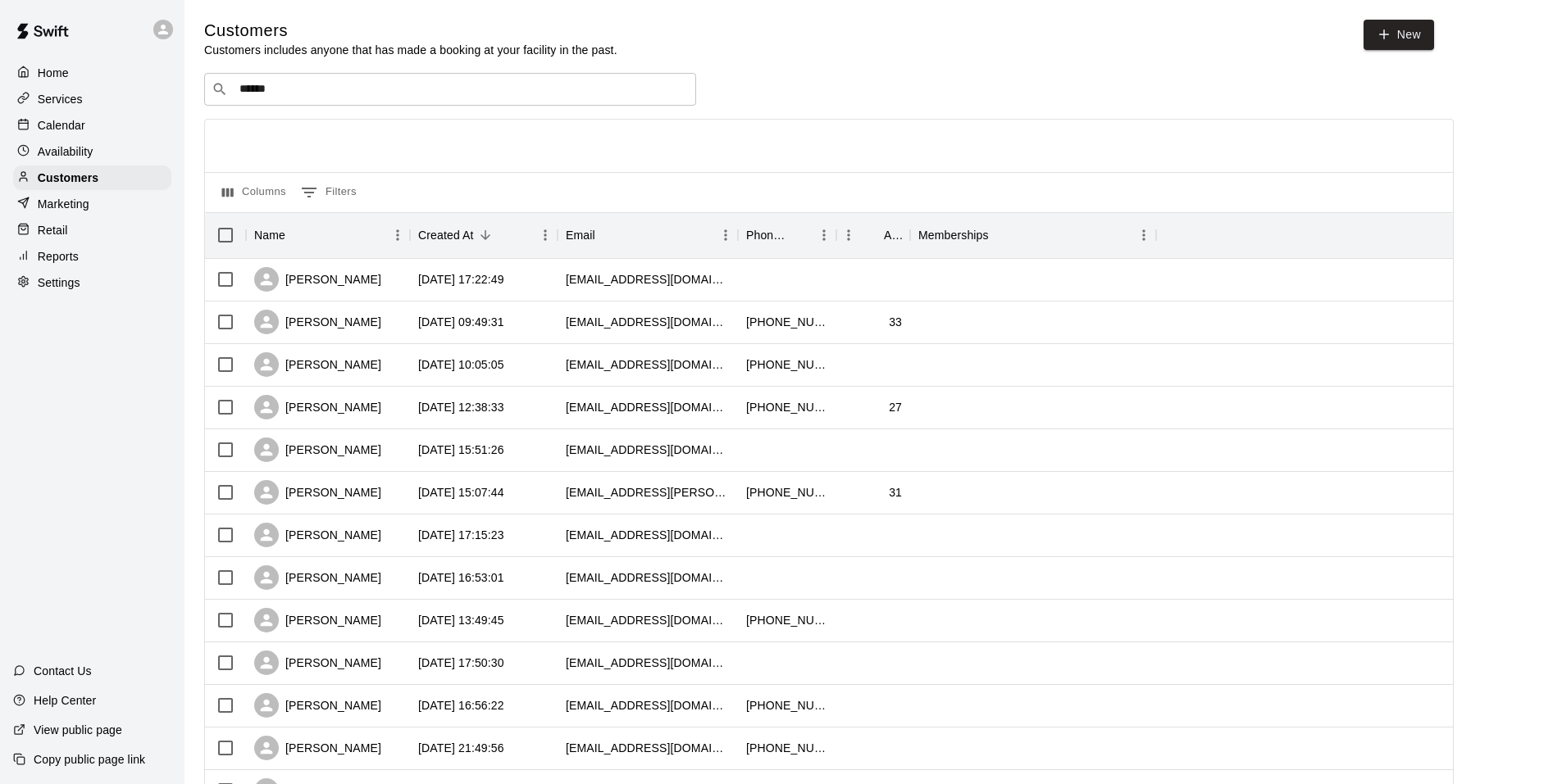
click at [67, 242] on div "Retail" at bounding box center [92, 230] width 158 height 25
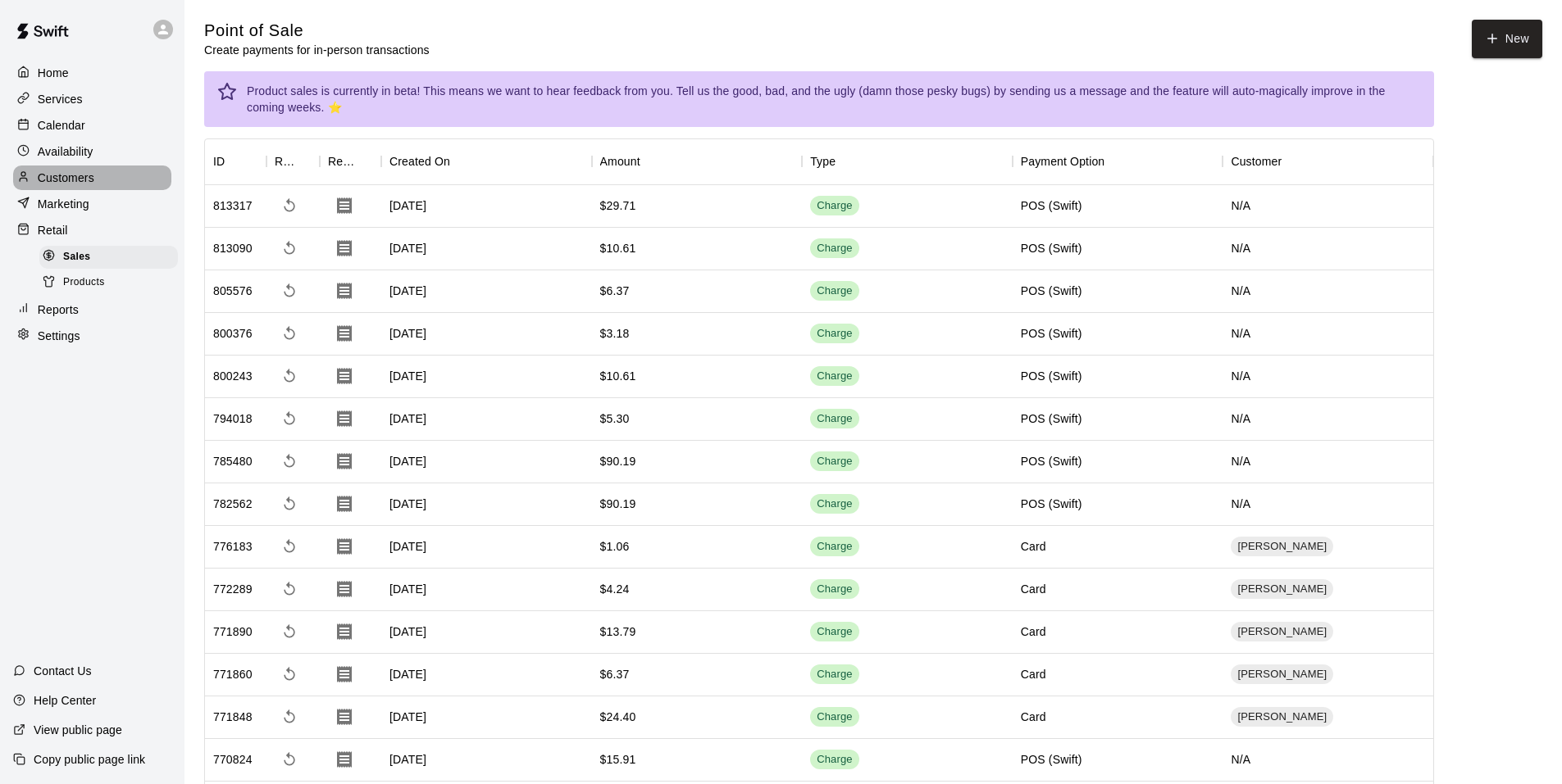
click at [78, 183] on p "Customers" at bounding box center [66, 178] width 56 height 17
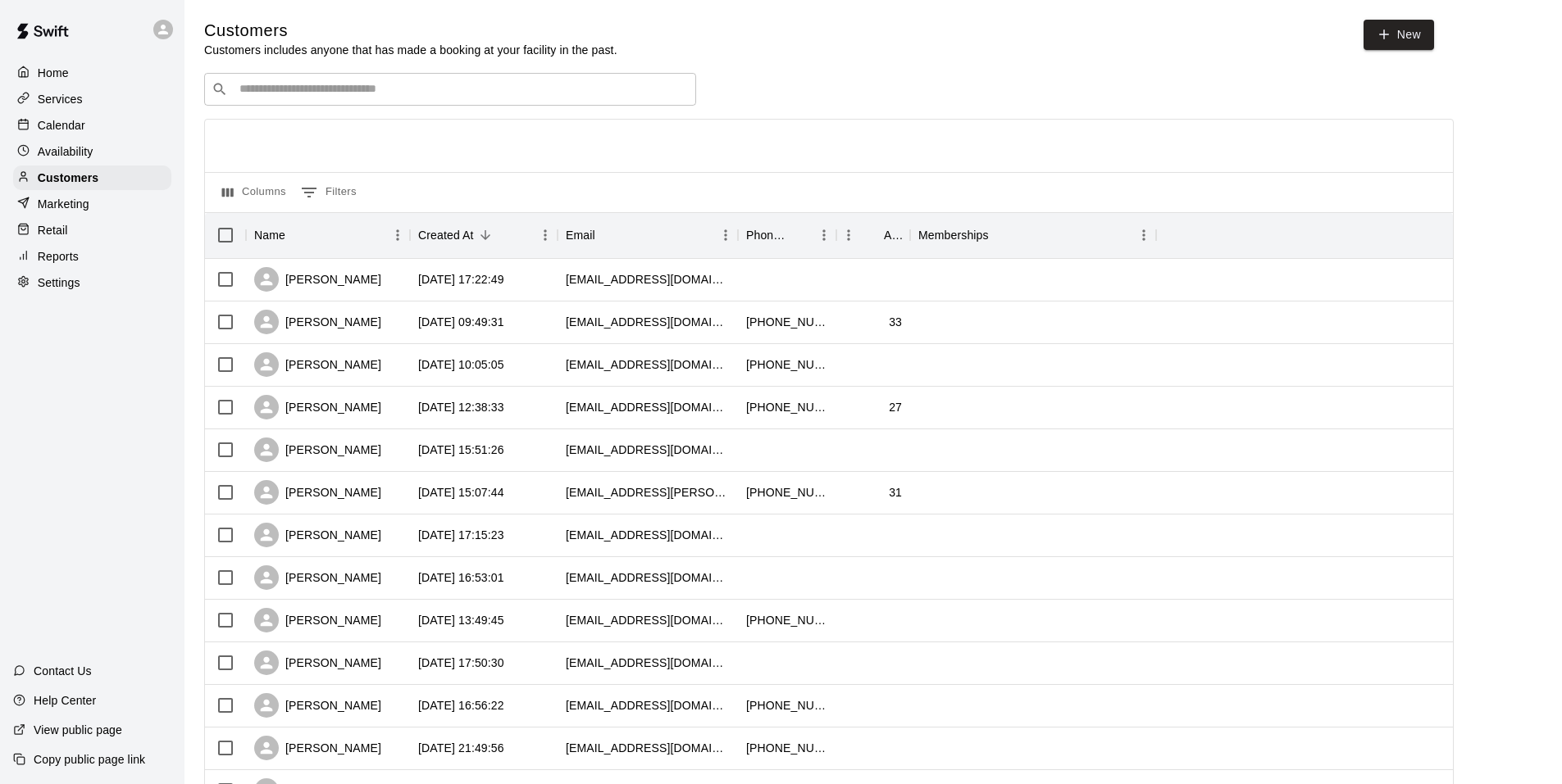
click at [55, 129] on p "Calendar" at bounding box center [61, 126] width 47 height 17
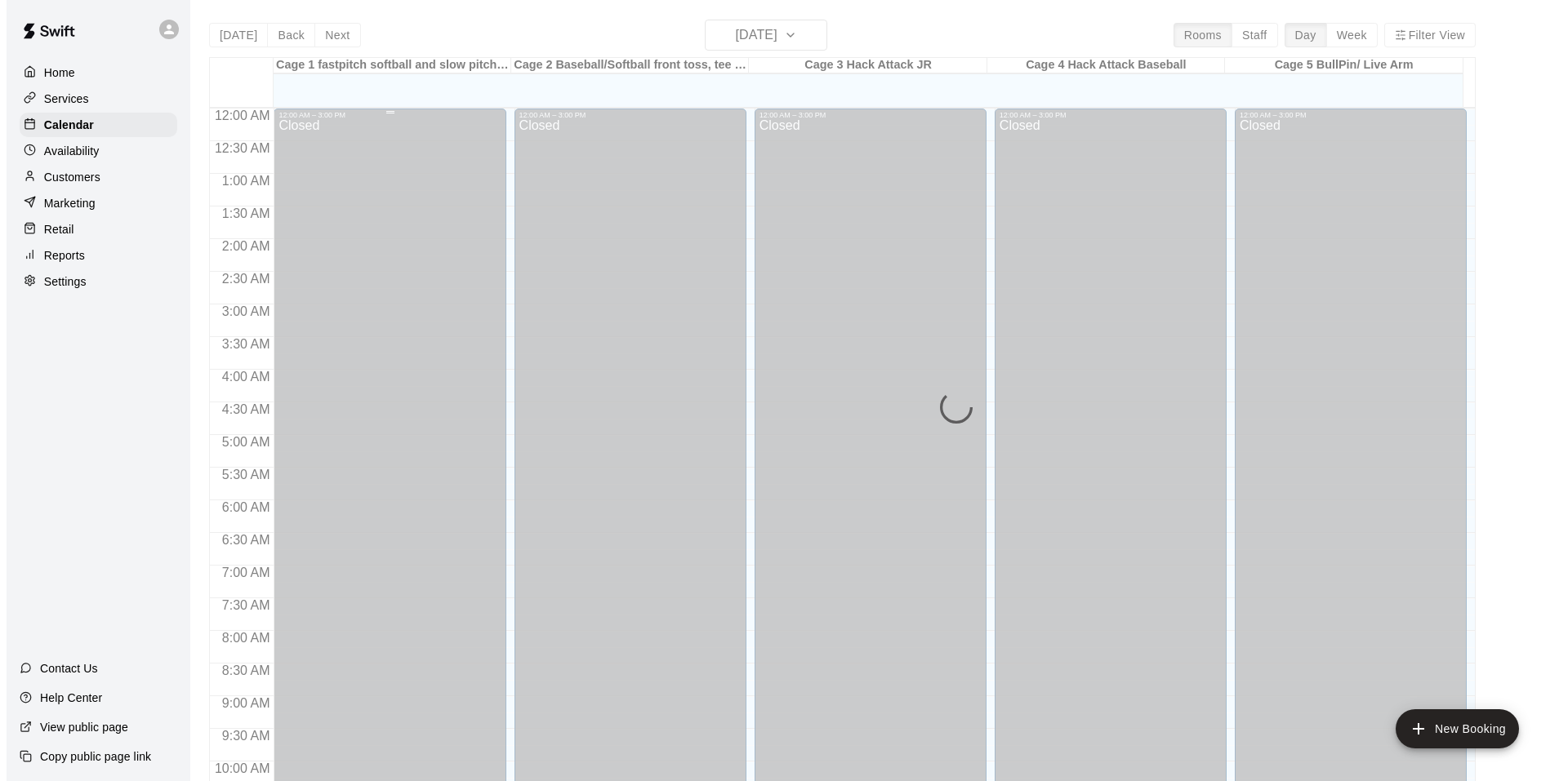
scroll to position [827, 0]
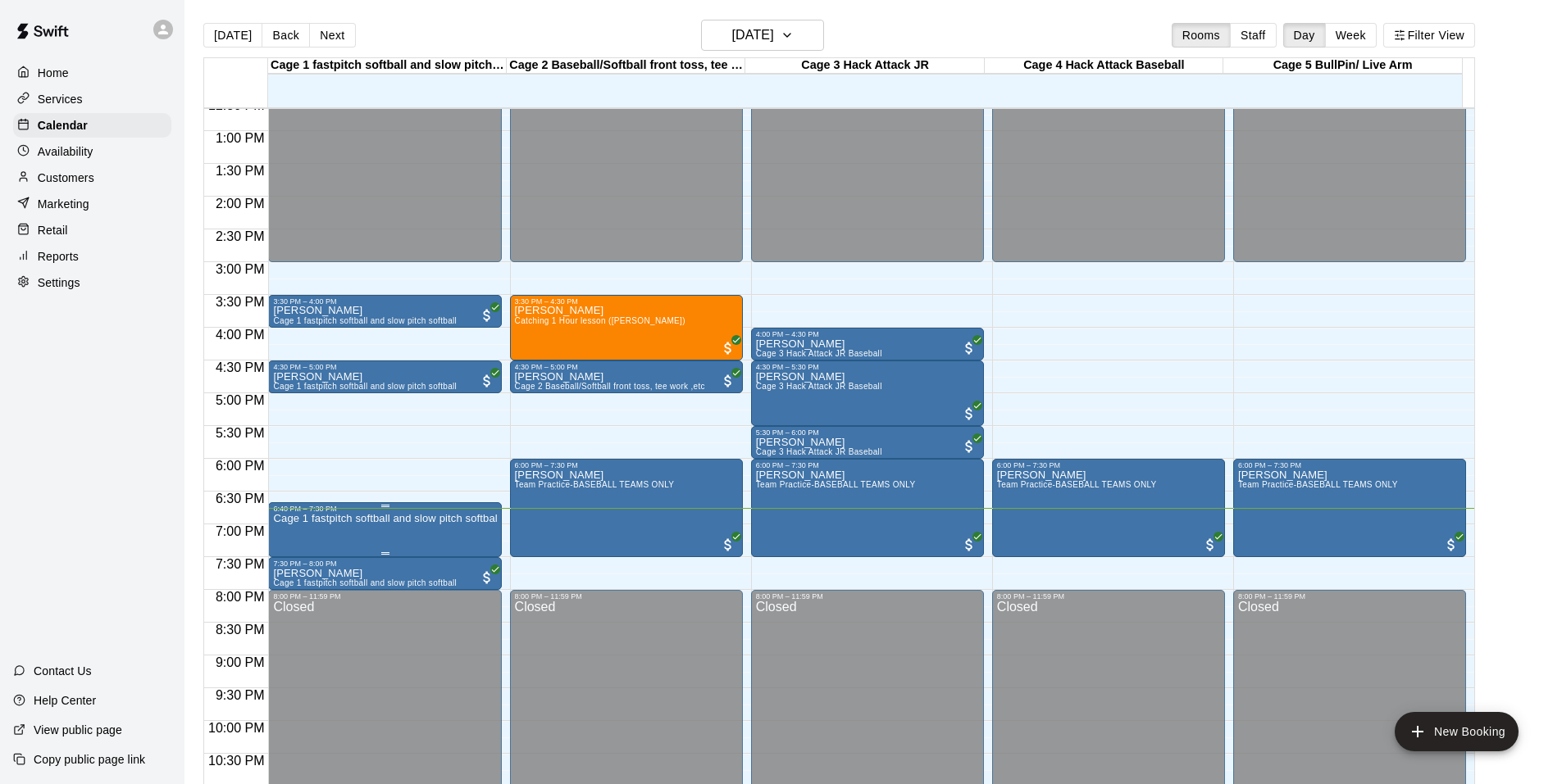
click at [359, 519] on p "Cage 1 fastpitch softball and slow pitch softball" at bounding box center [384, 519] width 223 height 0
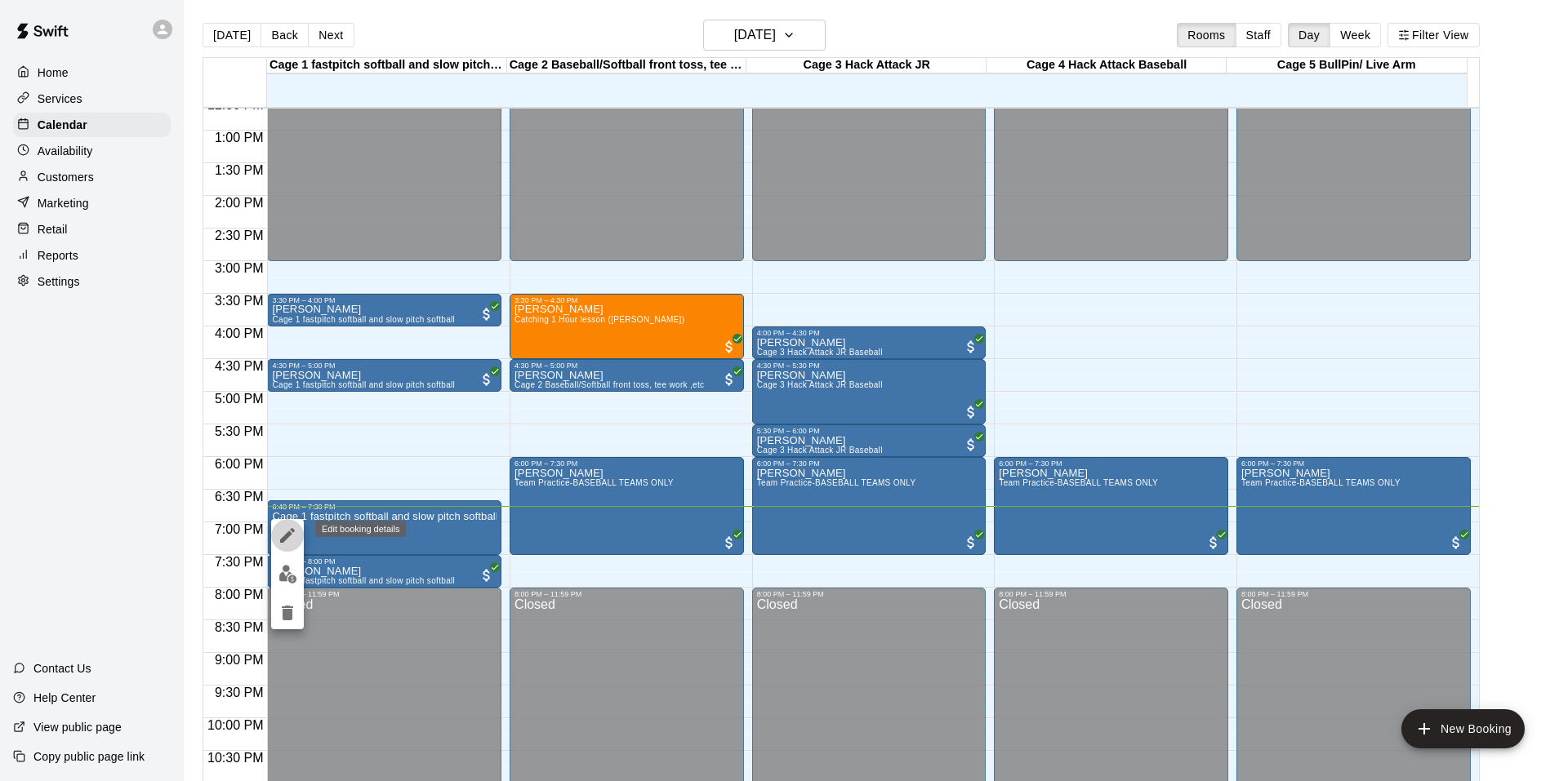
click at [275, 535] on button "edit" at bounding box center [287, 535] width 32 height 32
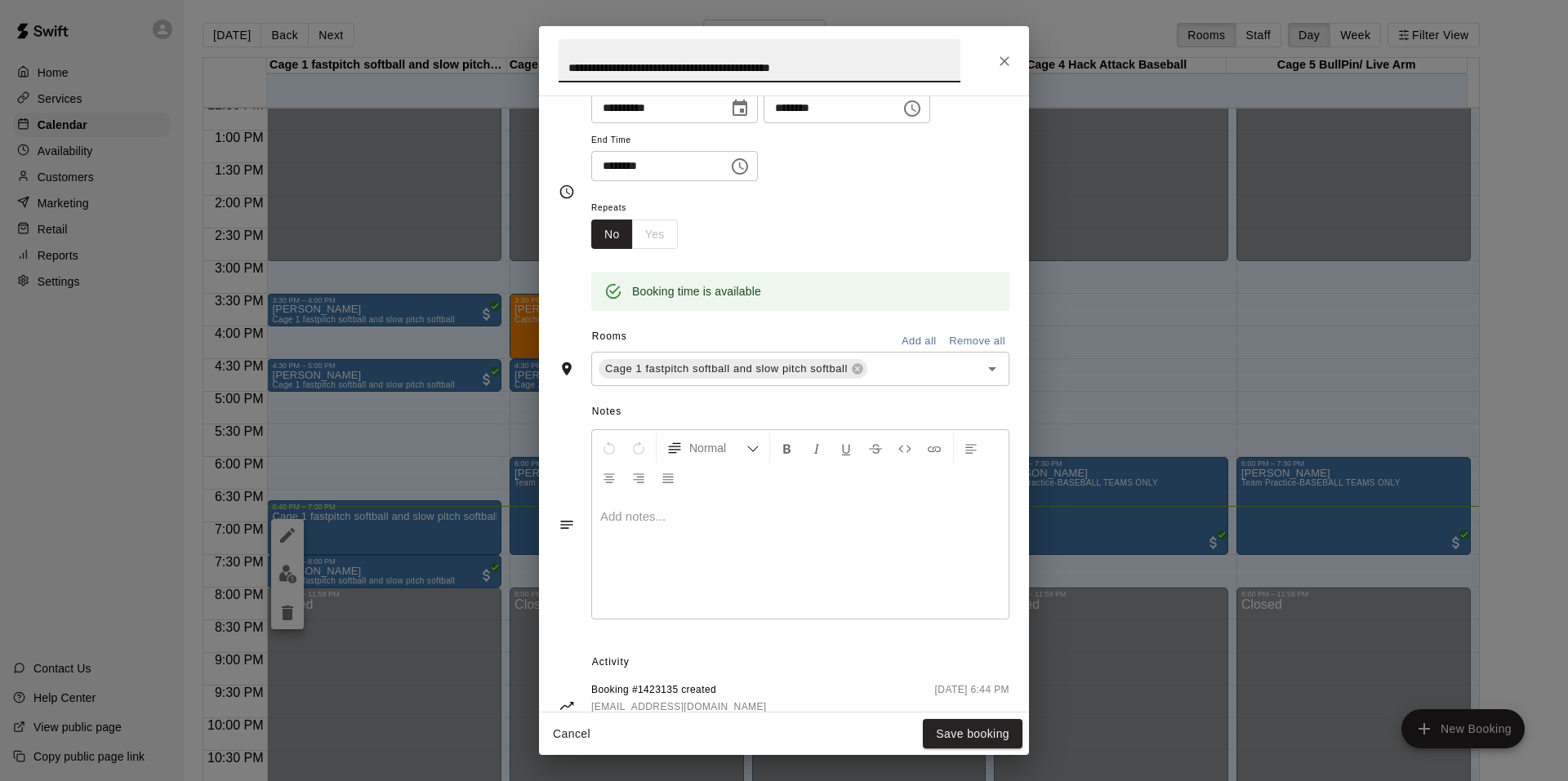
scroll to position [208, 0]
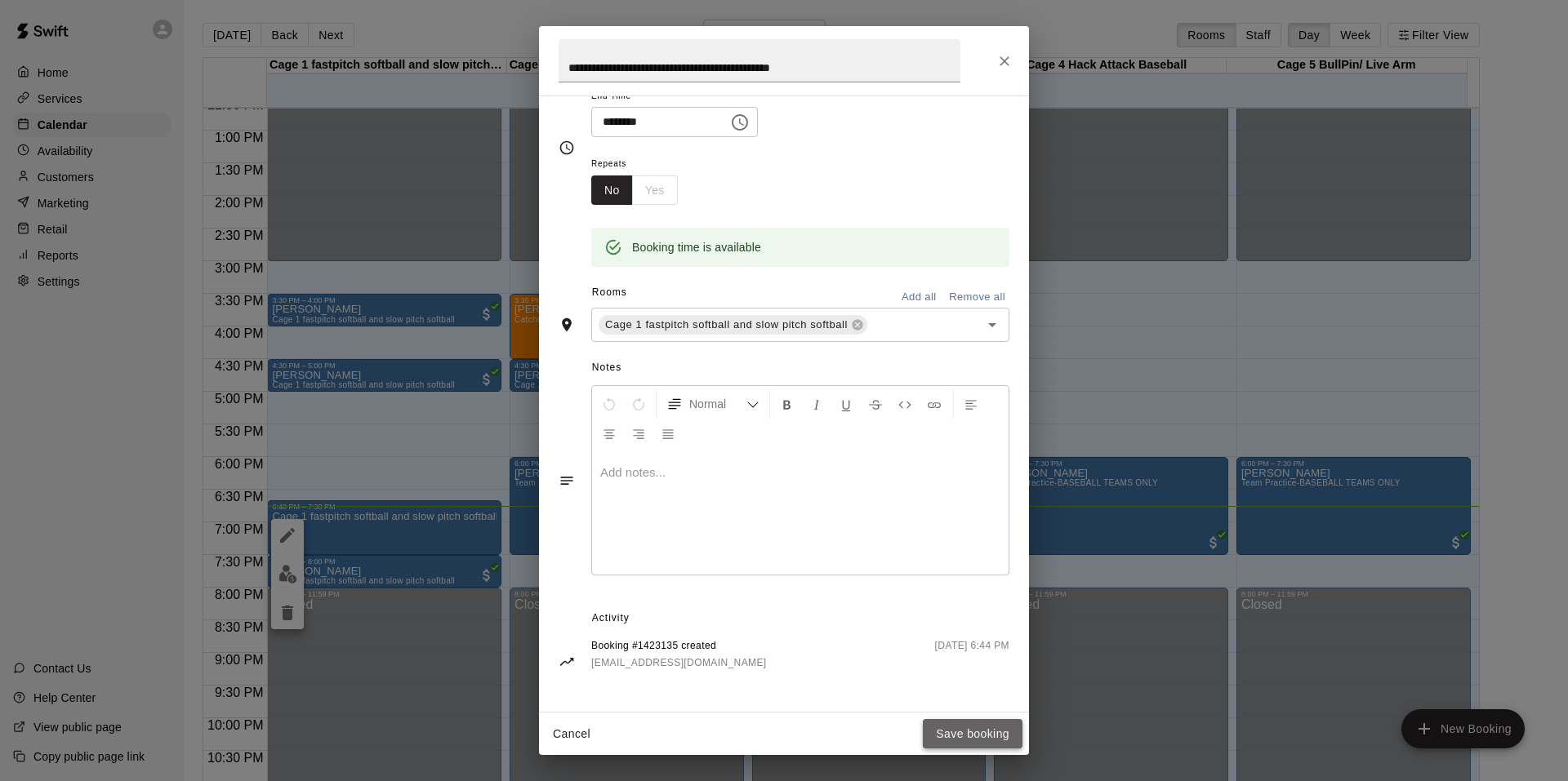
click at [949, 733] on button "Save booking" at bounding box center [973, 734] width 99 height 30
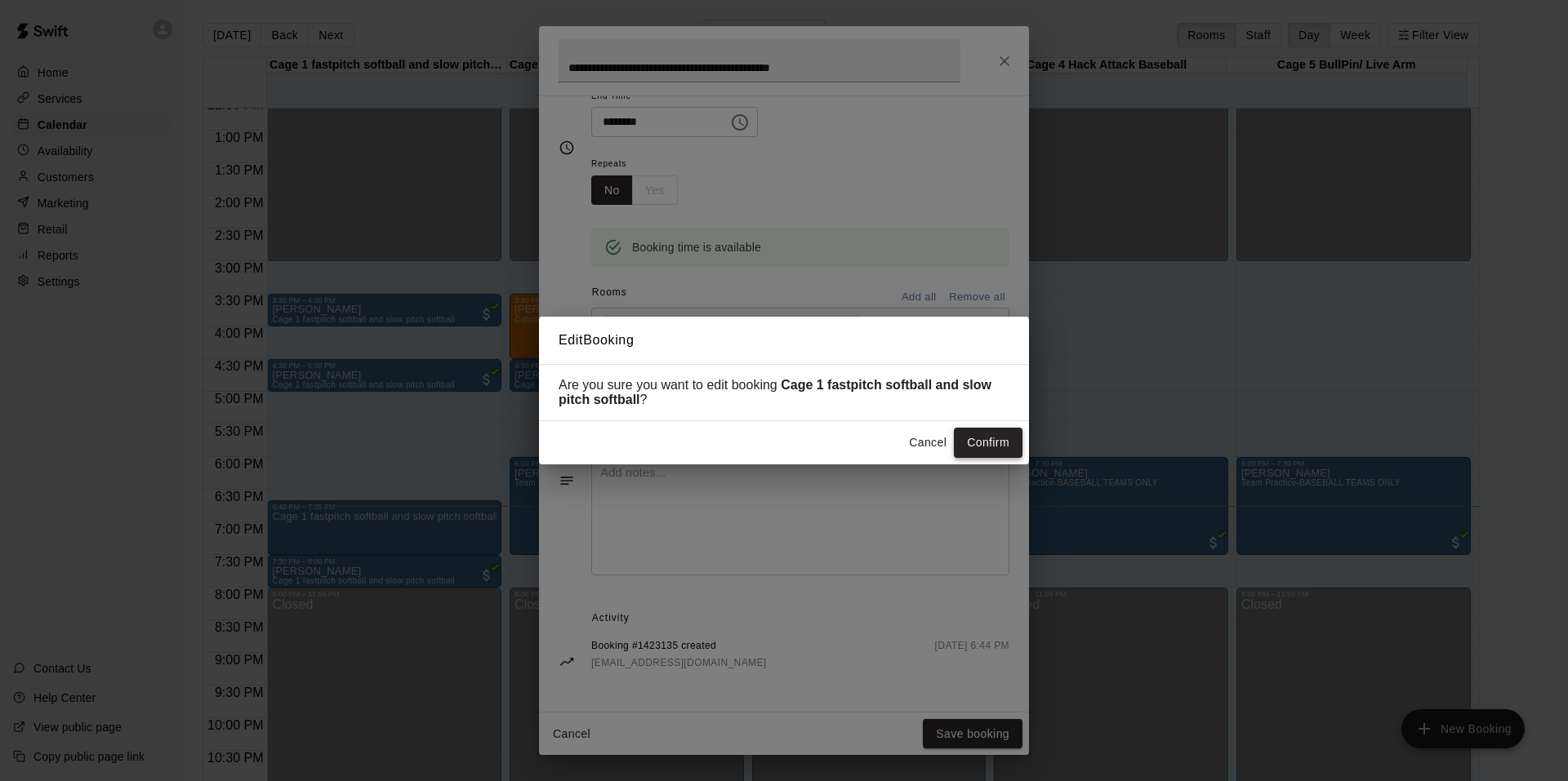
click at [980, 452] on button "Confirm" at bounding box center [988, 443] width 68 height 30
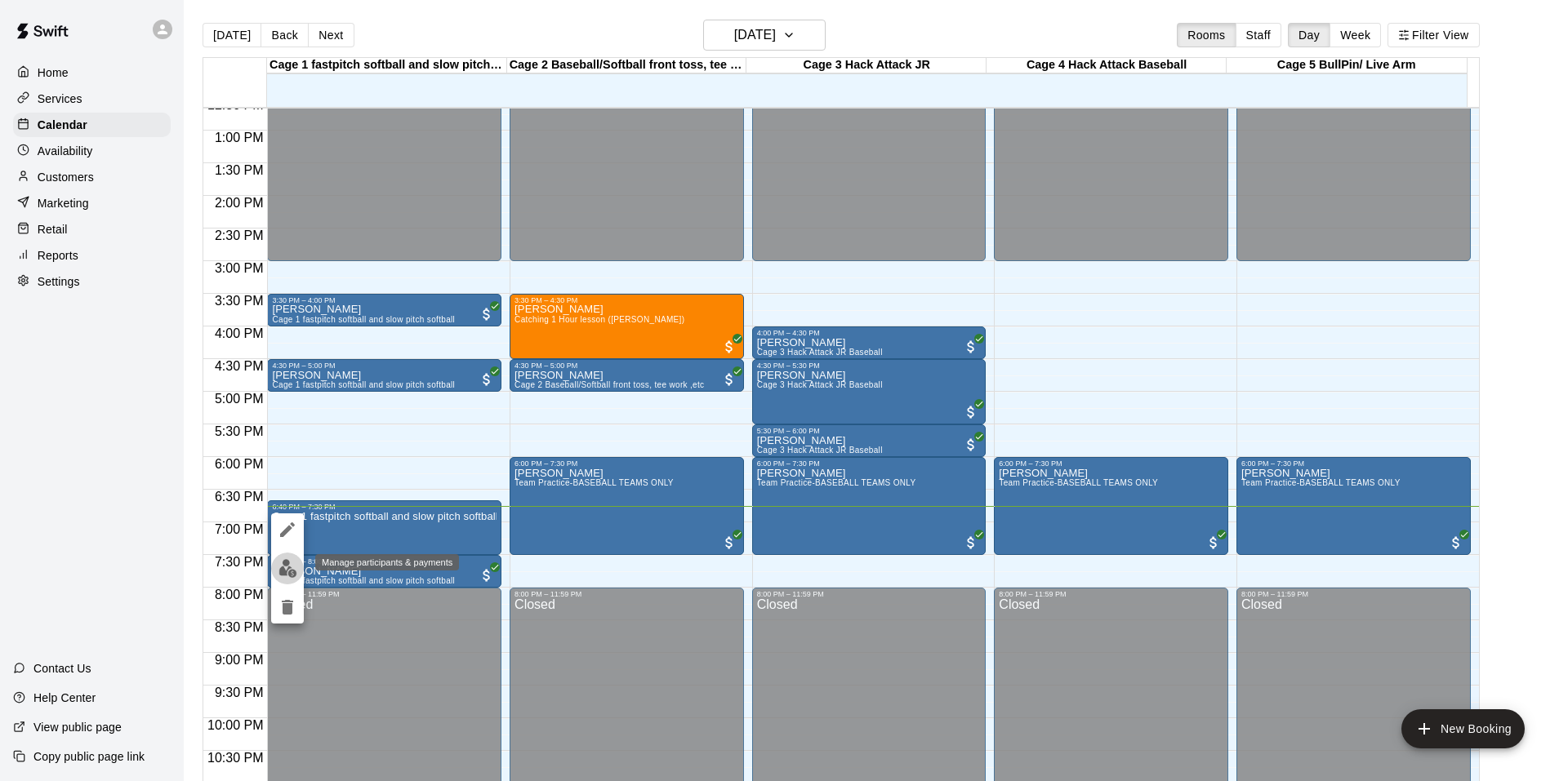
click at [294, 573] on img "edit" at bounding box center [287, 568] width 18 height 18
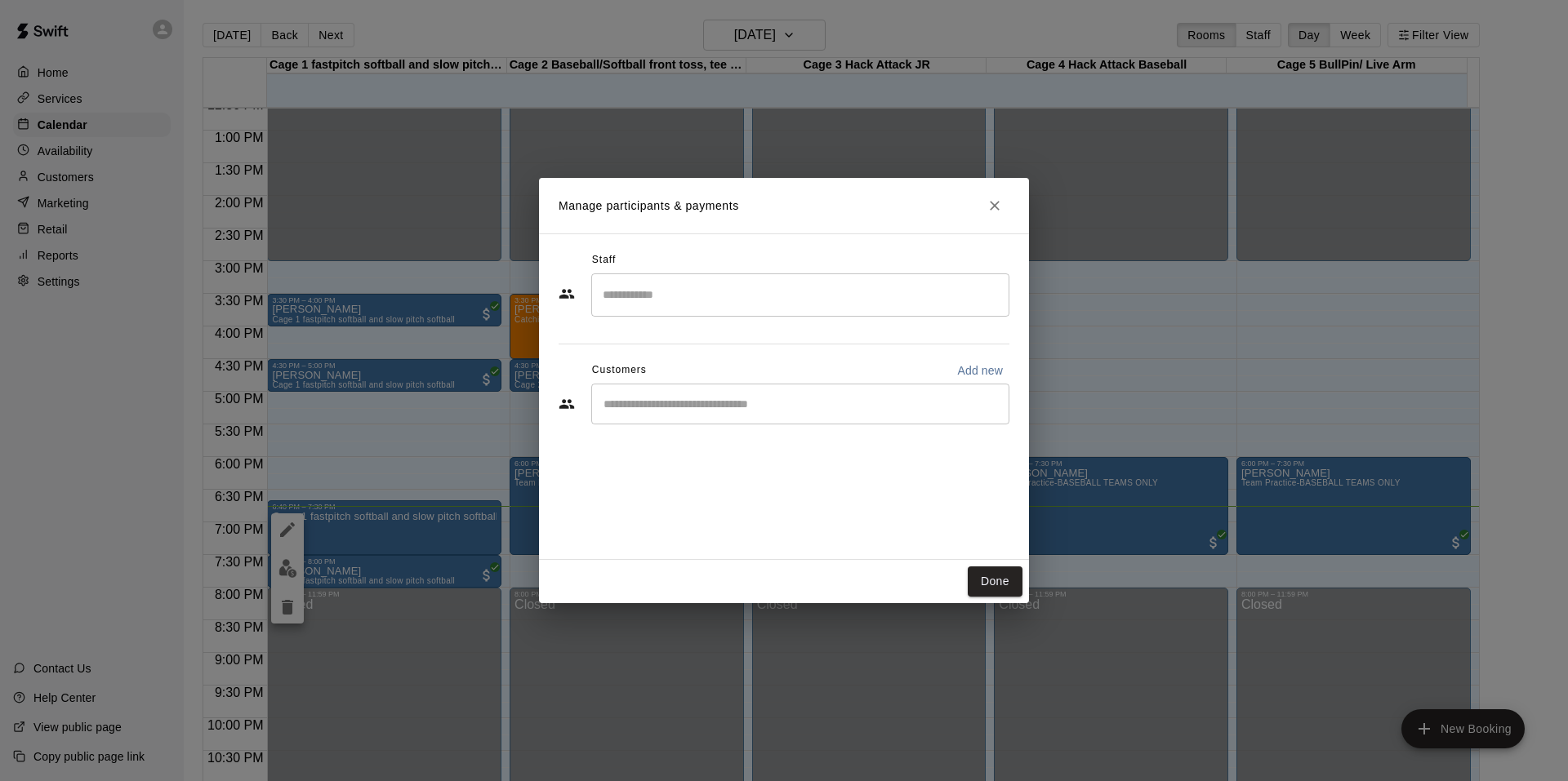
click at [731, 399] on input "Start typing to search customers..." at bounding box center [801, 404] width 404 height 17
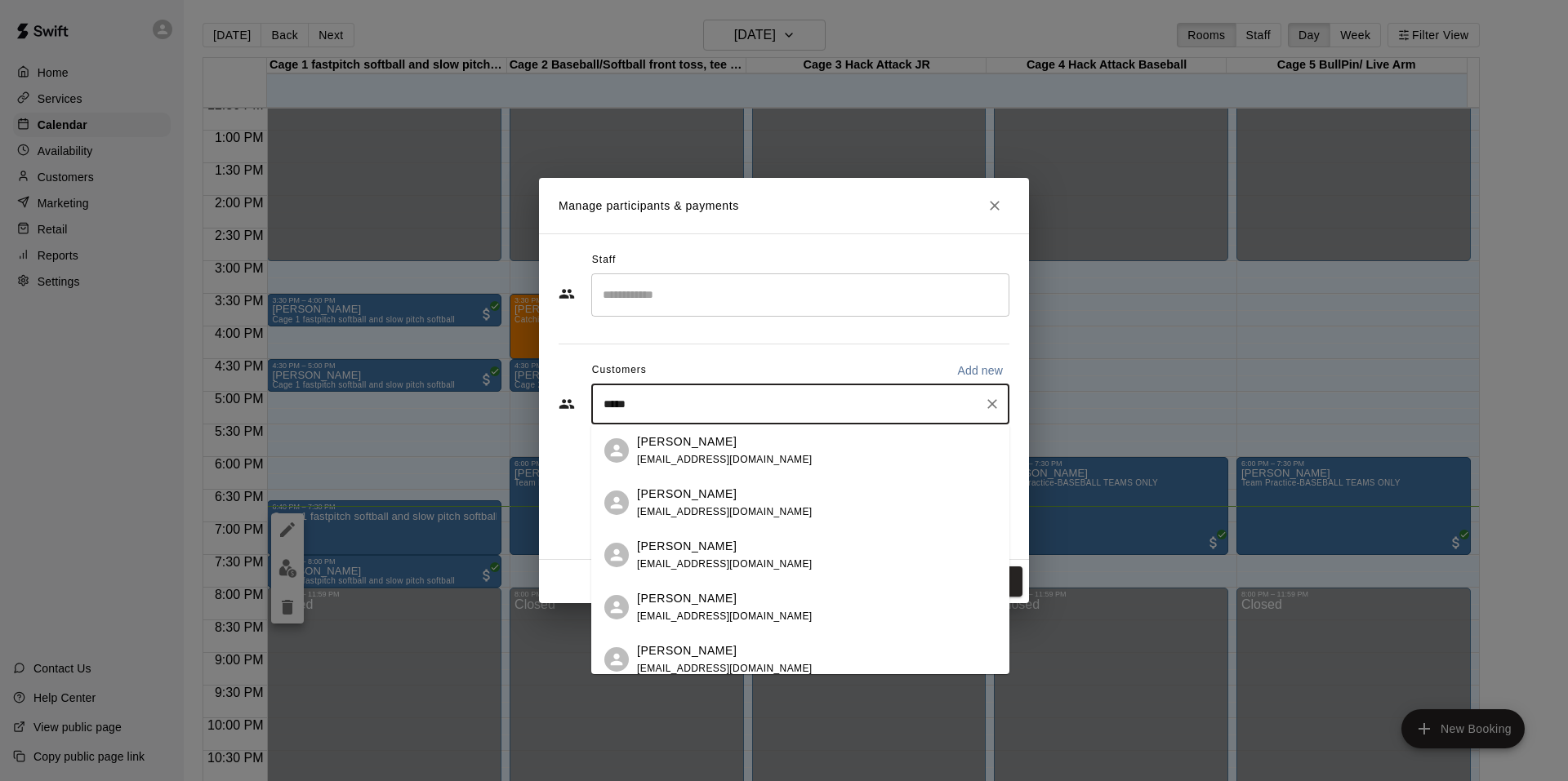
type input "******"
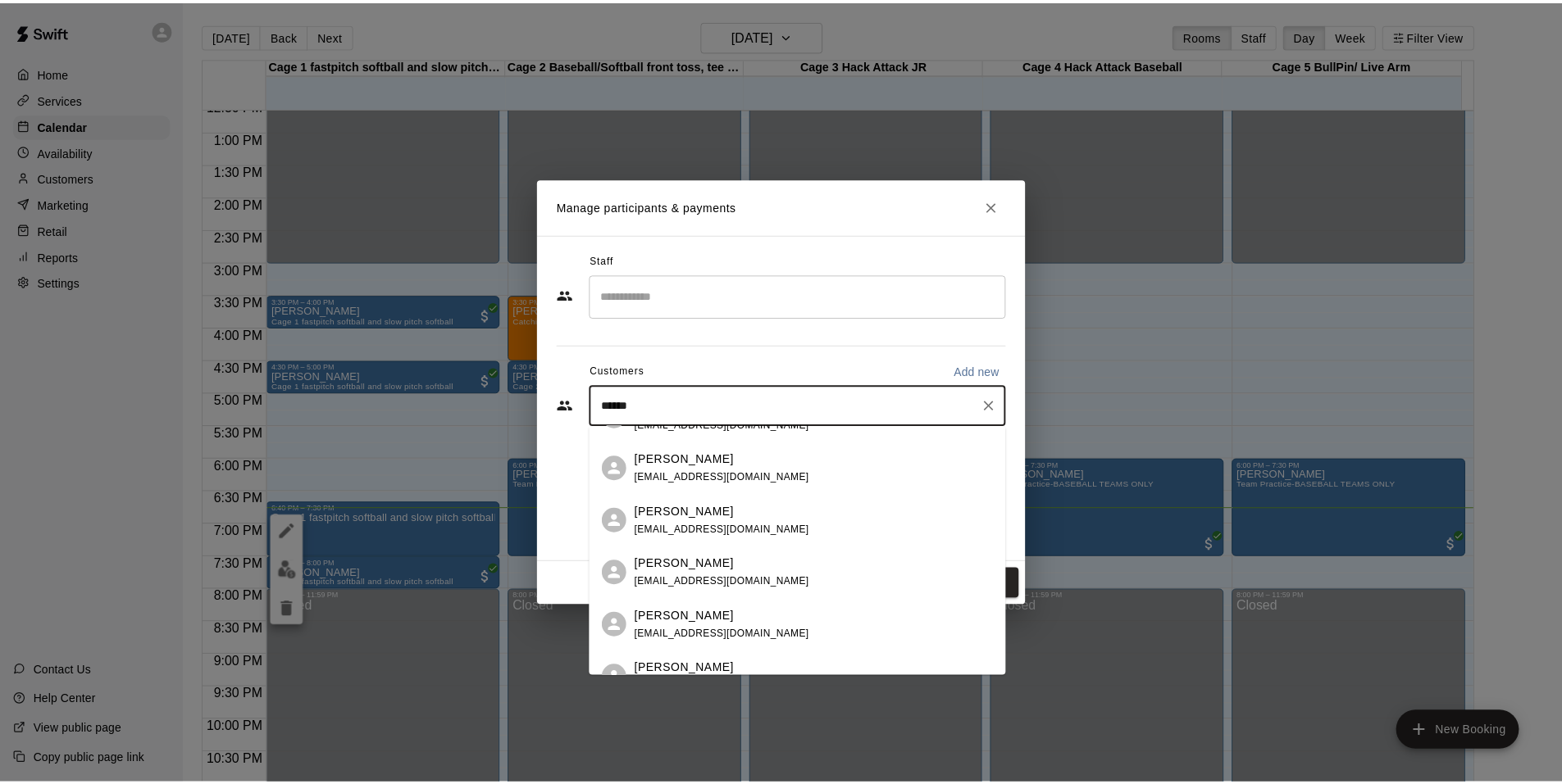
scroll to position [326, 0]
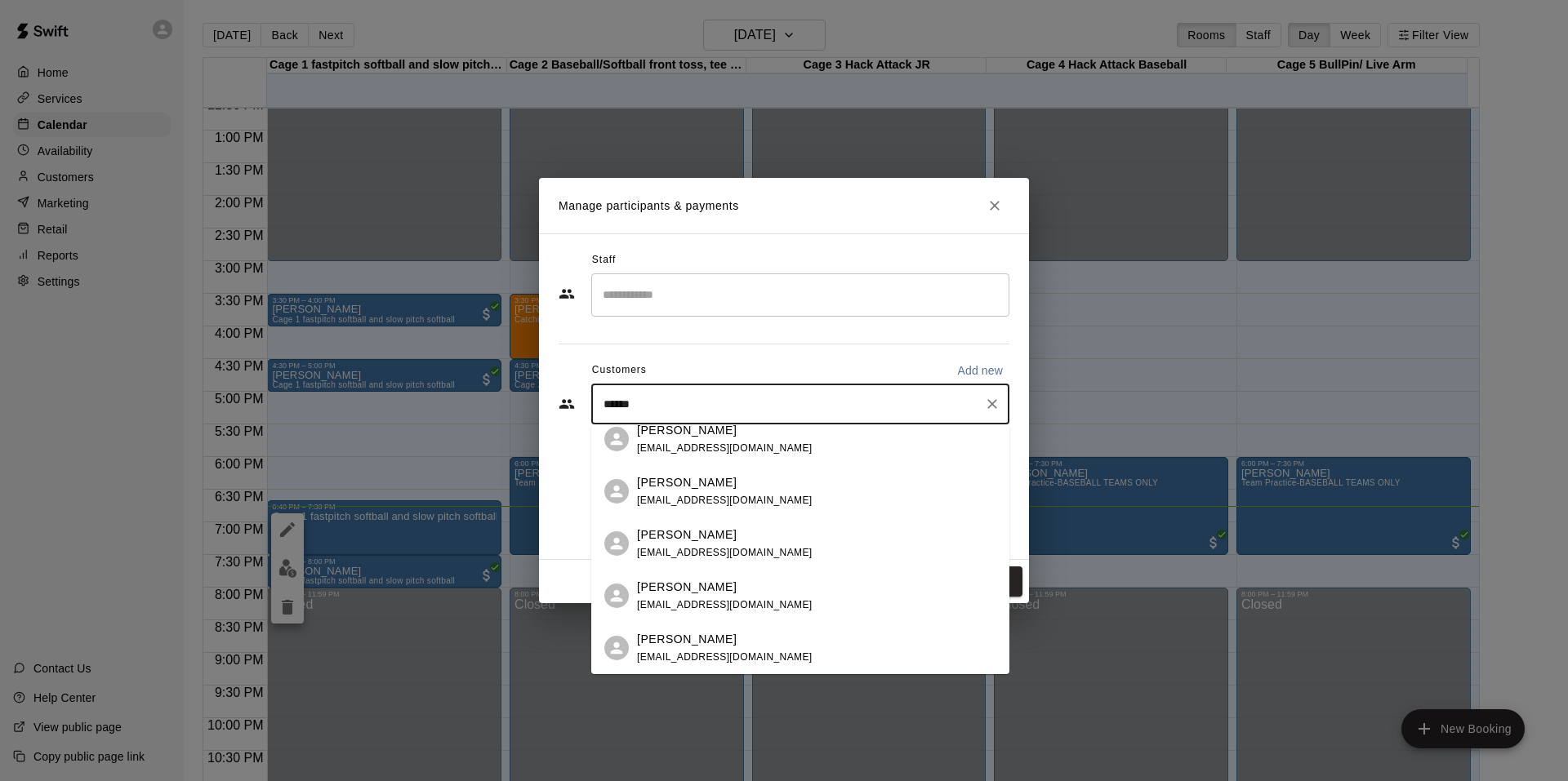
click at [670, 493] on div "[PERSON_NAME] [EMAIL_ADDRESS][DOMAIN_NAME]" at bounding box center [724, 492] width 176 height 35
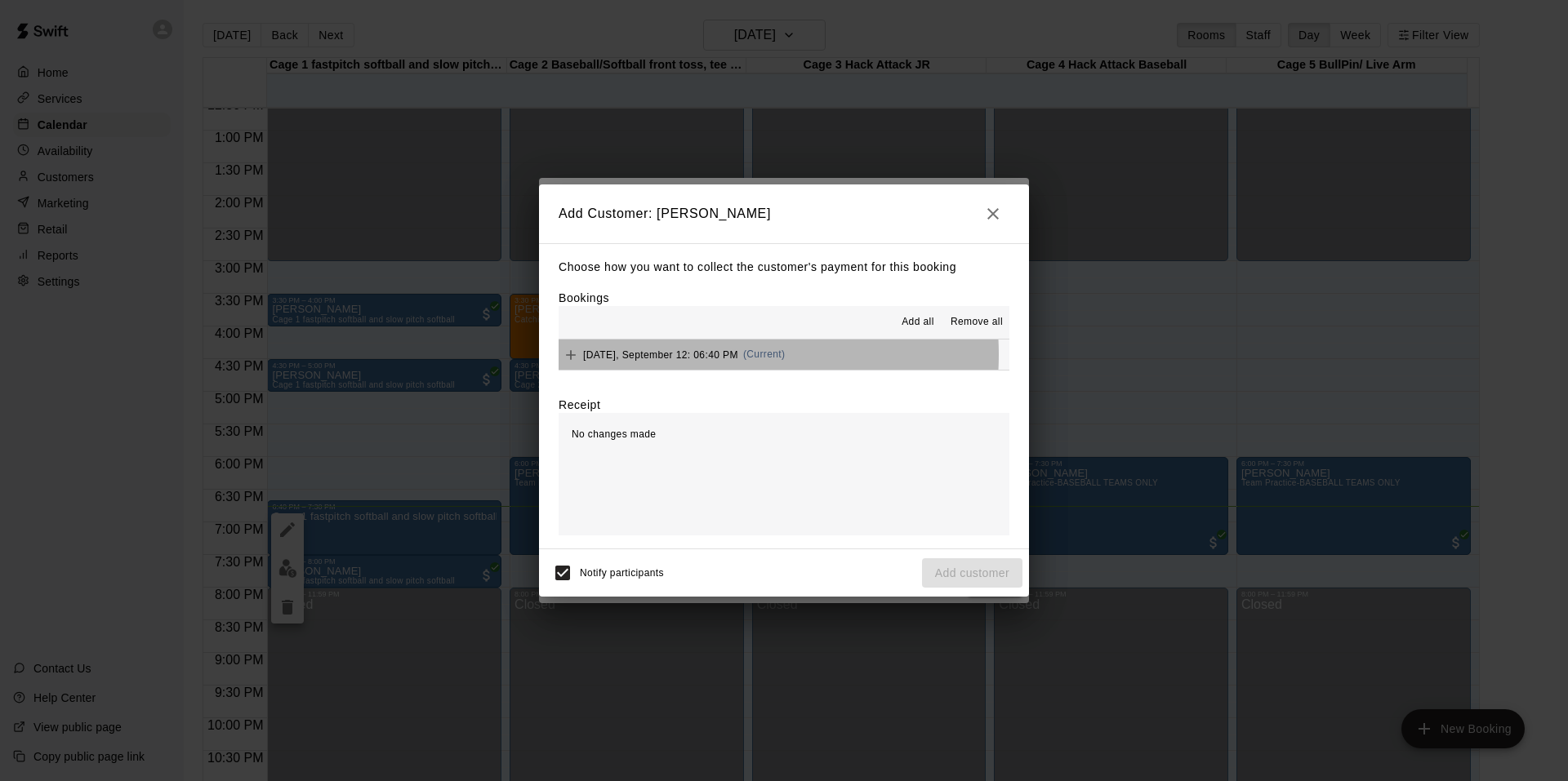
click at [700, 356] on span "[DATE], September 12: 06:40 PM" at bounding box center [661, 355] width 155 height 11
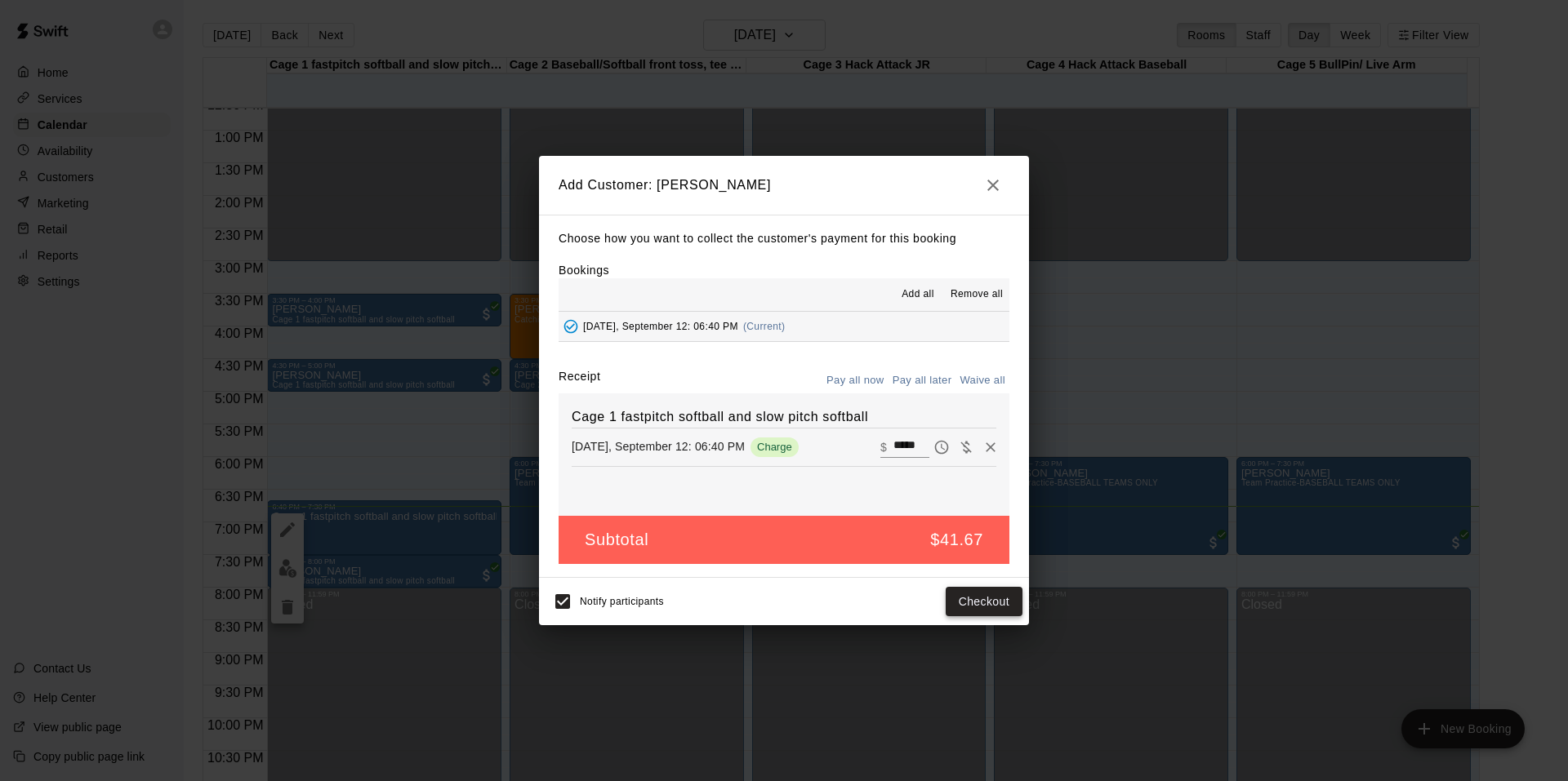
click at [972, 605] on button "Checkout" at bounding box center [984, 601] width 76 height 30
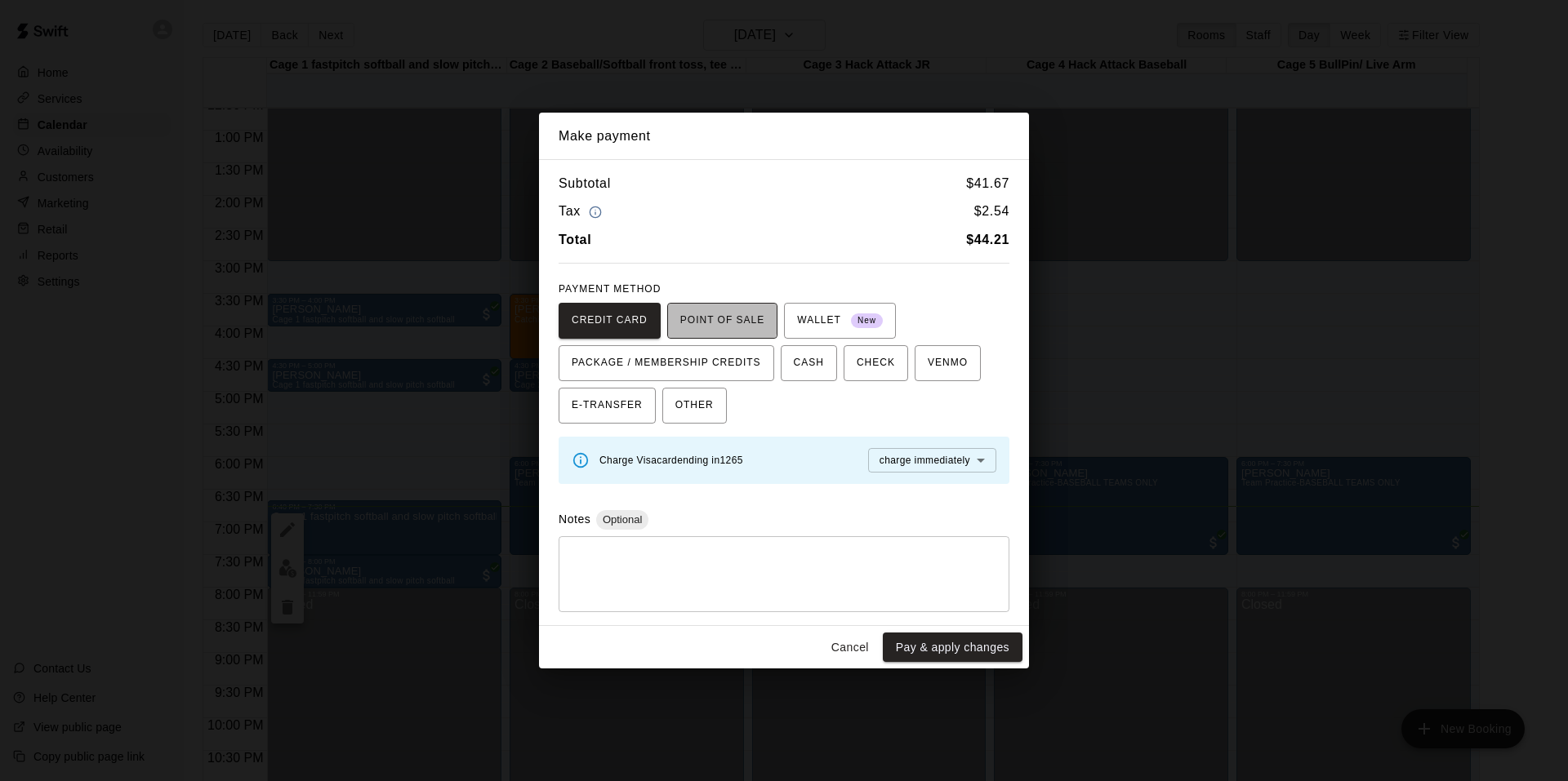
click at [701, 318] on span "POINT OF SALE" at bounding box center [721, 321] width 84 height 26
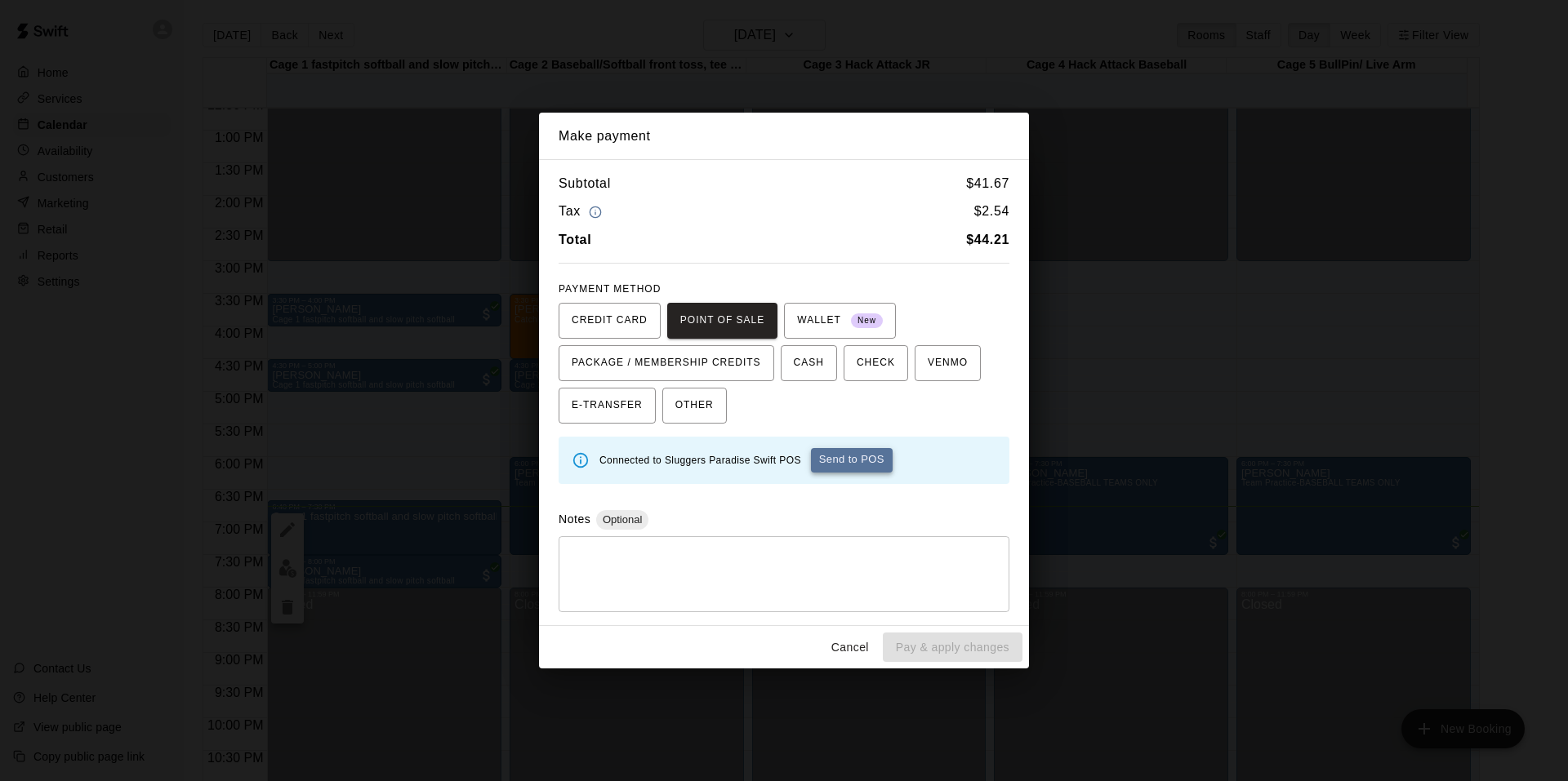
click at [871, 461] on button "Send to POS" at bounding box center [851, 460] width 82 height 25
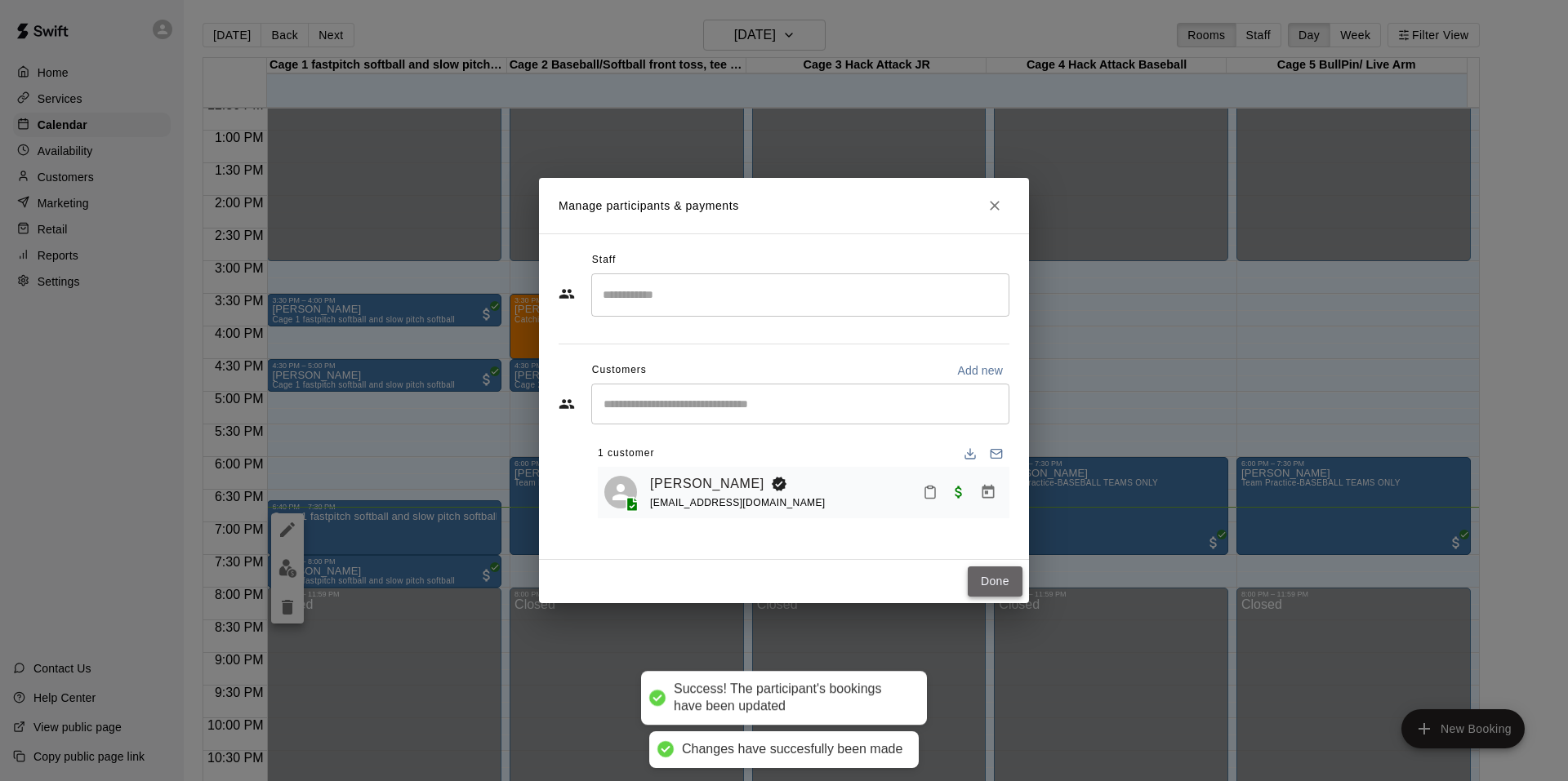
click at [1003, 584] on button "Done" at bounding box center [994, 581] width 54 height 30
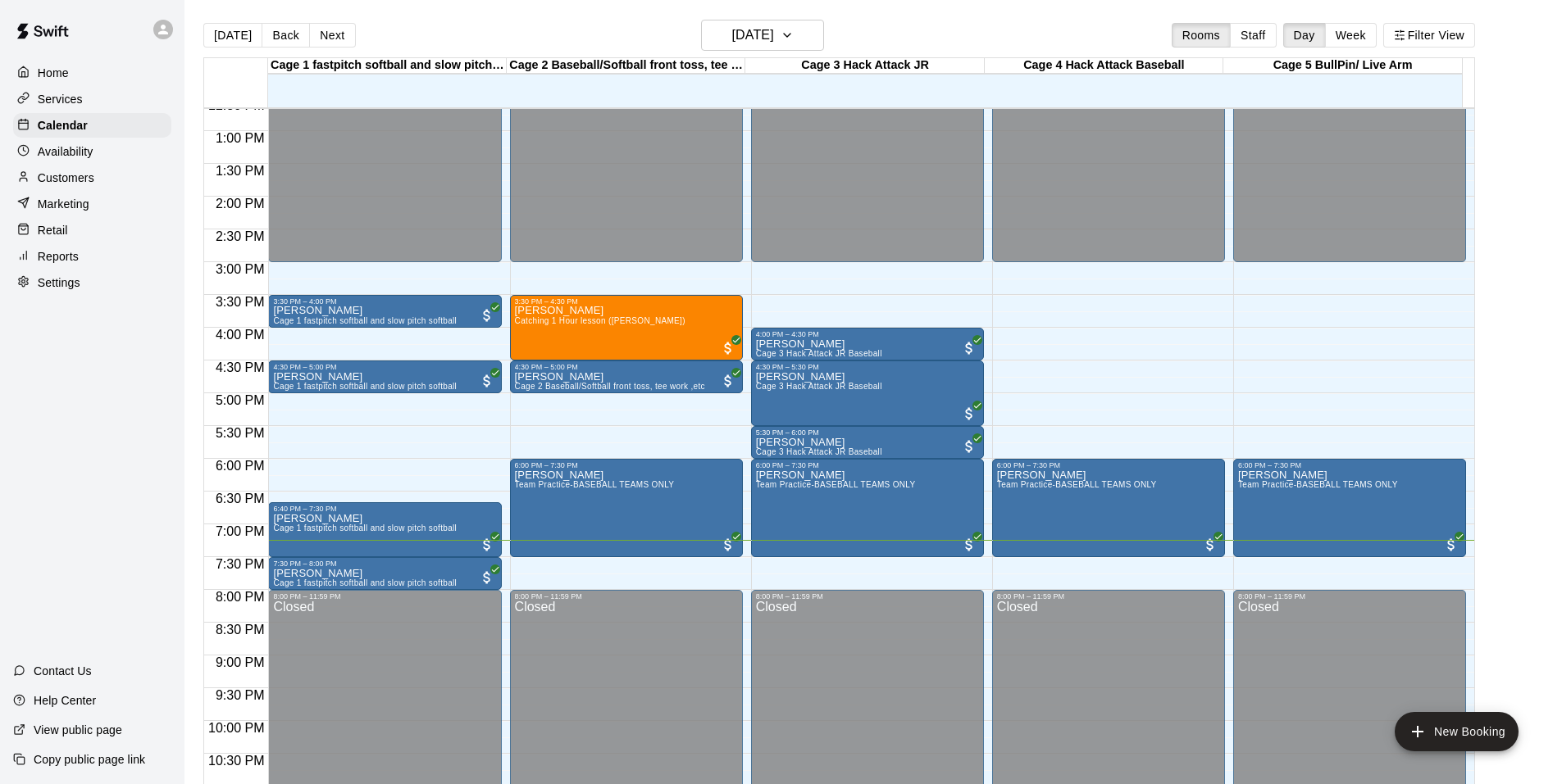
click at [89, 182] on p "Customers" at bounding box center [66, 178] width 56 height 17
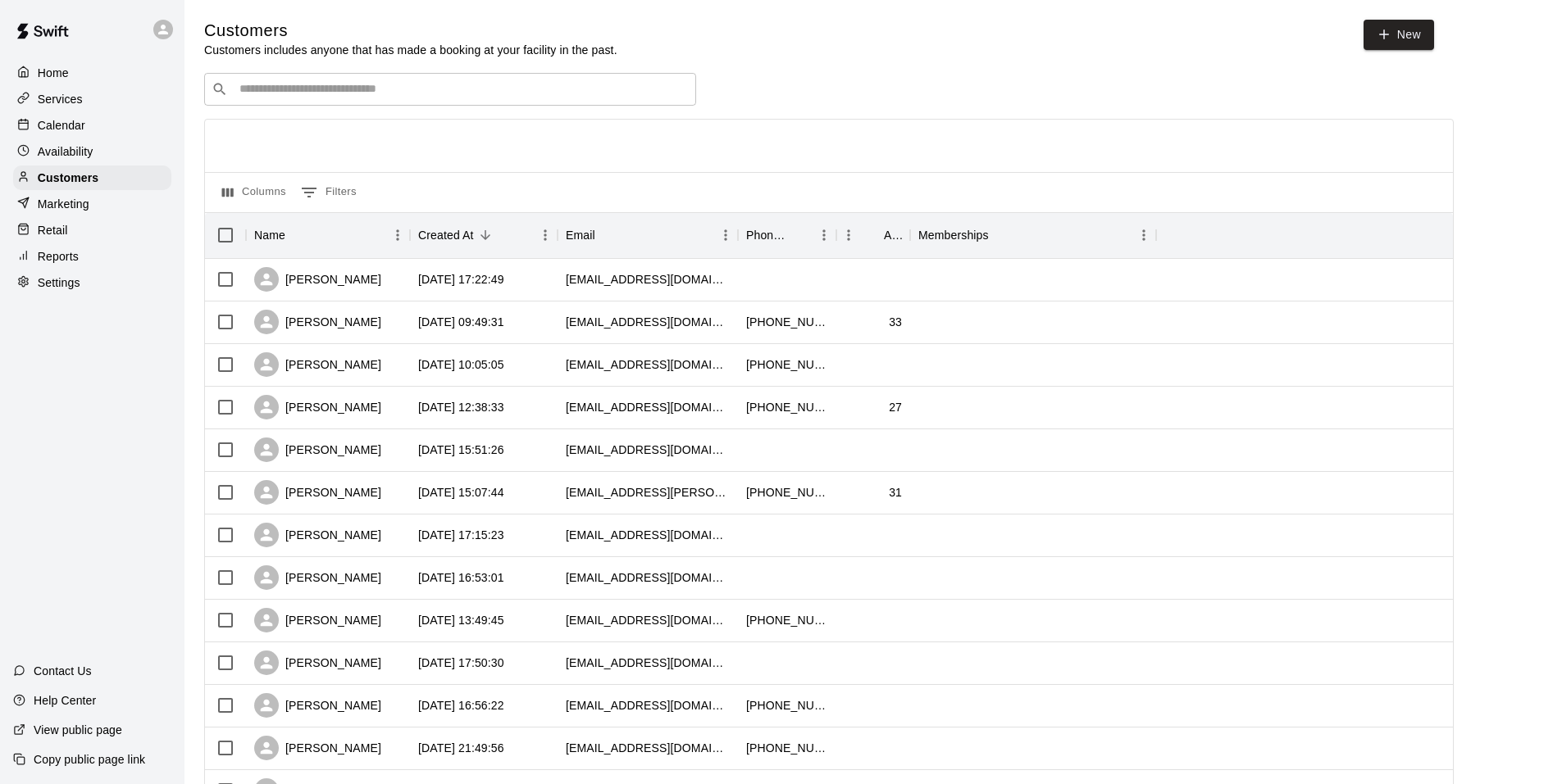
click at [354, 86] on input "Search customers by name or email" at bounding box center [461, 90] width 454 height 17
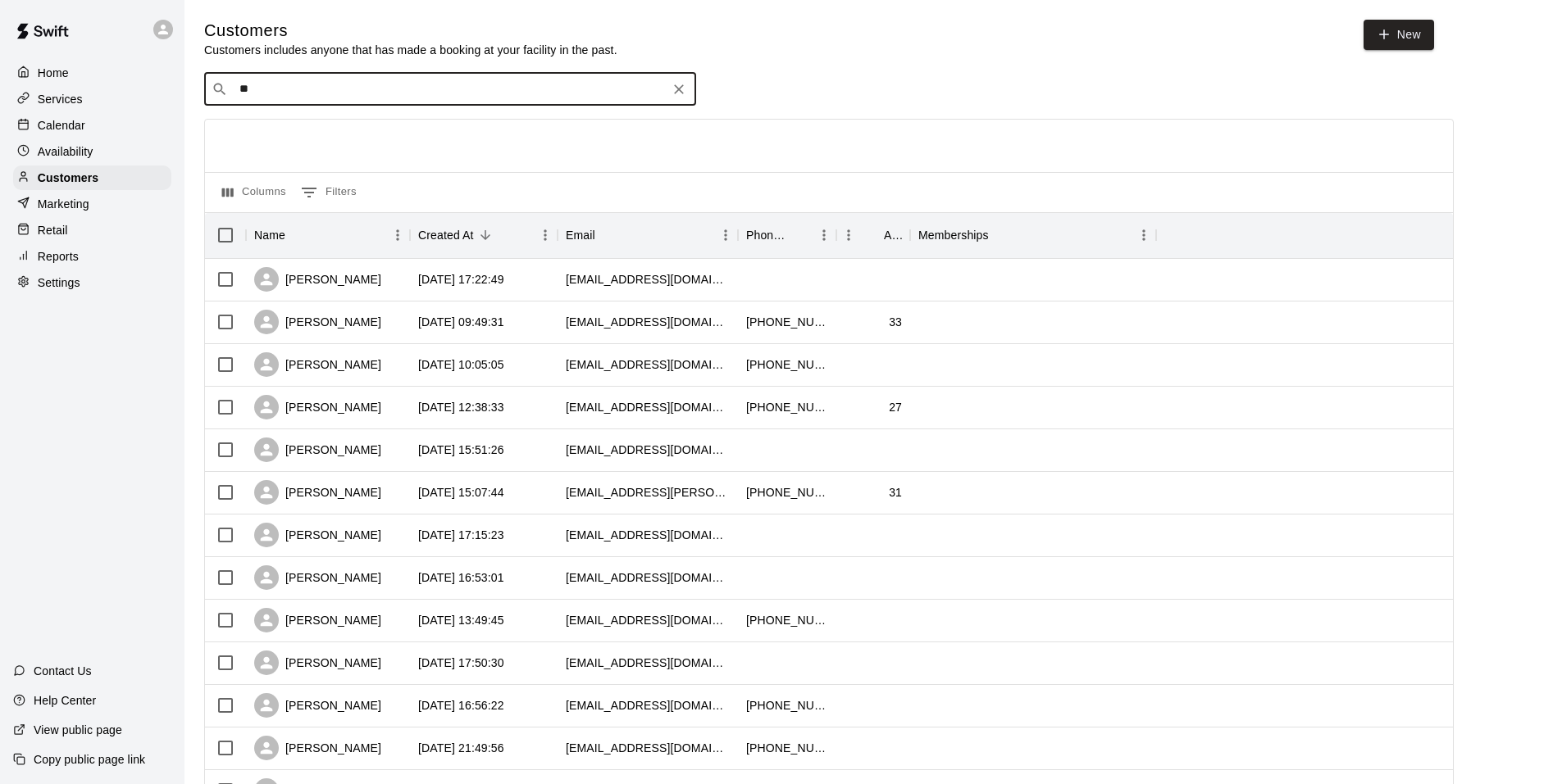
type input "*"
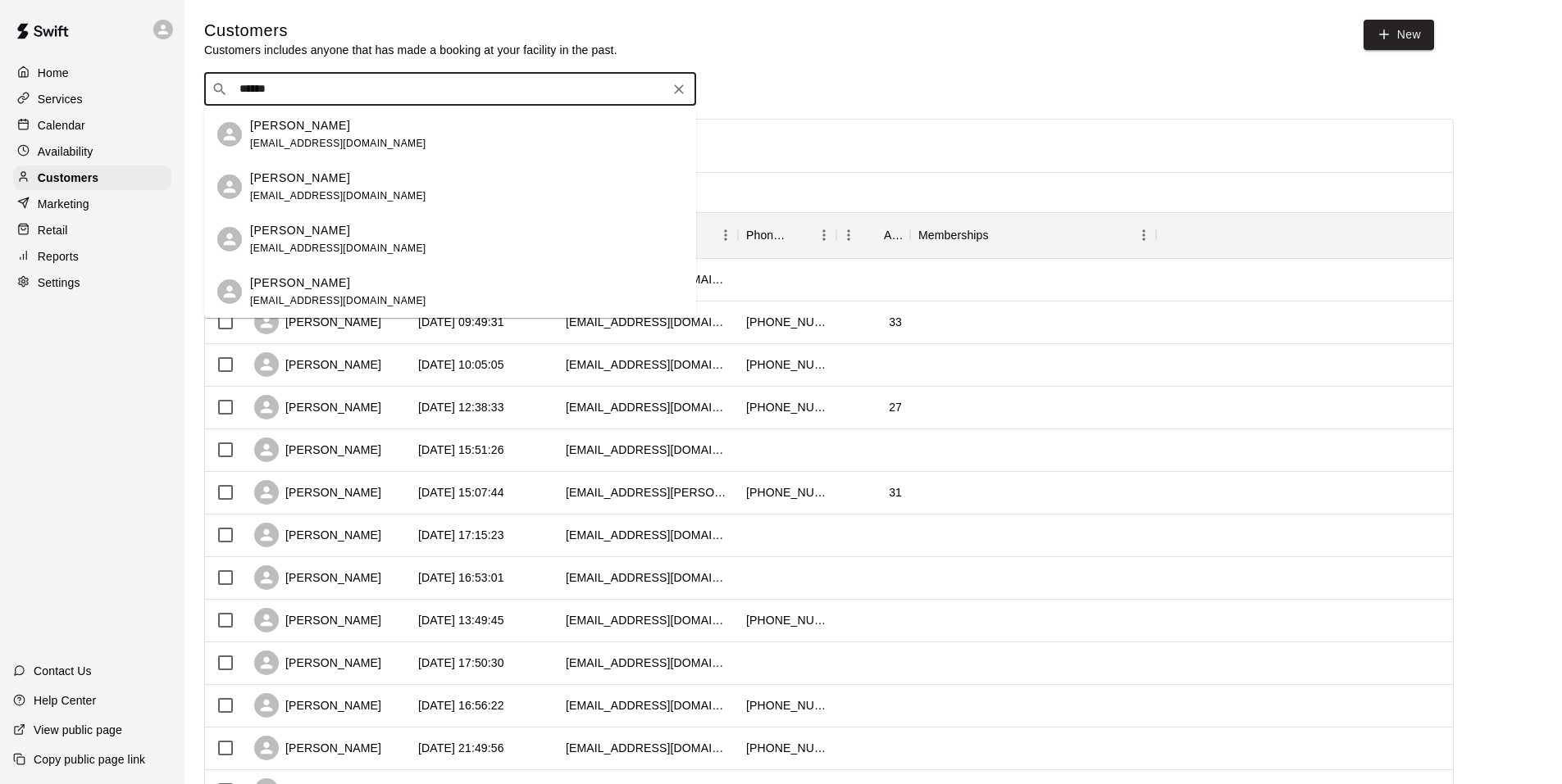
type input "******"
click at [71, 92] on p "Services" at bounding box center [60, 99] width 45 height 17
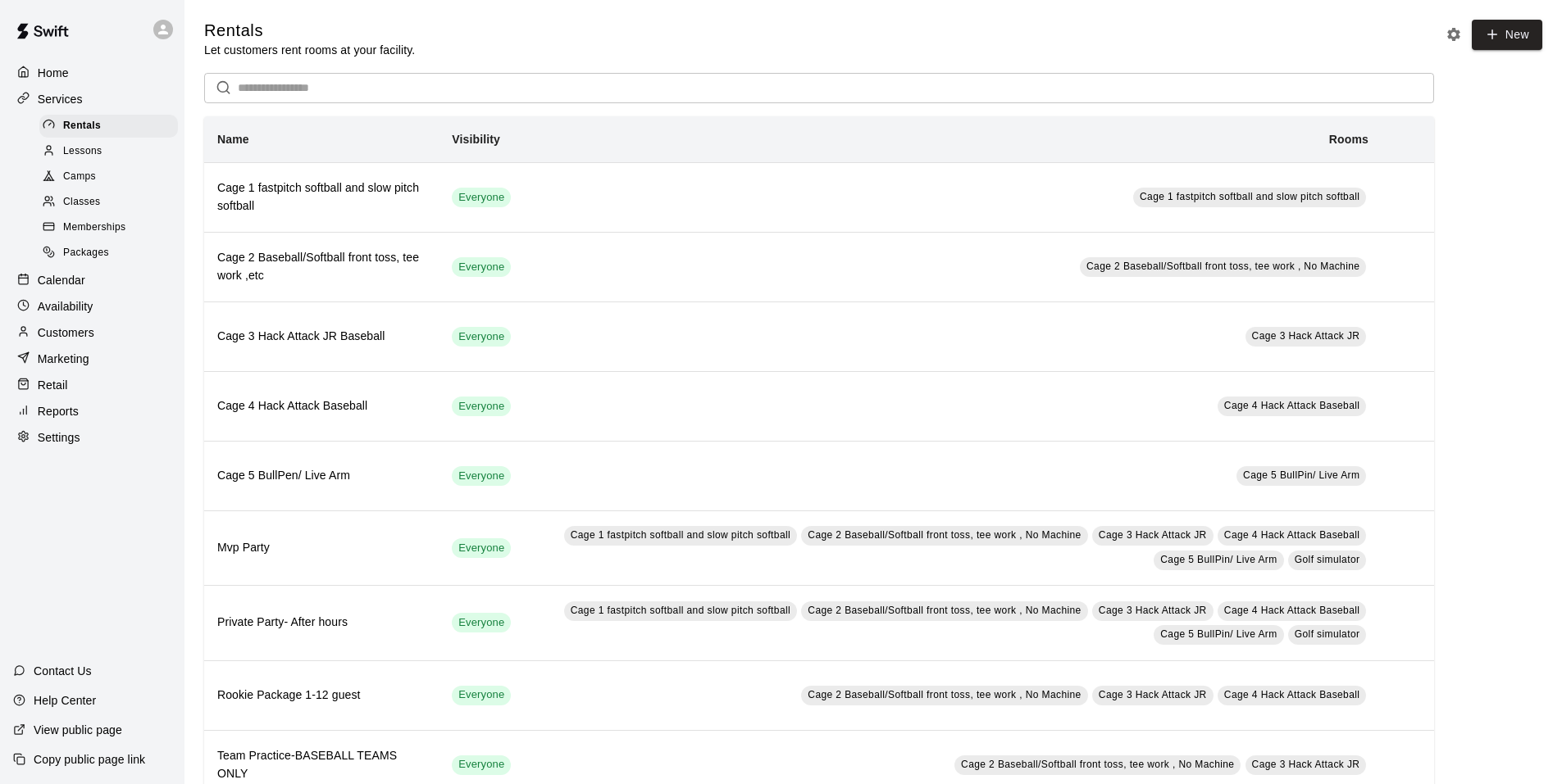
click at [105, 289] on div "Calendar" at bounding box center [92, 280] width 158 height 25
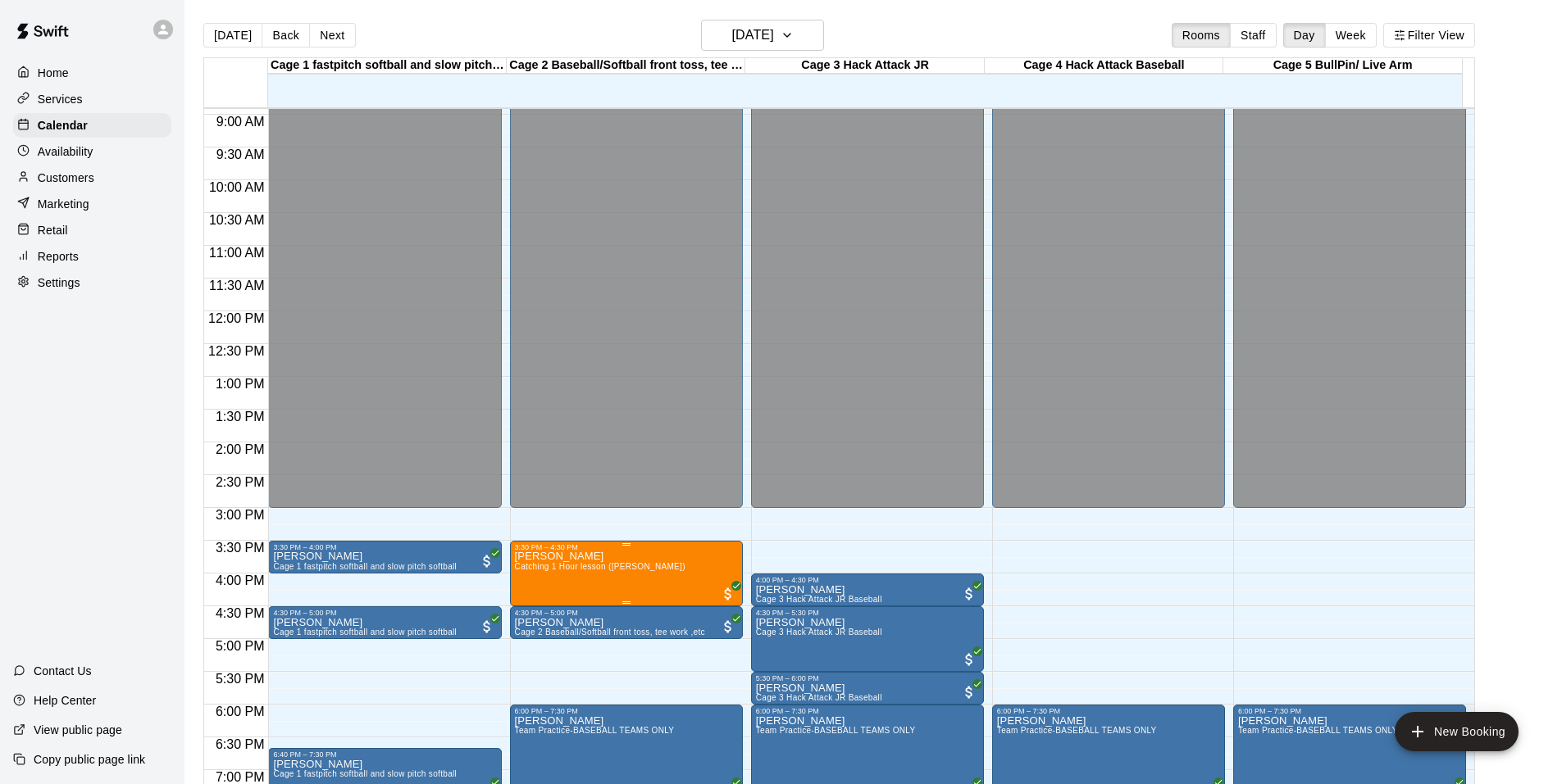
scroll to position [880, 0]
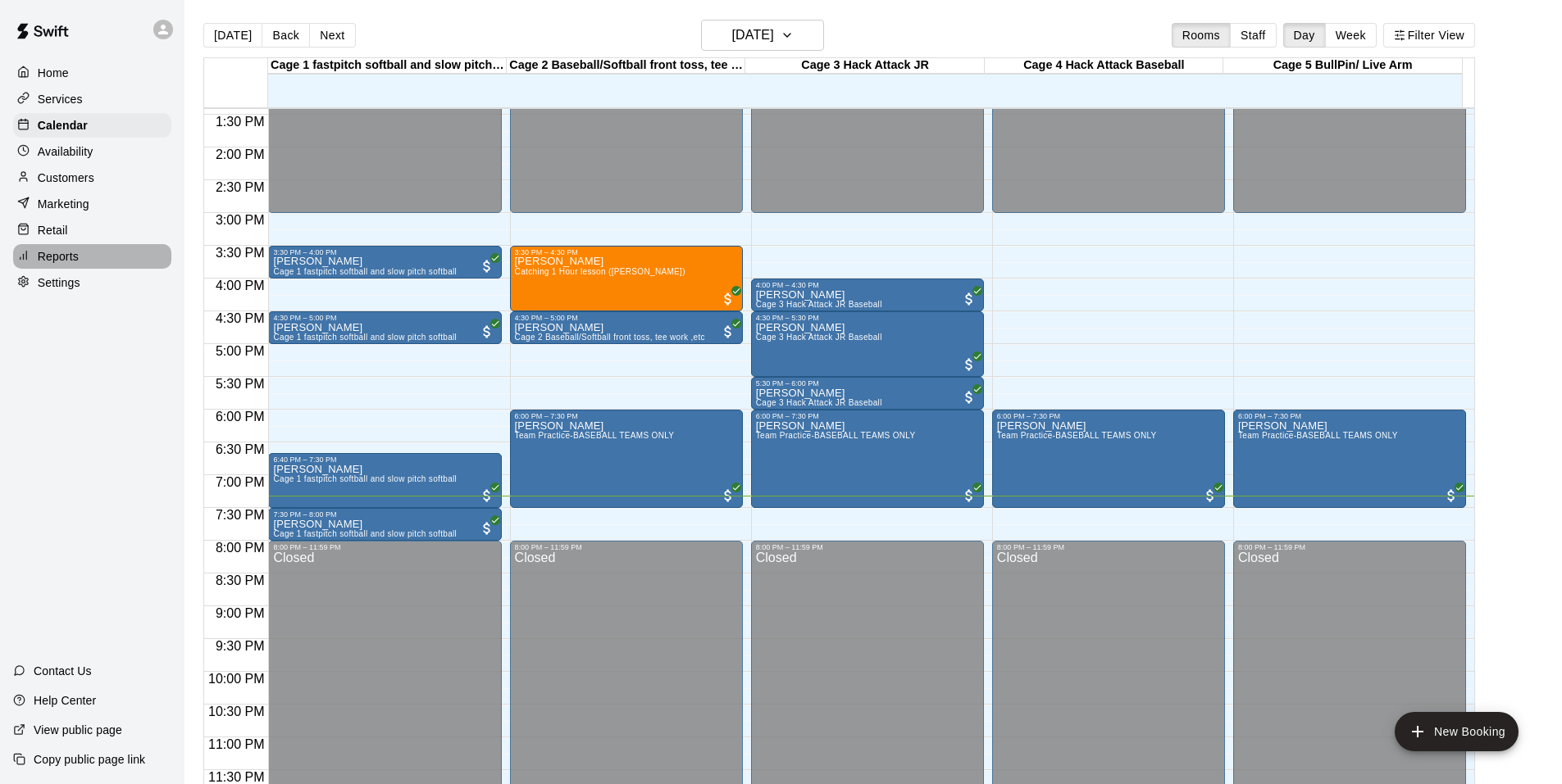
click at [84, 265] on div "Reports" at bounding box center [92, 256] width 158 height 25
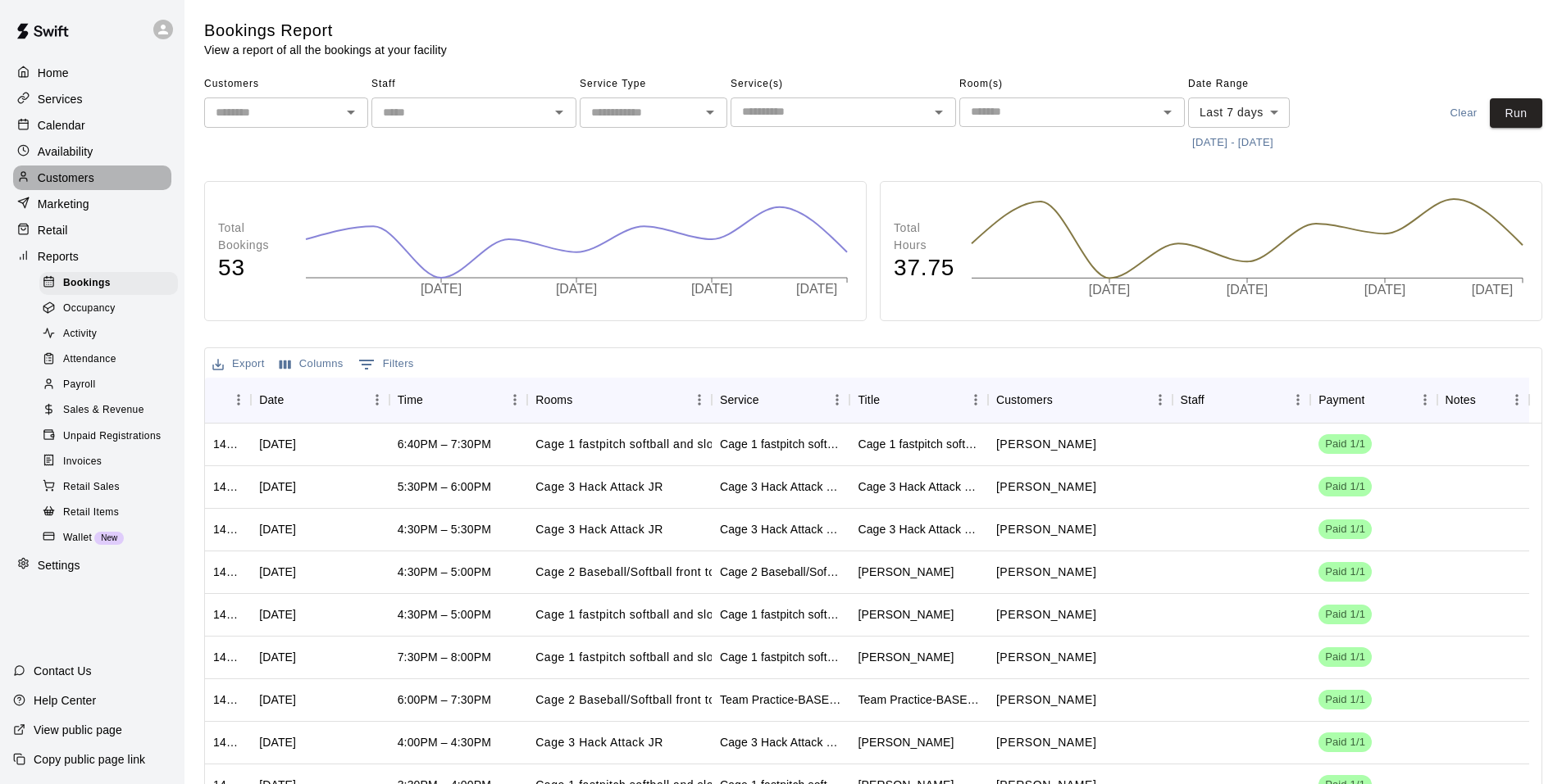
click at [68, 177] on p "Customers" at bounding box center [66, 178] width 56 height 17
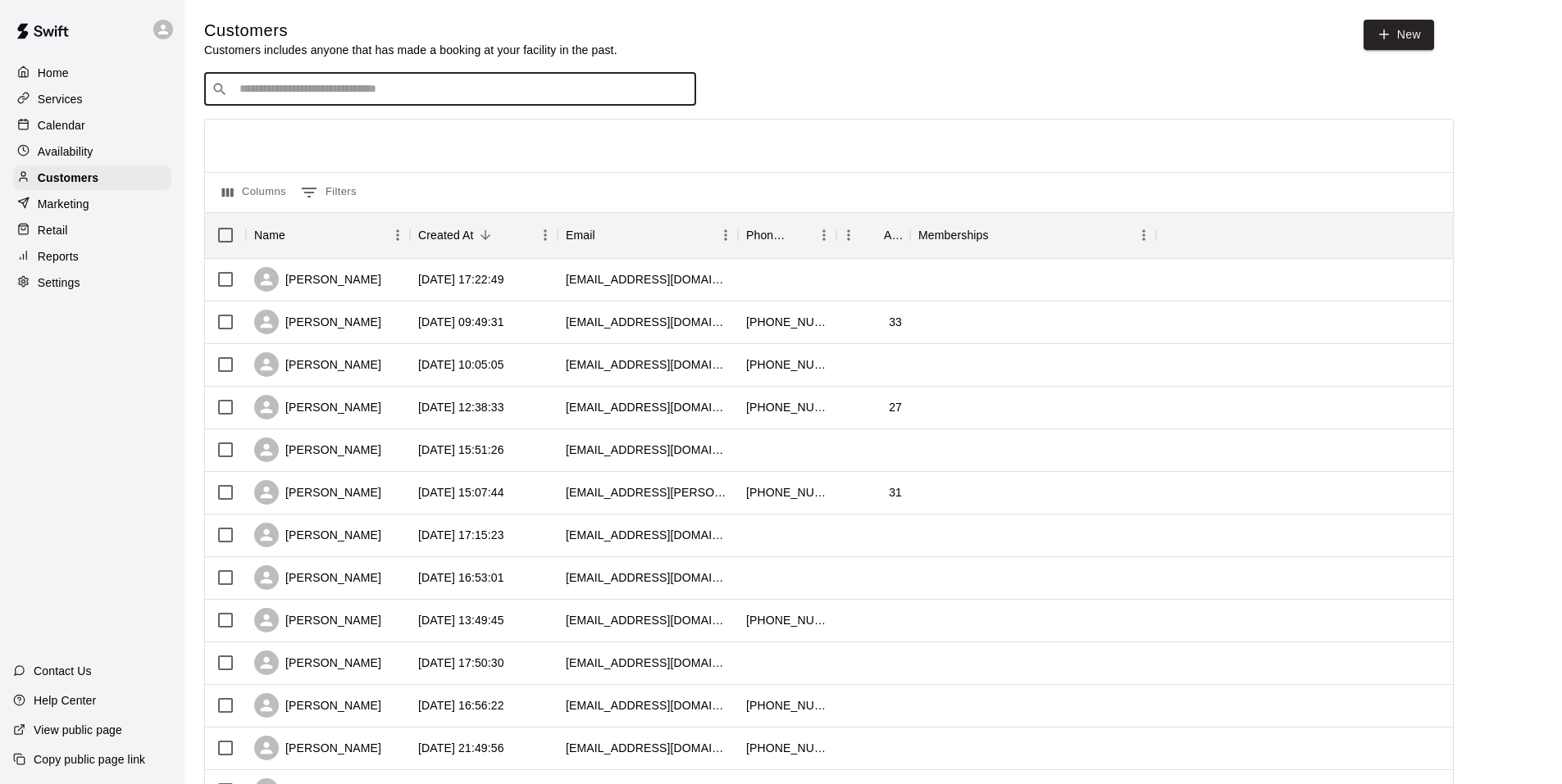
click at [428, 84] on input "Search customers by name or email" at bounding box center [461, 90] width 454 height 17
type input "*"
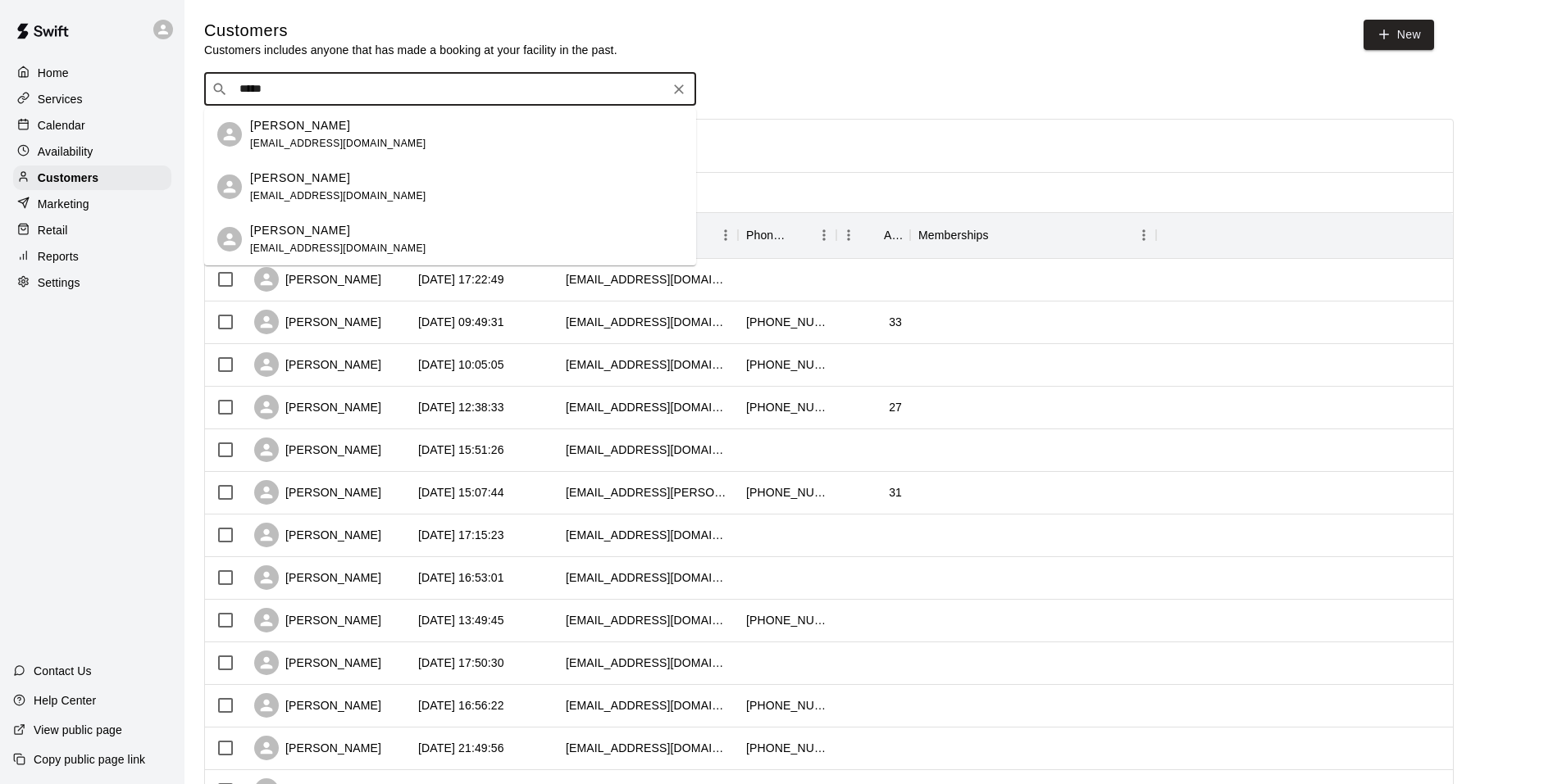
type input "******"
click at [343, 130] on div "[PERSON_NAME]" at bounding box center [338, 126] width 177 height 18
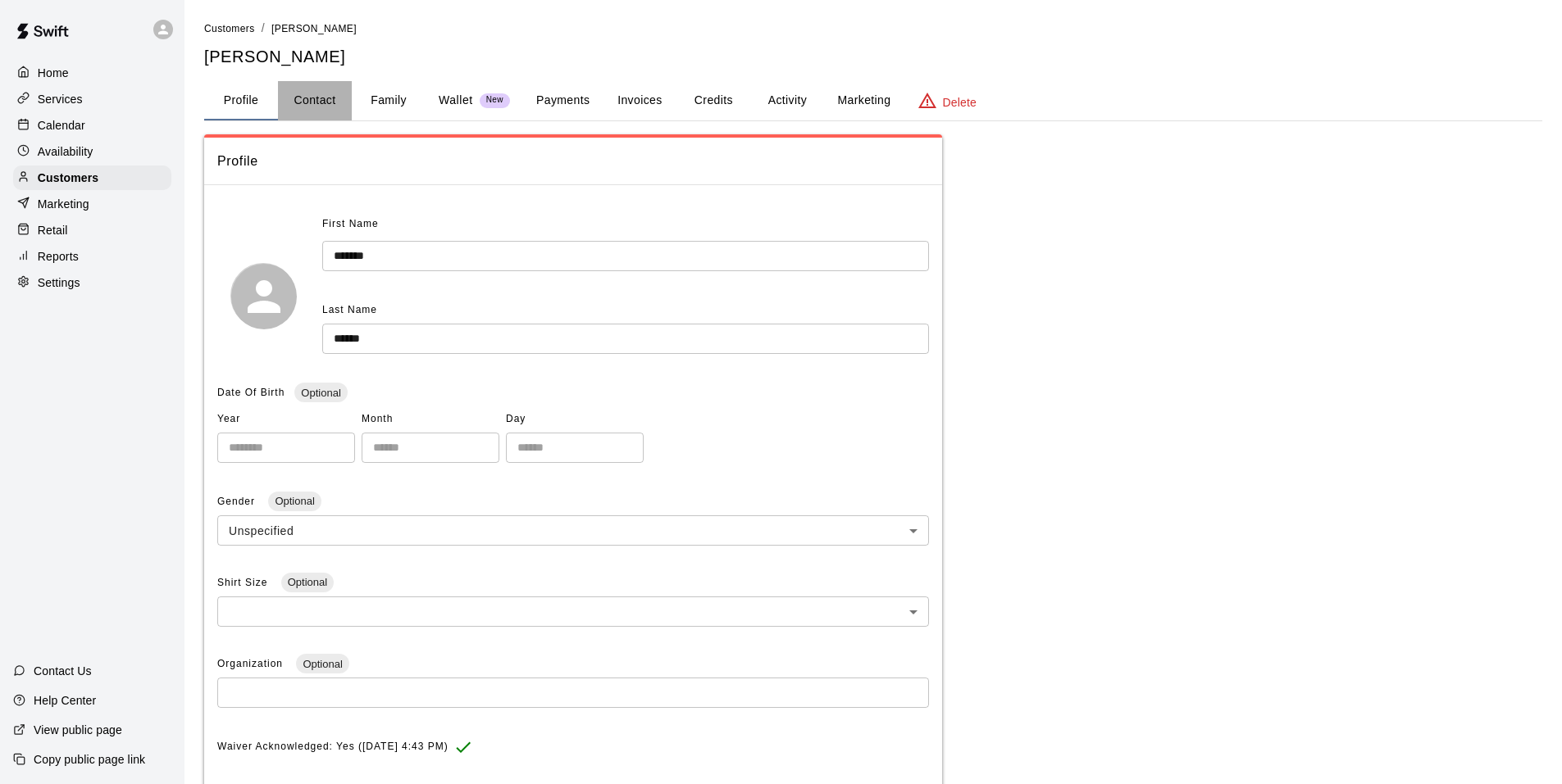
click at [321, 92] on button "Contact" at bounding box center [315, 101] width 74 height 40
select select "**"
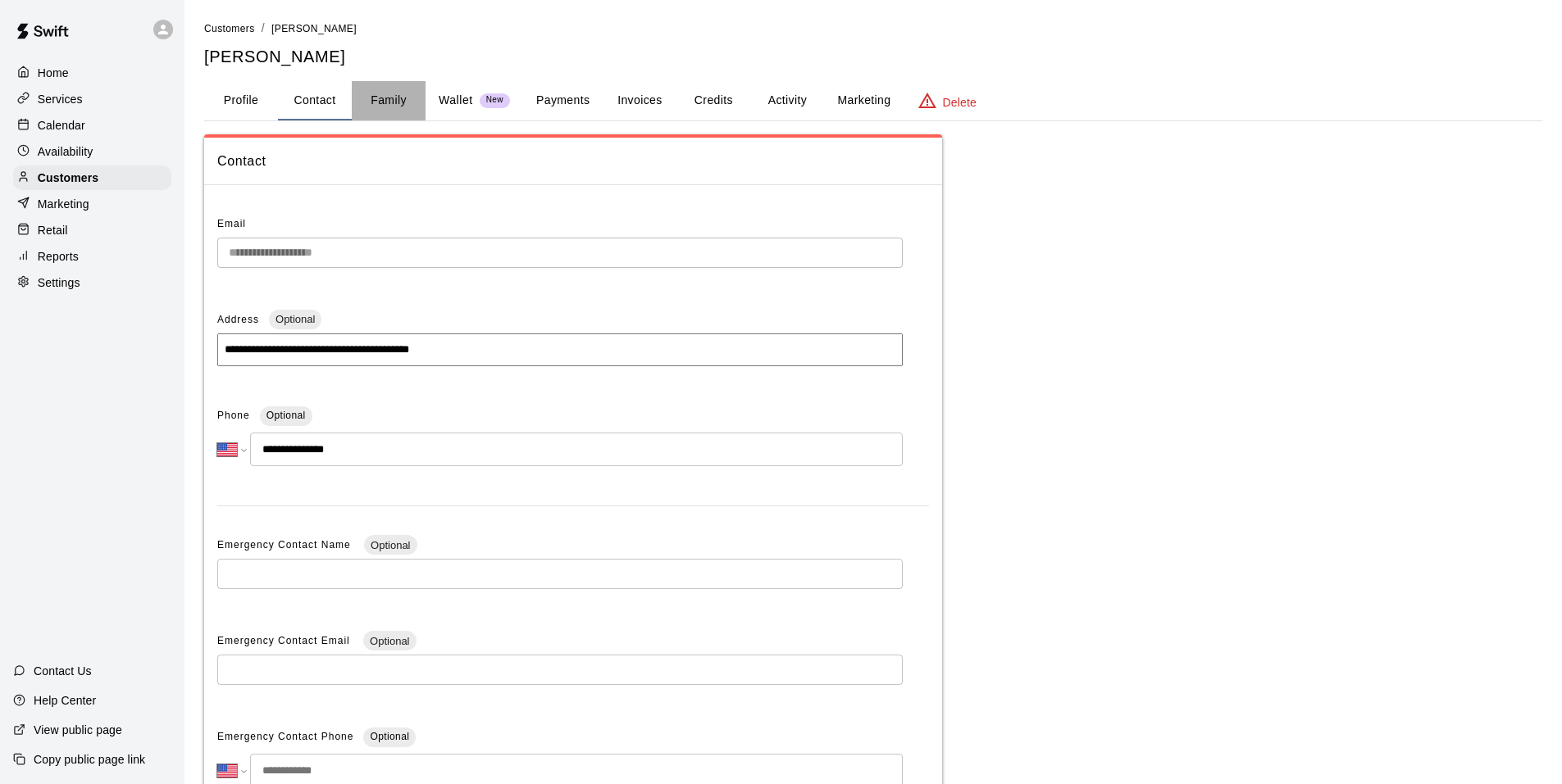
click at [390, 102] on button "Family" at bounding box center [388, 101] width 74 height 40
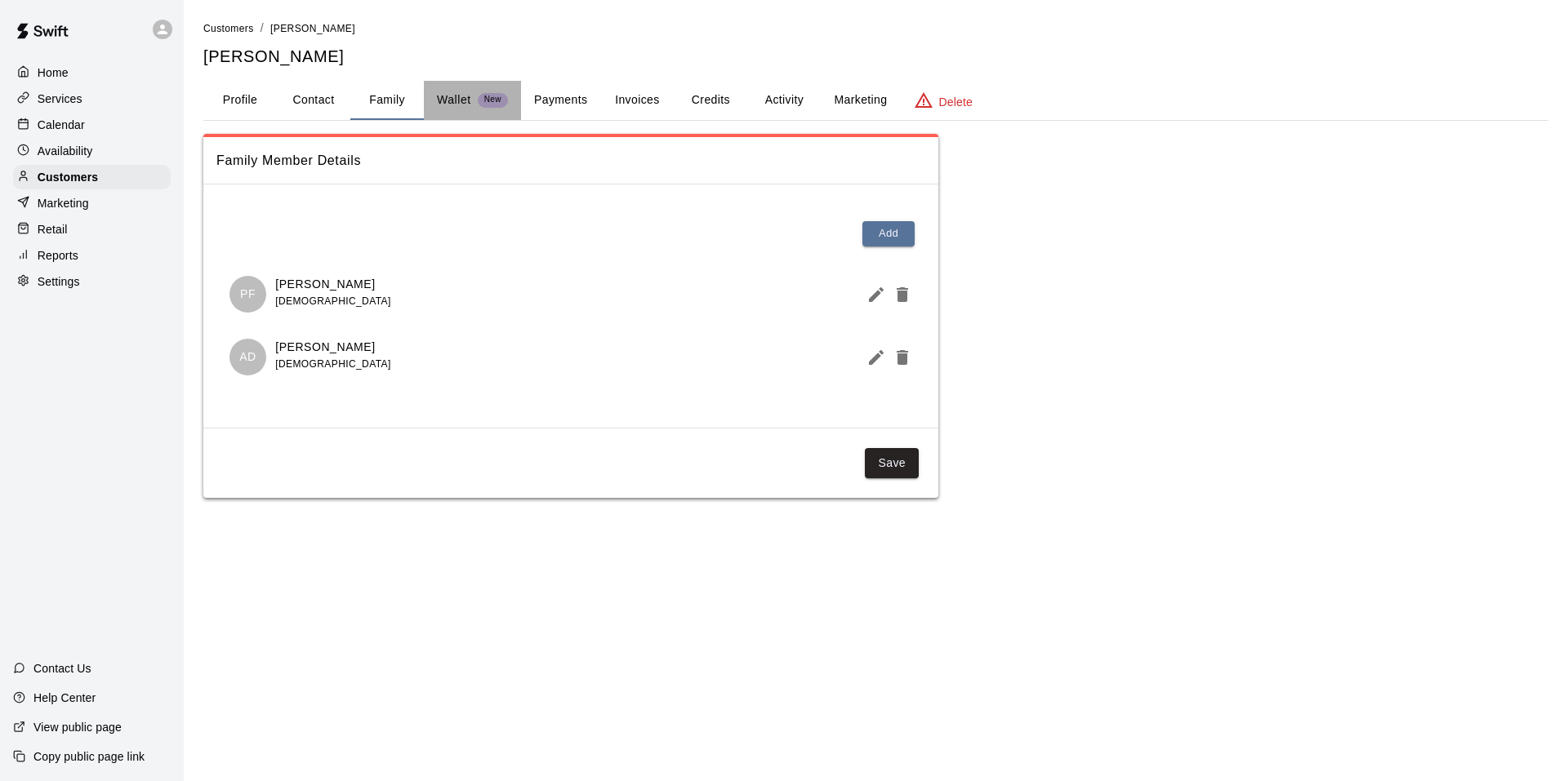
click at [447, 101] on p "Wallet" at bounding box center [453, 99] width 34 height 17
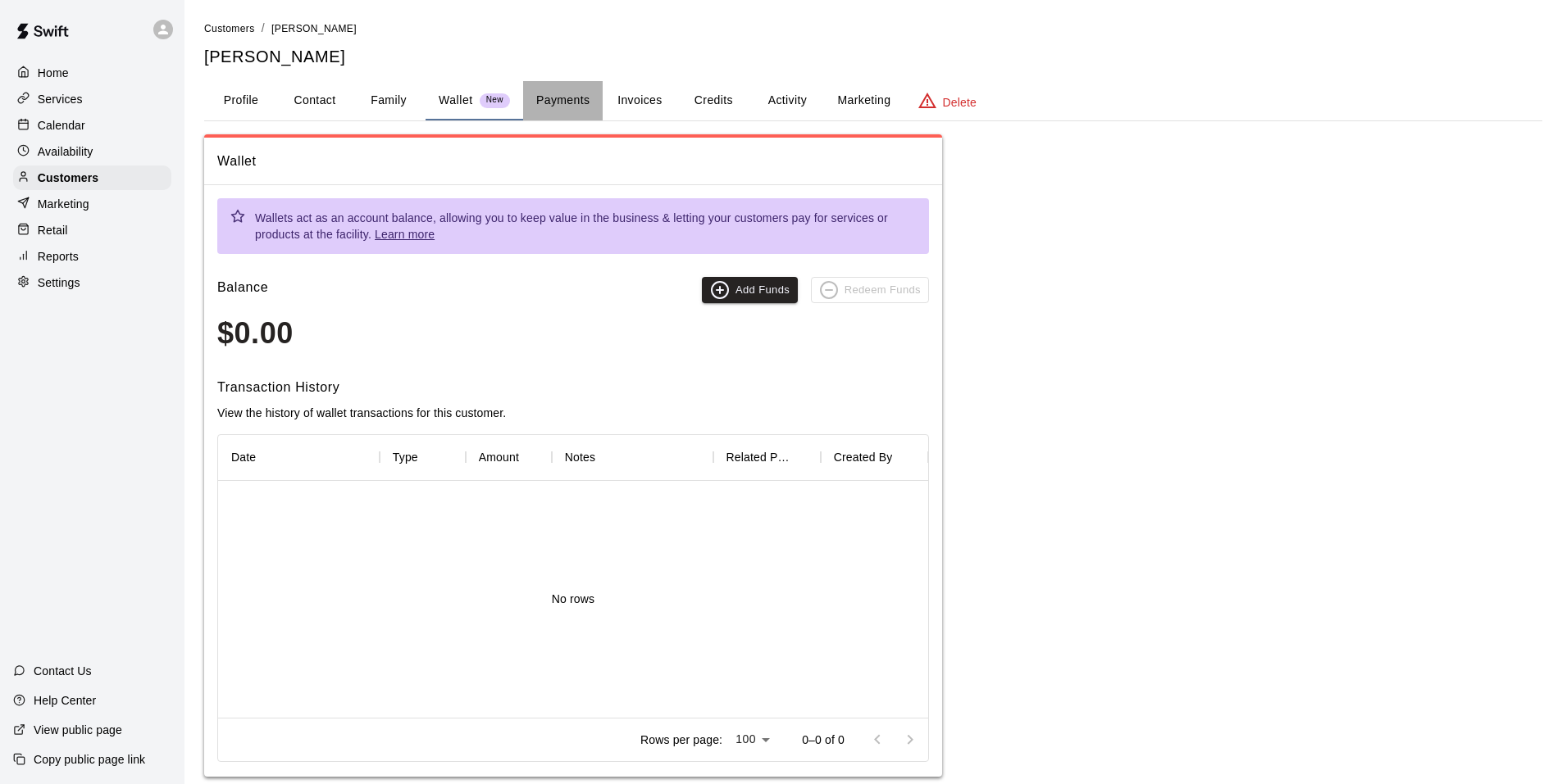
click at [585, 106] on button "Payments" at bounding box center [563, 101] width 80 height 40
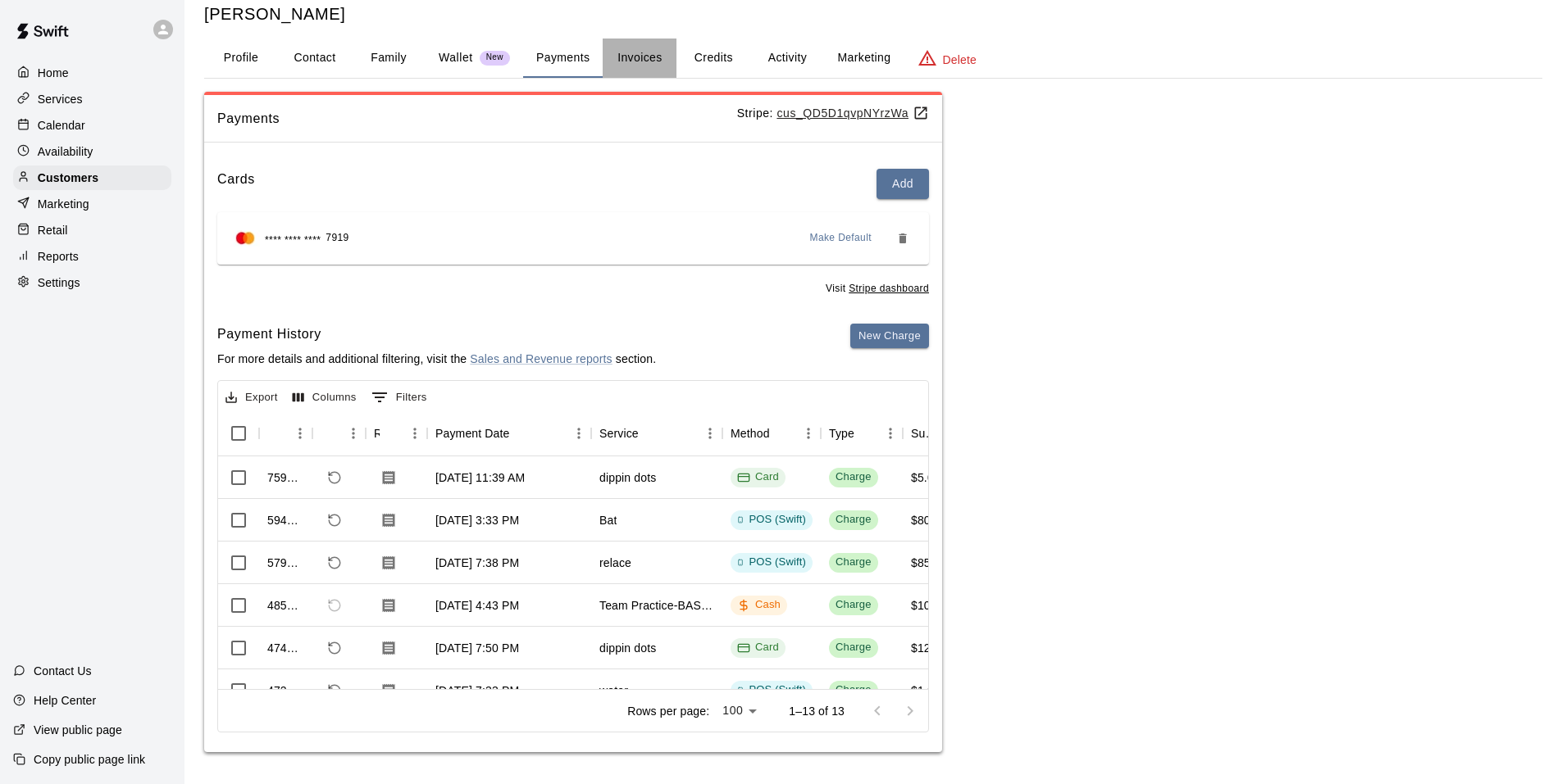
click at [619, 61] on button "Invoices" at bounding box center [640, 58] width 74 height 40
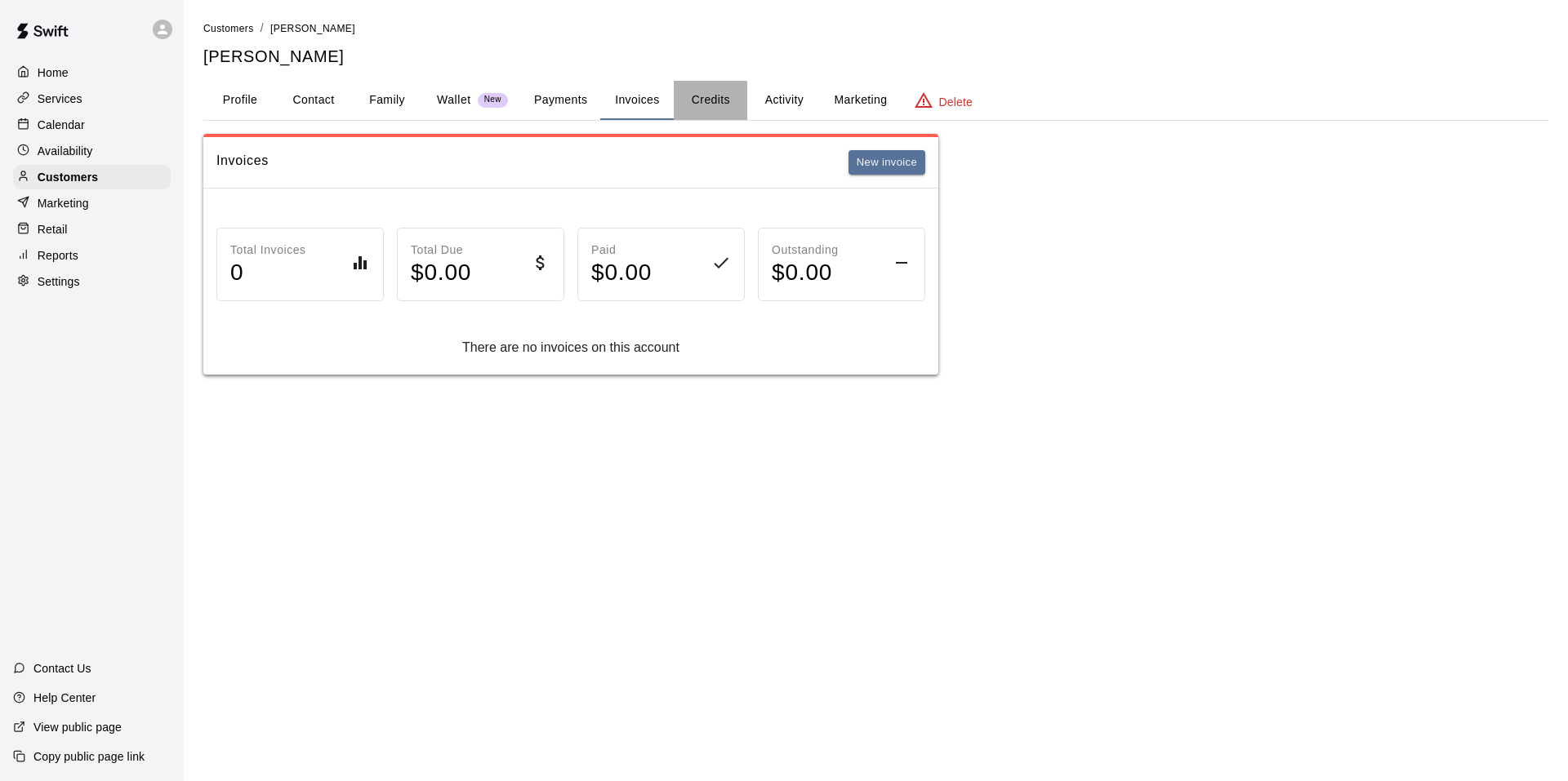
click at [700, 112] on button "Credits" at bounding box center [710, 100] width 74 height 40
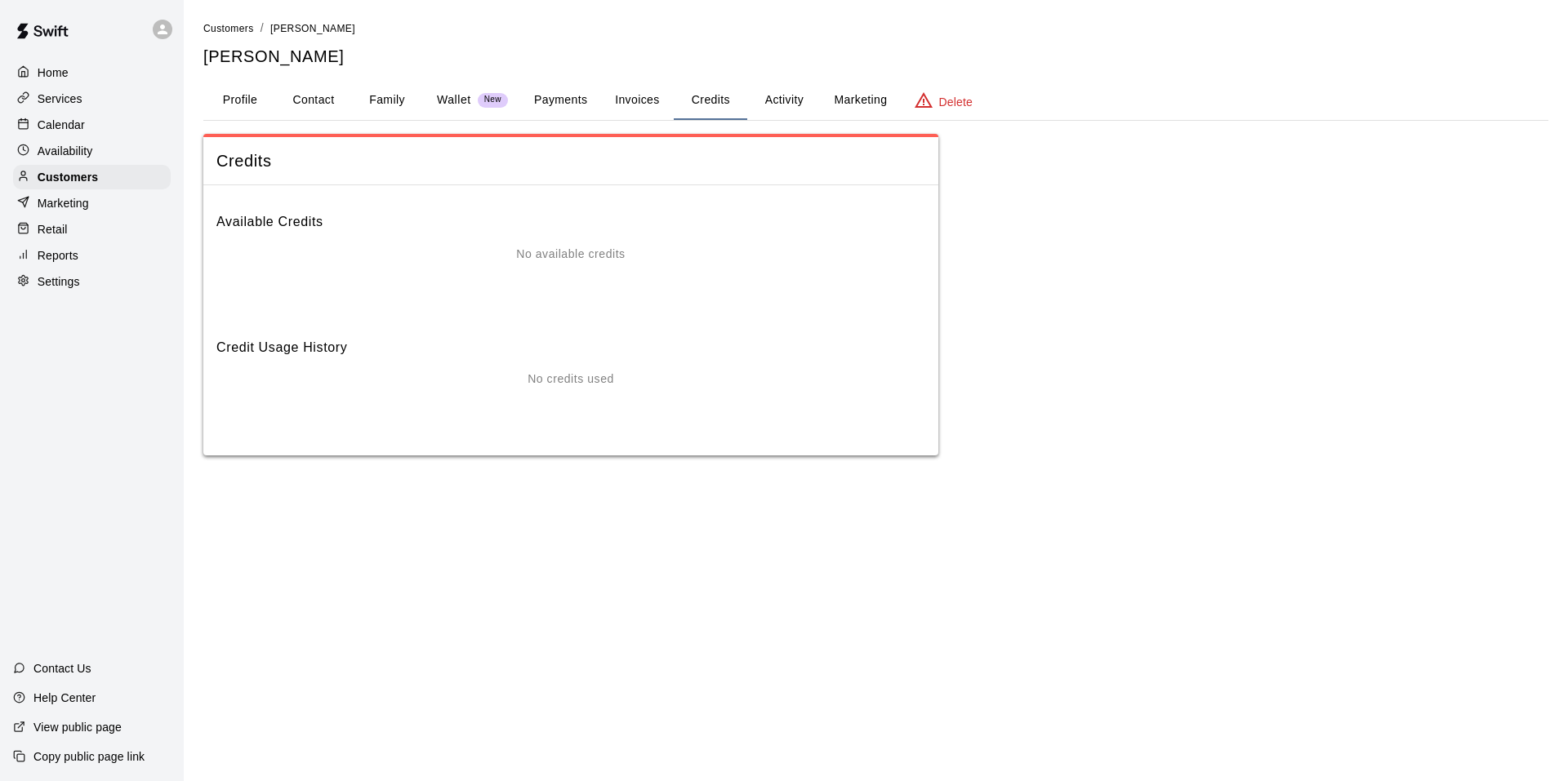
click at [780, 104] on button "Activity" at bounding box center [784, 100] width 74 height 40
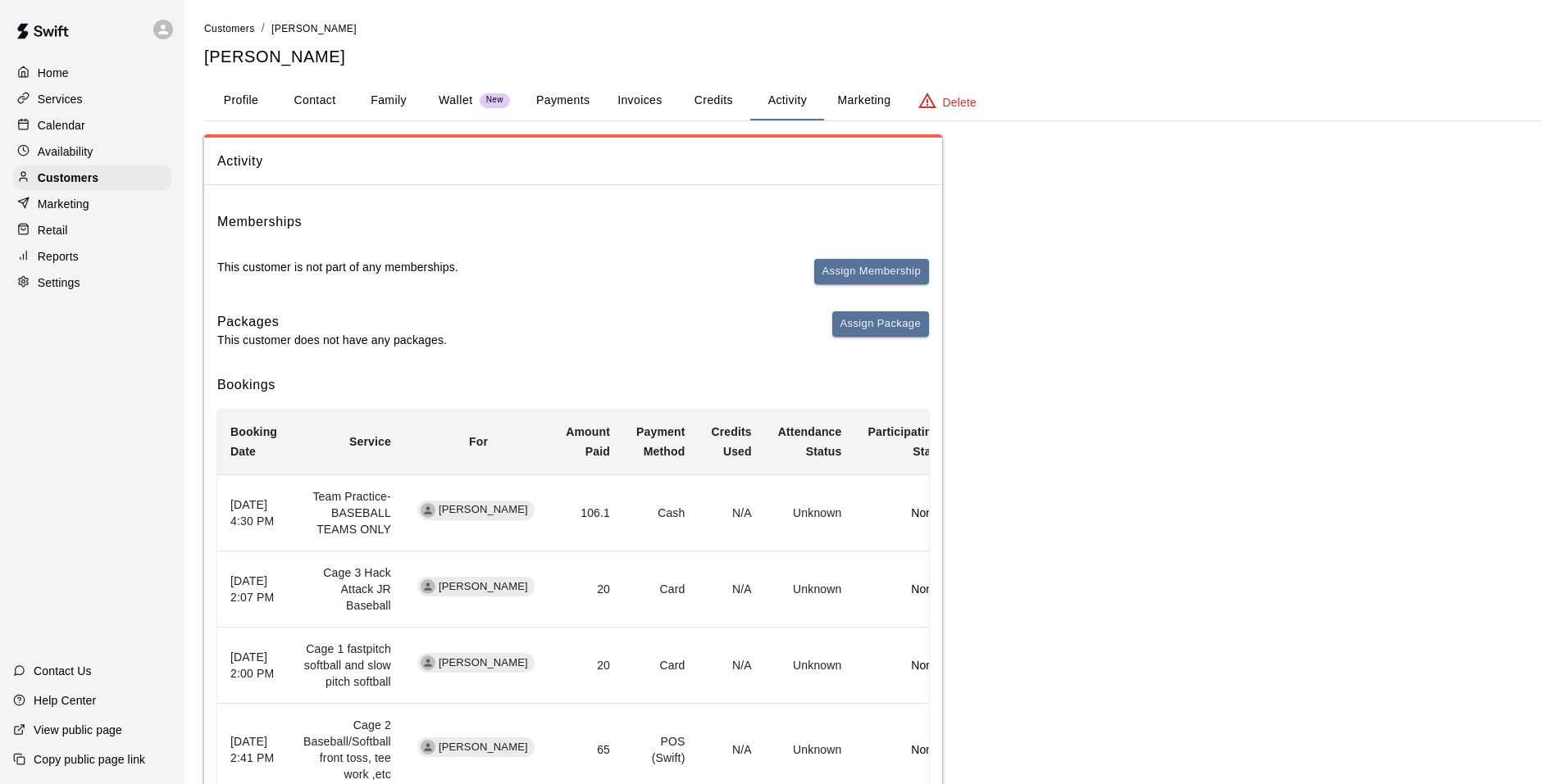
scroll to position [211, 0]
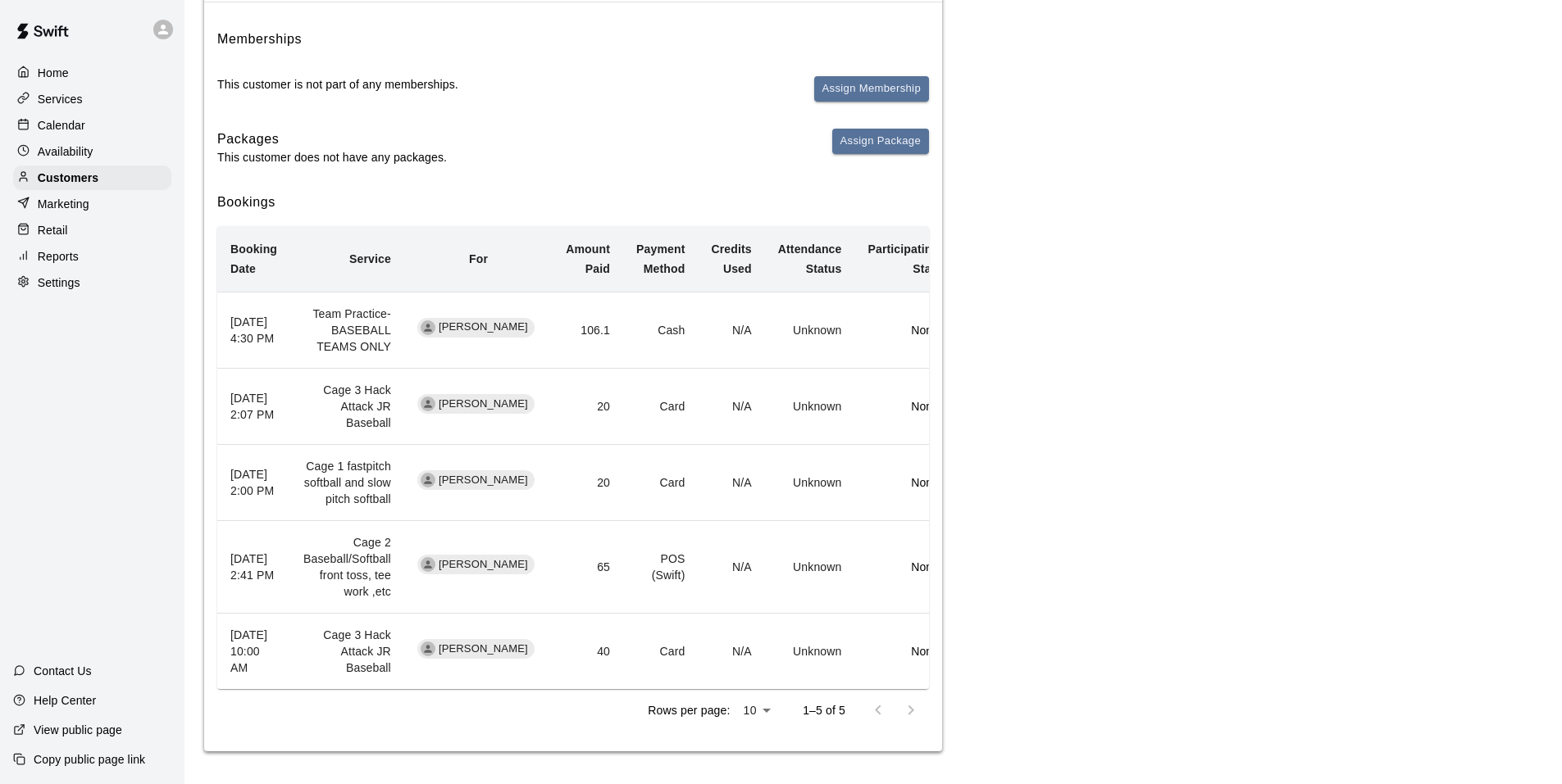
click at [623, 297] on td "Cash" at bounding box center [660, 330] width 75 height 76
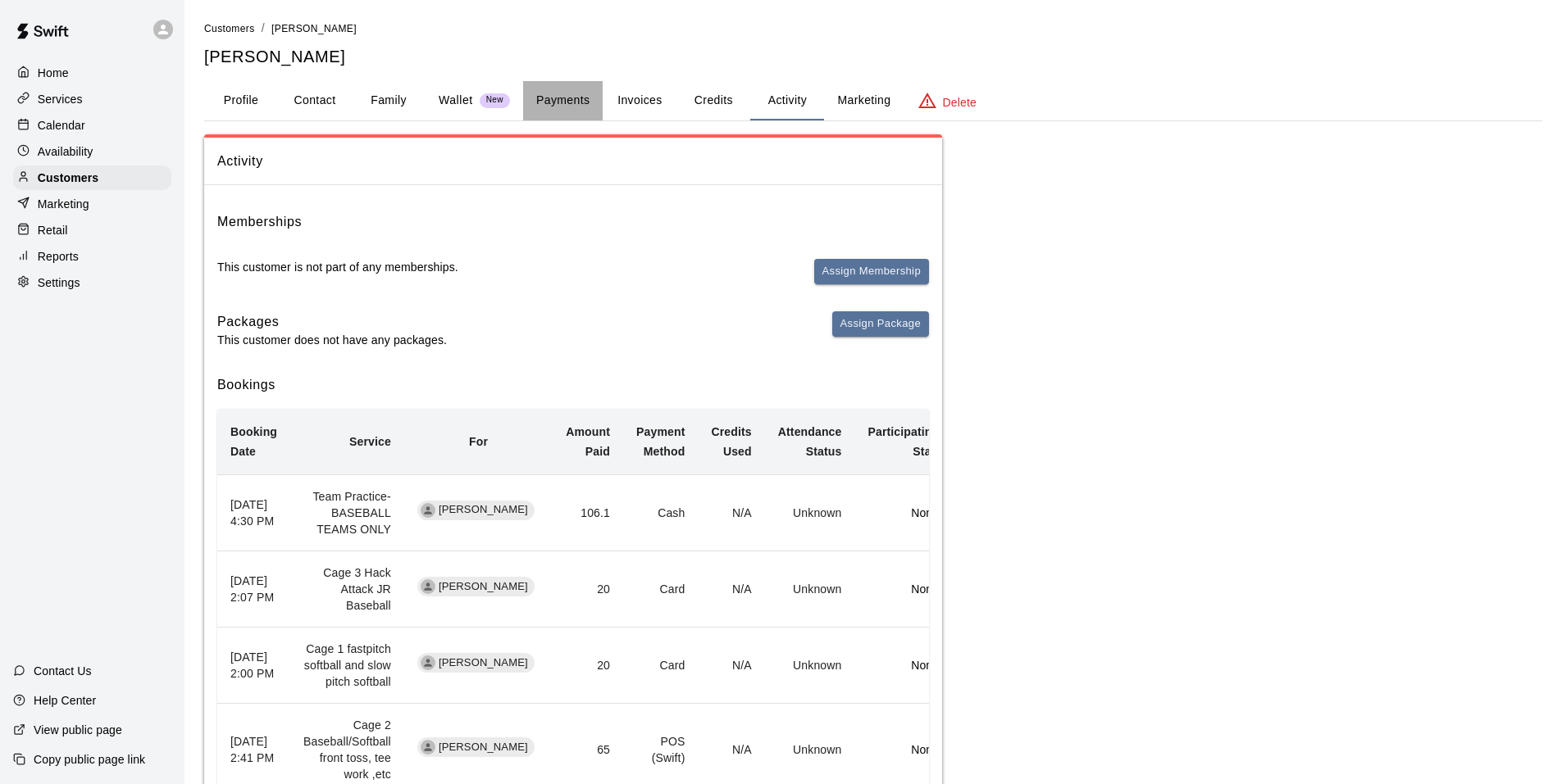
click at [566, 100] on button "Payments" at bounding box center [563, 101] width 80 height 40
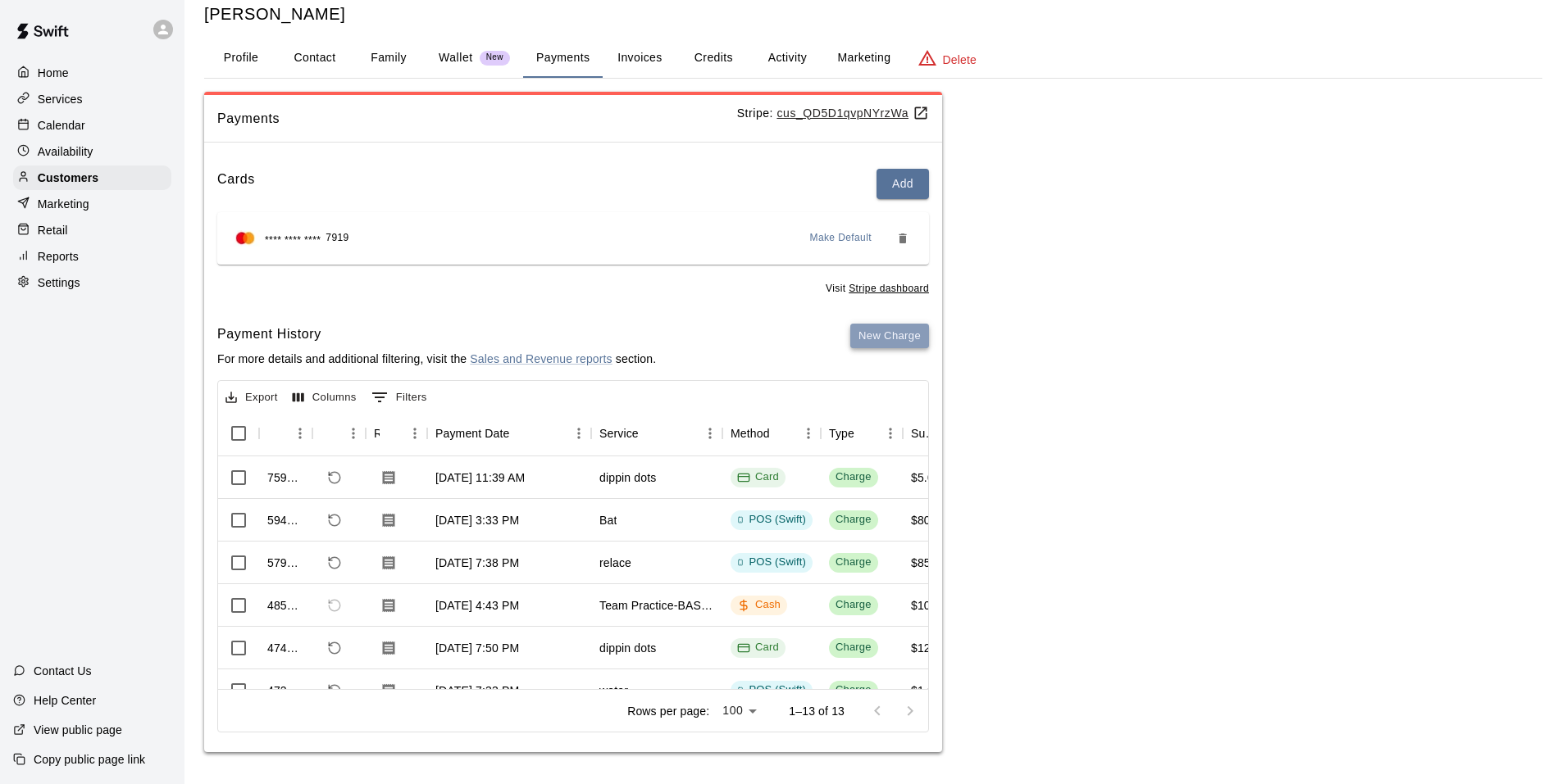
click at [913, 325] on button "New Charge" at bounding box center [889, 336] width 79 height 25
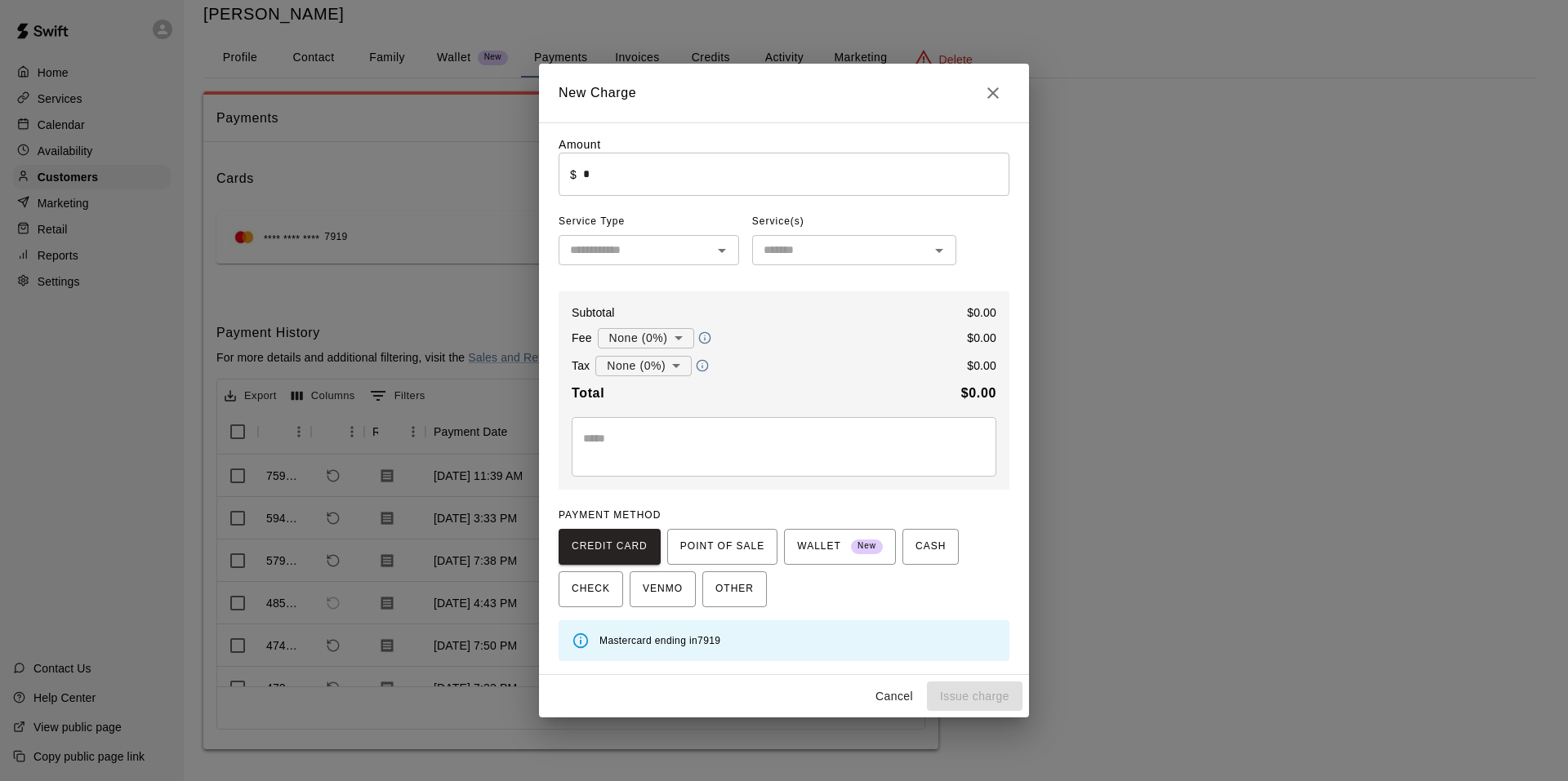
click at [661, 170] on input "*" at bounding box center [796, 174] width 427 height 43
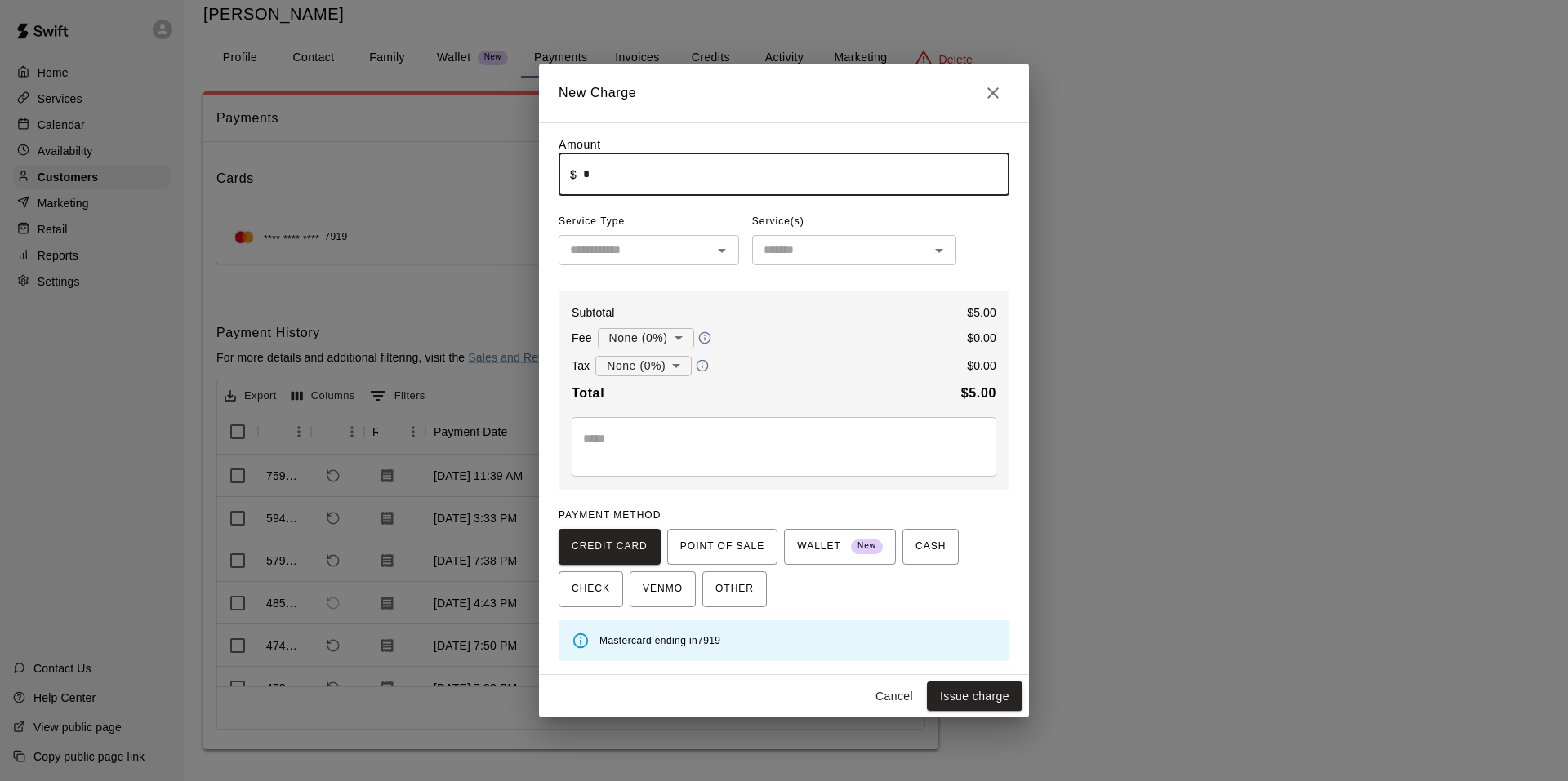
type input "****"
click at [672, 226] on span "Service Type" at bounding box center [649, 222] width 181 height 26
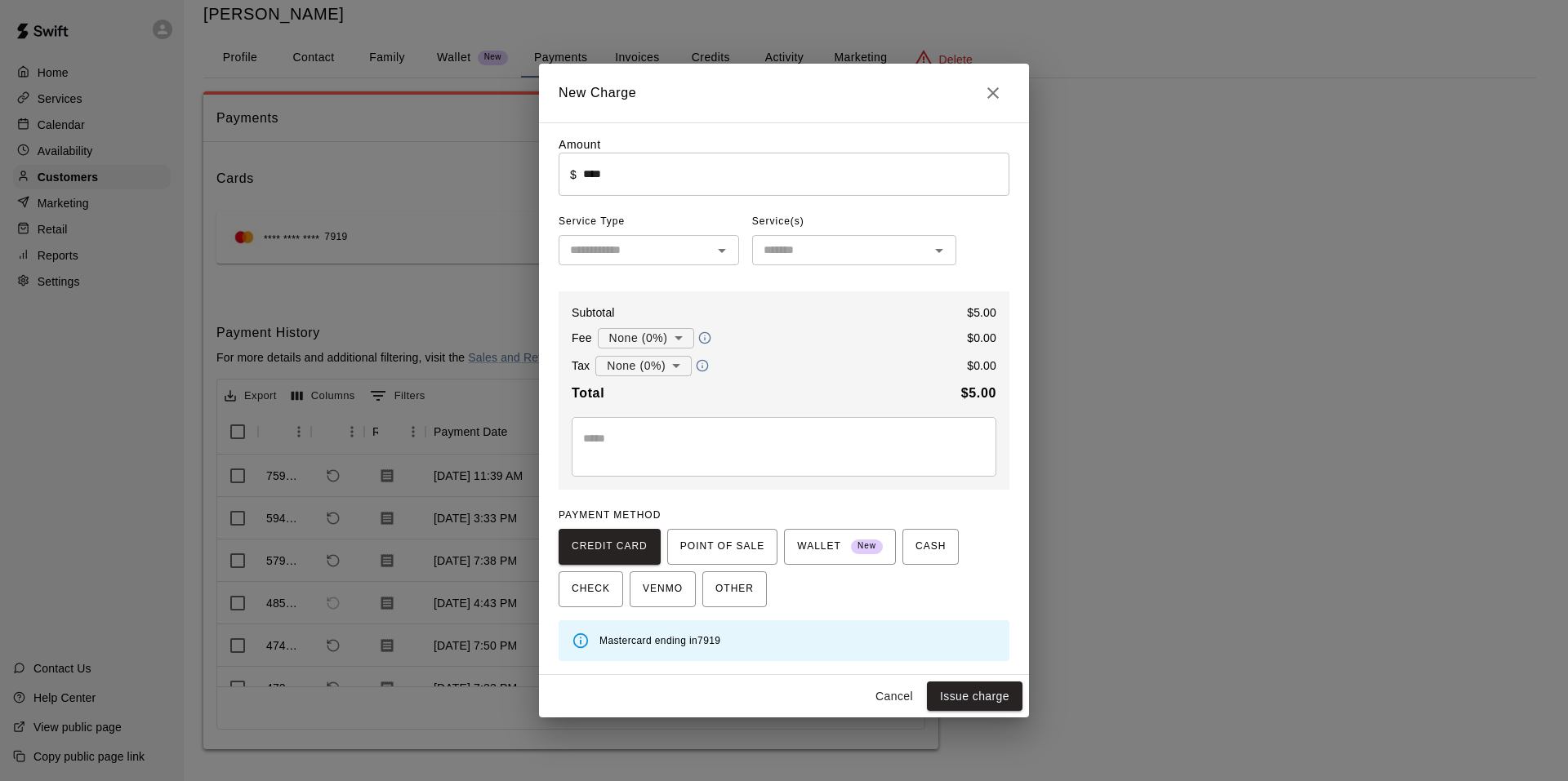
click at [679, 247] on input "text" at bounding box center [636, 251] width 144 height 20
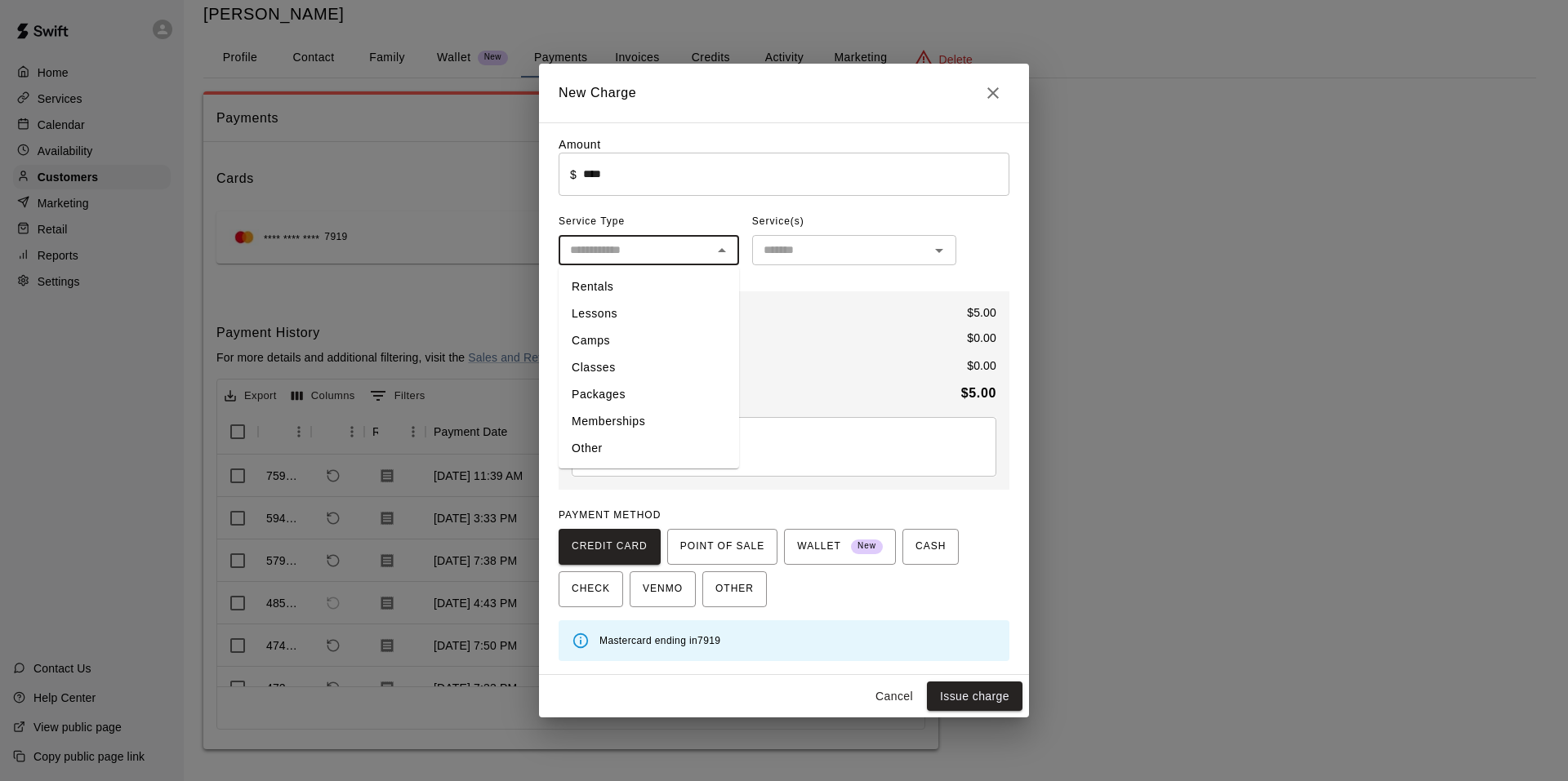
click at [650, 446] on li "Other" at bounding box center [649, 448] width 181 height 27
type input "*****"
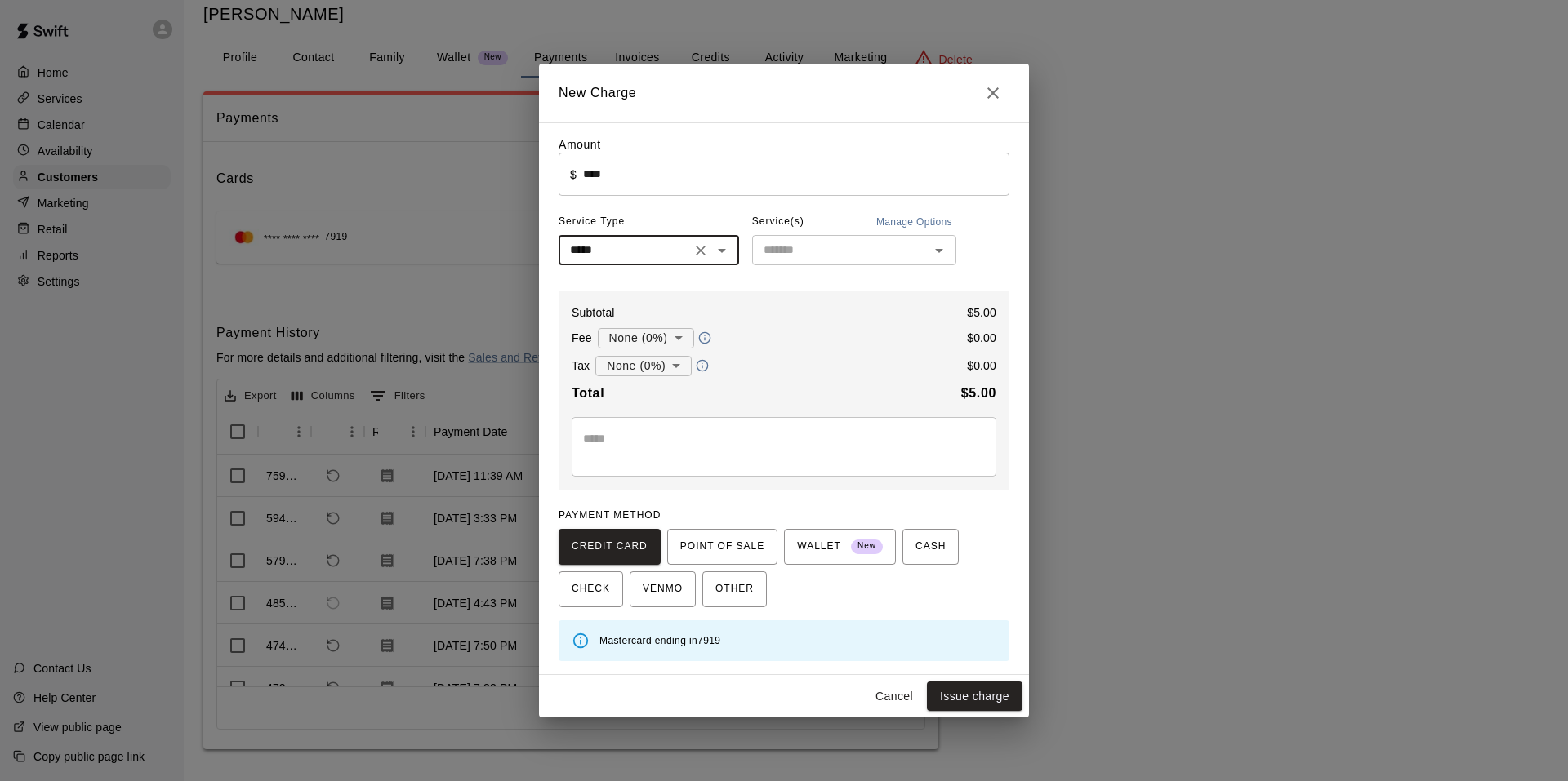
click at [806, 254] on input "text" at bounding box center [841, 251] width 168 height 20
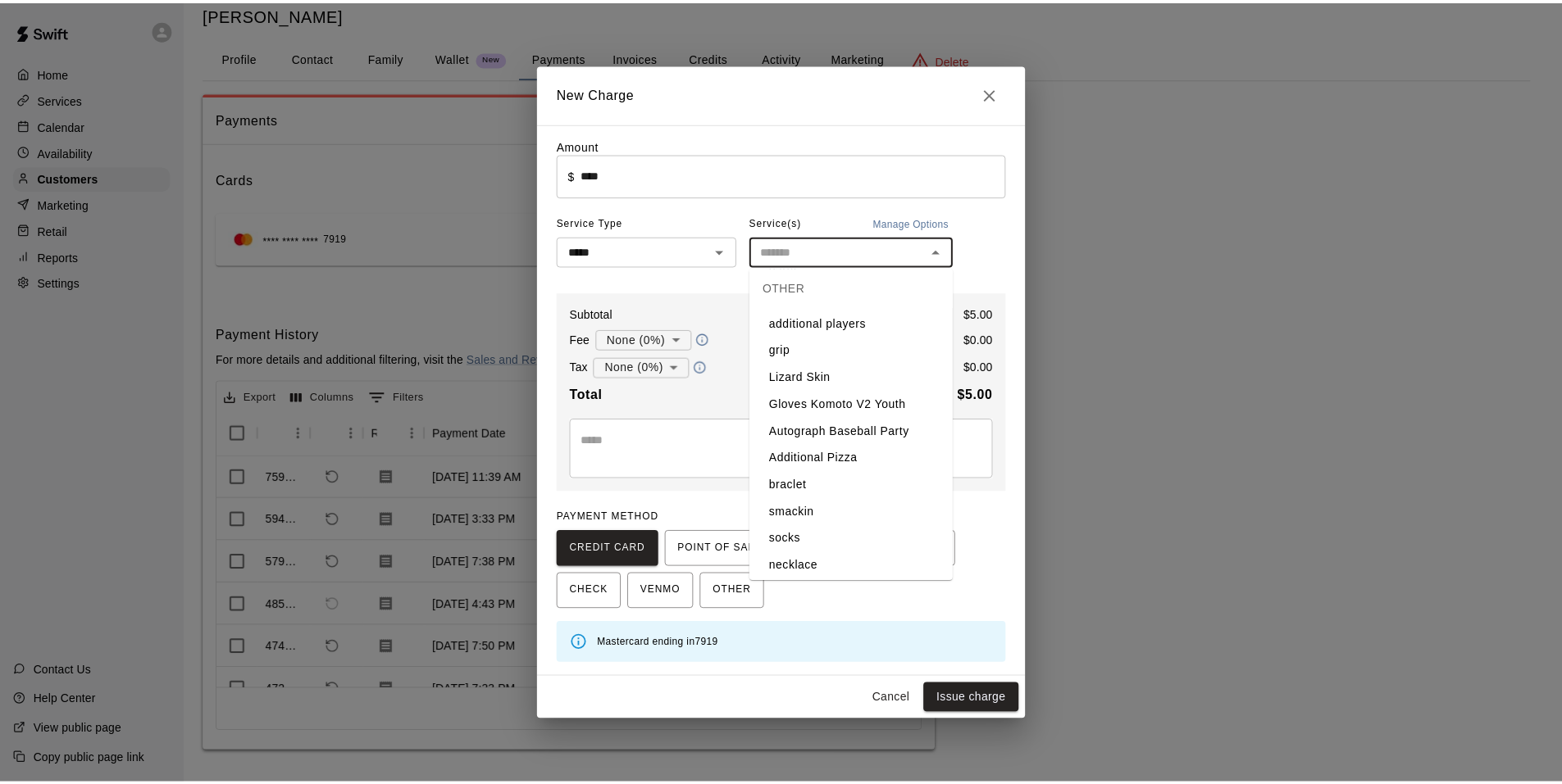
scroll to position [574, 0]
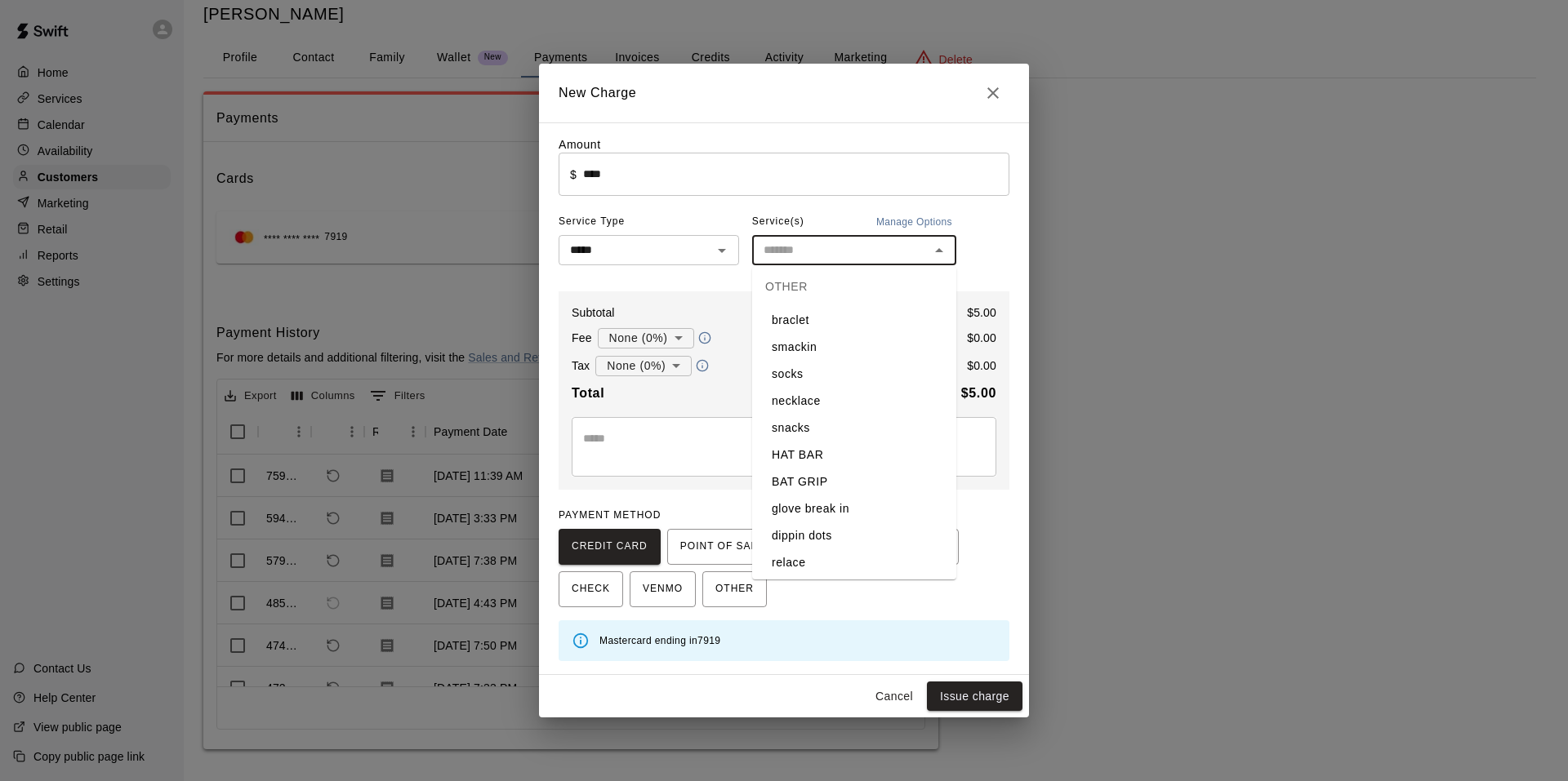
click at [837, 542] on li "dippin dots" at bounding box center [854, 535] width 205 height 27
type input "**********"
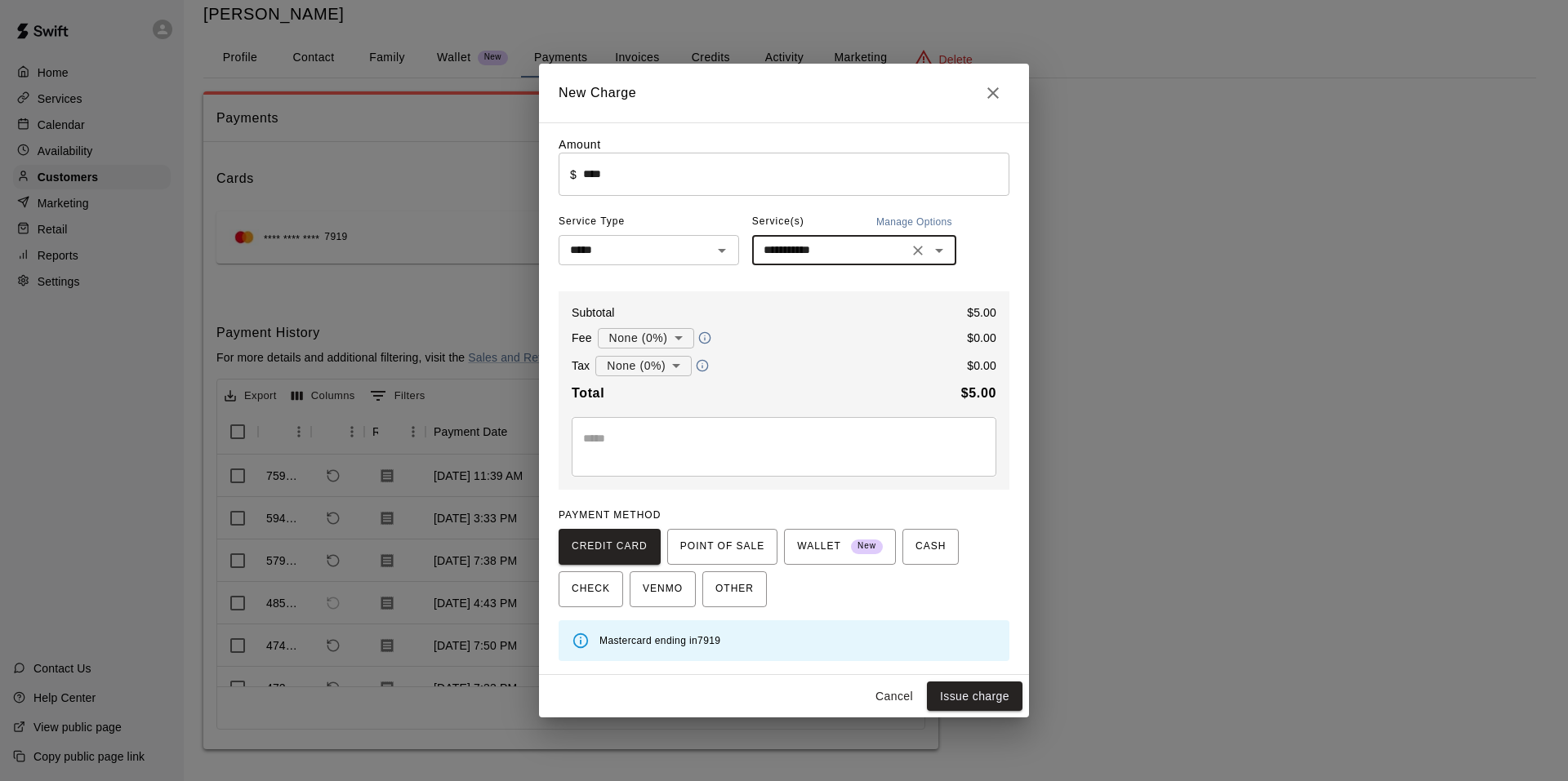
click at [671, 366] on body "Home Services Calendar Availability Customers Marketing Retail Reports Settings…" at bounding box center [784, 369] width 1568 height 824
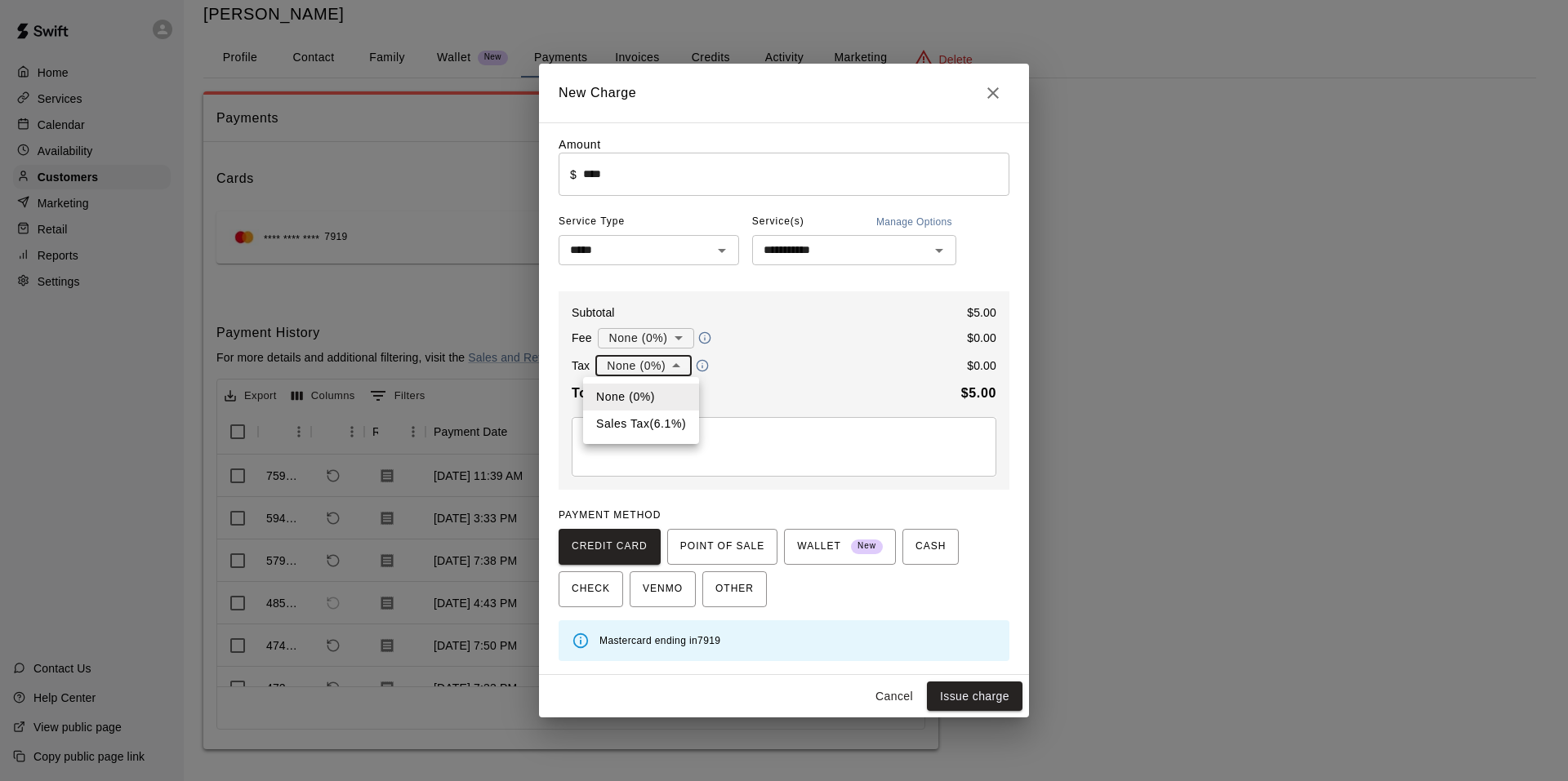
click at [669, 421] on li "Sales Tax ( 6.1 %)" at bounding box center [641, 424] width 116 height 27
type input "**********"
click at [720, 555] on span "POINT OF SALE" at bounding box center [721, 547] width 84 height 26
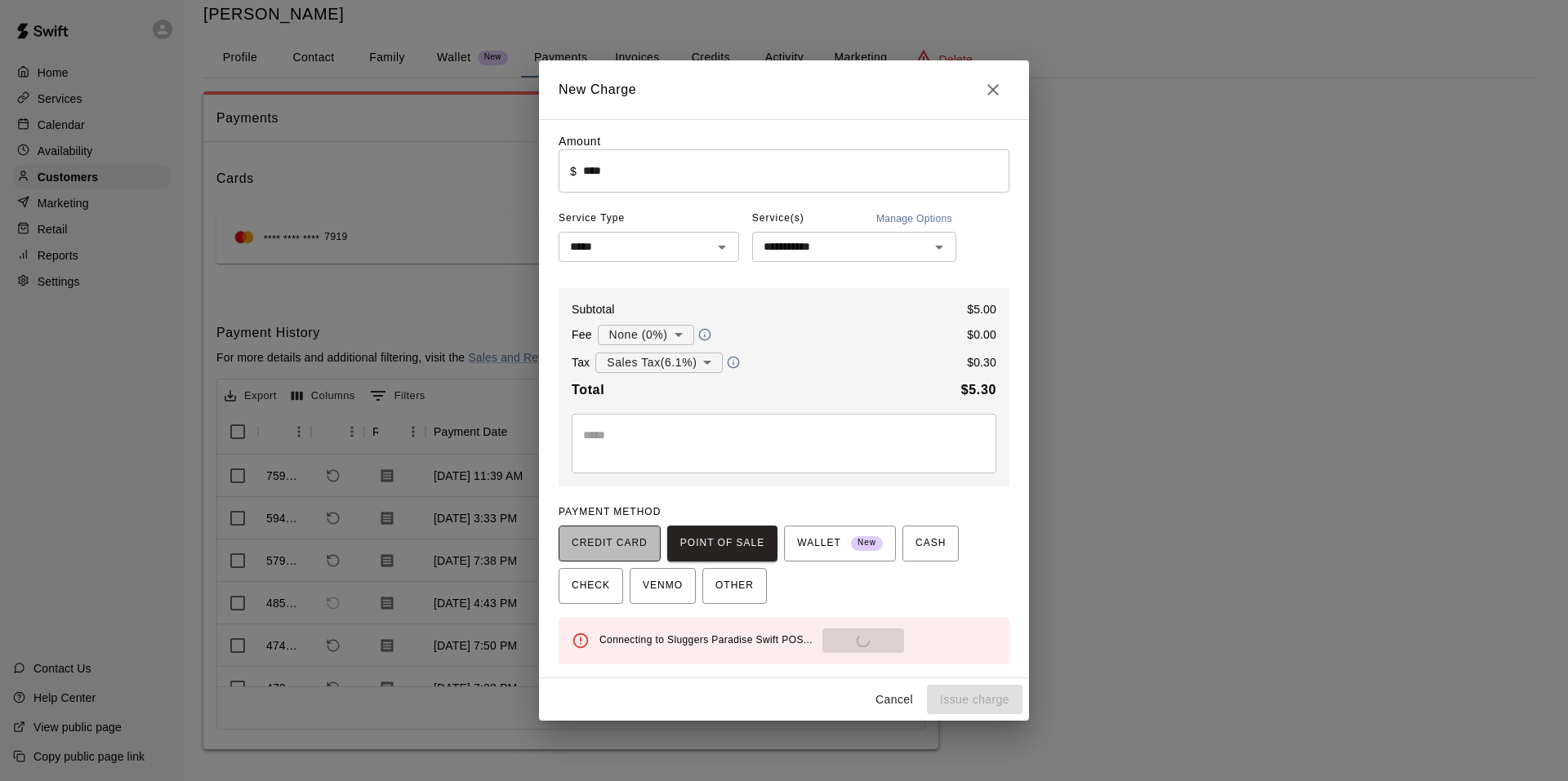
click at [597, 551] on span "CREDIT CARD" at bounding box center [610, 543] width 76 height 26
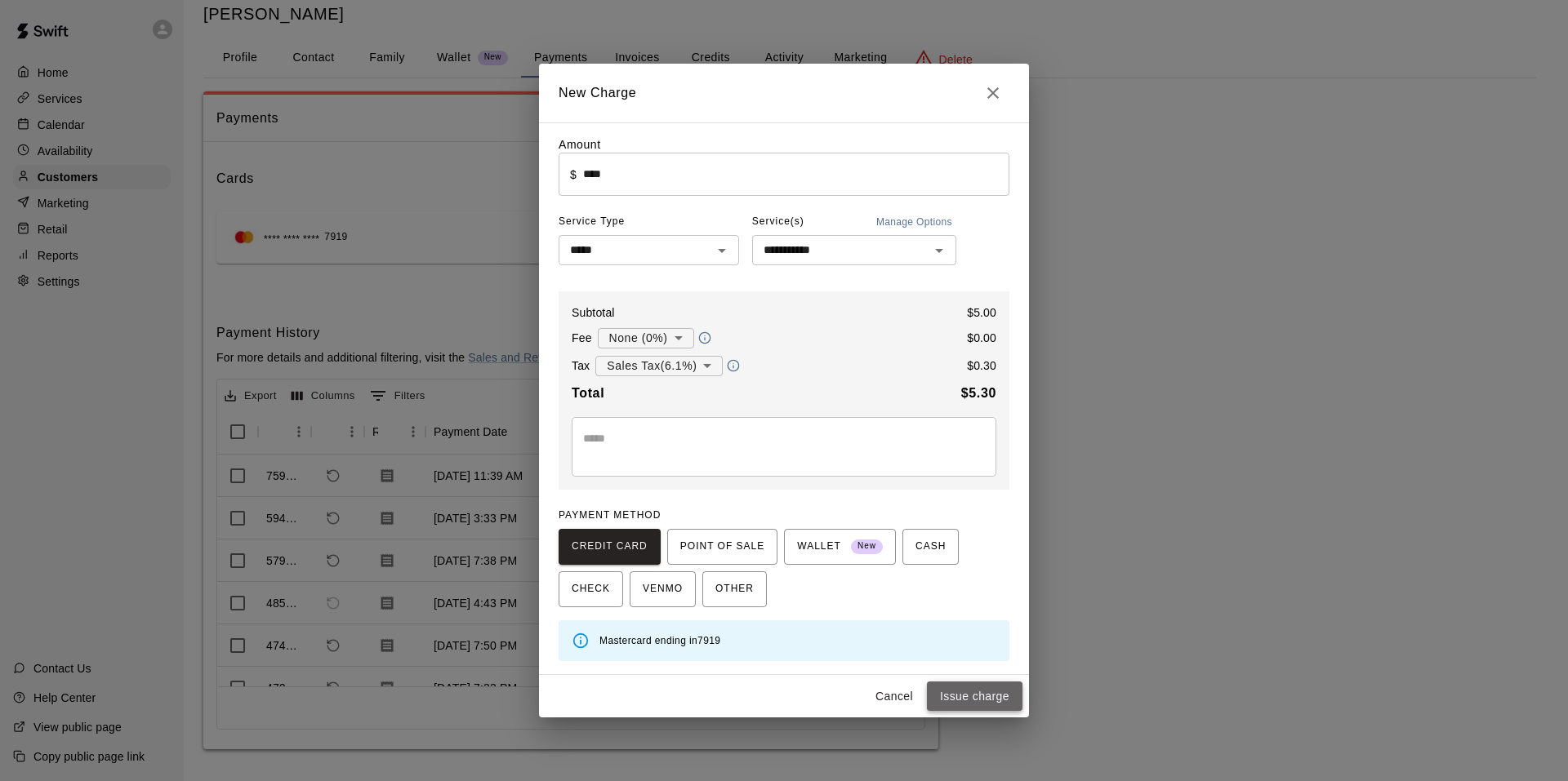
click at [955, 697] on button "Issue charge" at bounding box center [975, 696] width 96 height 30
type input "*"
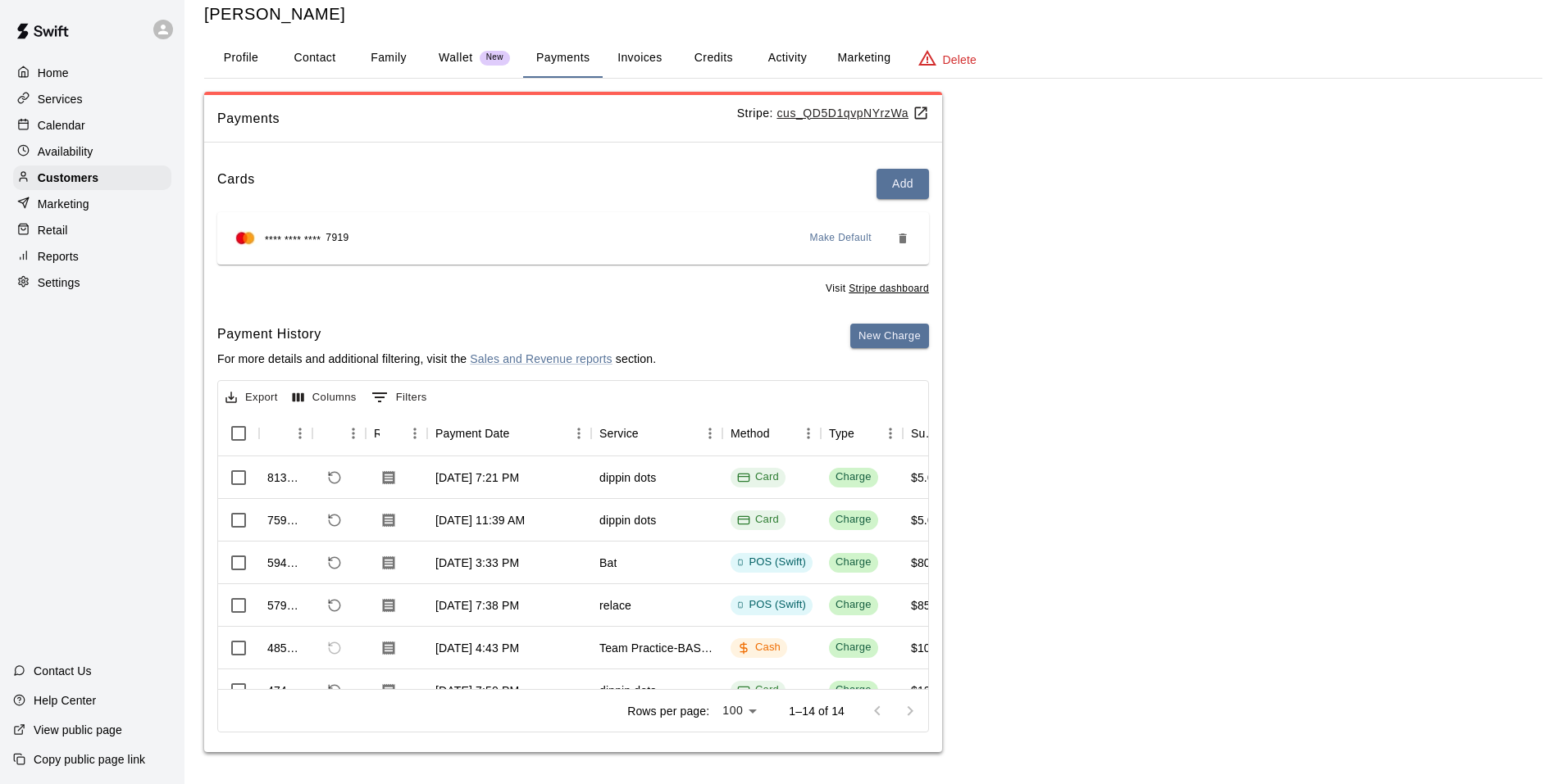
scroll to position [0, 0]
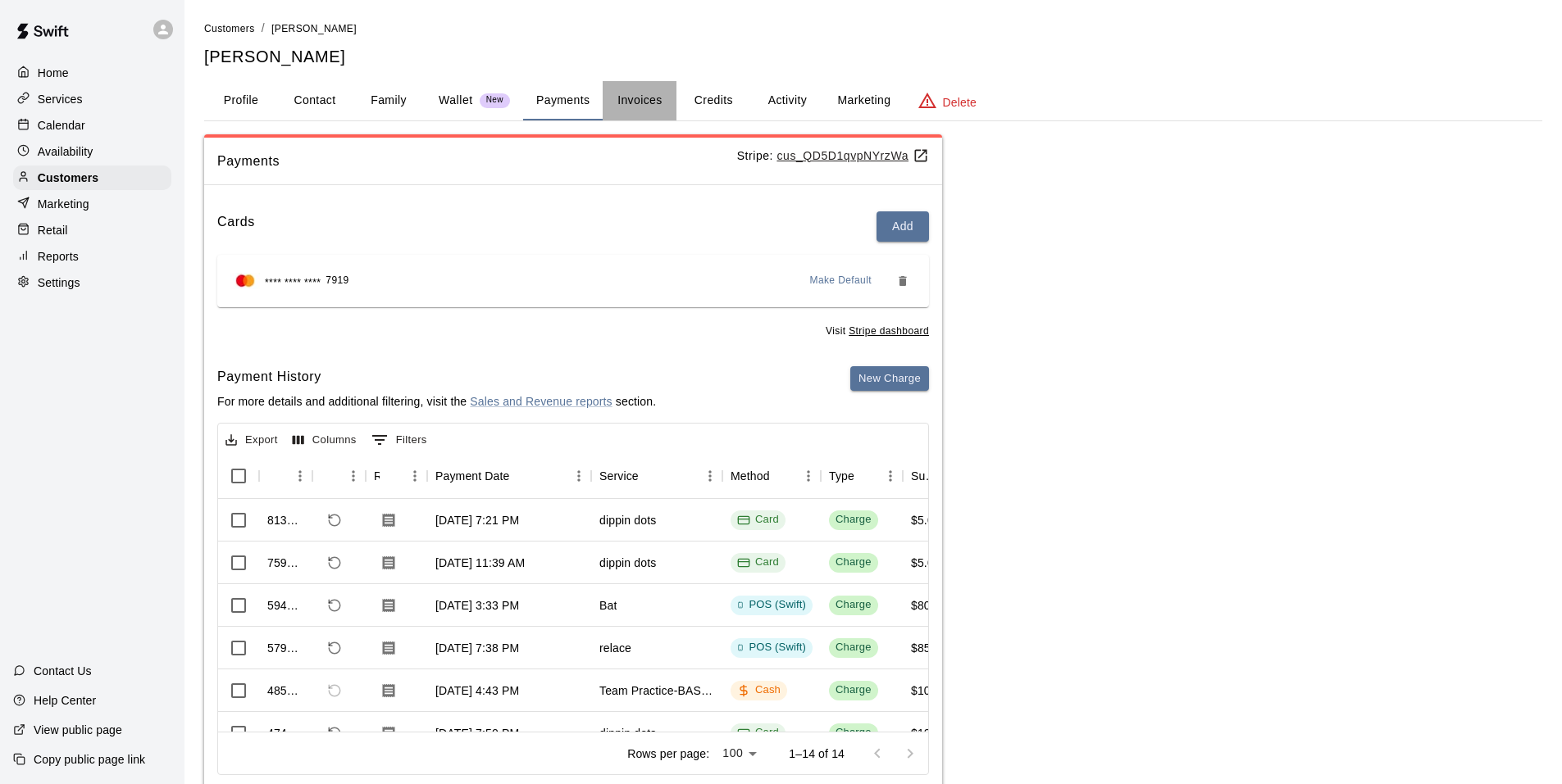
click at [646, 101] on button "Invoices" at bounding box center [640, 101] width 74 height 40
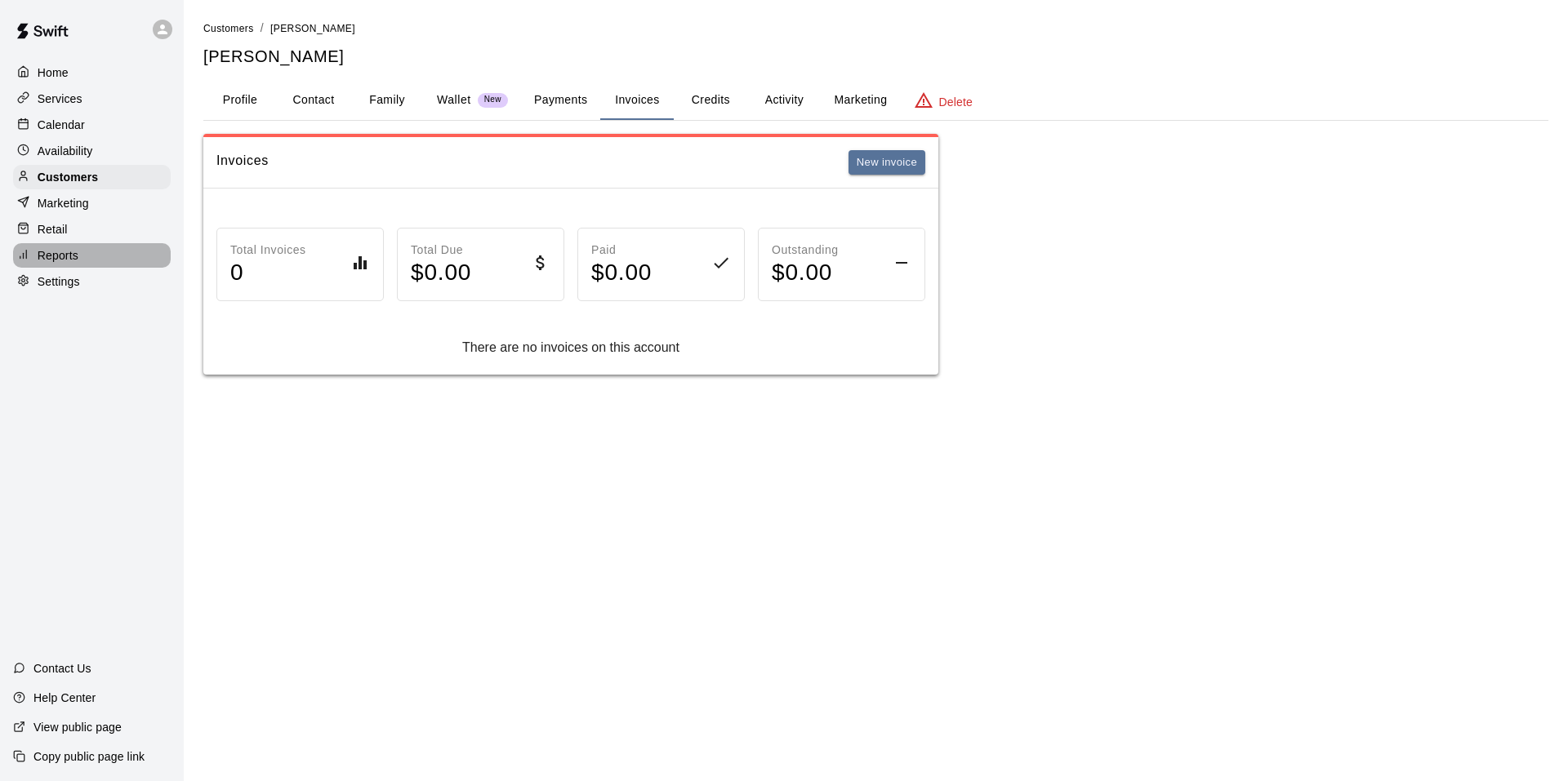
click at [65, 255] on p "Reports" at bounding box center [58, 256] width 41 height 17
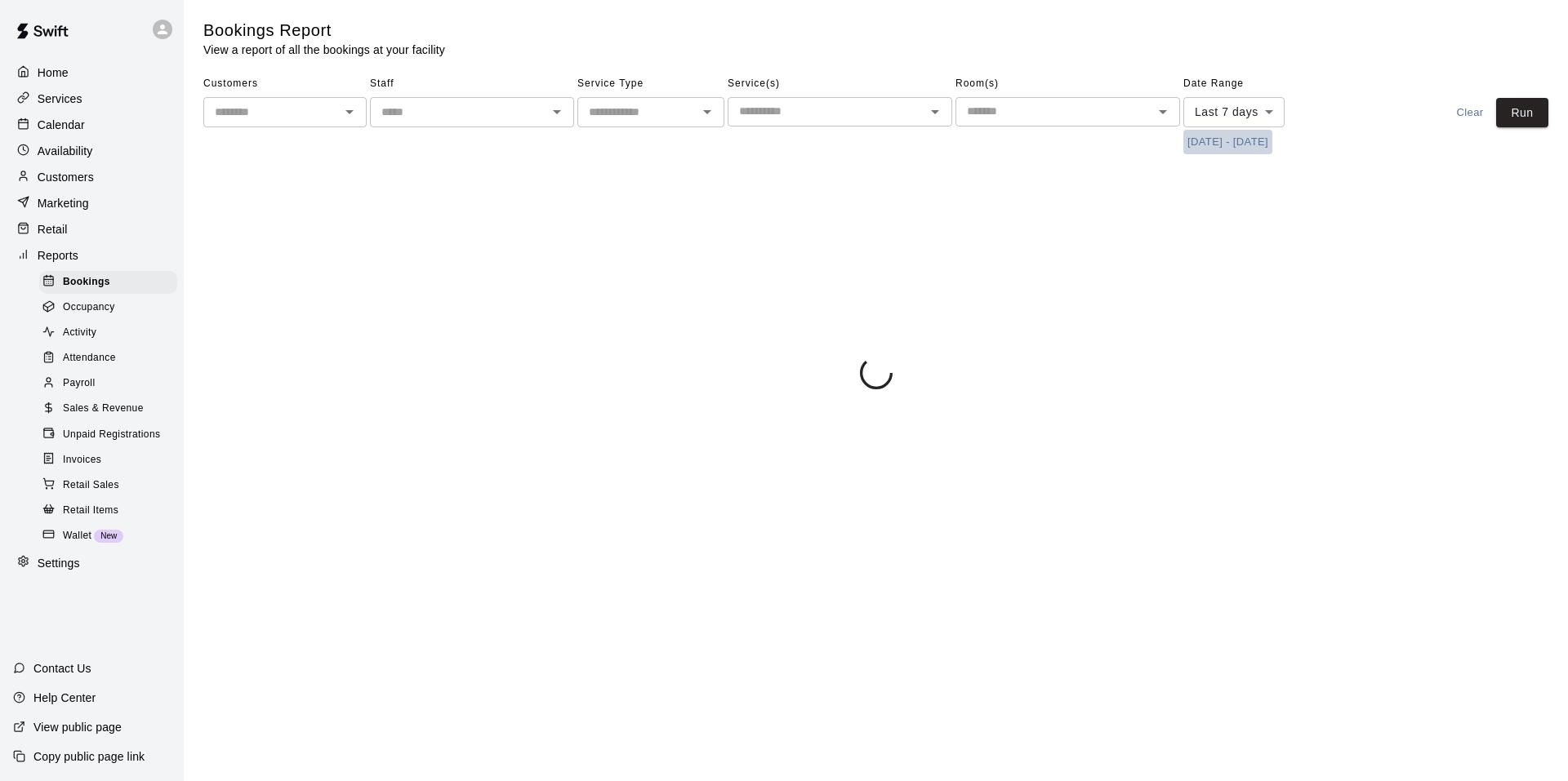
click at [1216, 140] on button "[DATE] - [DATE]" at bounding box center [1227, 142] width 89 height 25
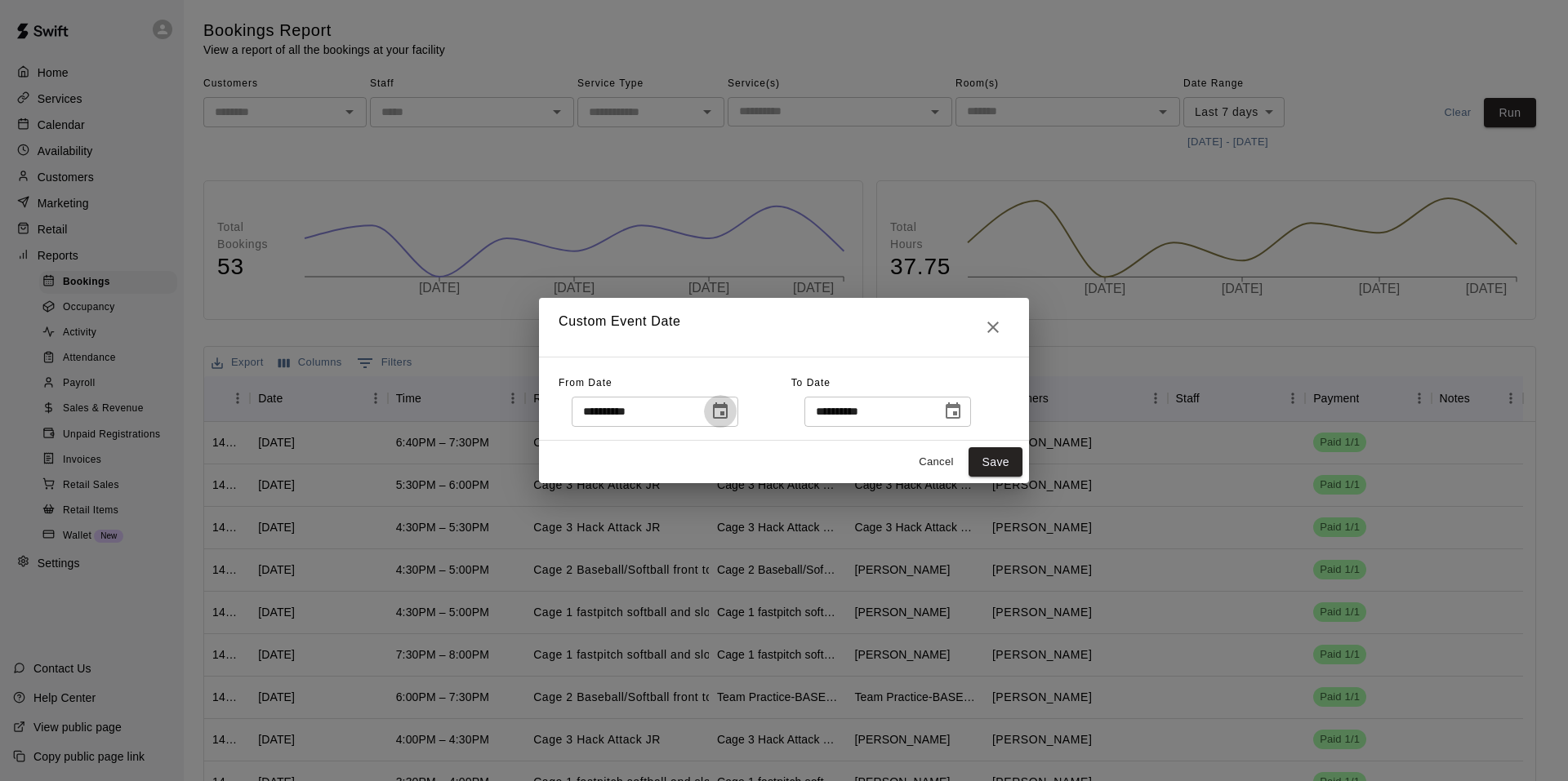
click at [723, 408] on icon "Choose date, selected date is Sep 5, 2025" at bounding box center [720, 411] width 15 height 17
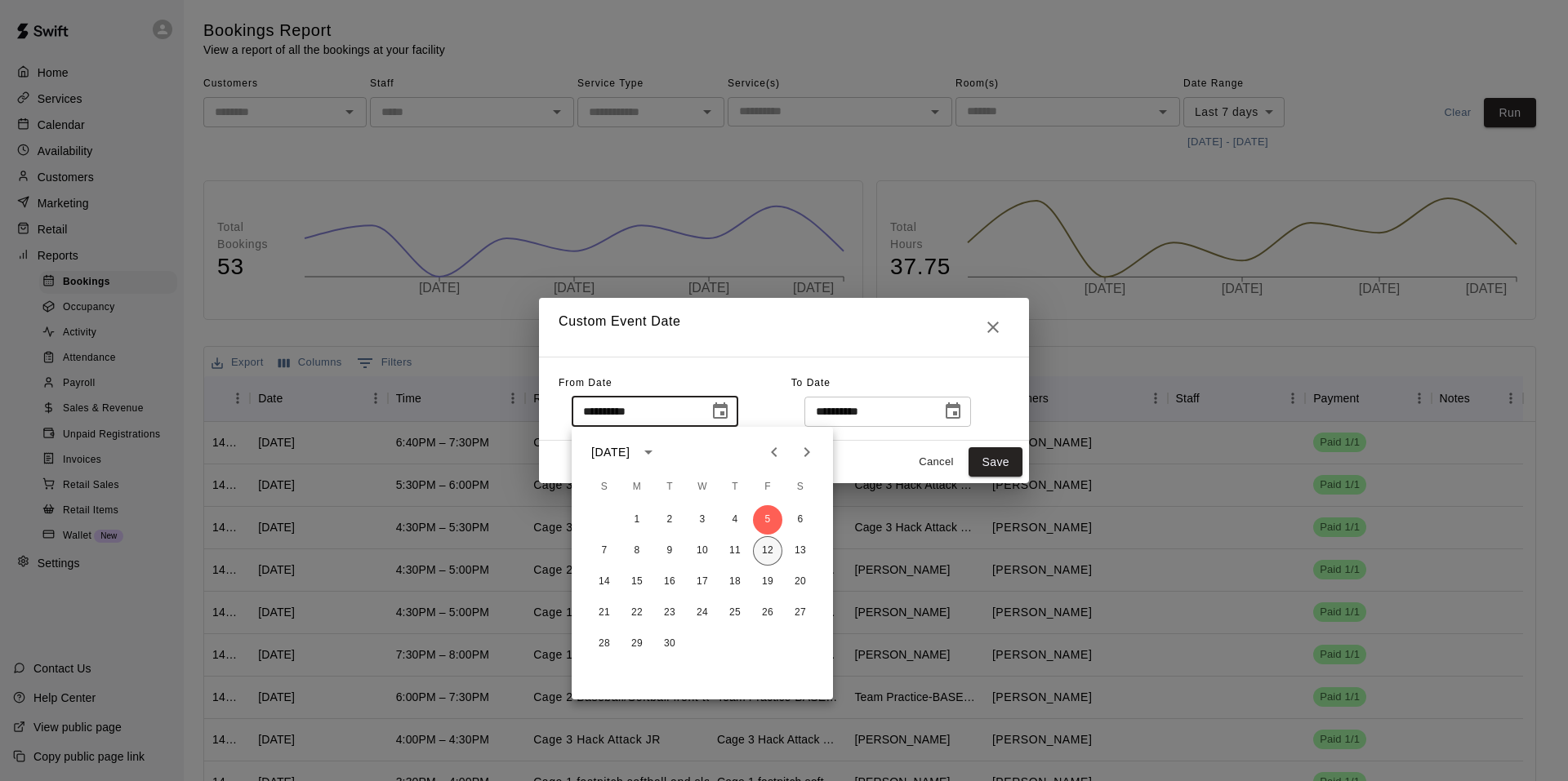
click at [771, 553] on button "12" at bounding box center [767, 551] width 29 height 29
type input "**********"
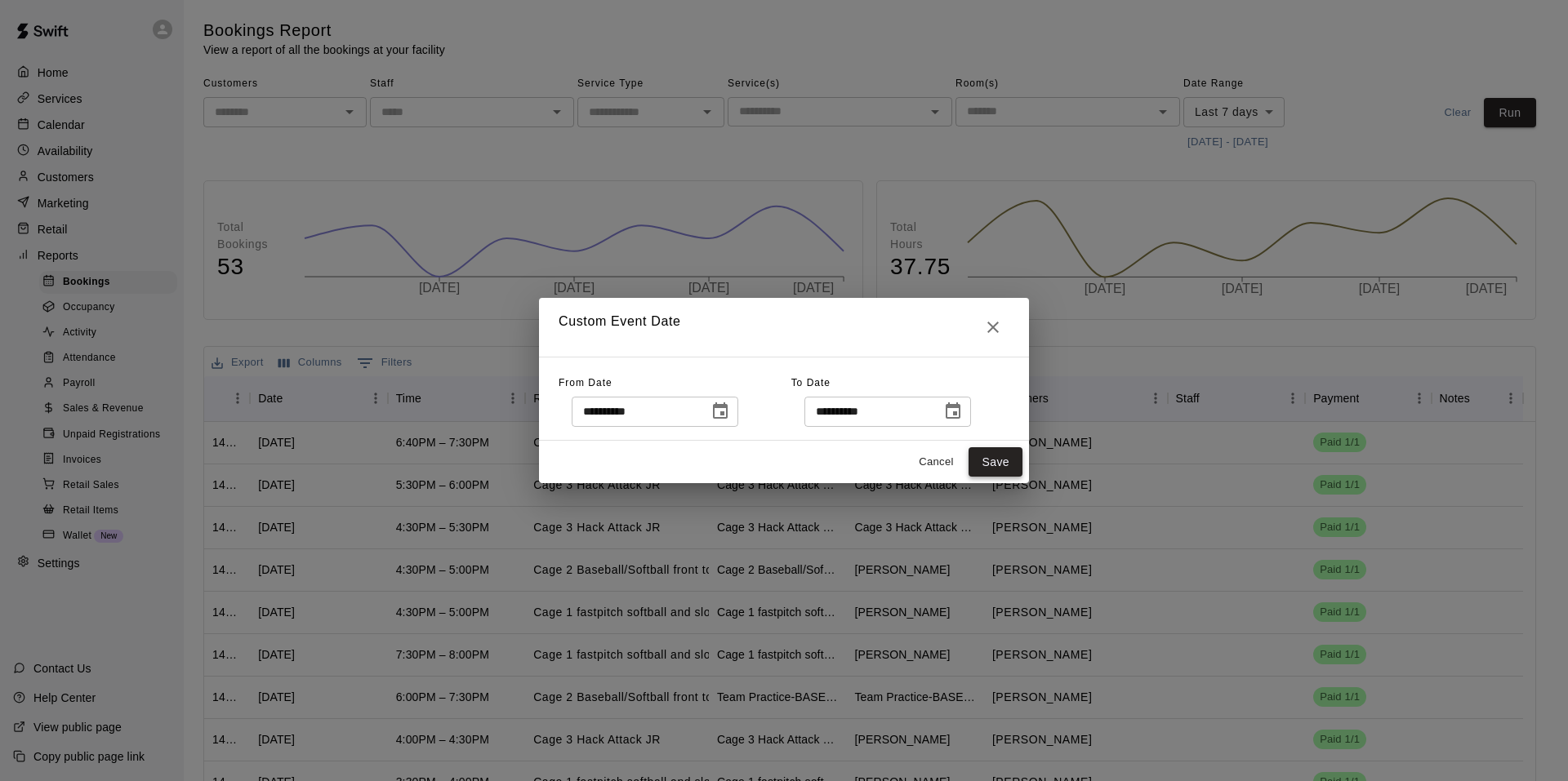
click at [981, 471] on button "Save" at bounding box center [995, 462] width 54 height 30
type input "******"
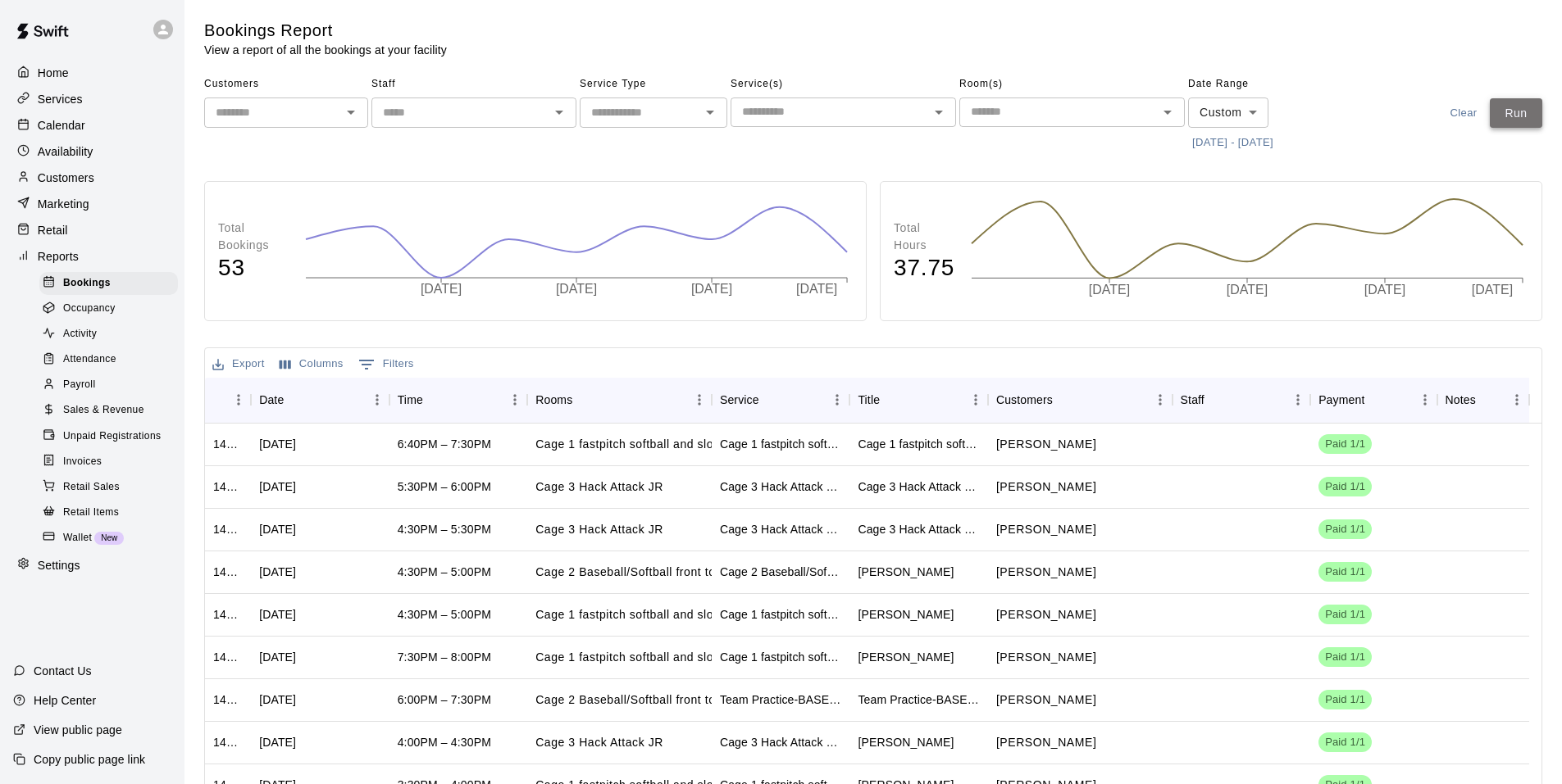
click at [1531, 113] on button "Run" at bounding box center [1516, 113] width 53 height 31
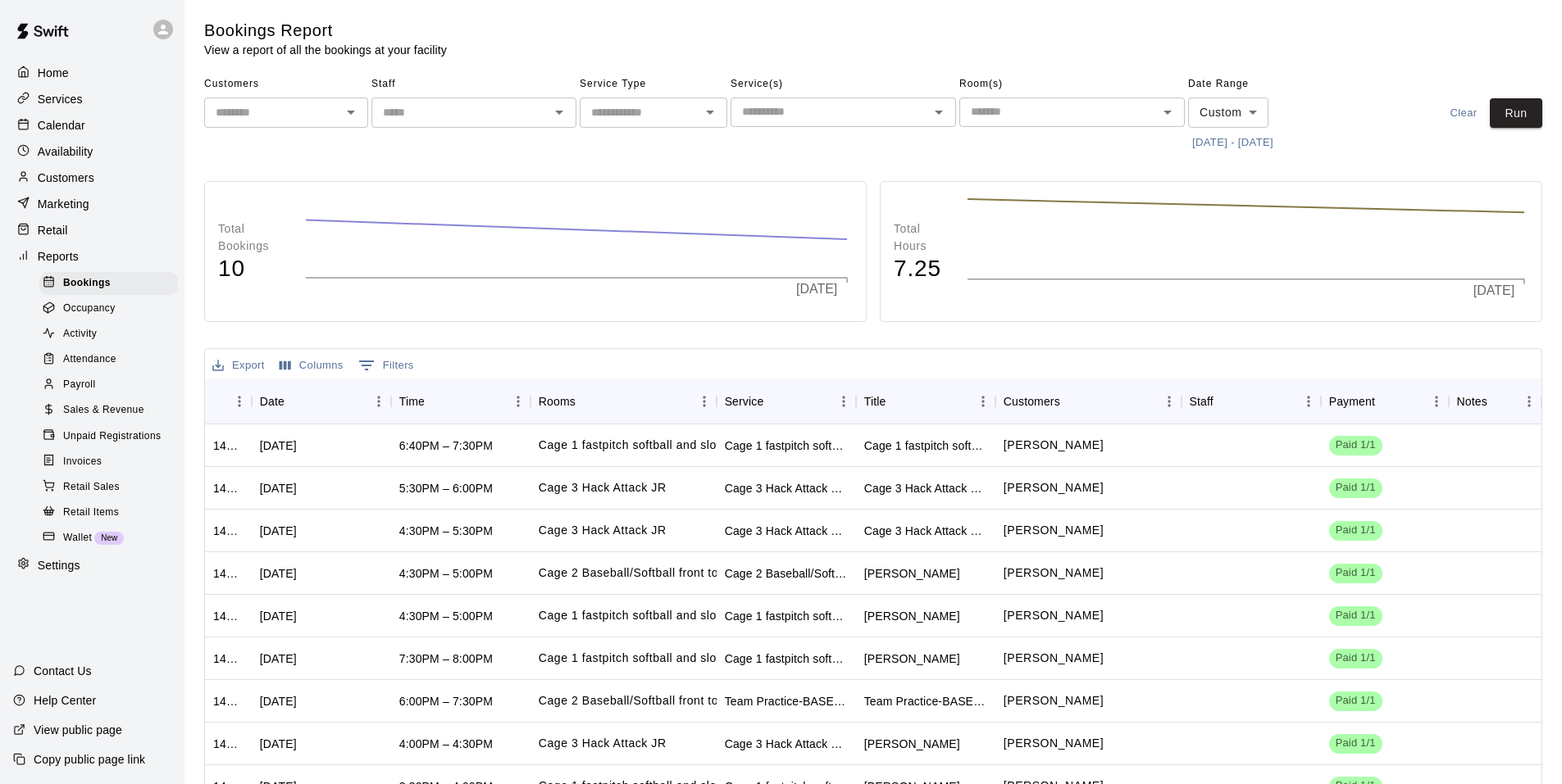
click at [123, 493] on div "Retail Sales" at bounding box center [109, 487] width 139 height 23
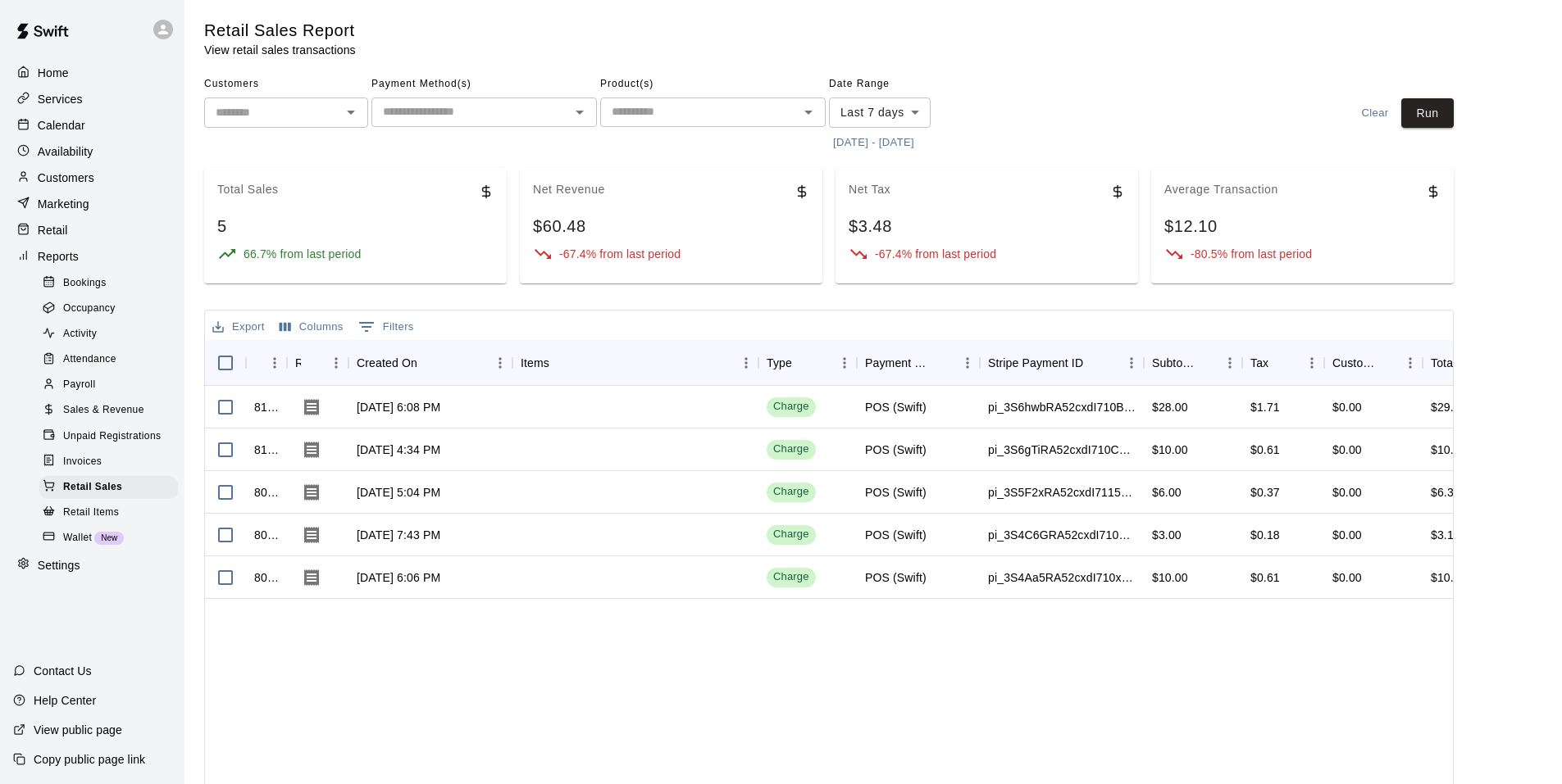
click at [129, 419] on span "Sales & Revenue" at bounding box center [104, 410] width 81 height 17
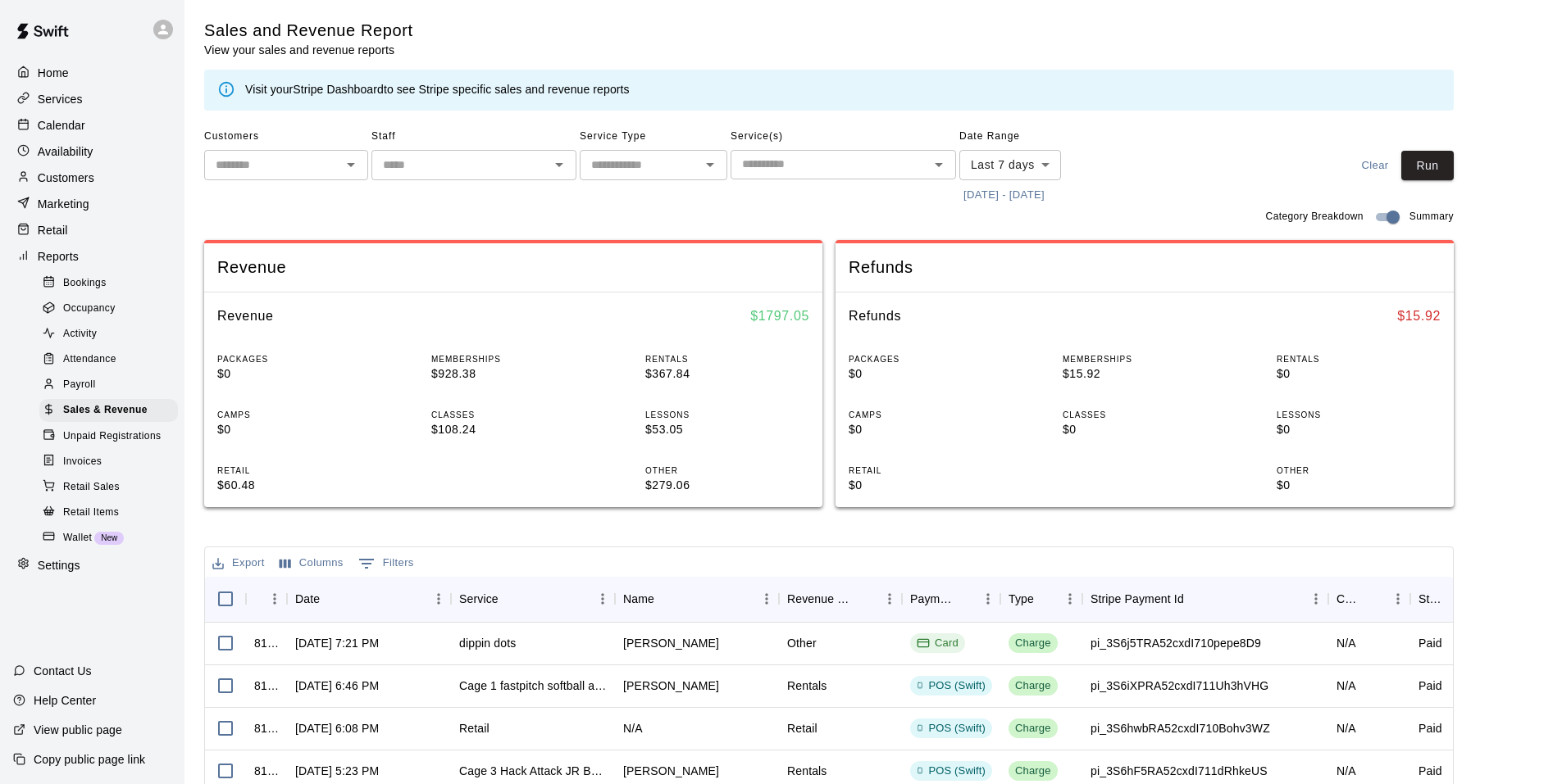
click at [978, 206] on button "[DATE] - [DATE]" at bounding box center [1003, 195] width 90 height 25
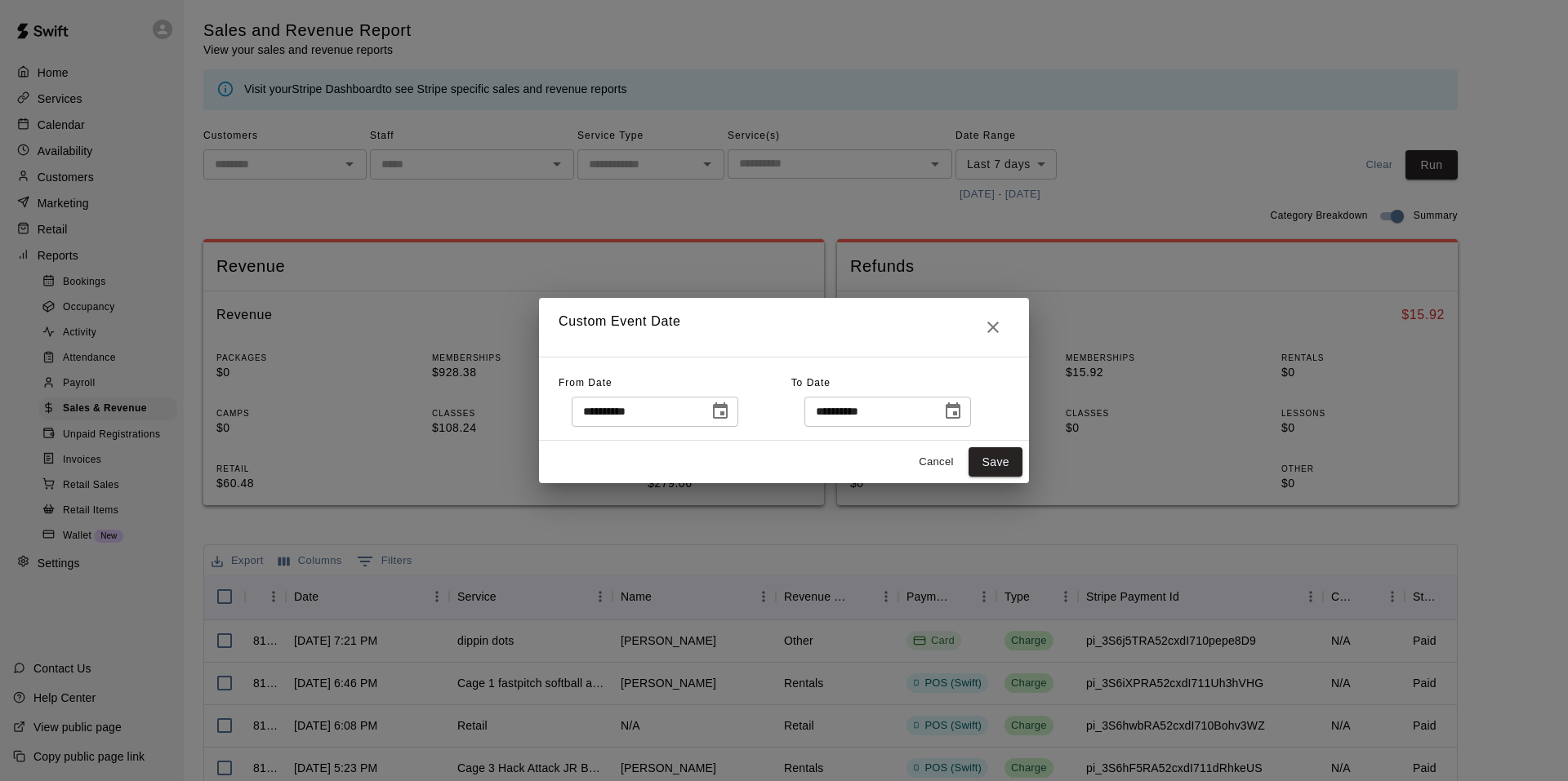
click at [725, 415] on icon "Choose date, selected date is Sep 5, 2025" at bounding box center [720, 411] width 19 height 19
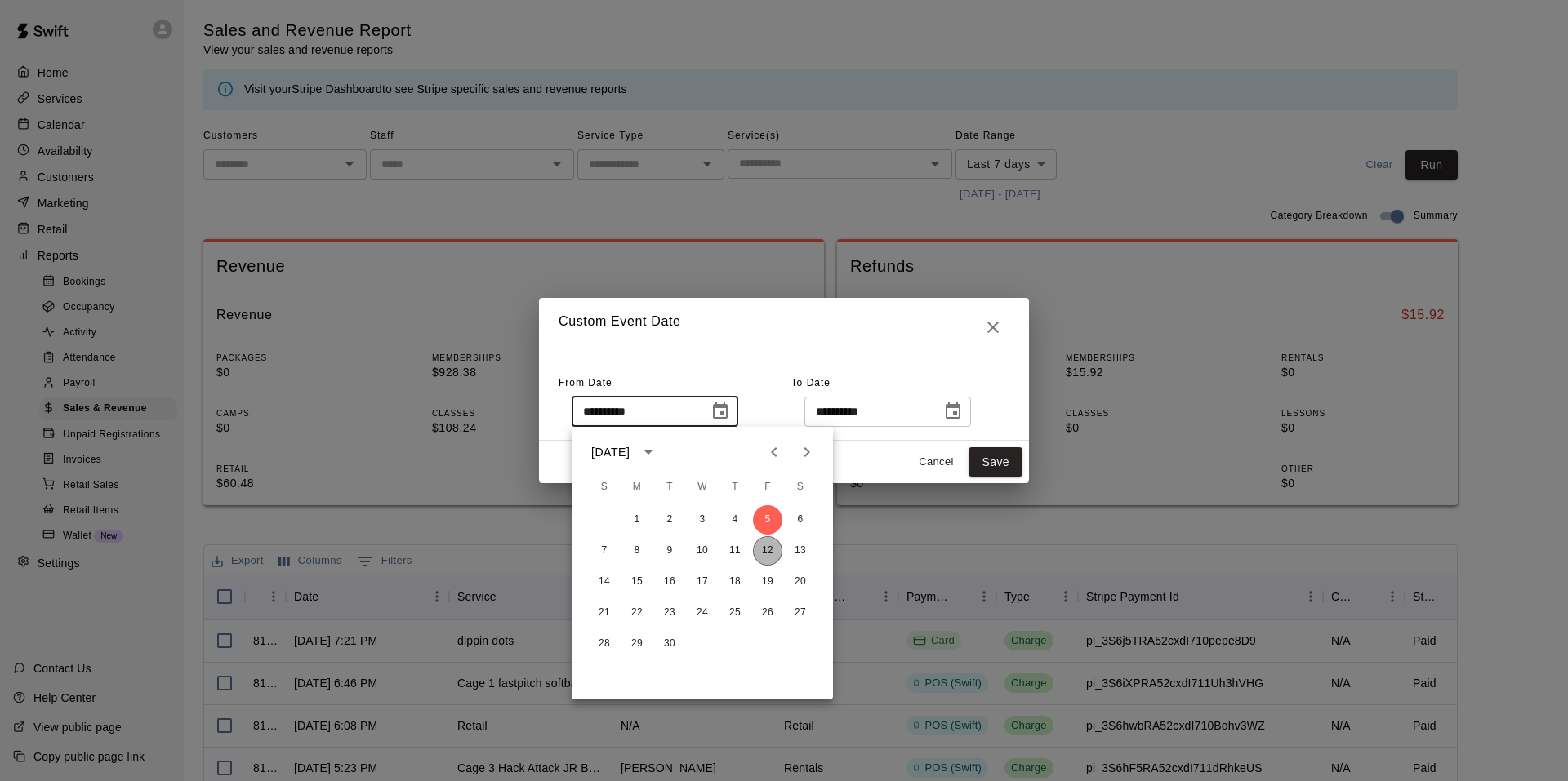
click at [780, 550] on button "12" at bounding box center [767, 551] width 29 height 29
type input "**********"
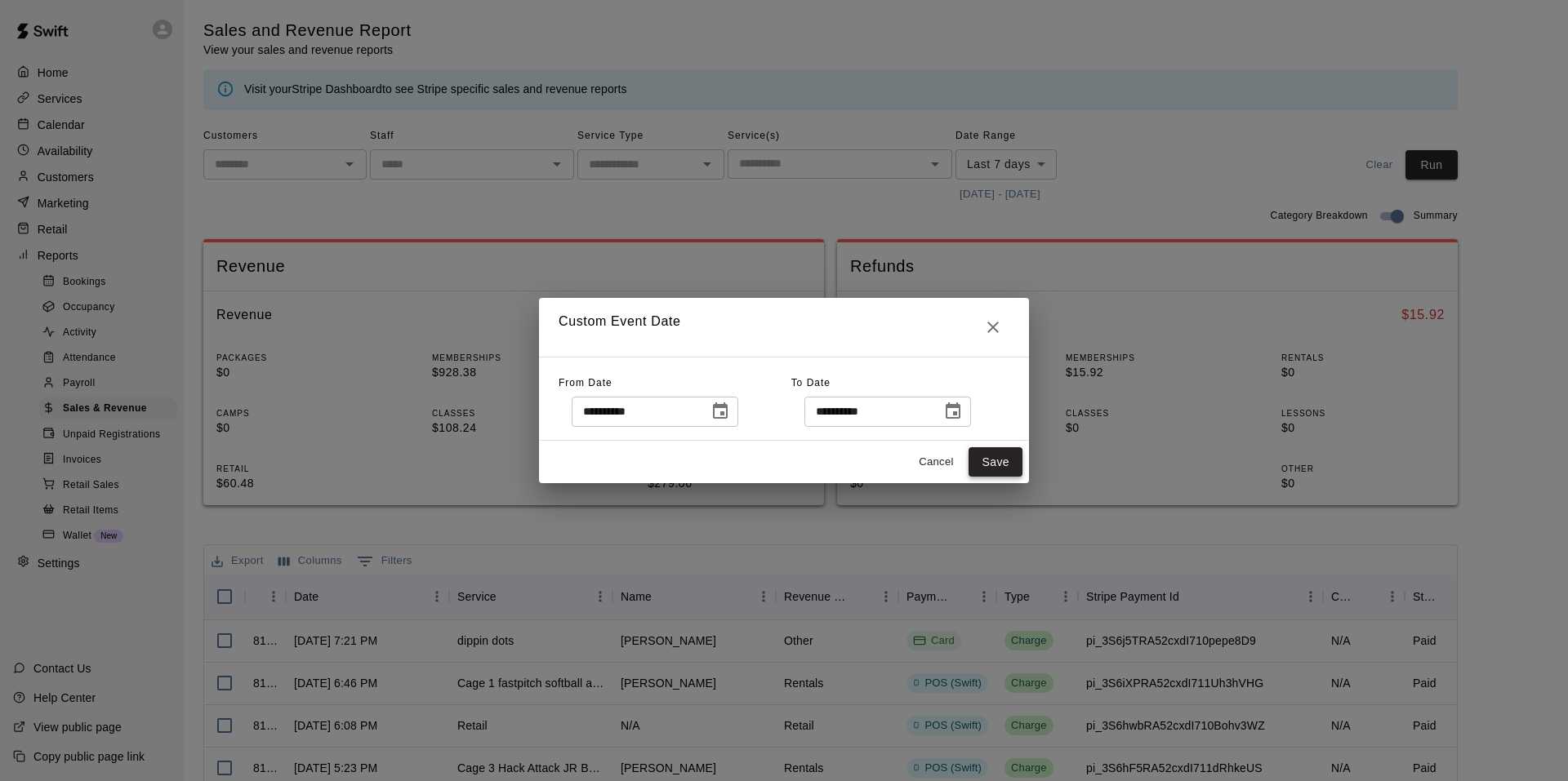
click at [997, 457] on button "Save" at bounding box center [995, 462] width 54 height 30
type input "******"
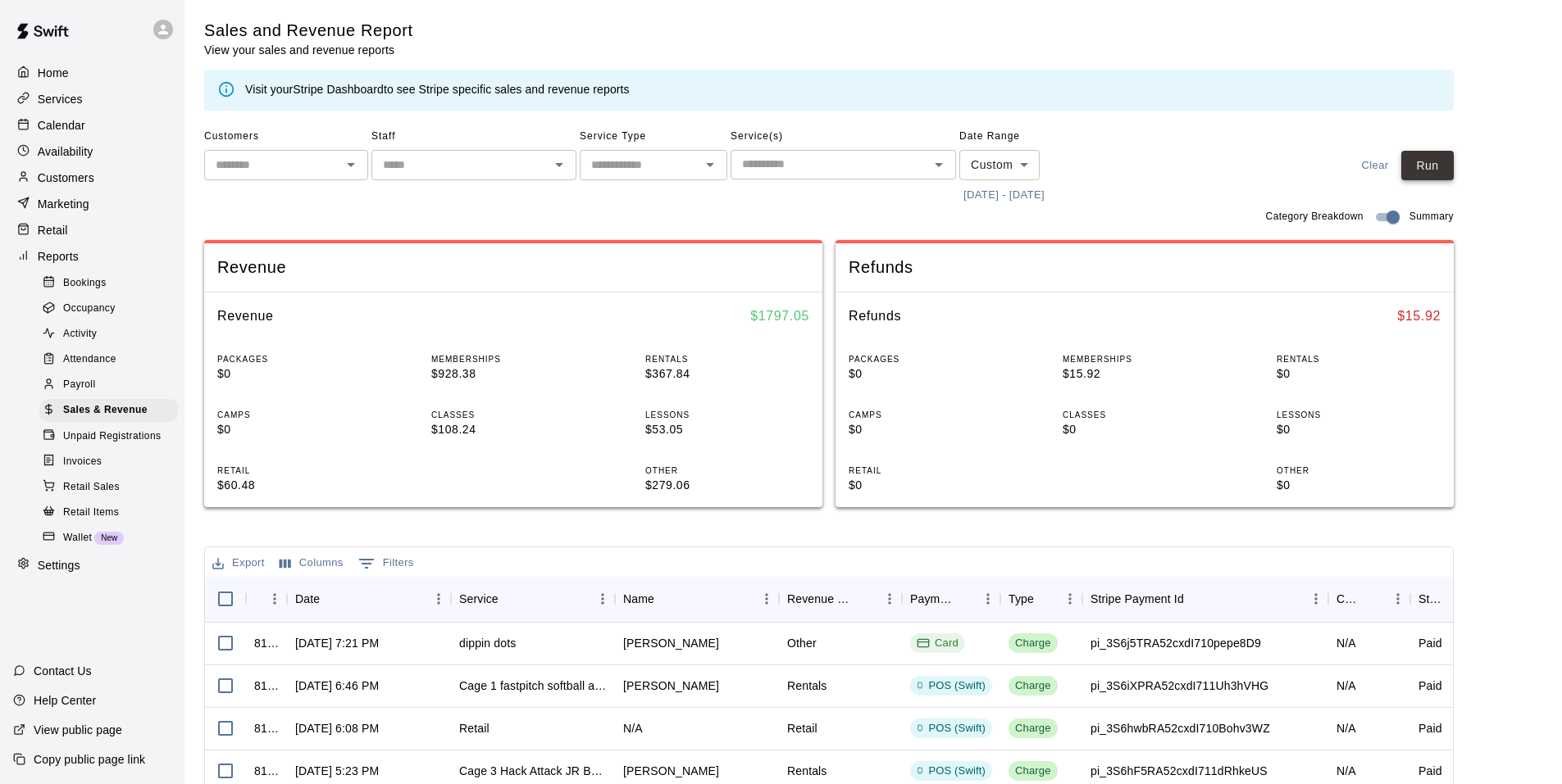
click at [1425, 171] on button "Run" at bounding box center [1427, 165] width 53 height 31
click at [93, 136] on div "Calendar" at bounding box center [92, 125] width 158 height 25
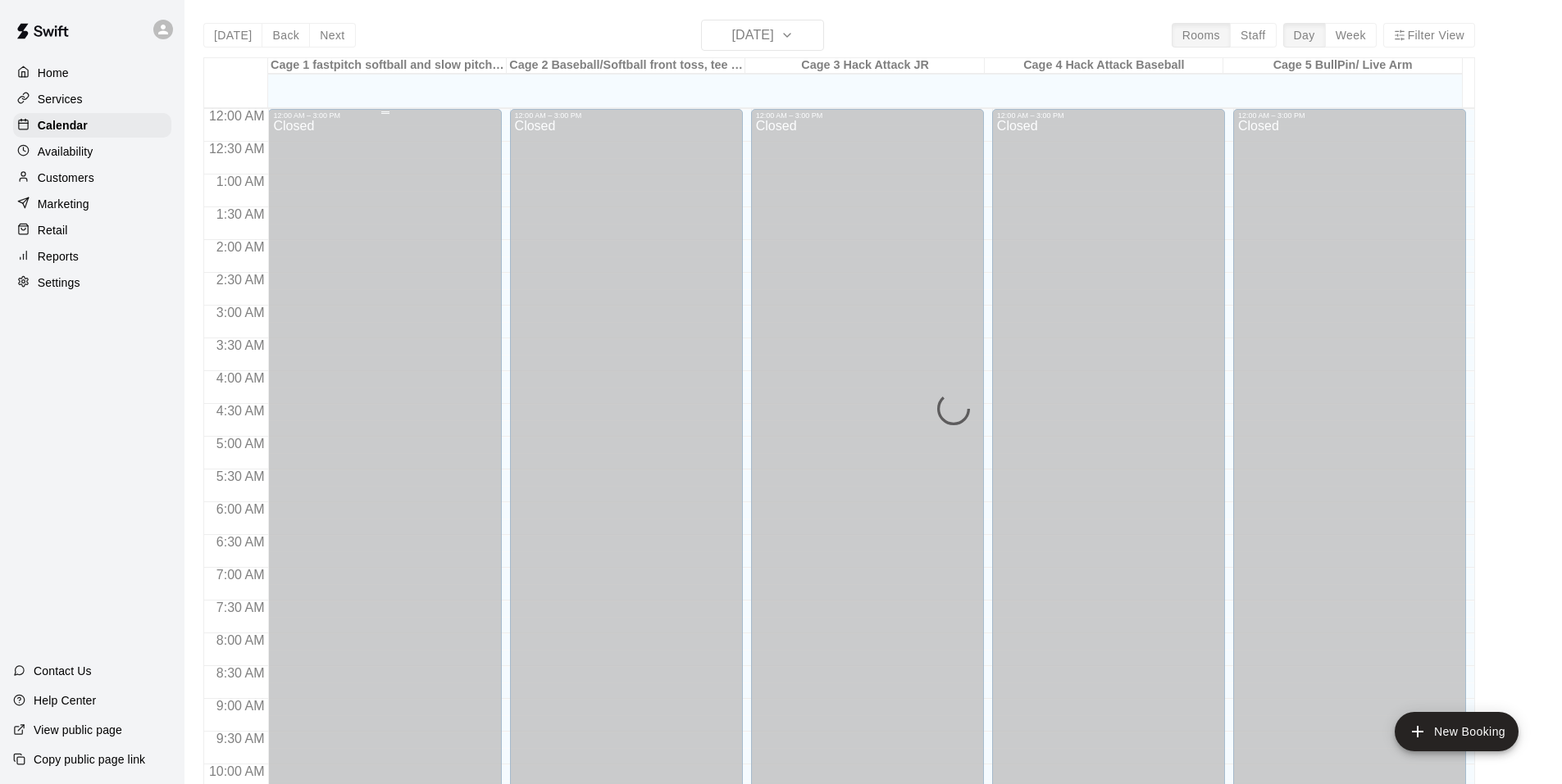
scroll to position [830, 0]
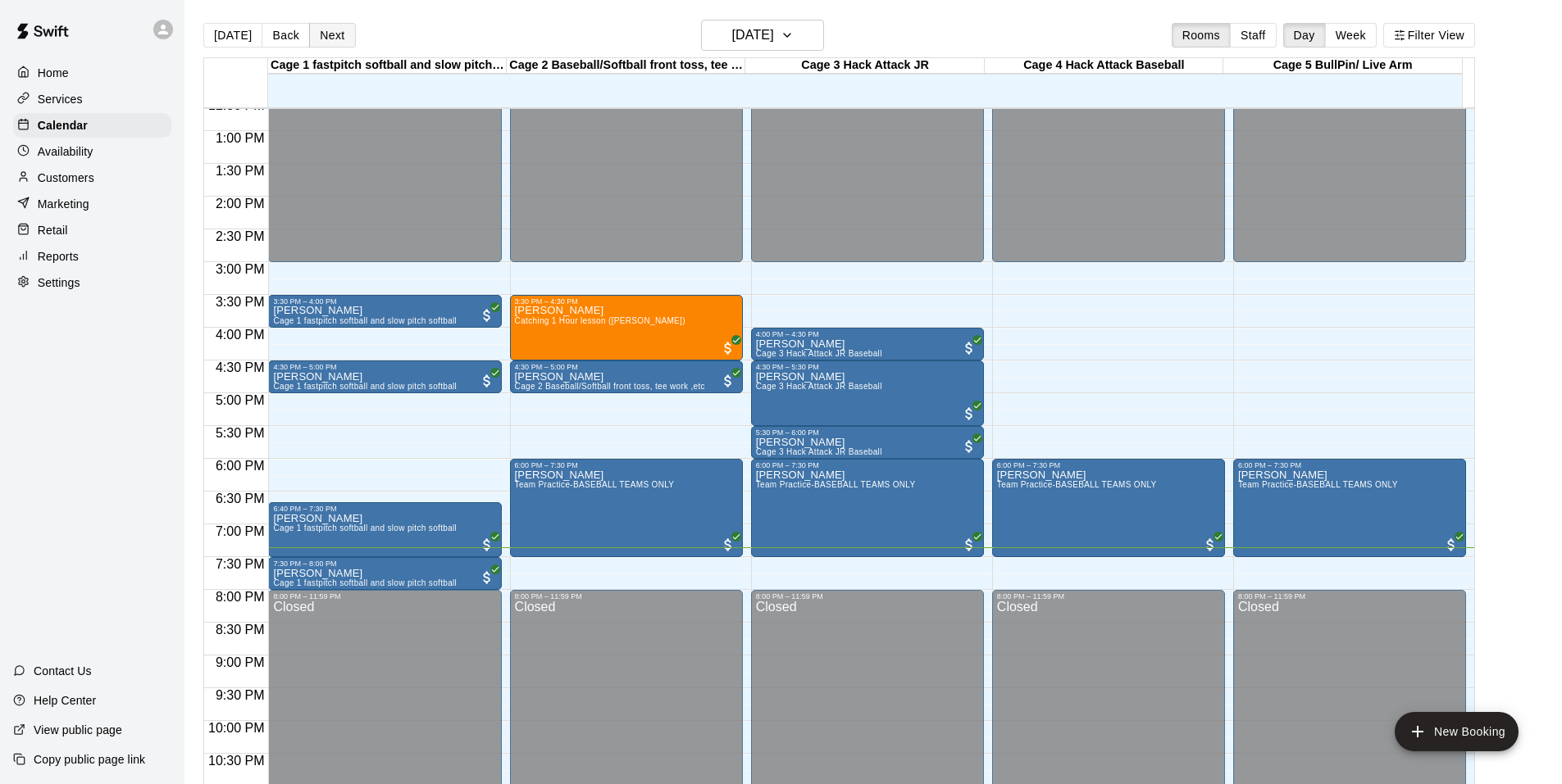
click at [323, 36] on button "Next" at bounding box center [332, 35] width 46 height 25
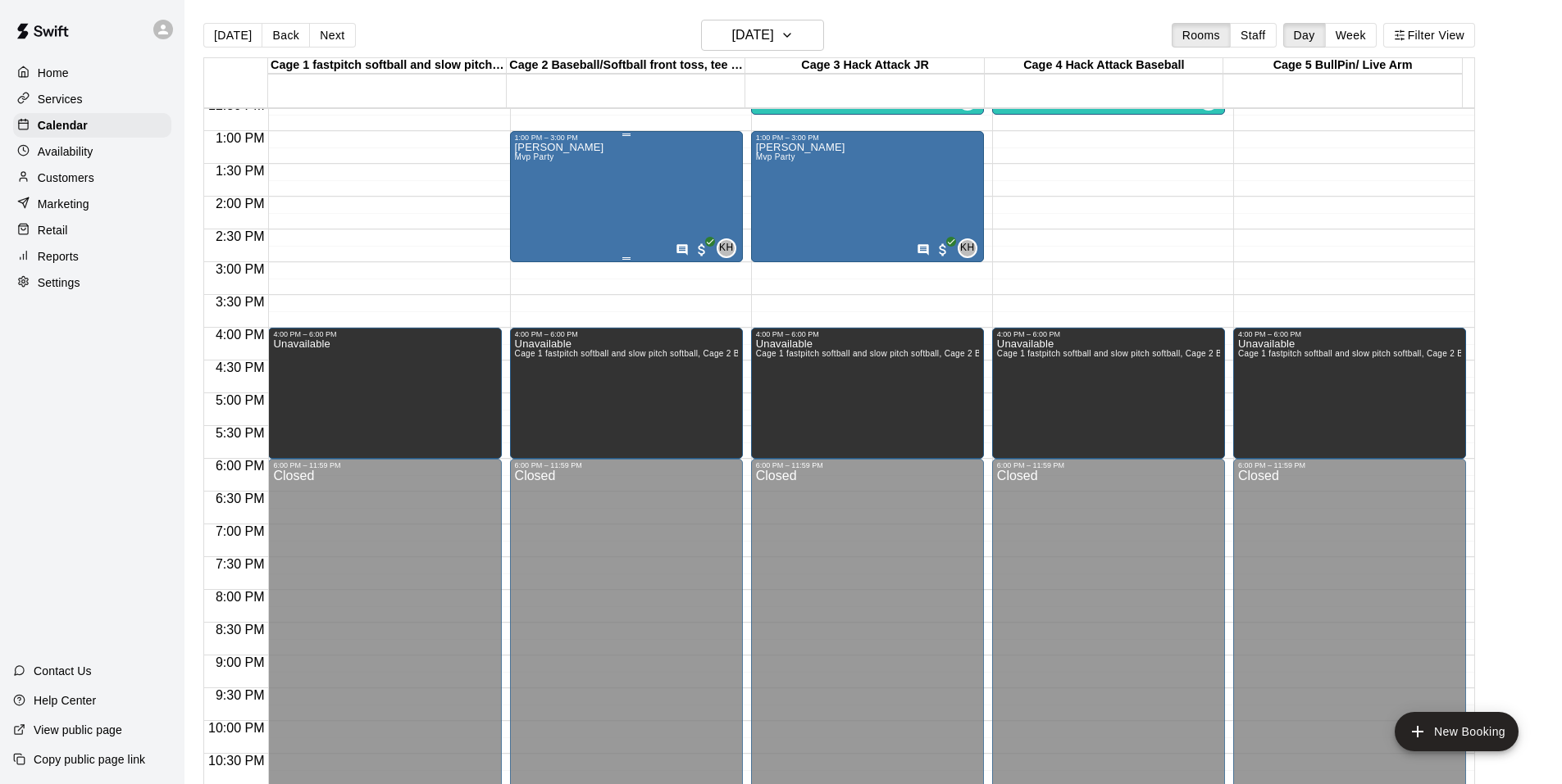
scroll to position [584, 0]
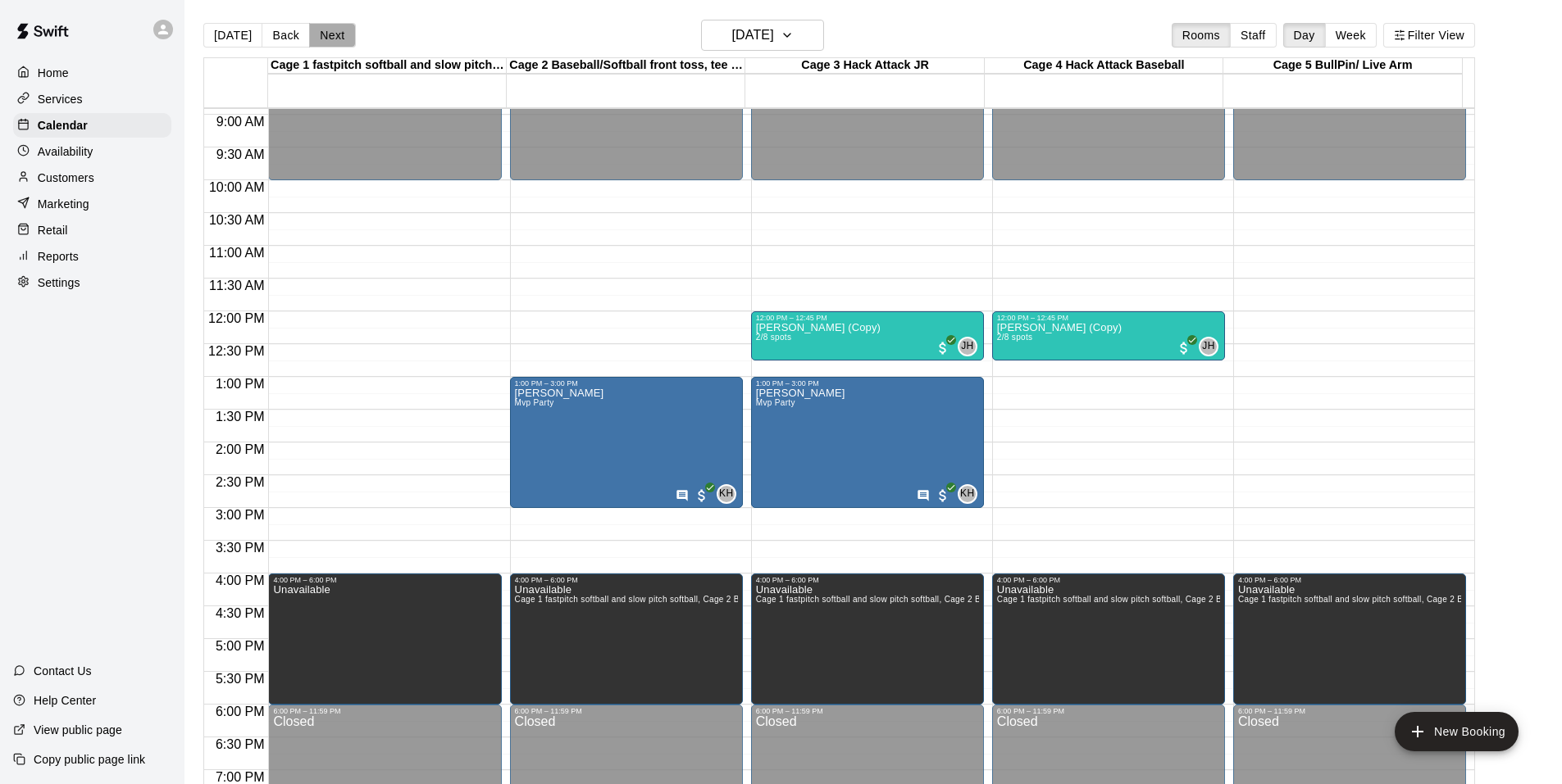
click at [325, 44] on button "Next" at bounding box center [332, 35] width 46 height 25
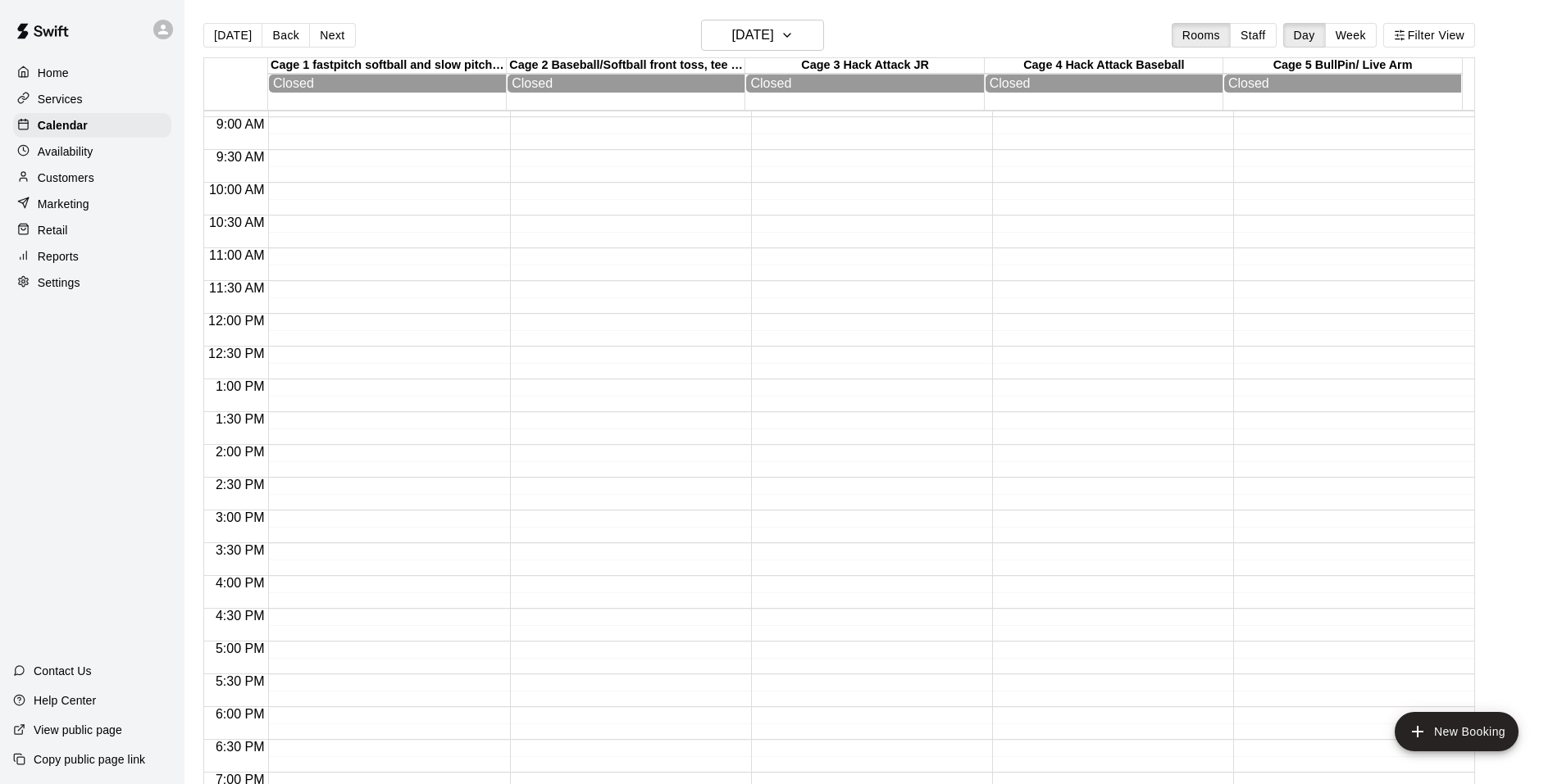
click at [325, 44] on button "Next" at bounding box center [332, 35] width 46 height 25
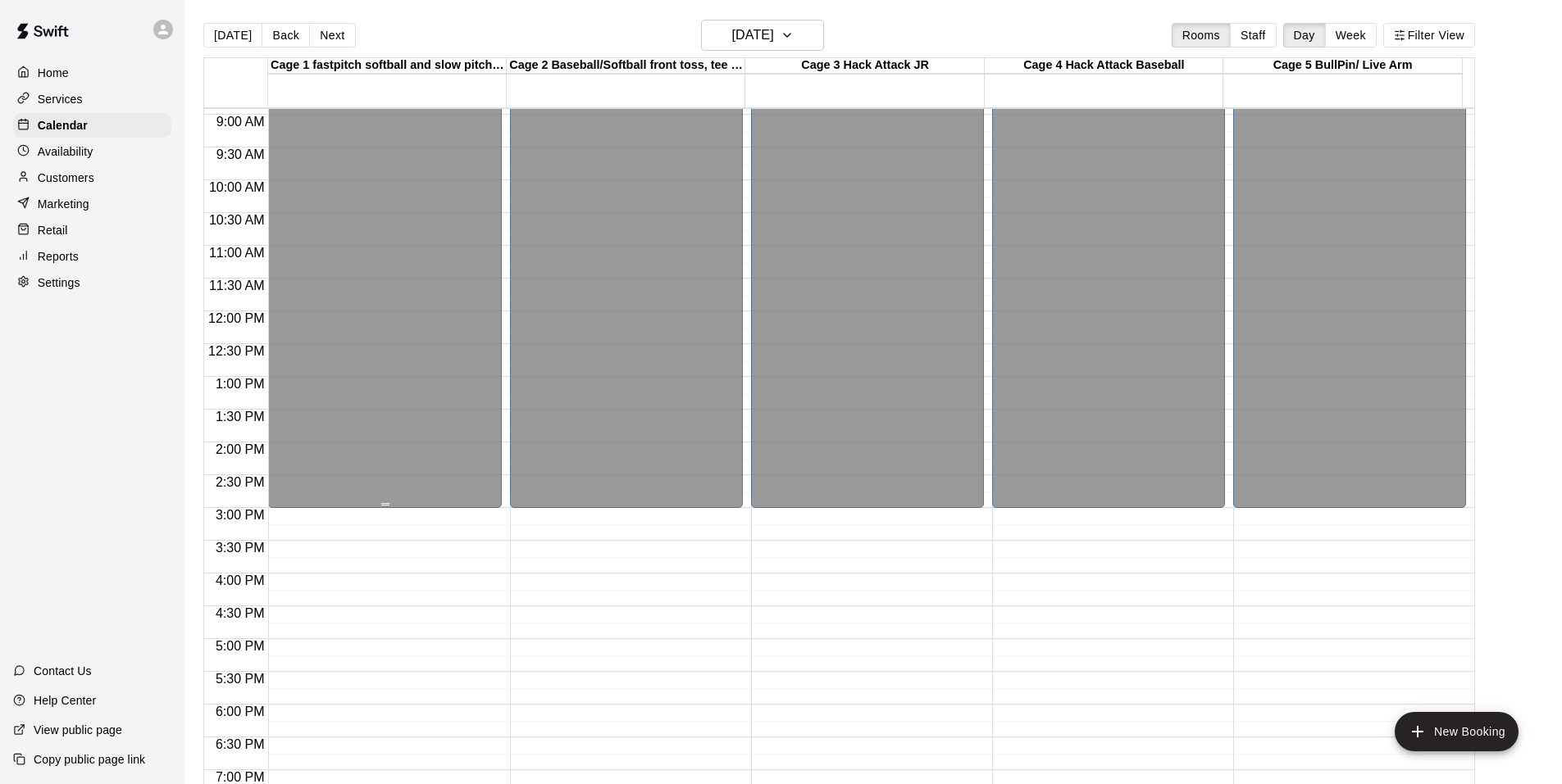
scroll to position [830, 0]
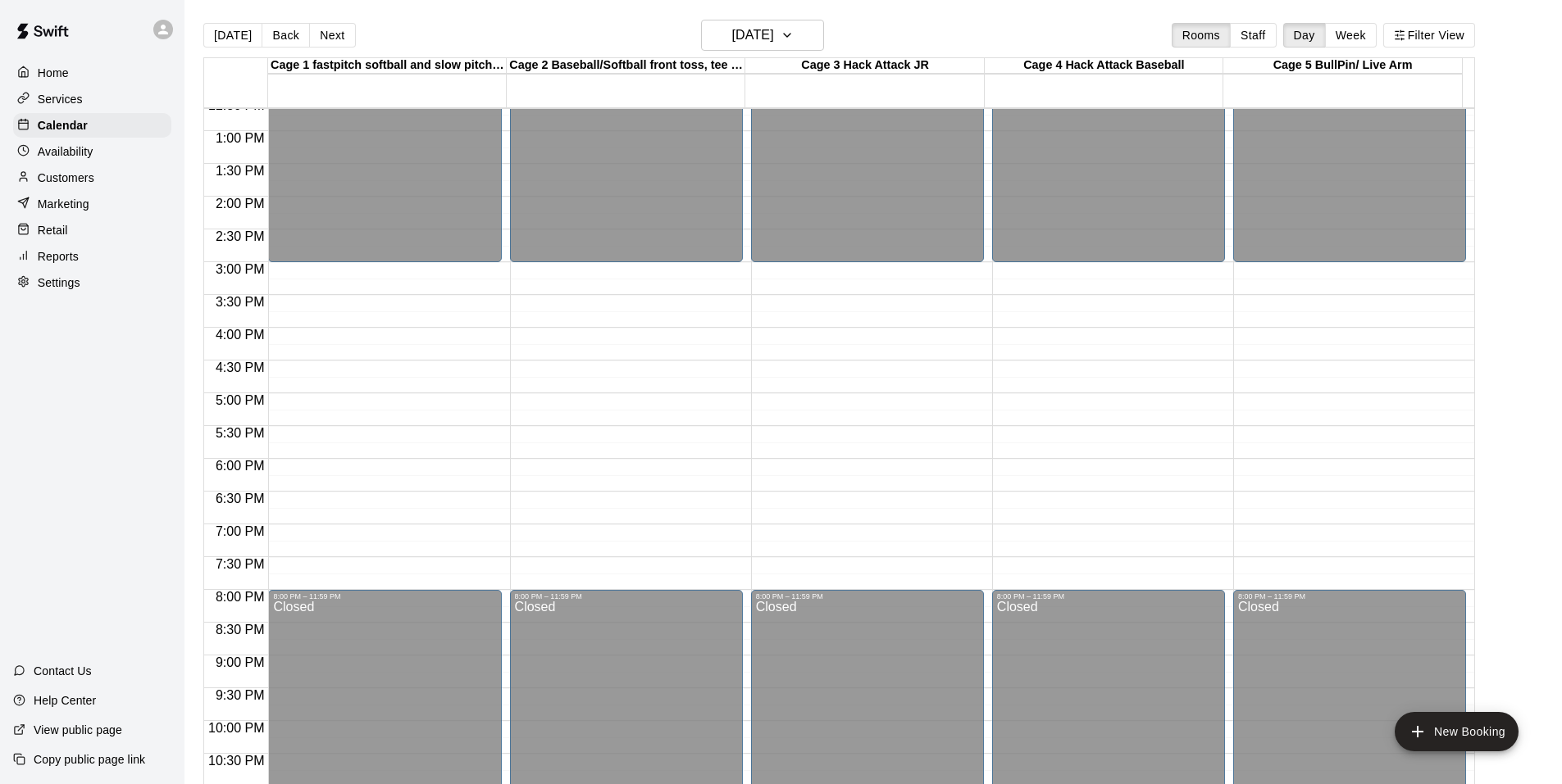
click at [316, 49] on div "[DATE] Back [DATE][DATE] Rooms Staff Day Week Filter View" at bounding box center [839, 38] width 1272 height 38
click at [324, 40] on button "Next" at bounding box center [332, 35] width 46 height 25
click at [330, 40] on button "Next" at bounding box center [332, 35] width 46 height 25
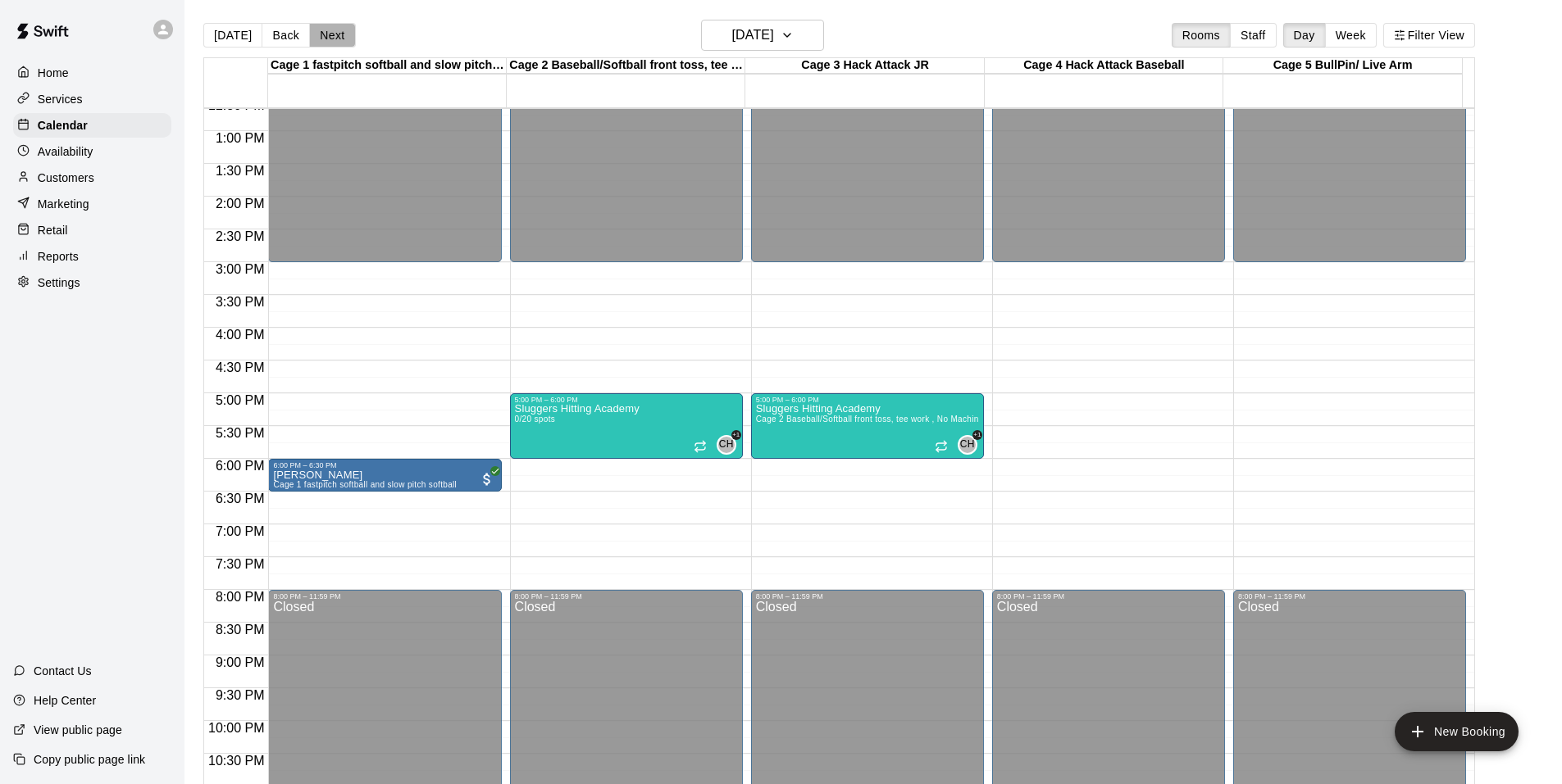
click at [330, 40] on button "Next" at bounding box center [332, 35] width 46 height 25
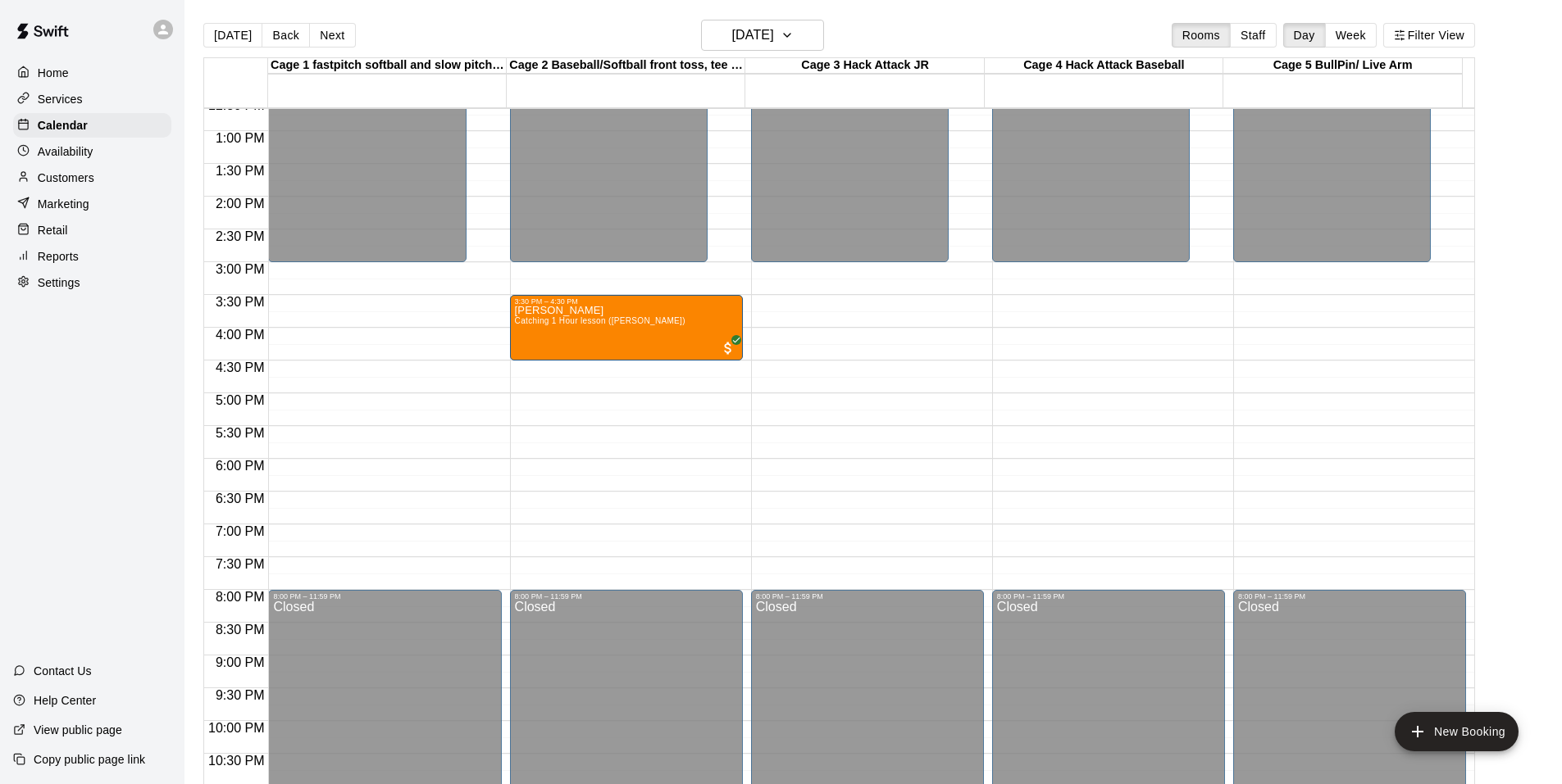
click at [330, 40] on button "Next" at bounding box center [332, 35] width 46 height 25
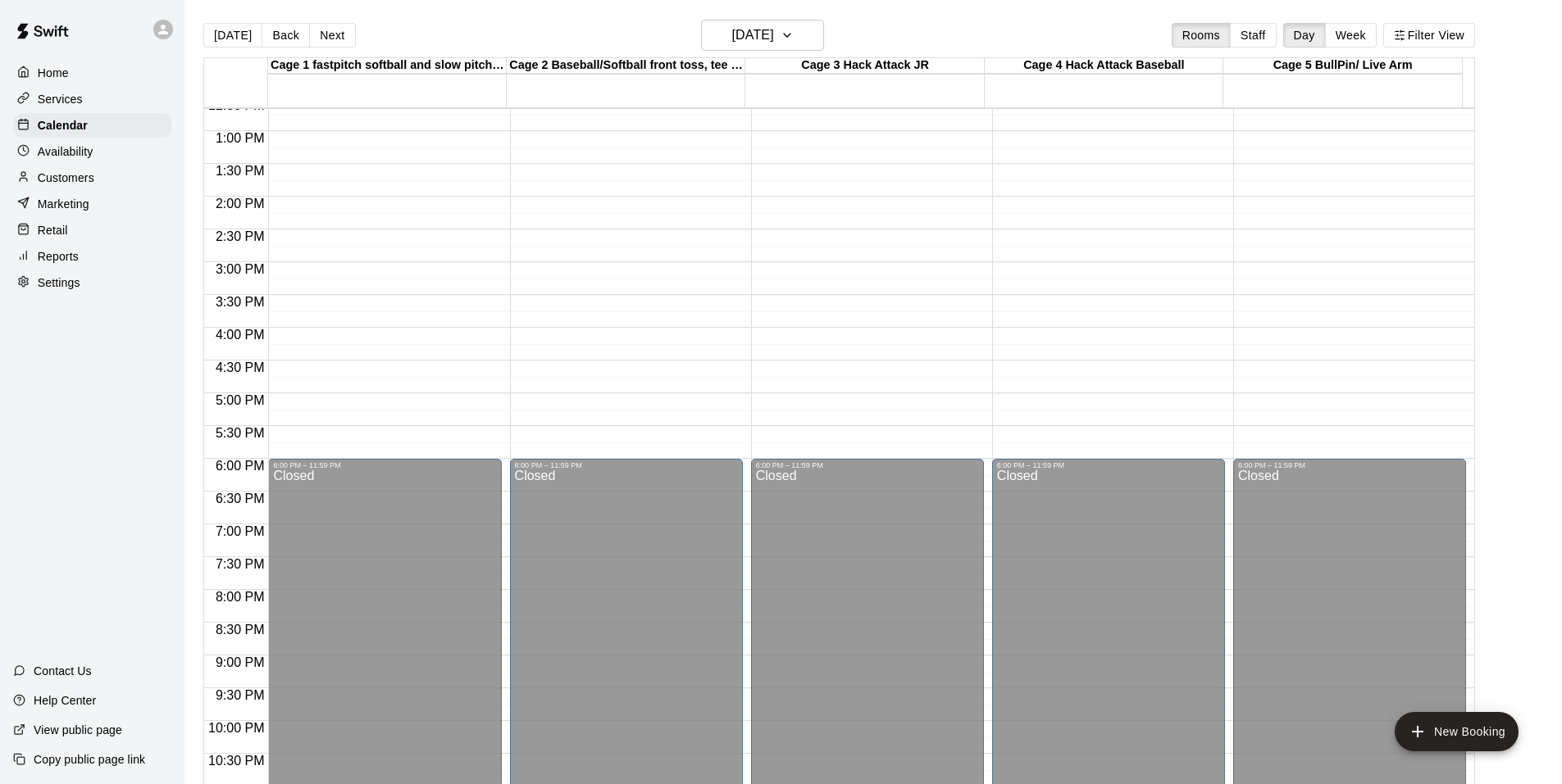
click at [330, 40] on button "Next" at bounding box center [332, 35] width 46 height 25
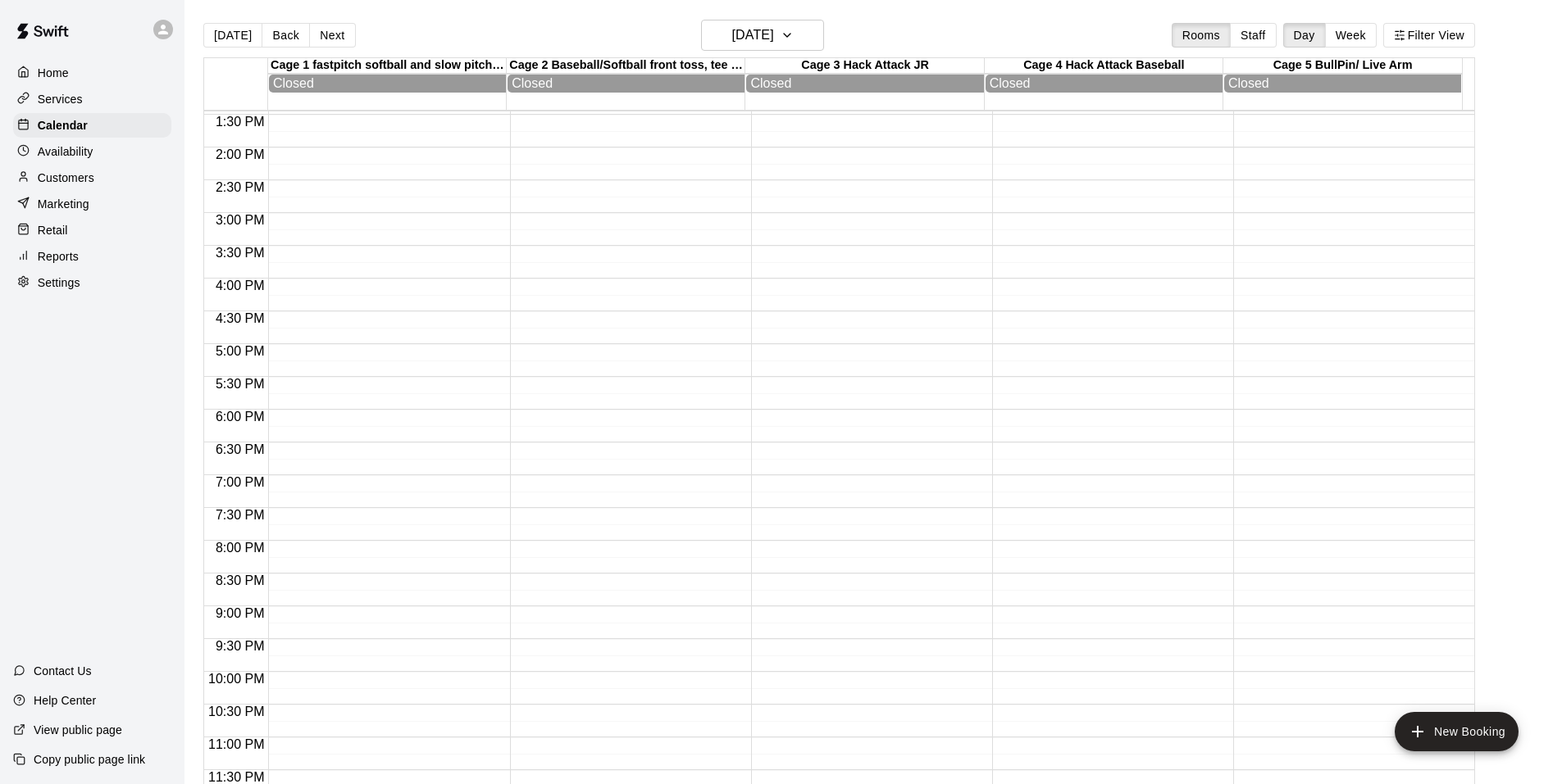
scroll to position [721, 0]
click at [320, 37] on button "Next" at bounding box center [332, 35] width 46 height 25
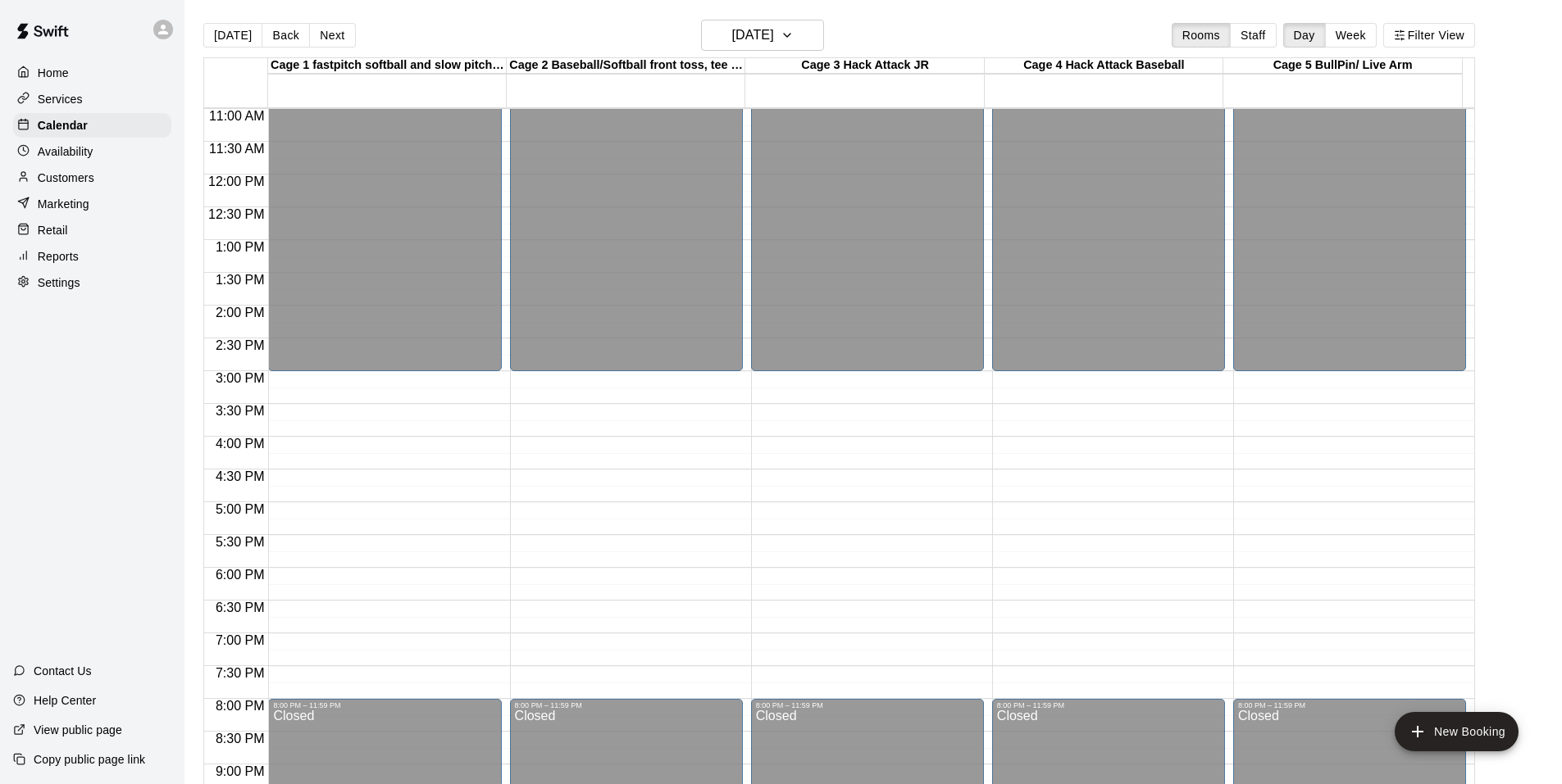
drag, startPoint x: 339, startPoint y: 61, endPoint x: 323, endPoint y: 47, distance: 21.3
click at [336, 60] on div "Cage 1 fastpitch softball and slow pitch softball" at bounding box center [387, 66] width 239 height 16
click at [314, 32] on button "Next" at bounding box center [332, 35] width 46 height 25
click at [227, 35] on button "[DATE]" at bounding box center [233, 35] width 59 height 25
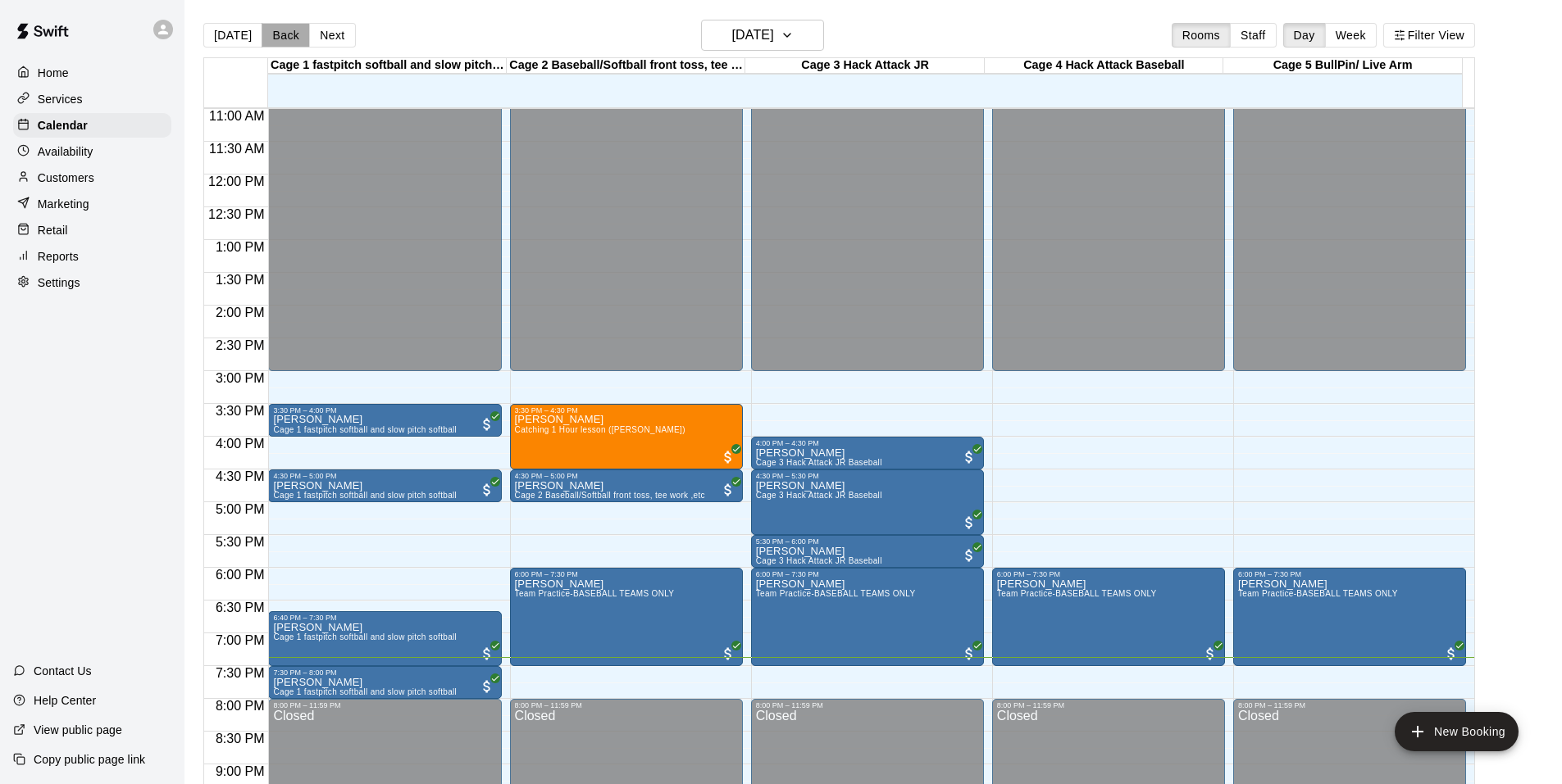
click at [301, 33] on button "Back" at bounding box center [286, 35] width 48 height 25
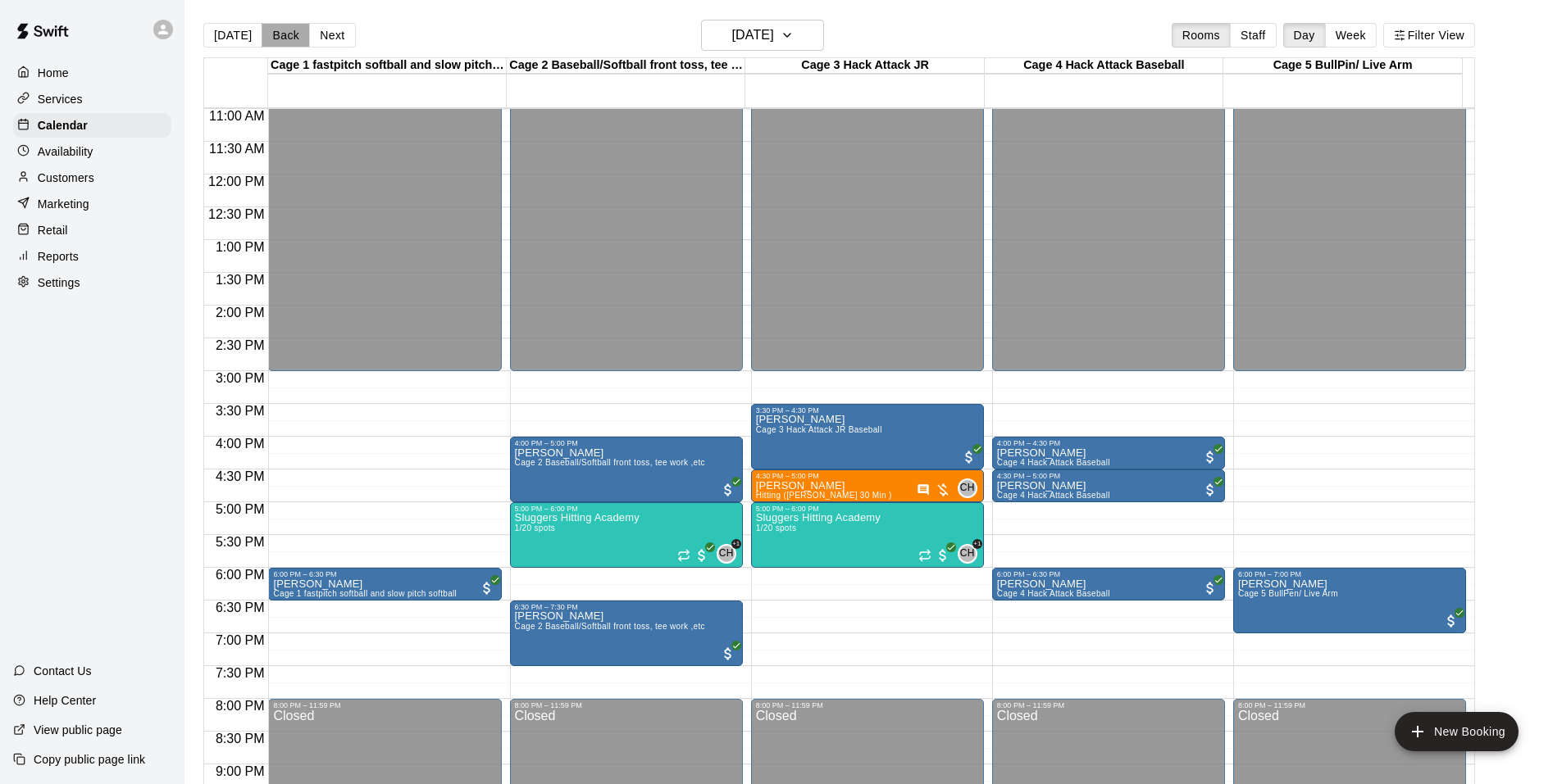
click at [285, 31] on button "Back" at bounding box center [286, 35] width 48 height 25
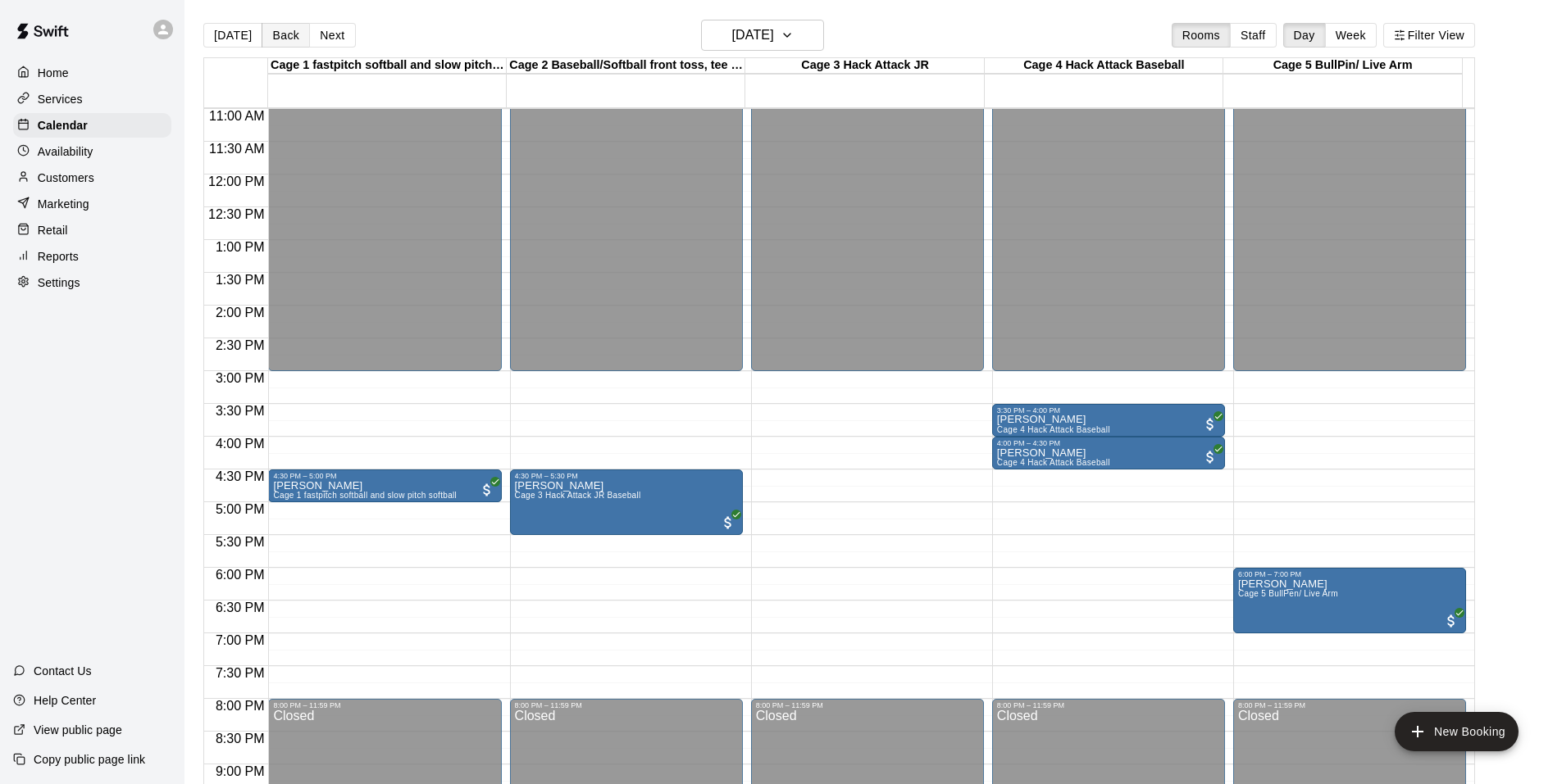
click at [275, 30] on button "Back" at bounding box center [286, 35] width 48 height 25
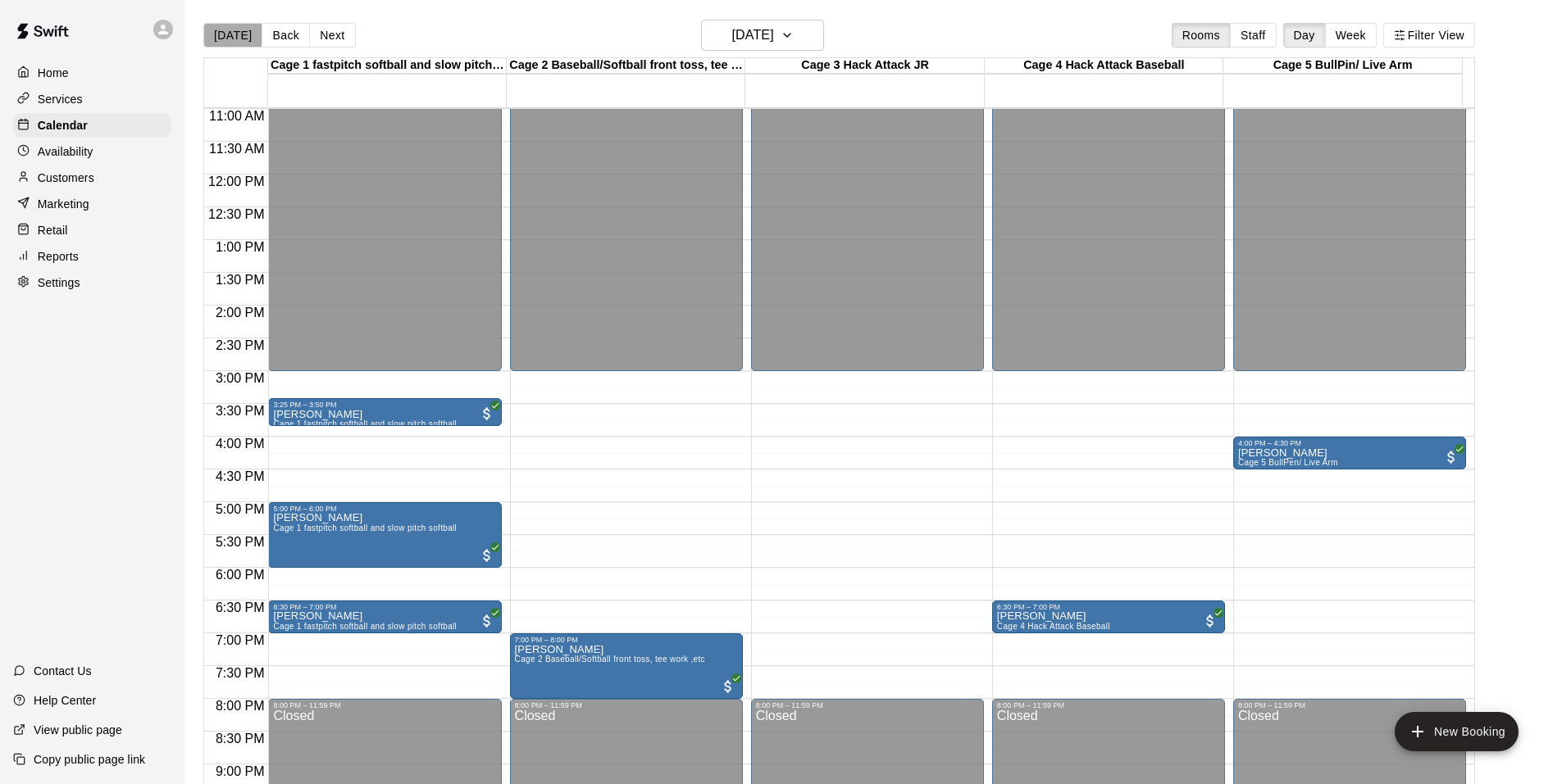
click at [242, 38] on button "[DATE]" at bounding box center [233, 35] width 59 height 25
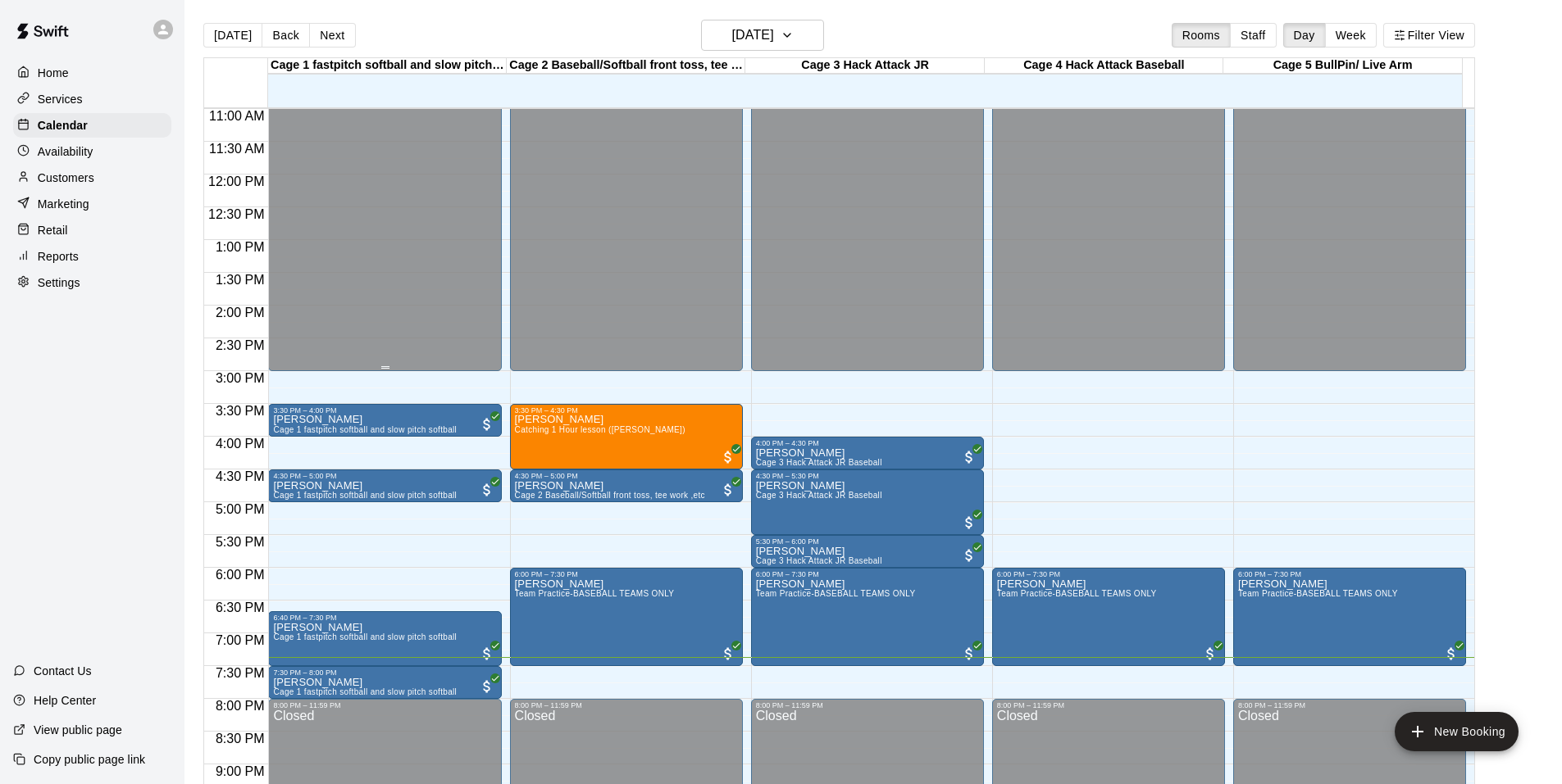
scroll to position [803, 0]
